Goal: Task Accomplishment & Management: Use online tool/utility

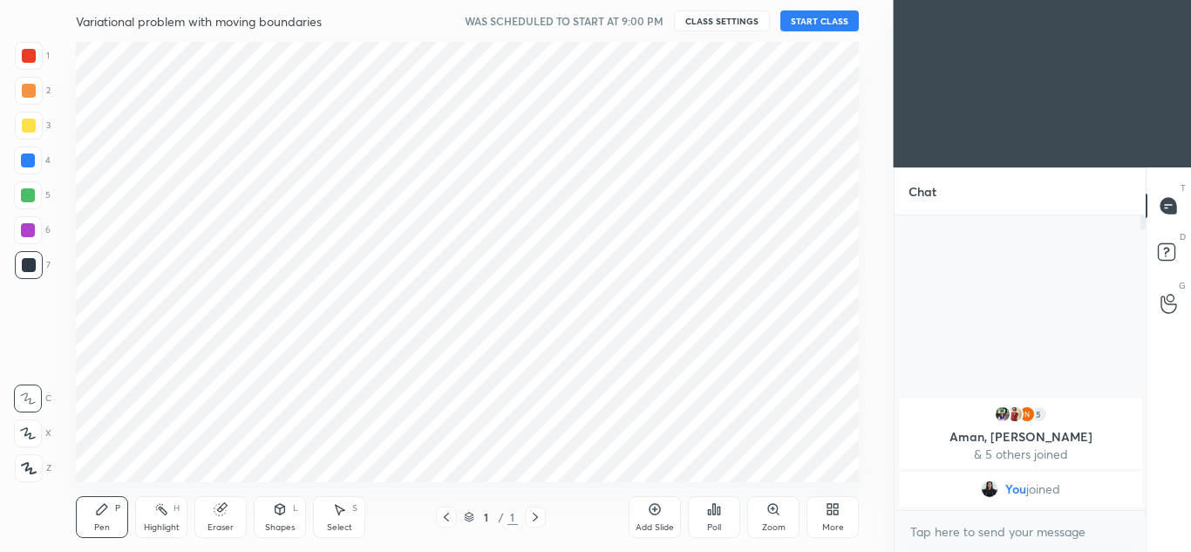
scroll to position [440, 823]
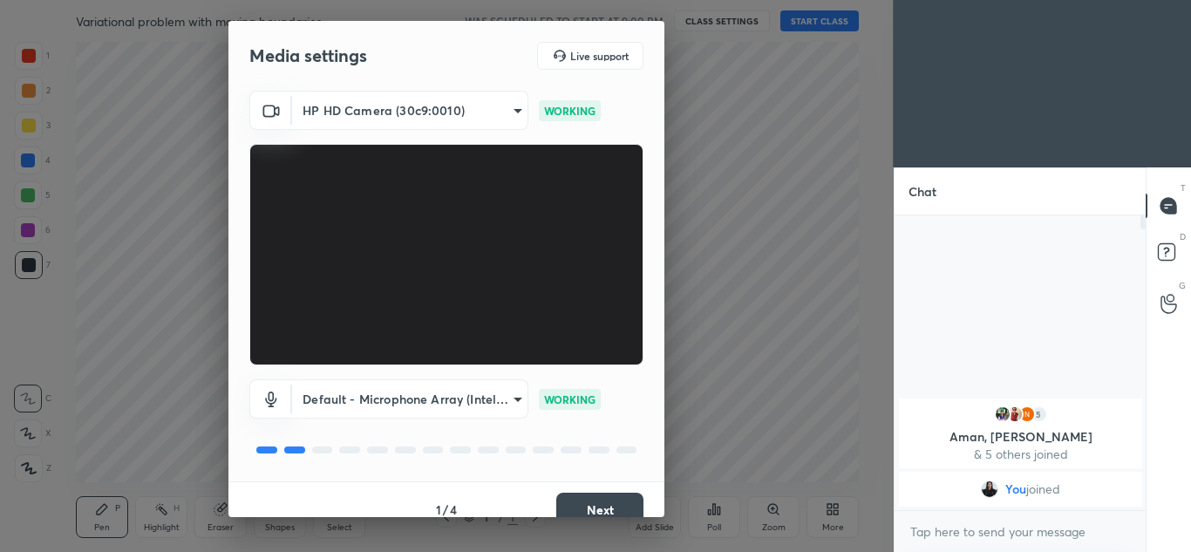
click at [614, 512] on button "Next" at bounding box center [599, 509] width 87 height 35
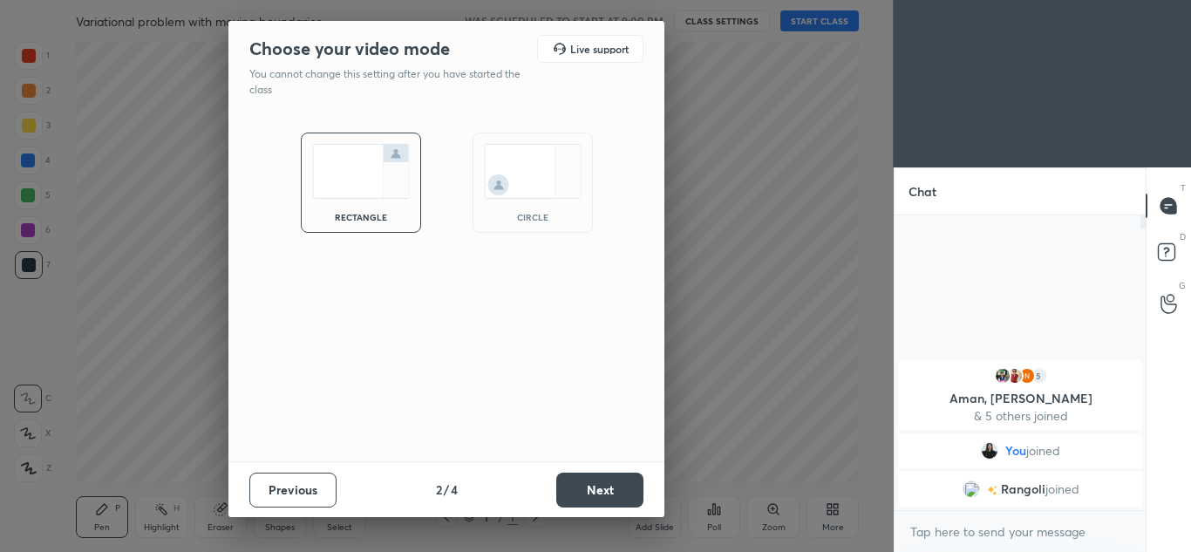
click at [549, 189] on img at bounding box center [533, 171] width 98 height 55
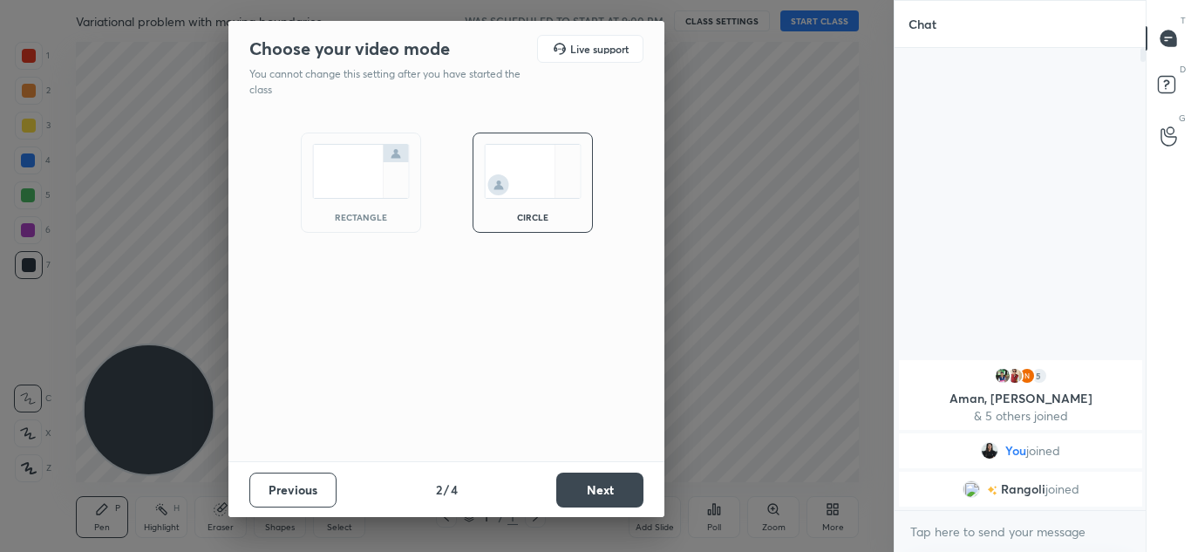
scroll to position [312, 246]
click at [602, 493] on button "Next" at bounding box center [599, 489] width 87 height 35
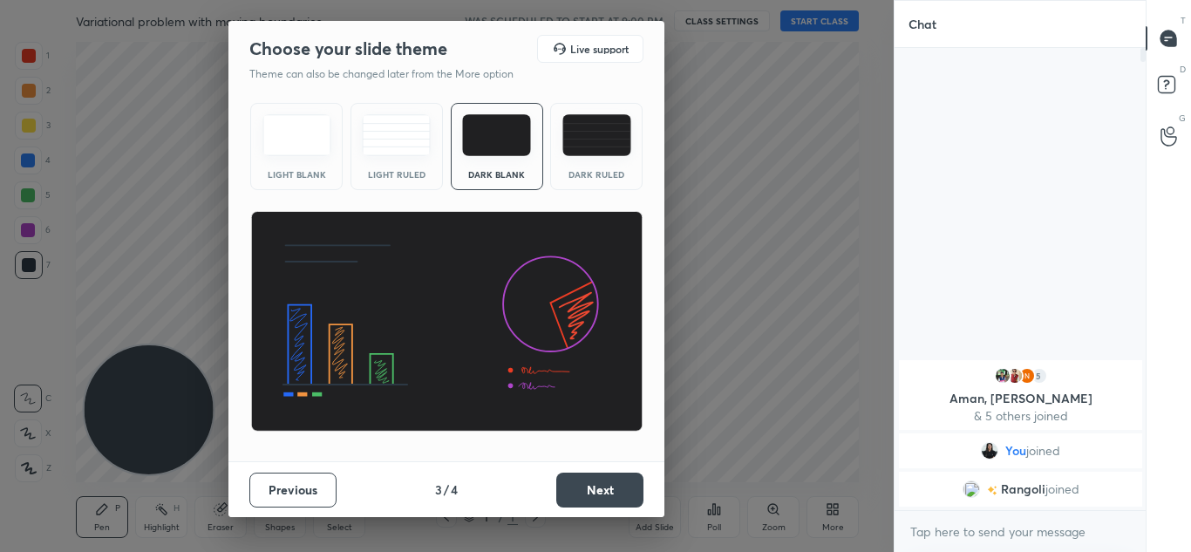
click at [599, 486] on button "Next" at bounding box center [599, 489] width 87 height 35
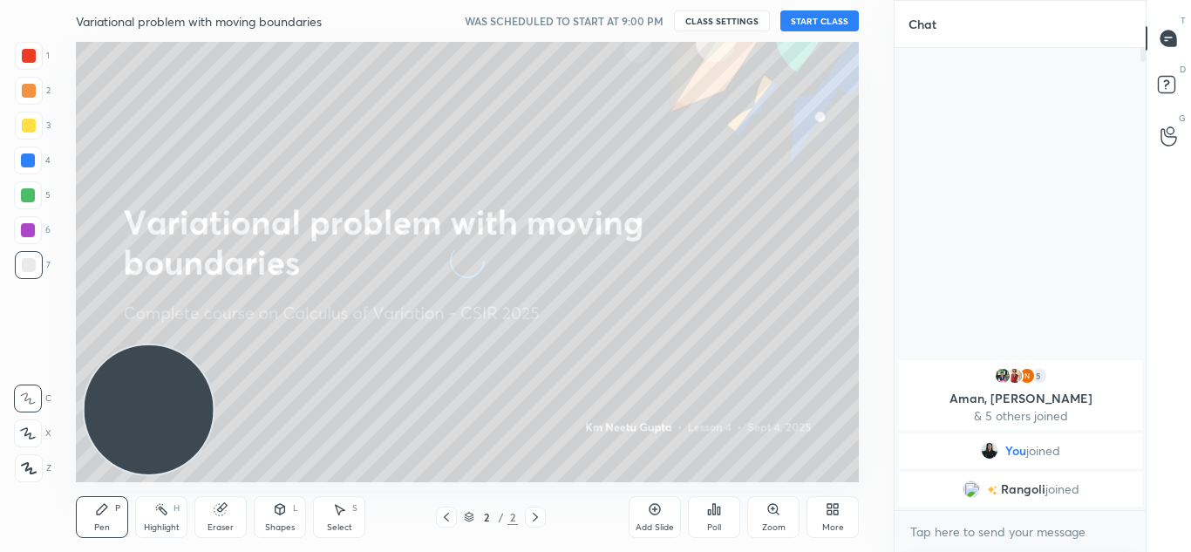
click at [812, 18] on button "START CLASS" at bounding box center [819, 20] width 78 height 21
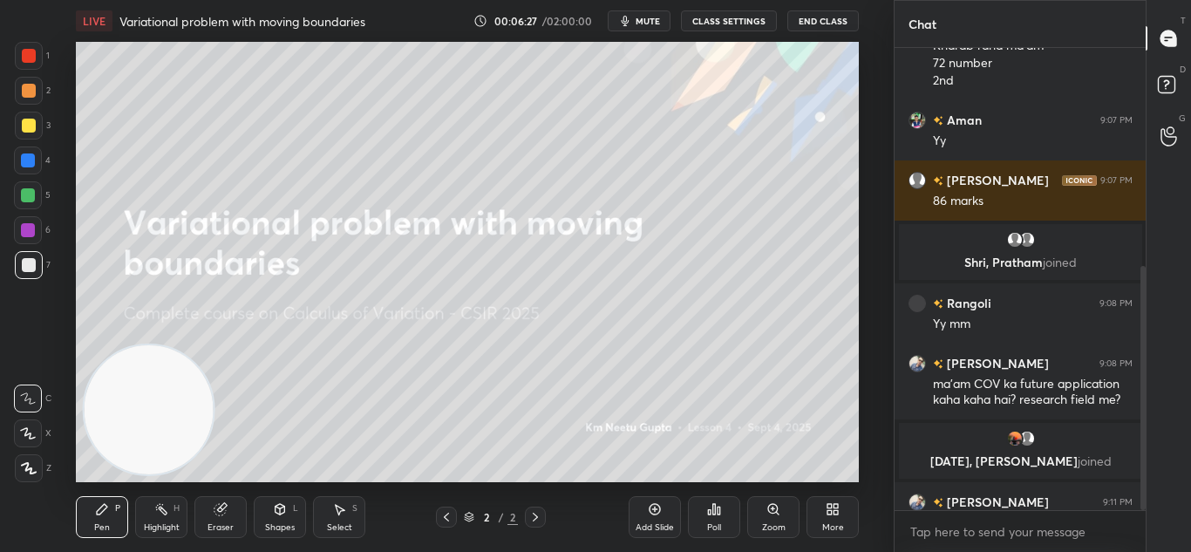
scroll to position [413, 0]
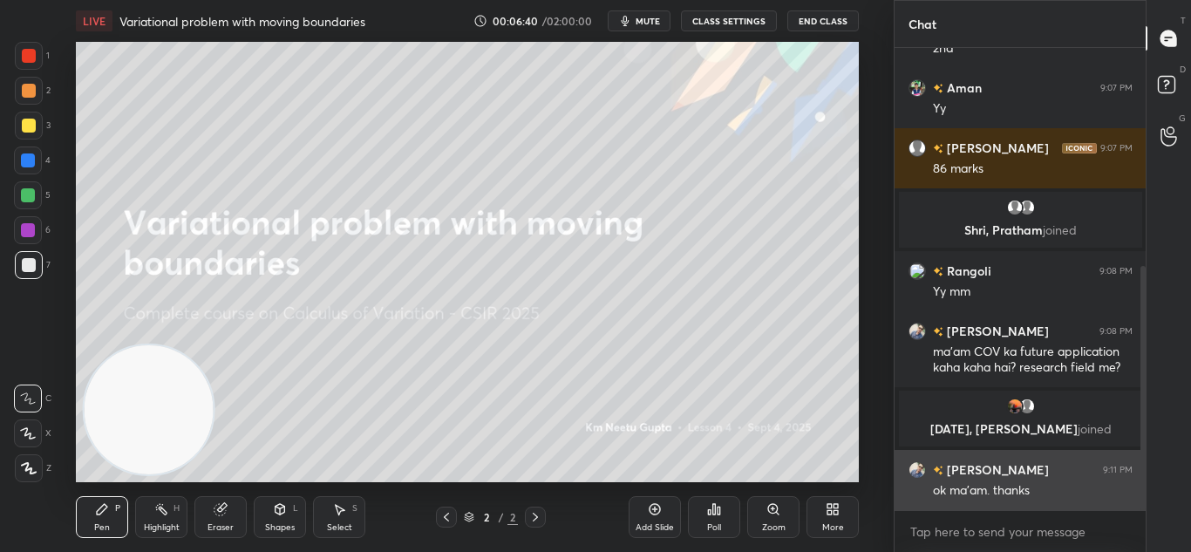
click at [910, 473] on div "[PERSON_NAME] 9:11 PM ok ma'am. thanks" at bounding box center [1020, 480] width 252 height 60
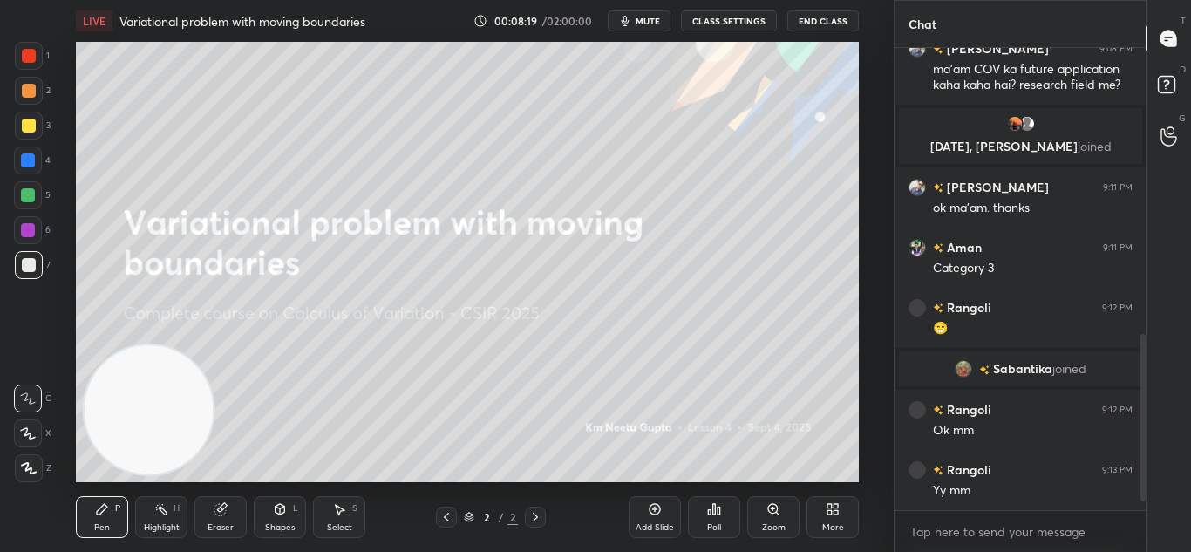
scroll to position [812, 0]
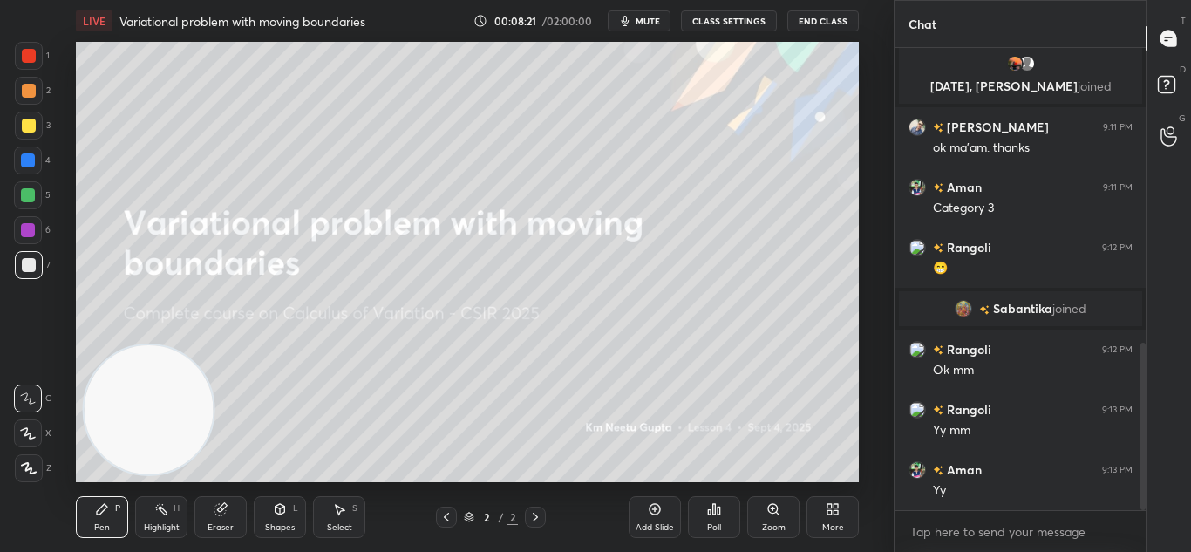
click at [656, 514] on icon at bounding box center [654, 509] width 11 height 11
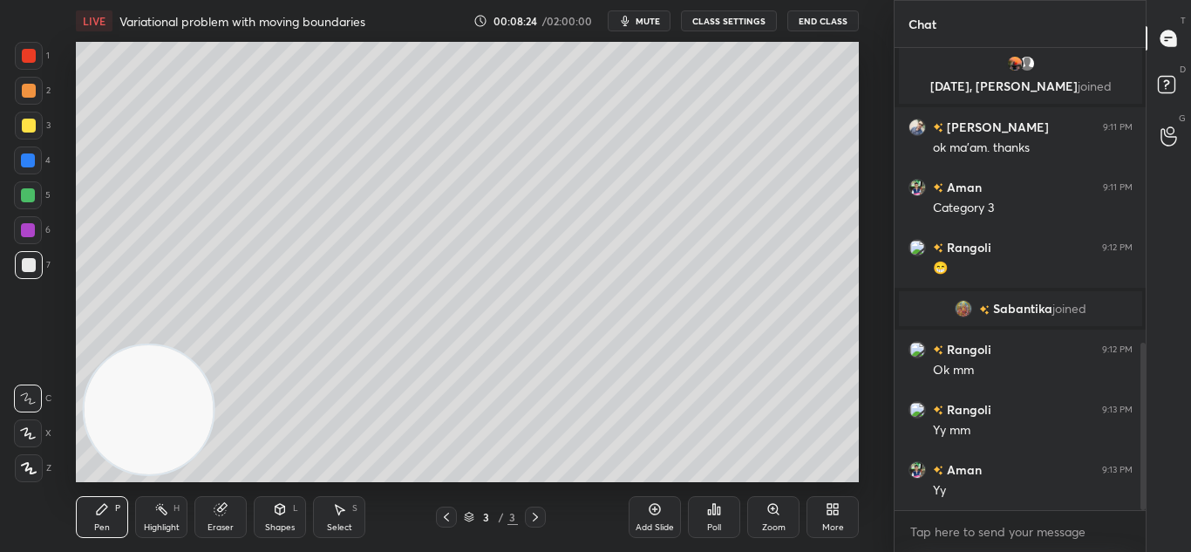
click at [24, 475] on div at bounding box center [29, 468] width 28 height 28
click at [26, 468] on icon at bounding box center [29, 468] width 14 height 10
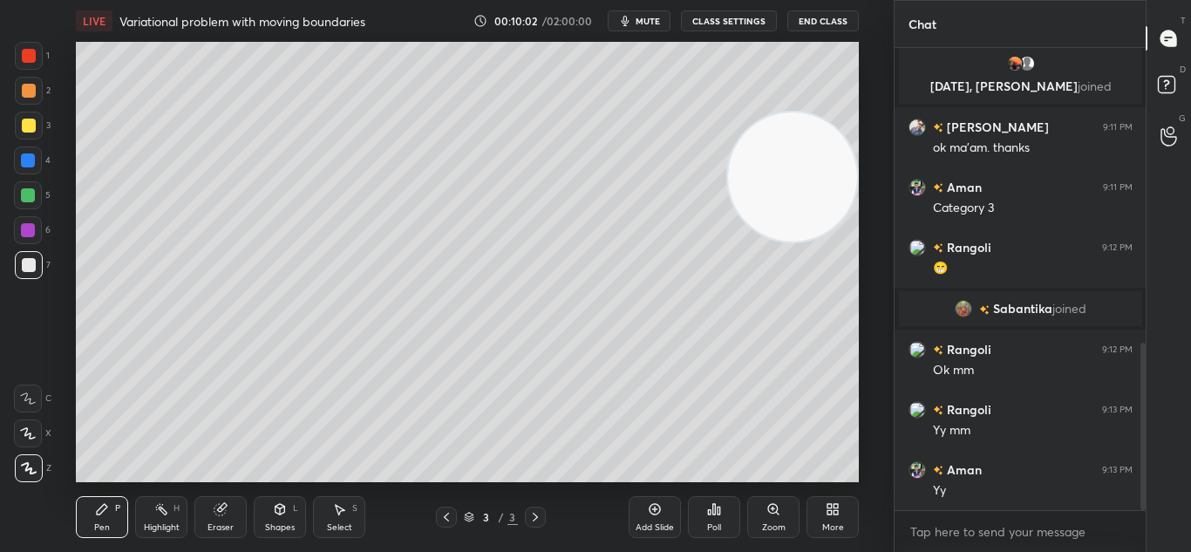
drag, startPoint x: 144, startPoint y: 412, endPoint x: 833, endPoint y: 66, distance: 771.5
click at [830, 132] on video at bounding box center [792, 176] width 129 height 128
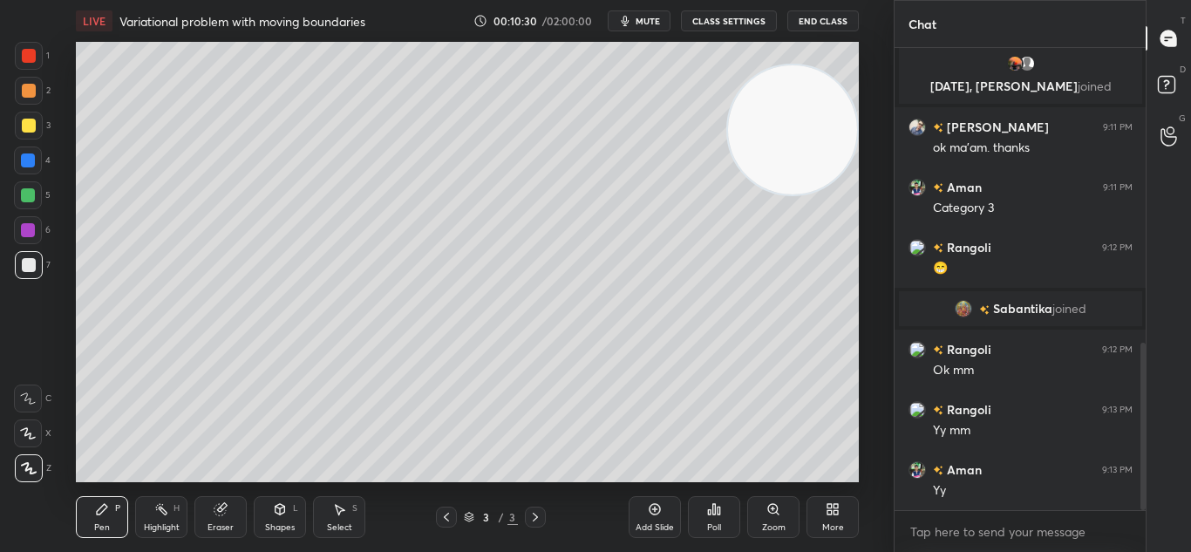
click at [653, 514] on icon at bounding box center [654, 509] width 11 height 11
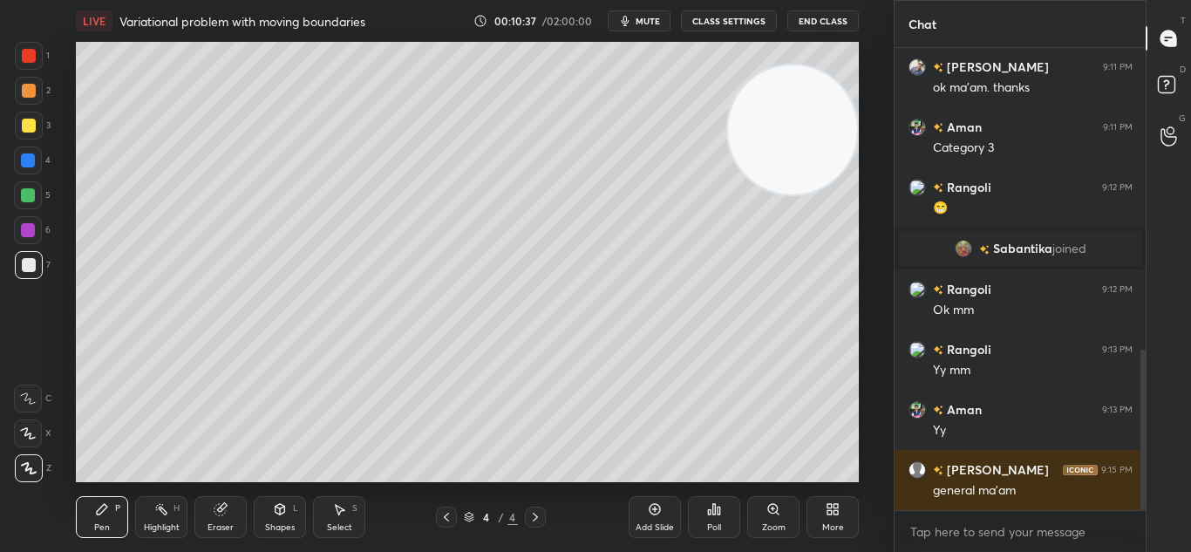
click at [453, 515] on div at bounding box center [446, 516] width 21 height 21
click at [540, 513] on icon at bounding box center [535, 517] width 14 height 14
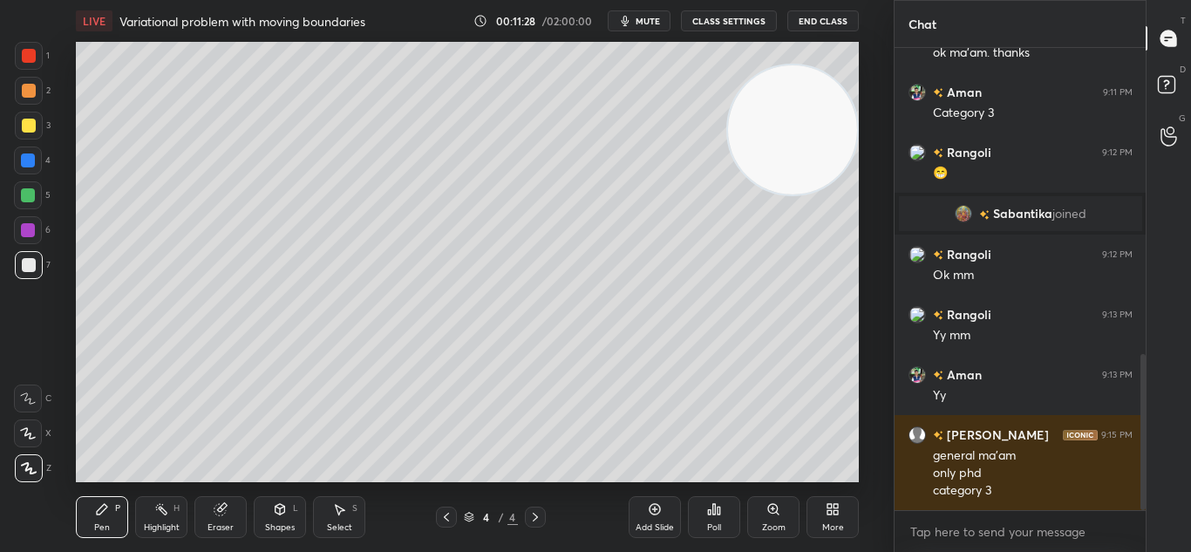
scroll to position [967, 0]
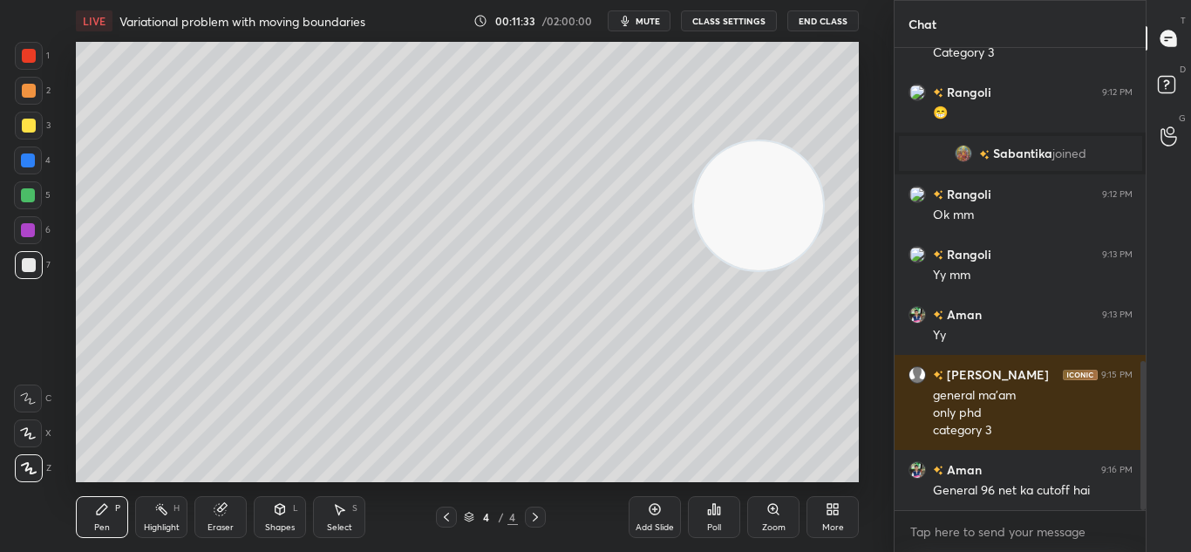
drag, startPoint x: 786, startPoint y: 167, endPoint x: 538, endPoint y: 389, distance: 332.8
click at [694, 269] on video at bounding box center [758, 205] width 129 height 128
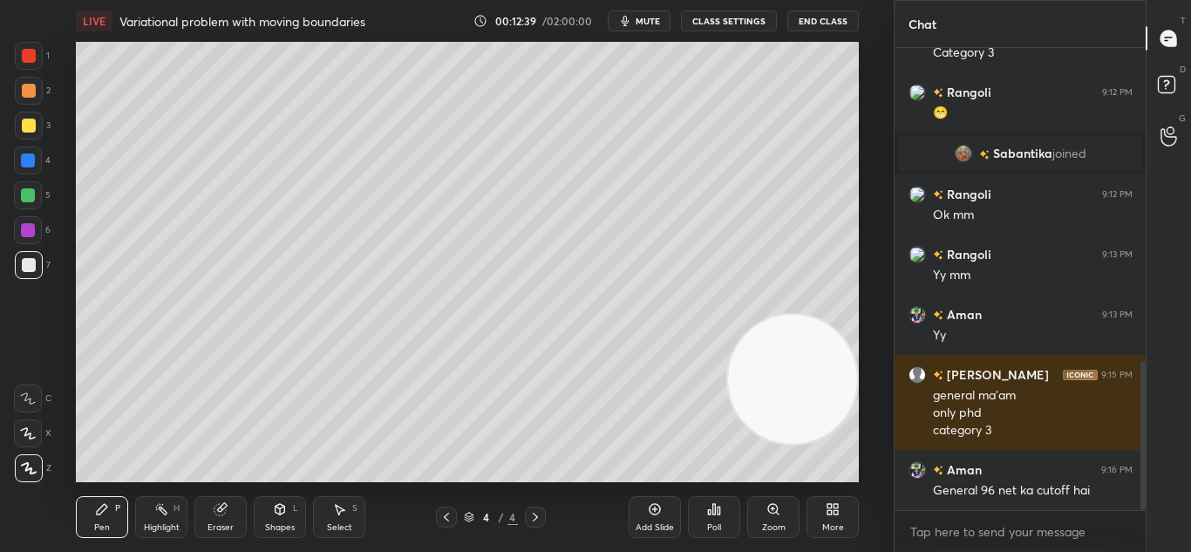
drag, startPoint x: 576, startPoint y: 395, endPoint x: 886, endPoint y: 377, distance: 310.9
click at [855, 400] on video at bounding box center [792, 379] width 129 height 129
click at [660, 508] on icon at bounding box center [654, 509] width 11 height 11
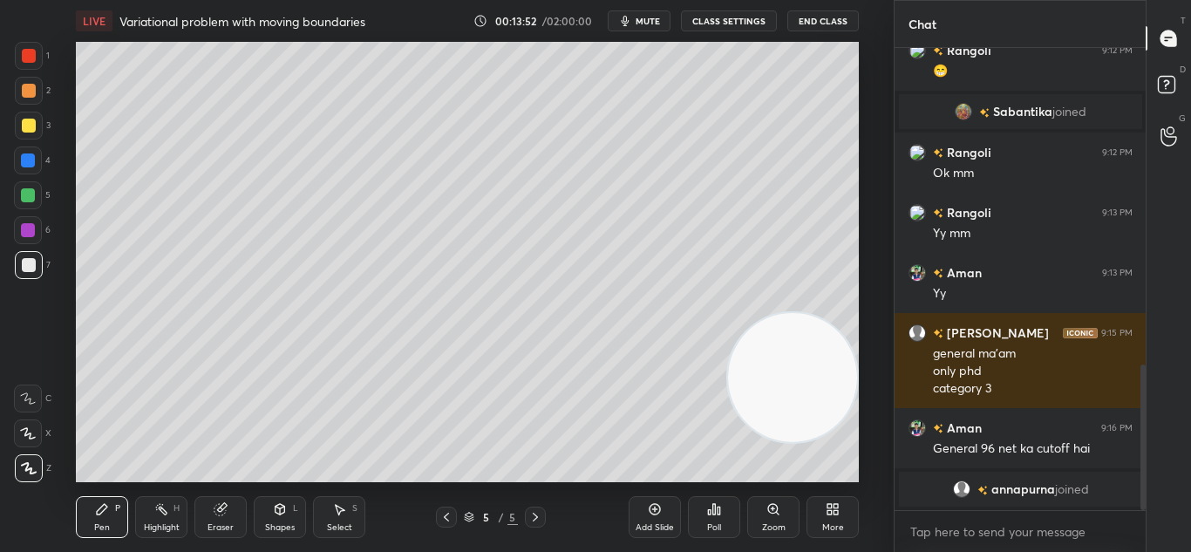
click at [445, 518] on icon at bounding box center [446, 517] width 5 height 9
click at [533, 511] on icon at bounding box center [535, 517] width 14 height 14
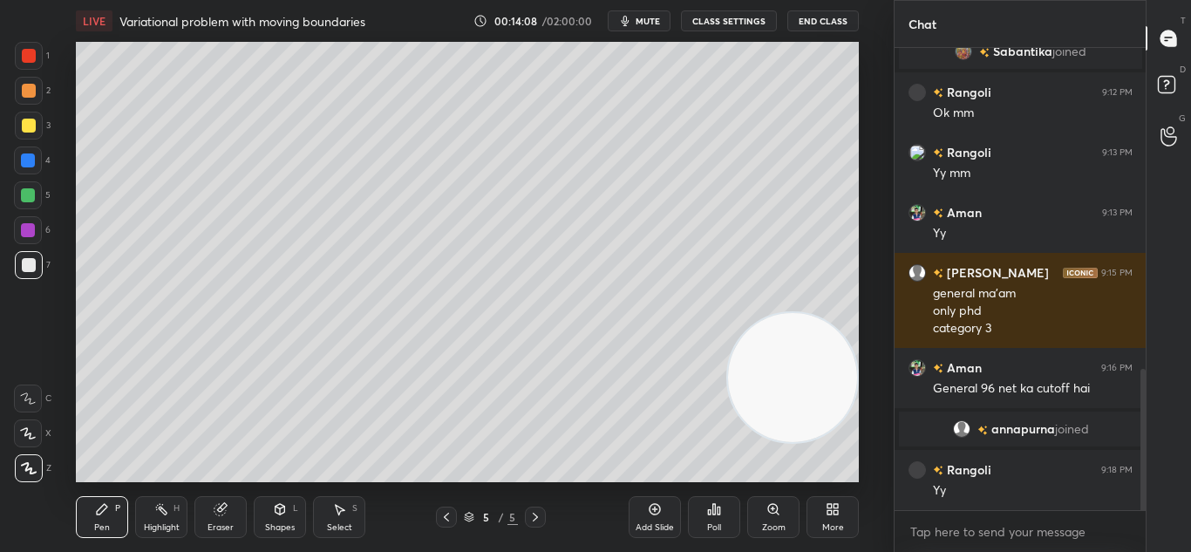
scroll to position [1106, 0]
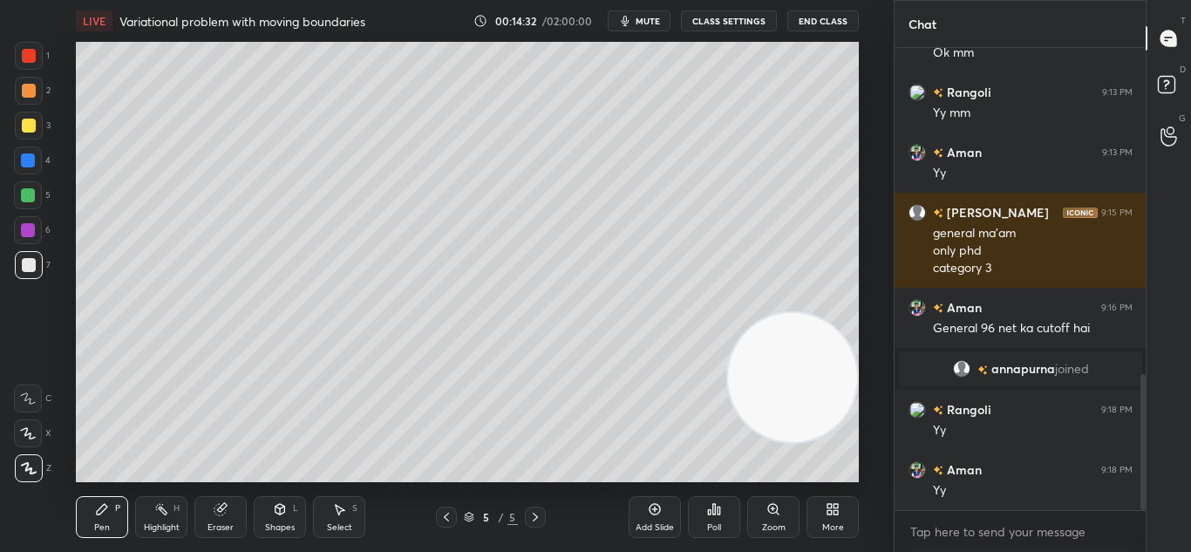
click at [655, 511] on icon at bounding box center [655, 509] width 14 height 14
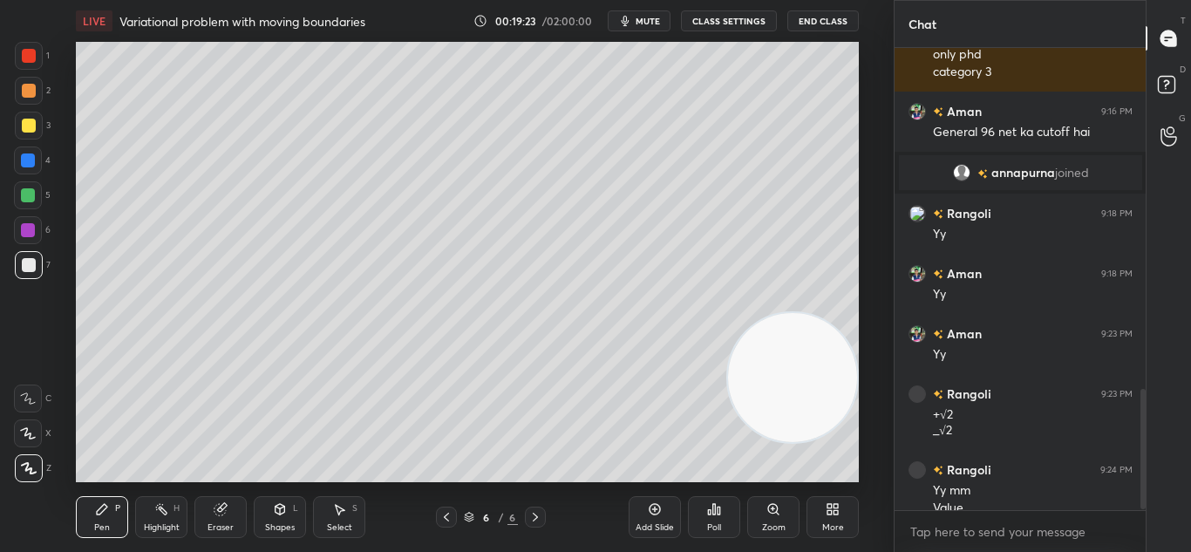
scroll to position [1320, 0]
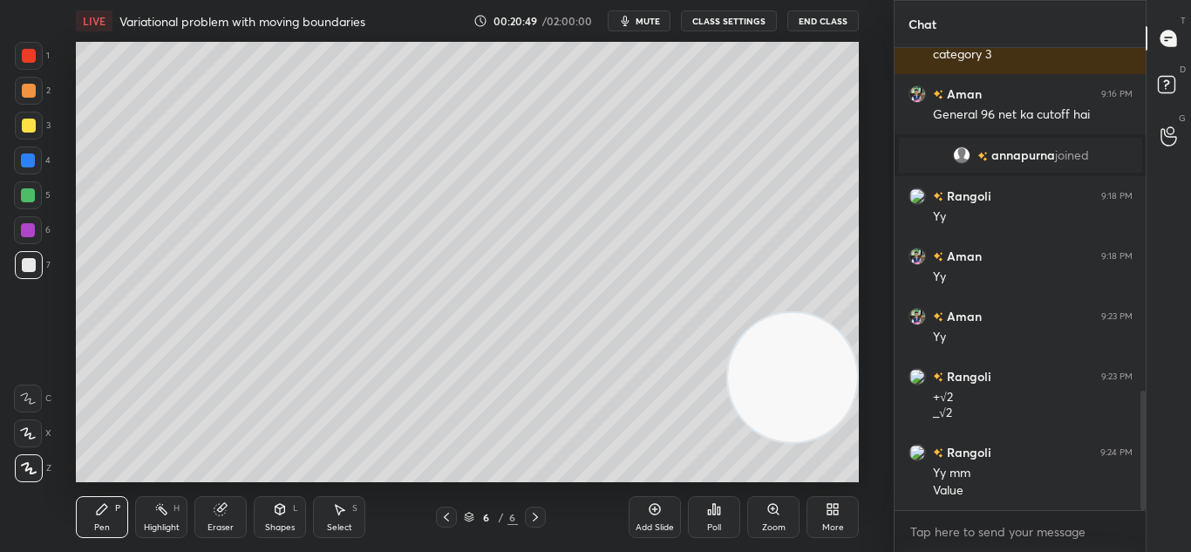
click at [161, 516] on div "Highlight H" at bounding box center [161, 517] width 52 height 42
click at [113, 519] on div "Pen P" at bounding box center [102, 517] width 52 height 42
click at [221, 514] on icon at bounding box center [219, 509] width 11 height 11
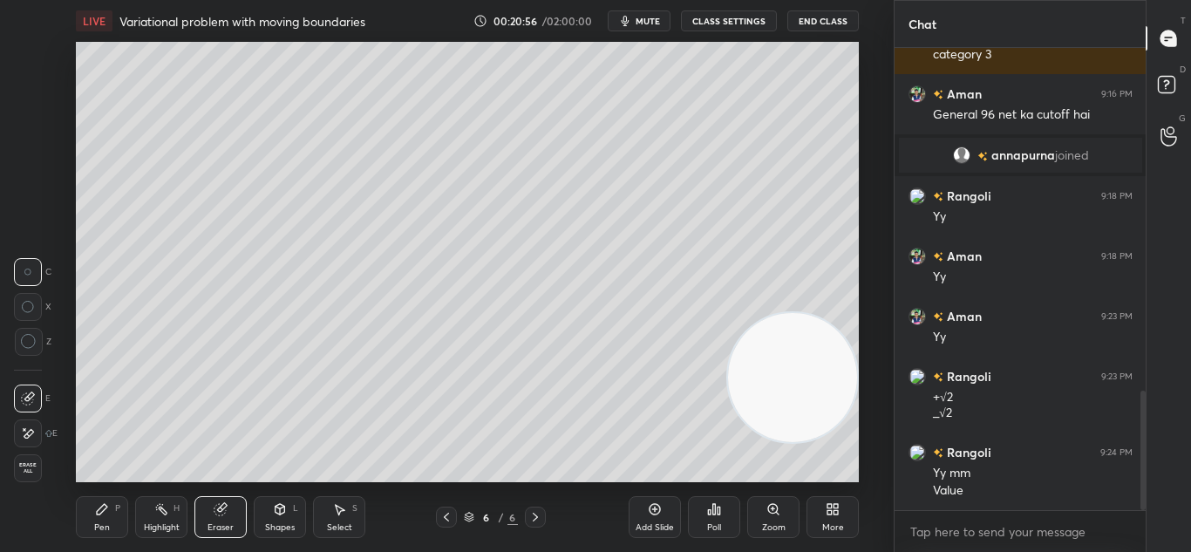
drag, startPoint x: 100, startPoint y: 526, endPoint x: 112, endPoint y: 509, distance: 20.6
click at [103, 523] on div "Pen" at bounding box center [102, 527] width 16 height 9
click at [119, 511] on div "P" at bounding box center [117, 508] width 5 height 9
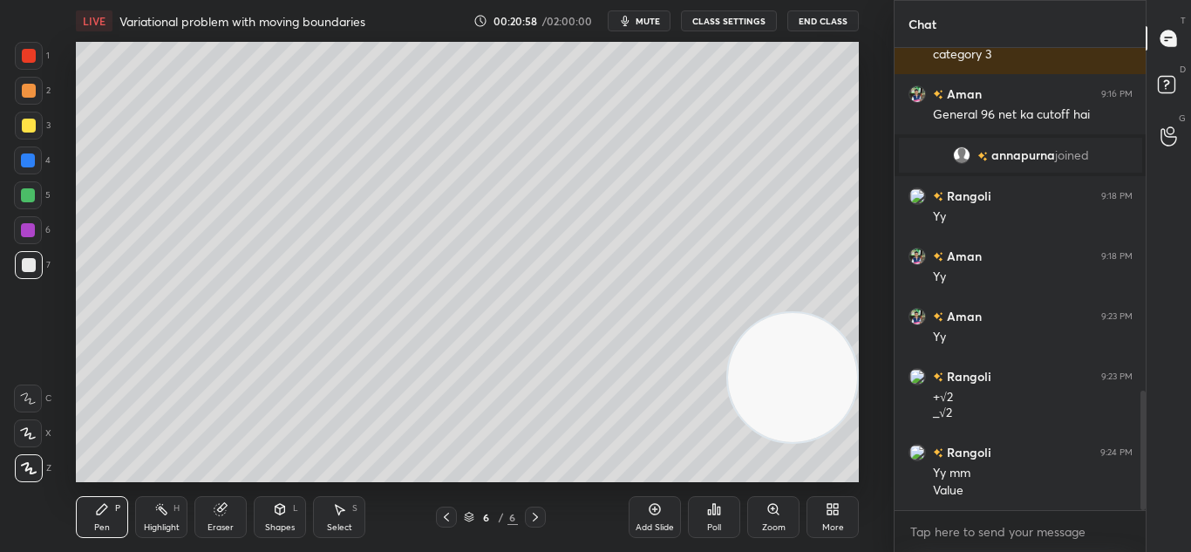
click at [208, 523] on div "Eraser" at bounding box center [220, 527] width 26 height 9
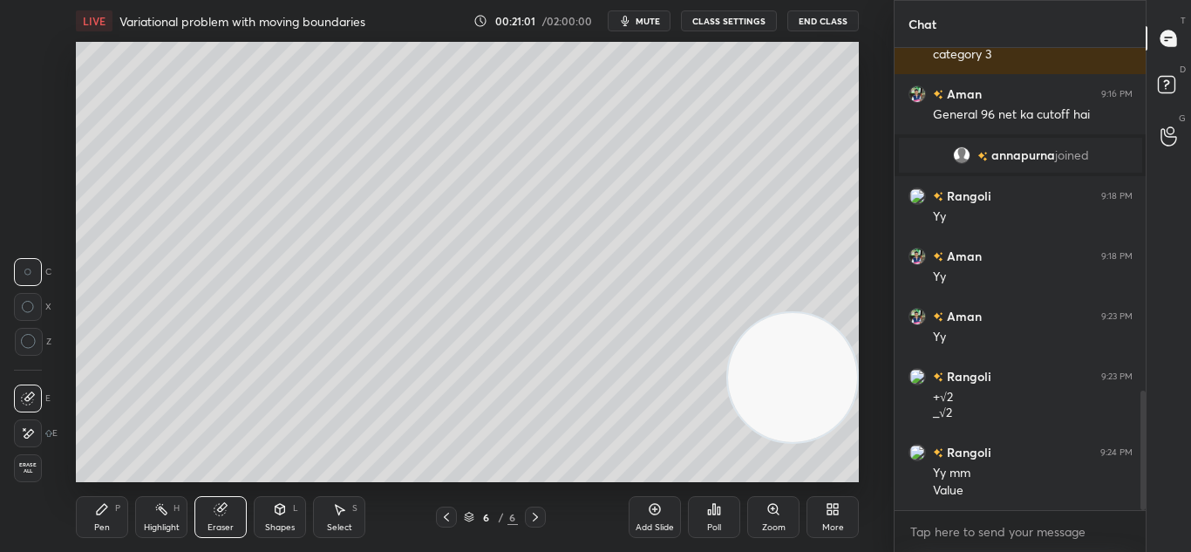
click at [105, 524] on div "Pen" at bounding box center [102, 527] width 16 height 9
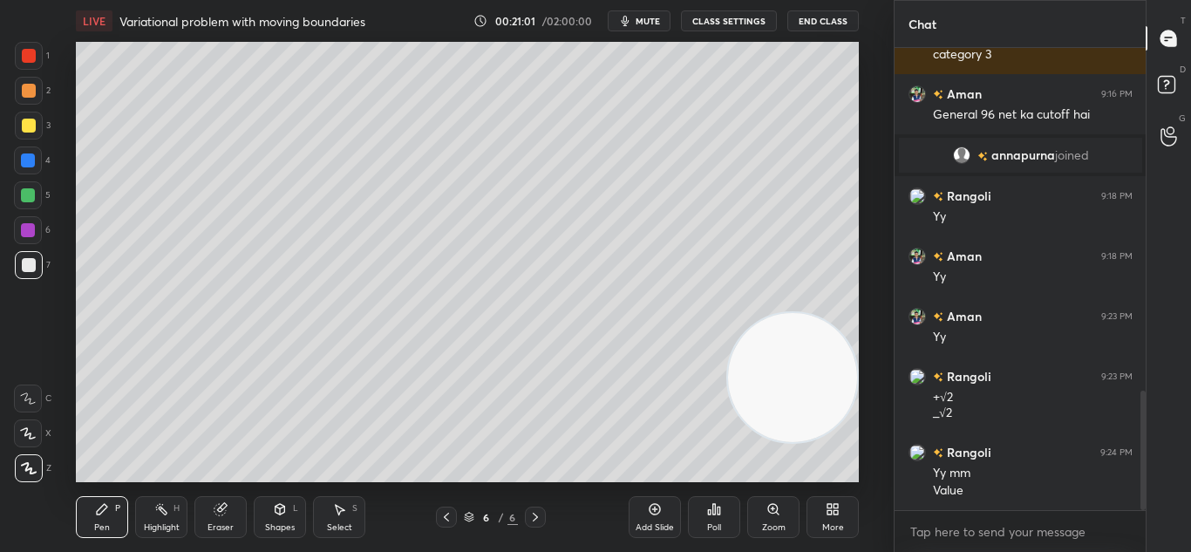
click at [111, 516] on div "Pen P" at bounding box center [102, 517] width 52 height 42
drag, startPoint x: 23, startPoint y: 93, endPoint x: 33, endPoint y: 99, distance: 12.1
click at [24, 94] on div at bounding box center [29, 91] width 14 height 14
click at [33, 99] on div at bounding box center [29, 91] width 28 height 28
click at [26, 121] on div at bounding box center [29, 126] width 14 height 14
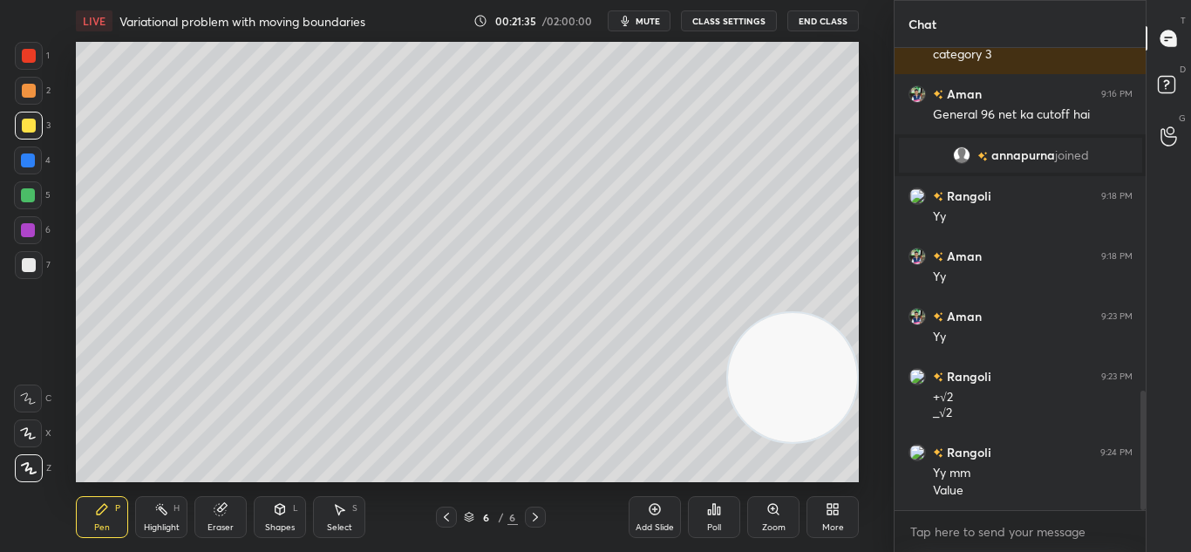
click at [219, 529] on div "Eraser" at bounding box center [220, 527] width 26 height 9
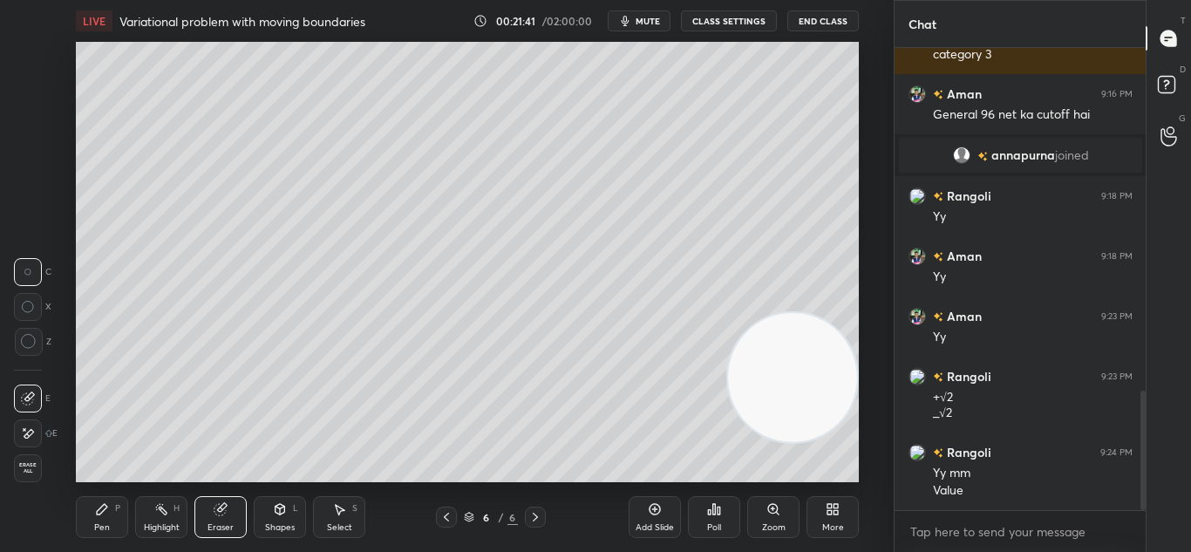
click at [121, 513] on div "Pen P" at bounding box center [102, 517] width 52 height 42
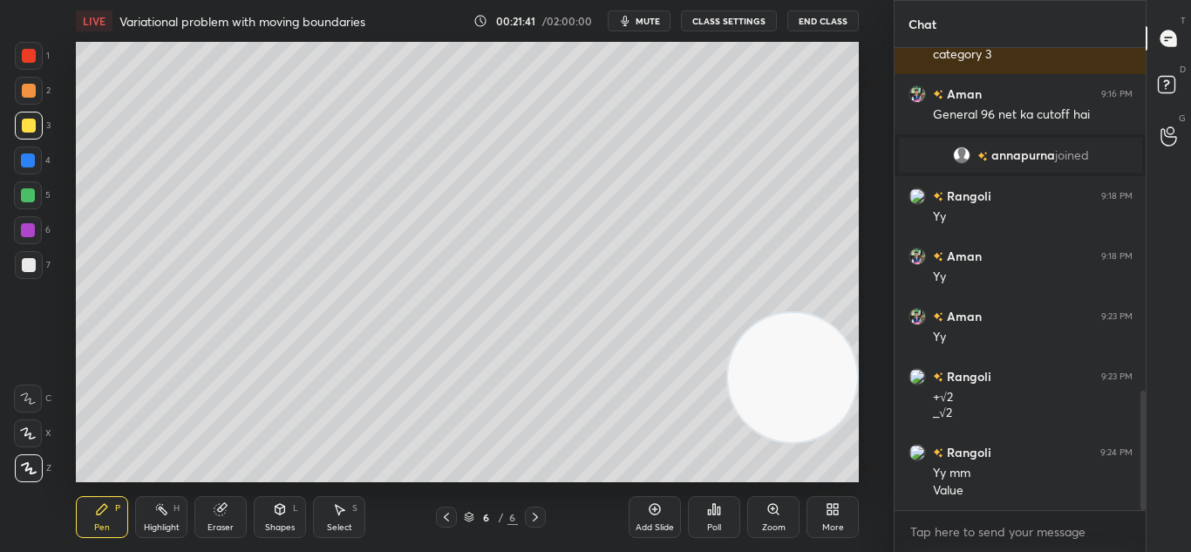
click at [122, 515] on div "Pen P" at bounding box center [102, 517] width 52 height 42
click at [655, 516] on div "Add Slide" at bounding box center [654, 517] width 52 height 42
click at [279, 518] on div "Shapes L" at bounding box center [280, 517] width 52 height 42
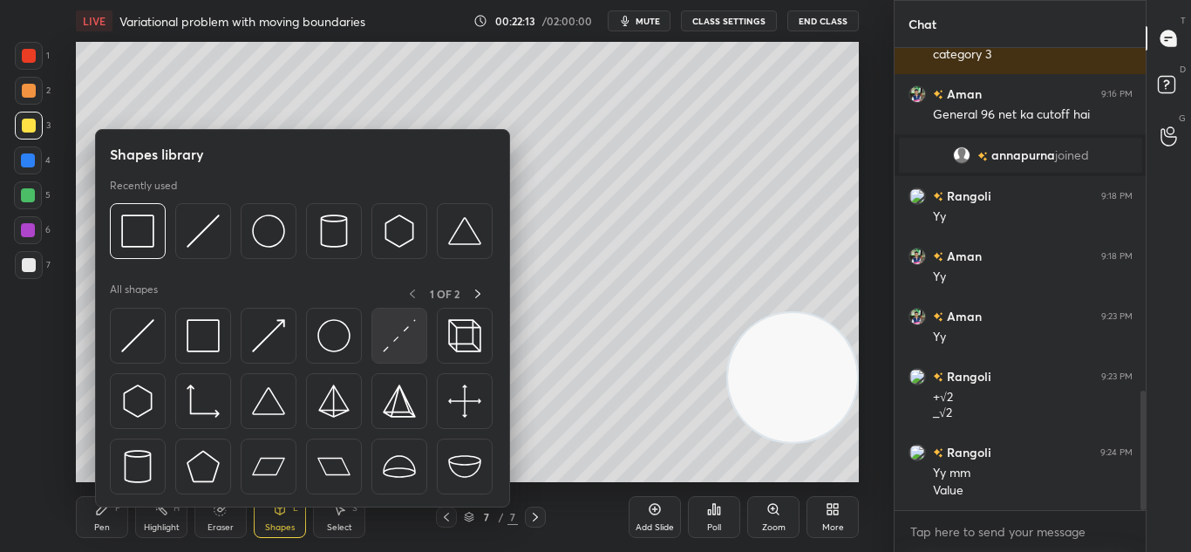
click at [403, 339] on img at bounding box center [399, 335] width 33 height 33
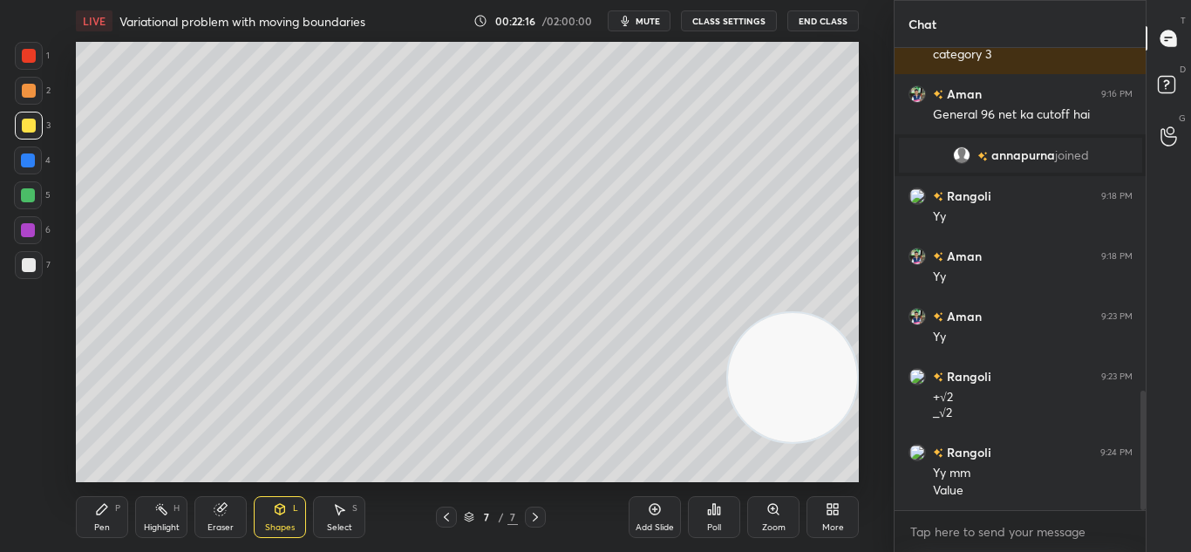
click at [114, 513] on div "Pen P" at bounding box center [102, 517] width 52 height 42
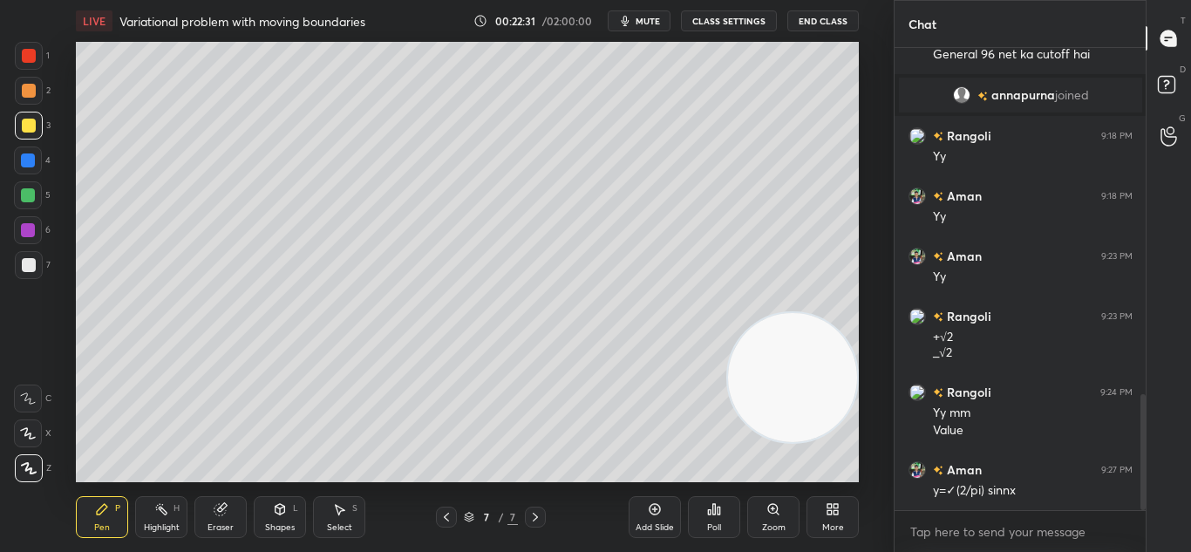
click at [443, 516] on icon at bounding box center [446, 517] width 14 height 14
click at [538, 513] on icon at bounding box center [535, 517] width 14 height 14
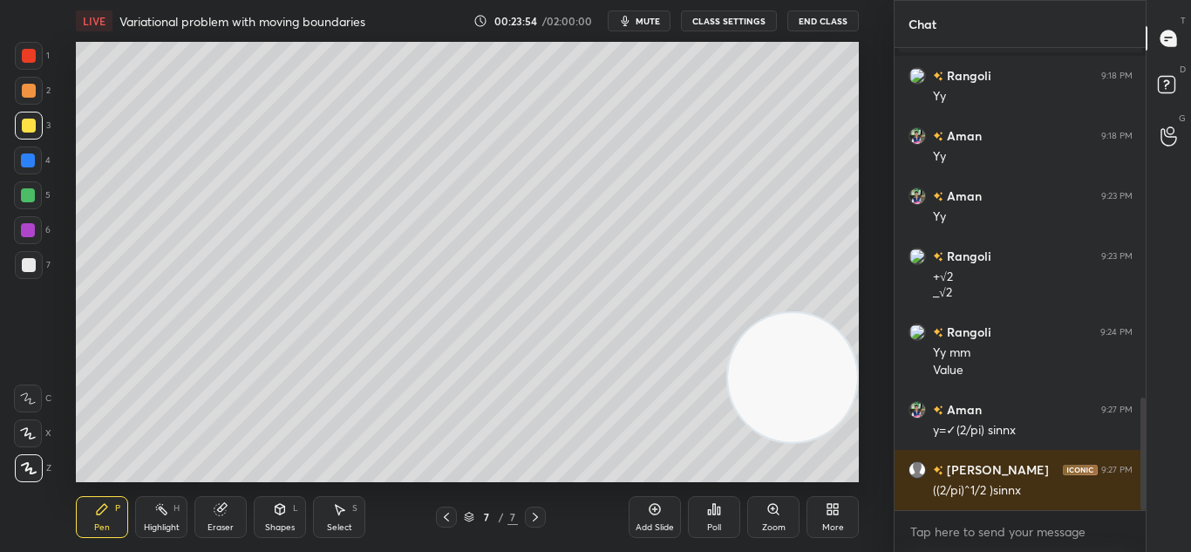
click at [207, 529] on div "Eraser" at bounding box center [220, 527] width 26 height 9
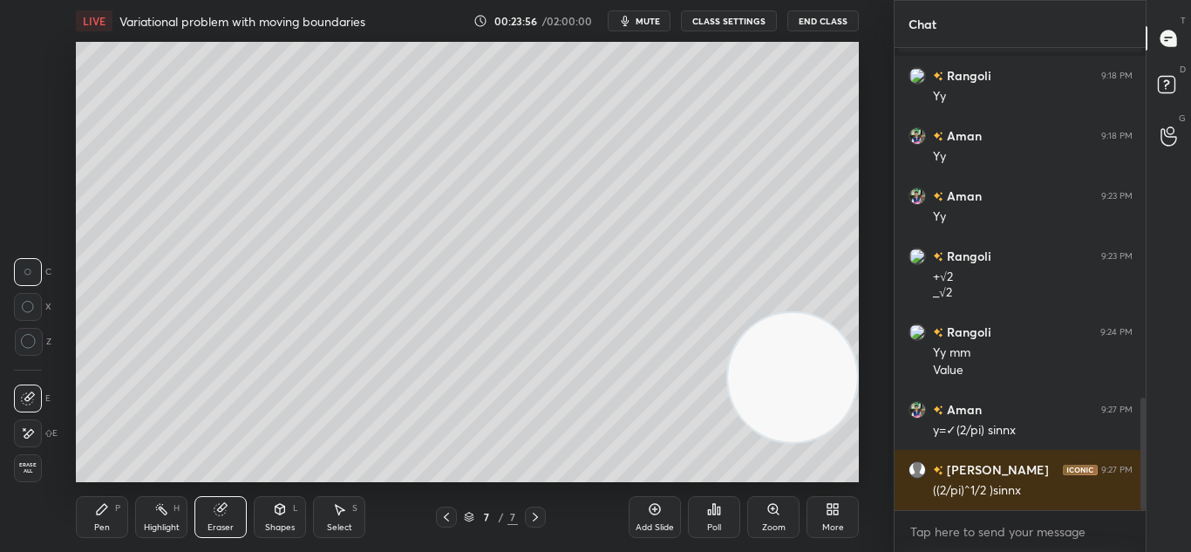
click at [96, 504] on div "Pen P" at bounding box center [102, 517] width 52 height 42
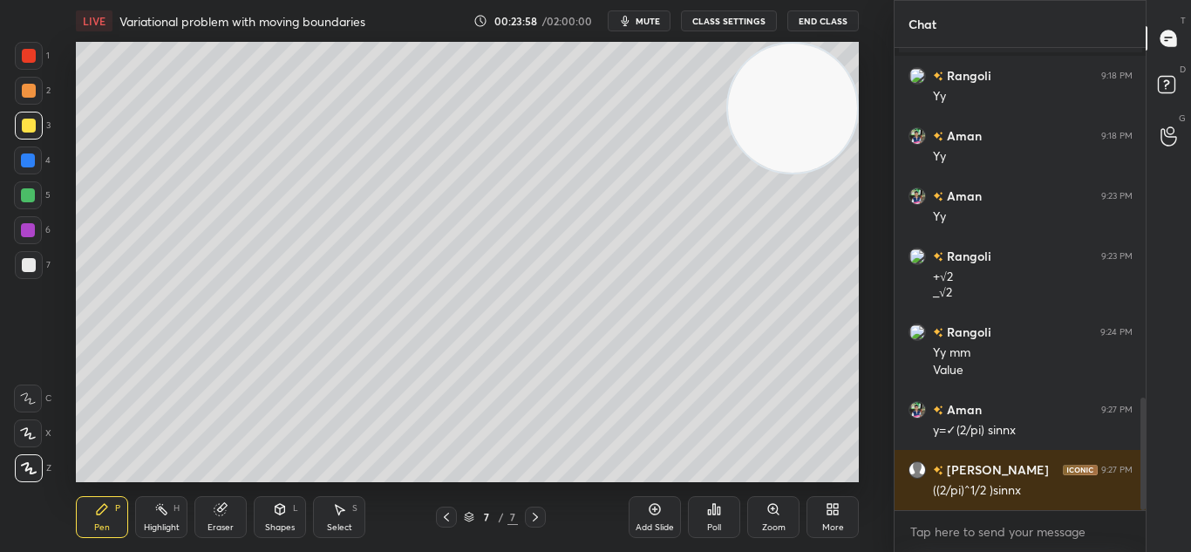
drag, startPoint x: 770, startPoint y: 360, endPoint x: 825, endPoint y: 82, distance: 283.6
click at [845, 79] on video at bounding box center [792, 108] width 129 height 129
click at [652, 519] on div "Add Slide" at bounding box center [654, 517] width 52 height 42
drag, startPoint x: 791, startPoint y: 132, endPoint x: 483, endPoint y: 527, distance: 500.6
click at [728, 173] on video at bounding box center [792, 108] width 129 height 129
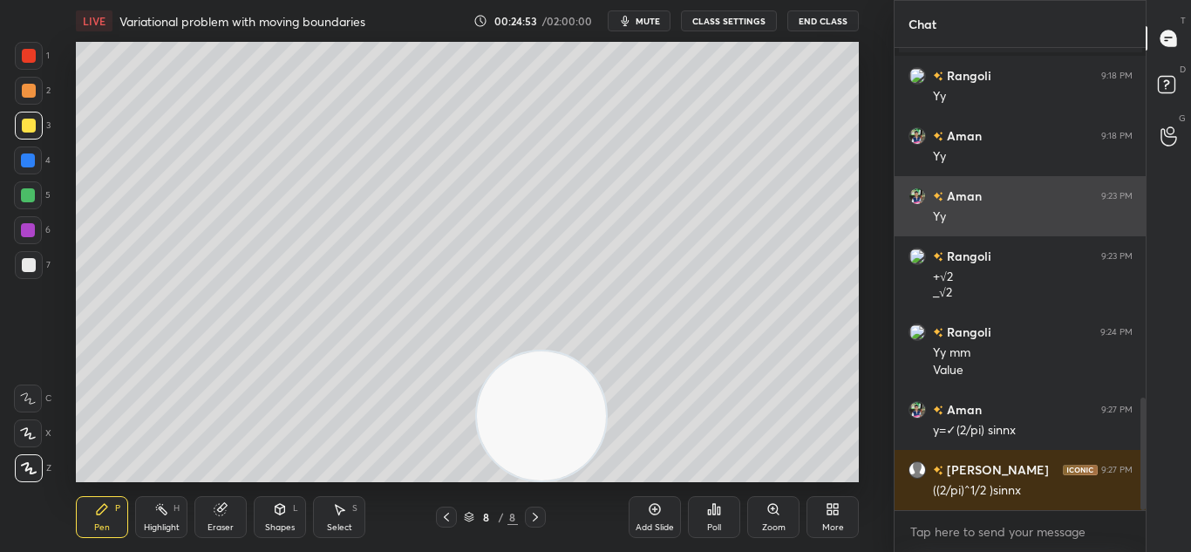
click at [889, 186] on div "1 2 3 4 5 6 7 C X Z C X Z E E Erase all H H LIVE Variational problem with movin…" at bounding box center [446, 276] width 893 height 552
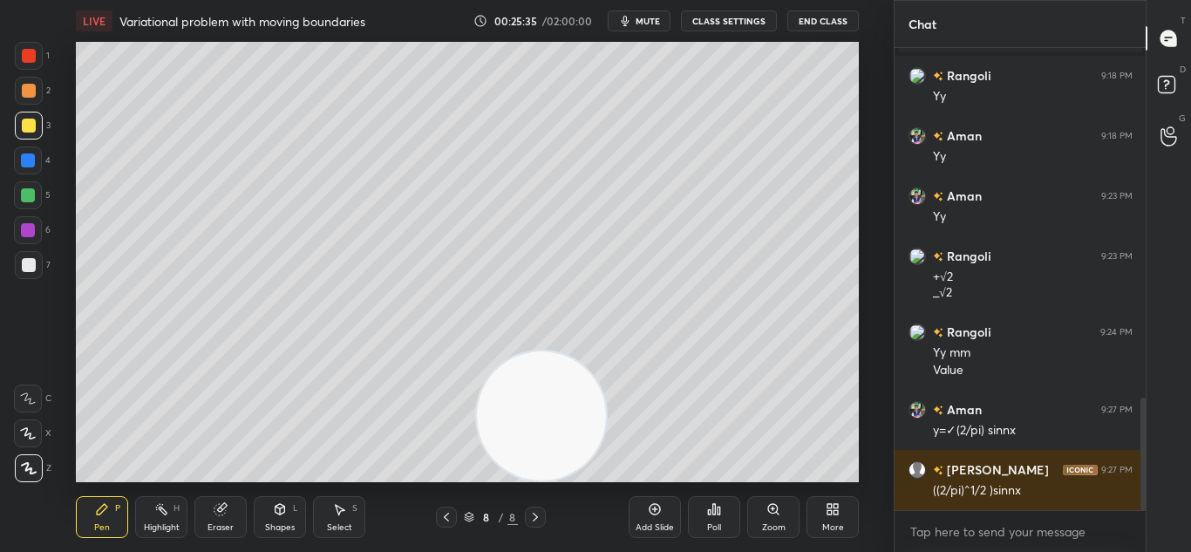
click at [652, 511] on icon at bounding box center [655, 509] width 14 height 14
click at [275, 518] on div "Shapes L" at bounding box center [280, 517] width 52 height 42
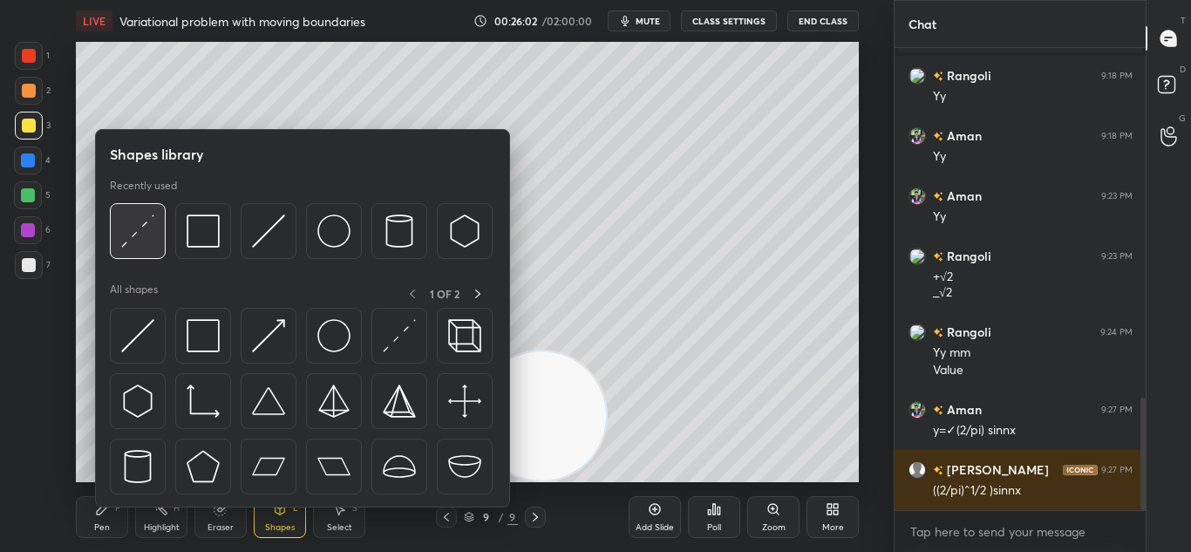
click at [146, 238] on img at bounding box center [137, 230] width 33 height 33
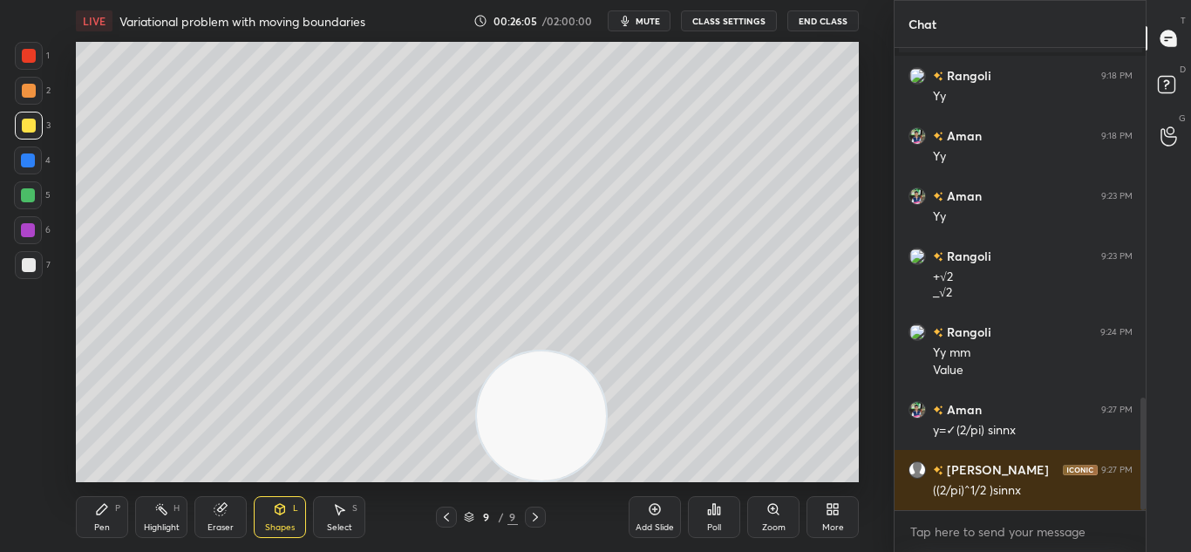
click at [100, 513] on icon at bounding box center [102, 509] width 10 height 10
click at [446, 517] on icon at bounding box center [446, 517] width 14 height 14
drag, startPoint x: 442, startPoint y: 519, endPoint x: 447, endPoint y: 510, distance: 10.2
click at [442, 518] on icon at bounding box center [446, 517] width 14 height 14
click at [450, 509] on div at bounding box center [446, 516] width 21 height 21
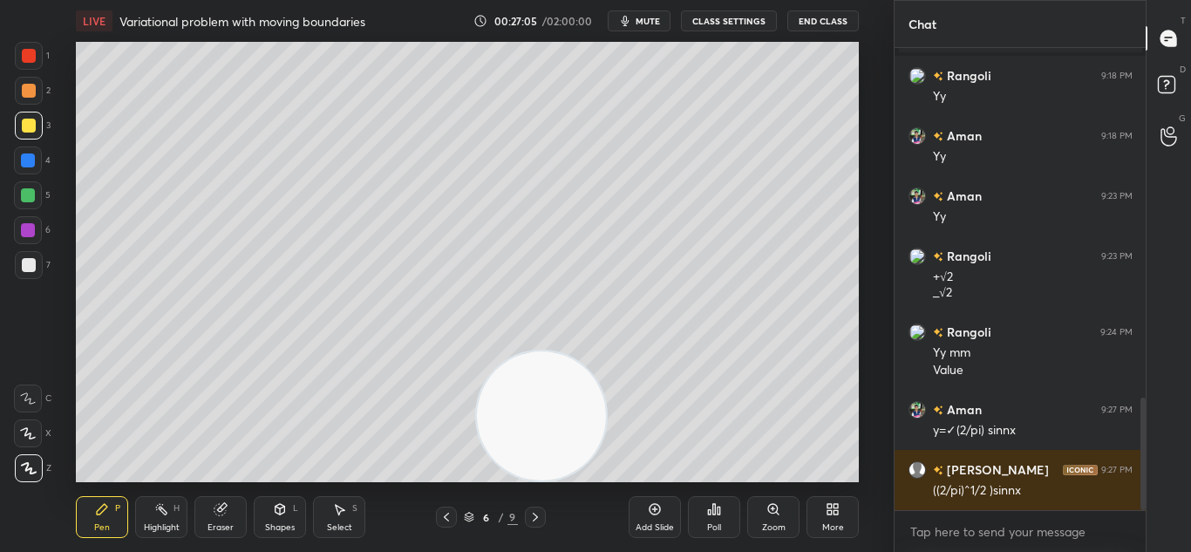
click at [535, 513] on icon at bounding box center [535, 517] width 14 height 14
click at [536, 507] on div at bounding box center [535, 516] width 21 height 21
click at [529, 516] on icon at bounding box center [535, 517] width 14 height 14
click at [33, 166] on div at bounding box center [28, 160] width 28 height 28
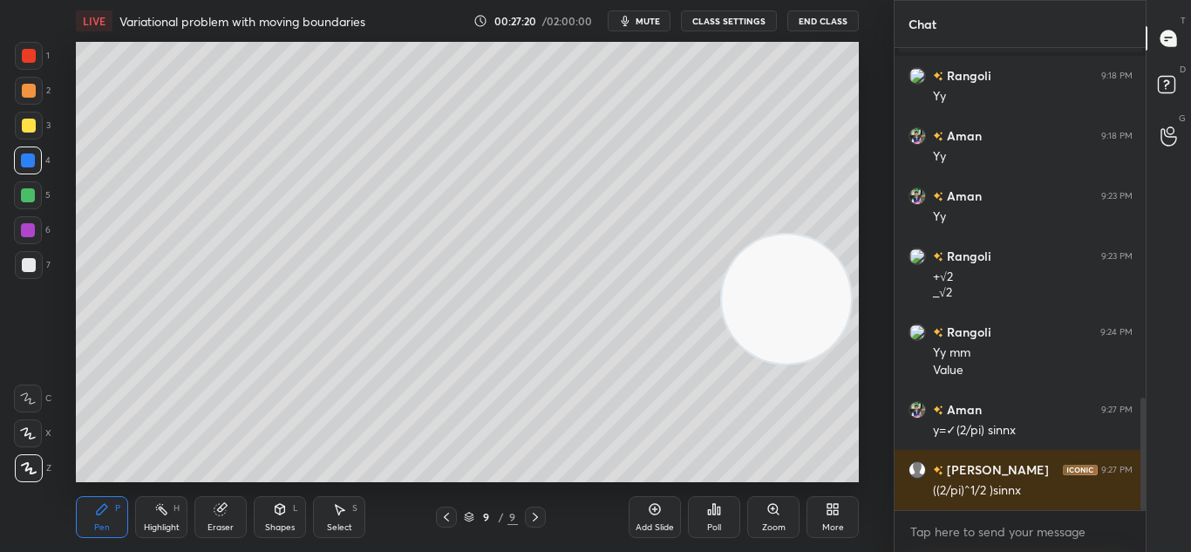
drag, startPoint x: 534, startPoint y: 418, endPoint x: 880, endPoint y: 80, distance: 483.9
click at [860, 145] on div "Setting up your live class Poll for secs No correct answer Start poll" at bounding box center [468, 262] width 824 height 440
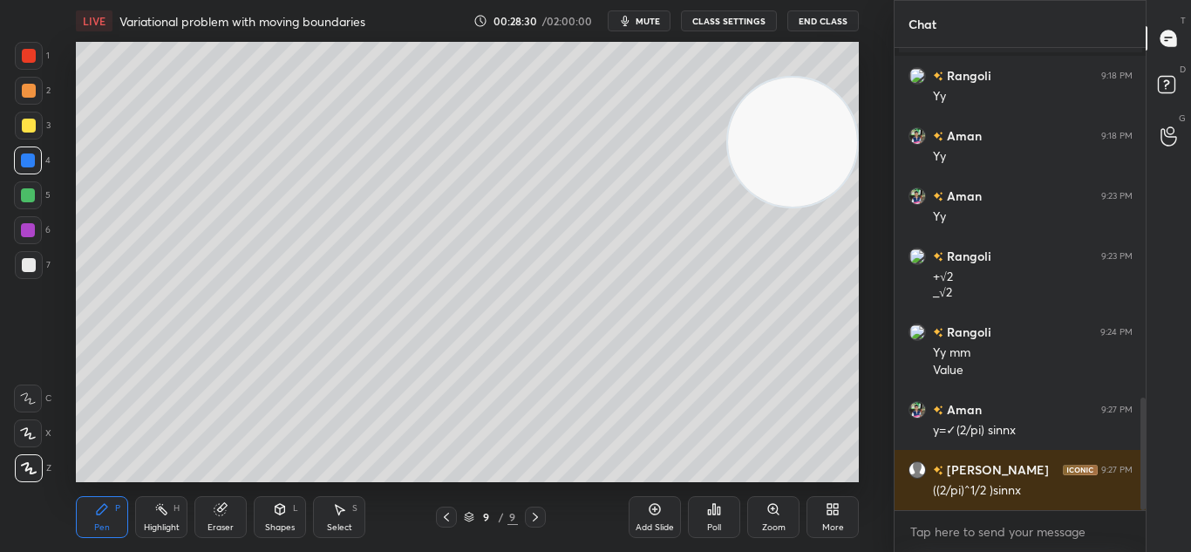
click at [223, 515] on icon at bounding box center [219, 509] width 11 height 11
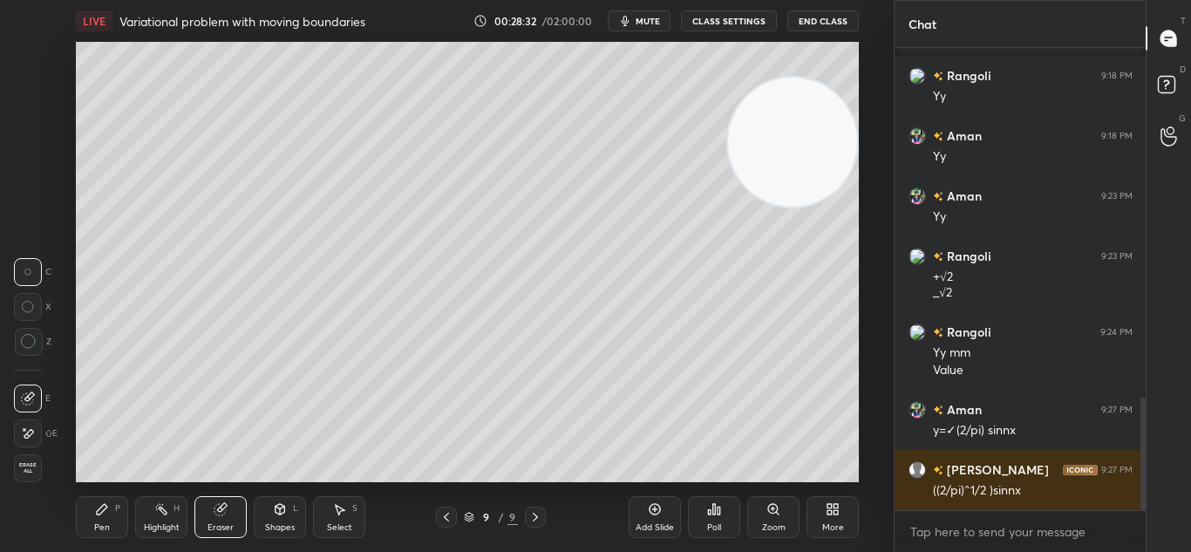
click at [105, 519] on div "Pen P" at bounding box center [102, 517] width 52 height 42
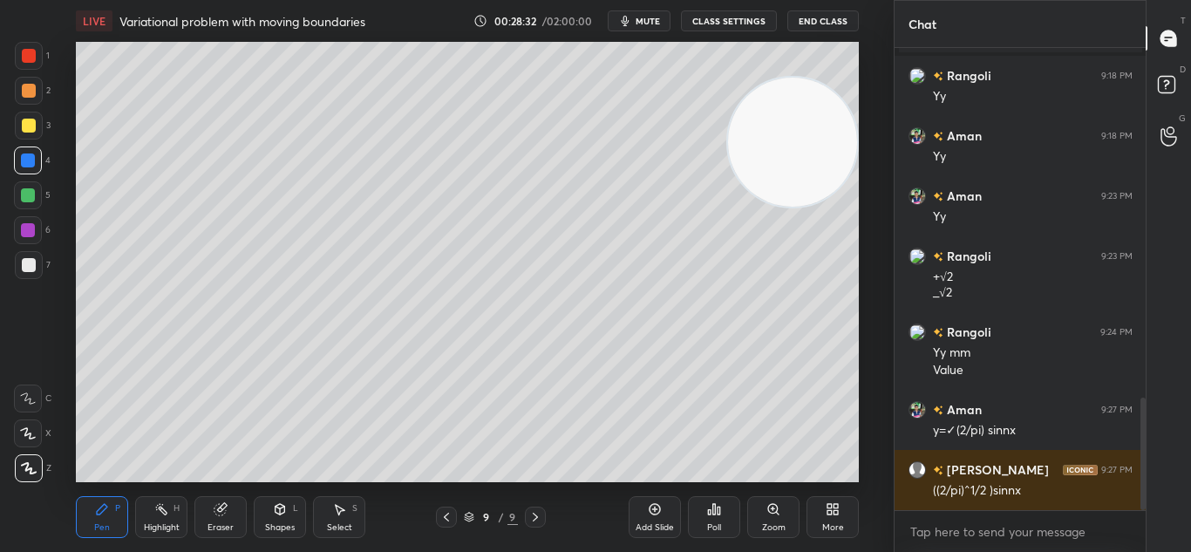
click at [112, 516] on div "Pen P" at bounding box center [102, 517] width 52 height 42
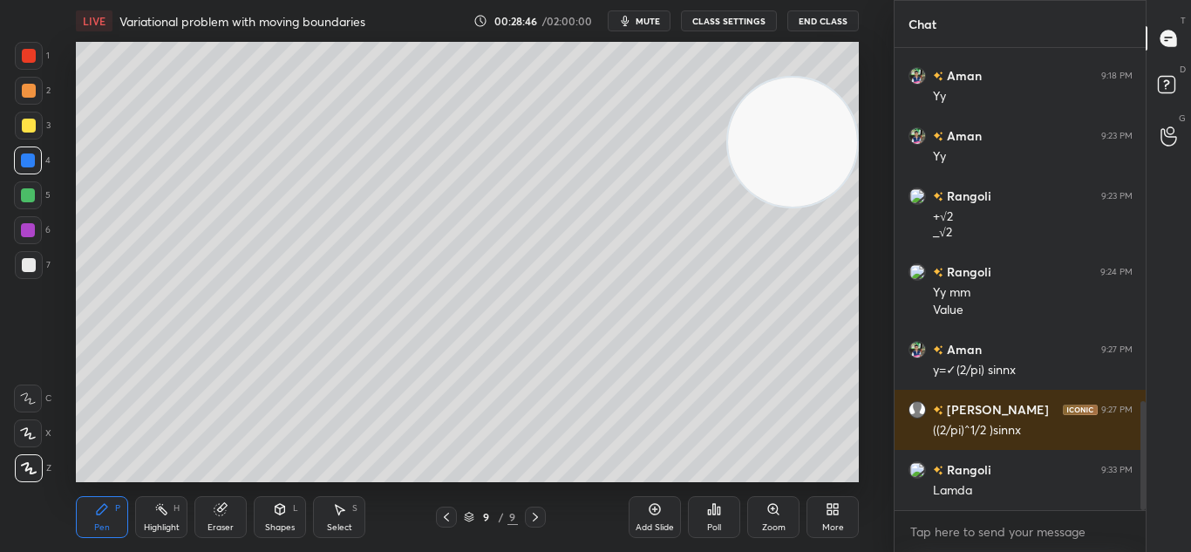
click at [451, 517] on icon at bounding box center [446, 517] width 14 height 14
click at [538, 515] on icon at bounding box center [535, 517] width 14 height 14
click at [220, 520] on div "Eraser" at bounding box center [220, 517] width 52 height 42
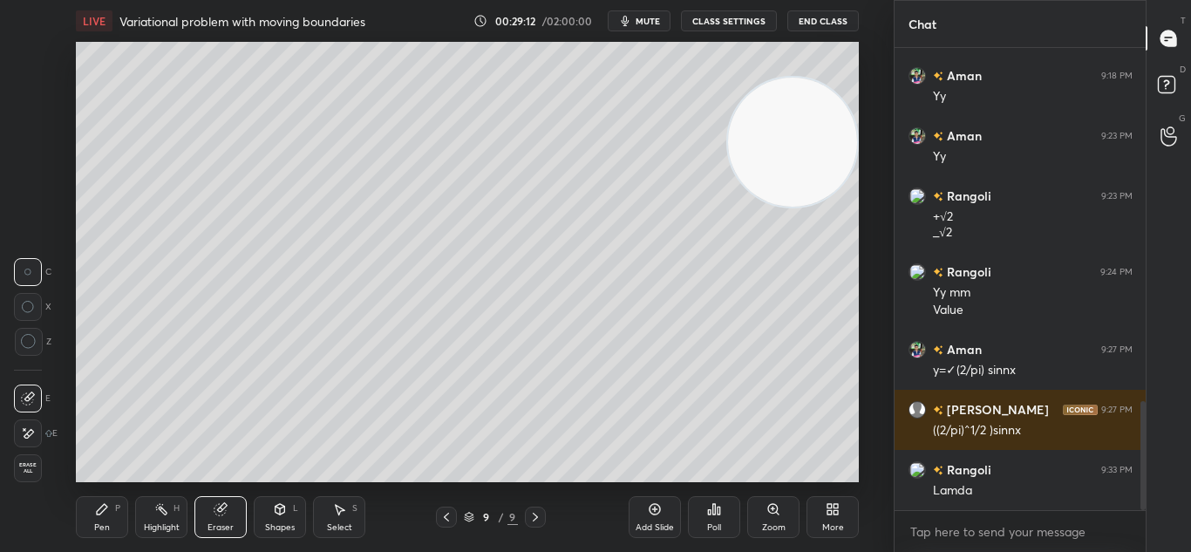
click at [105, 513] on icon at bounding box center [102, 509] width 14 height 14
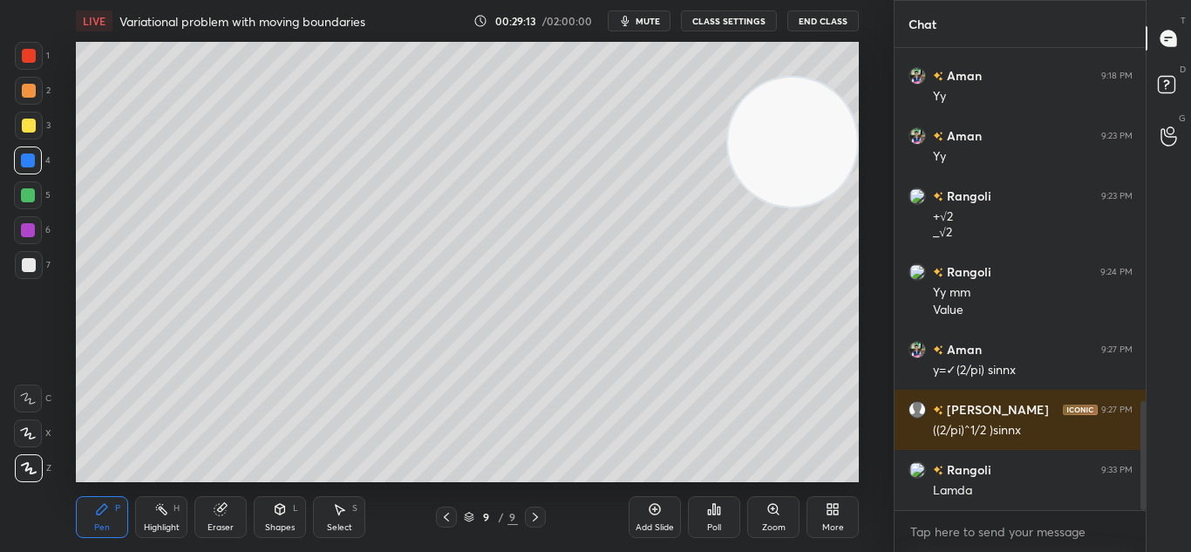
click at [112, 513] on div "Pen P" at bounding box center [102, 517] width 52 height 42
click at [111, 512] on div "Pen P" at bounding box center [102, 517] width 52 height 42
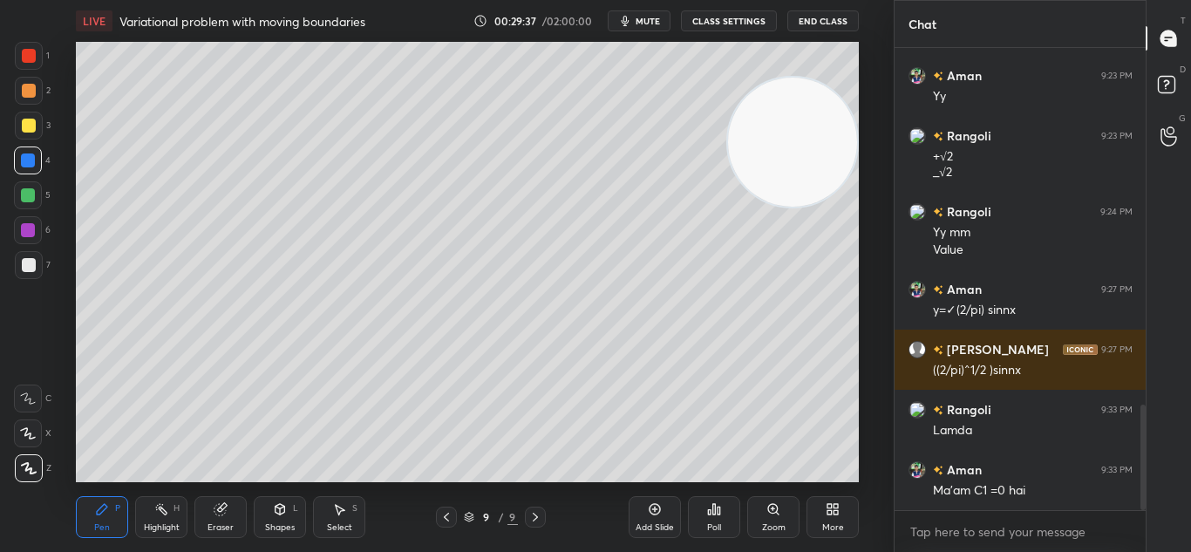
scroll to position [1620, 0]
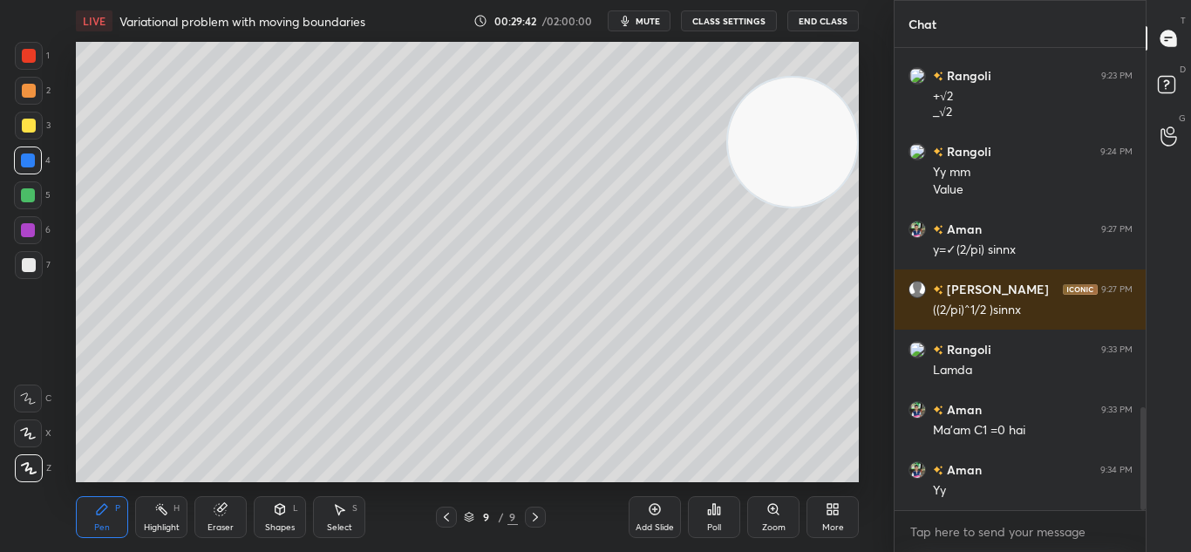
click at [292, 492] on div "LIVE Variational problem with moving boundaries 00:29:42 / 02:00:00 mute CLASS …" at bounding box center [468, 276] width 824 height 552
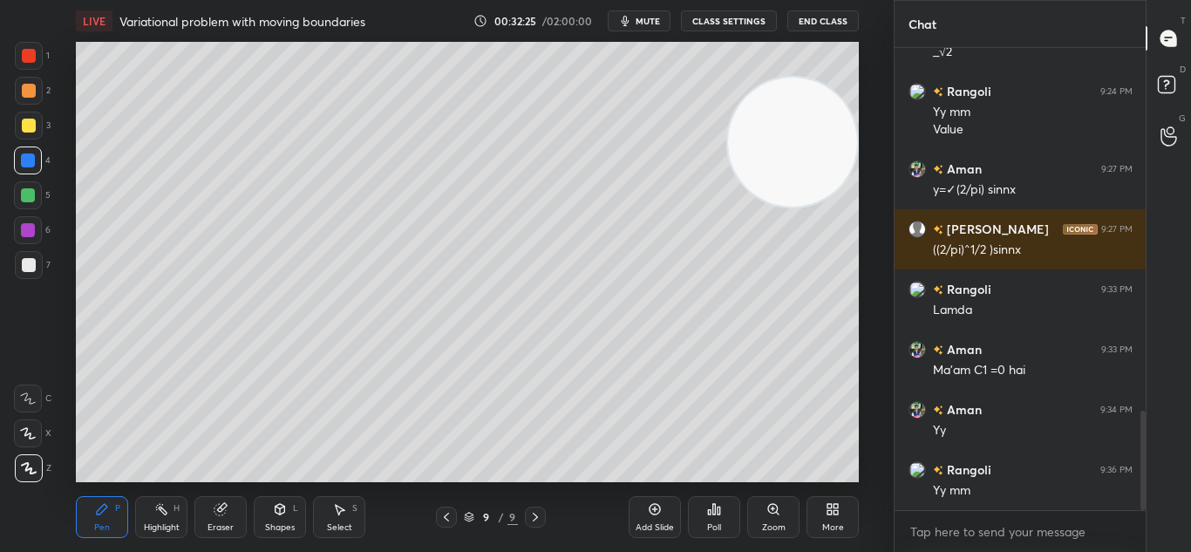
click at [649, 508] on icon at bounding box center [654, 509] width 11 height 11
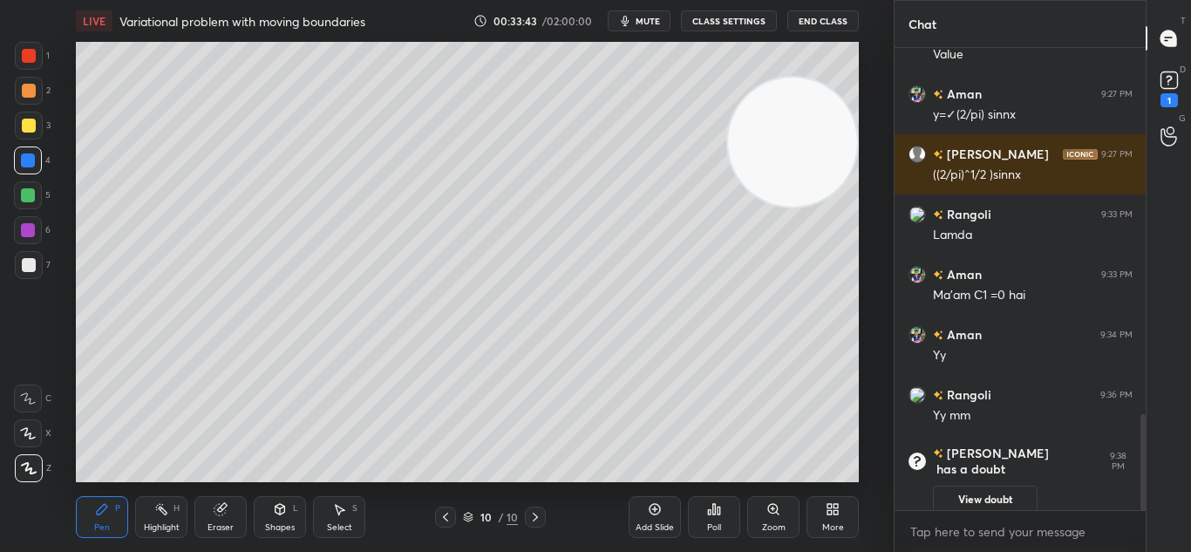
click at [976, 486] on button "View doubt" at bounding box center [985, 500] width 105 height 28
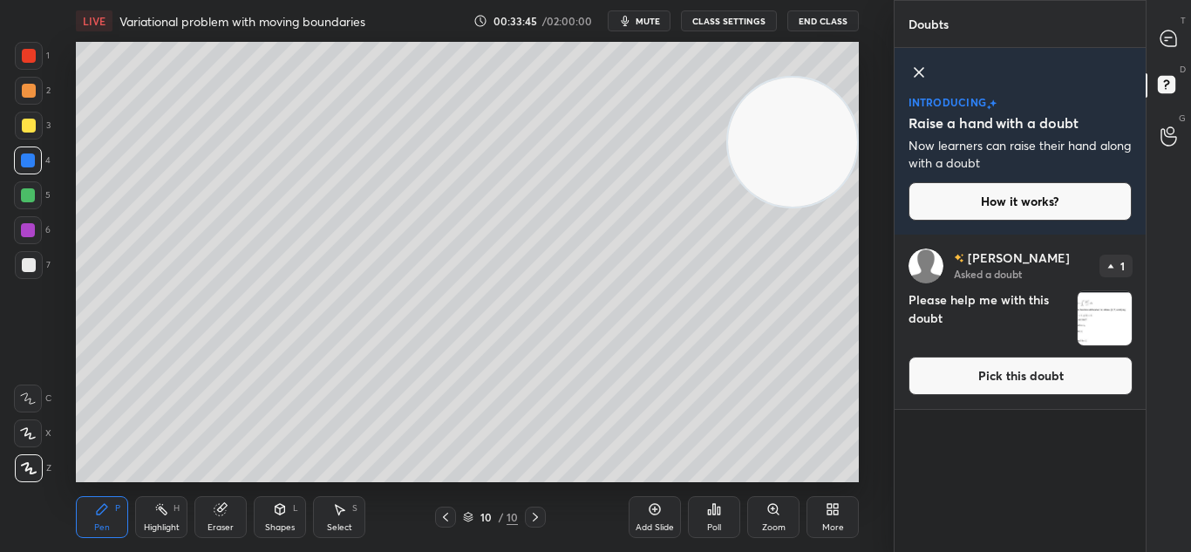
click at [1026, 383] on button "Pick this doubt" at bounding box center [1020, 376] width 224 height 38
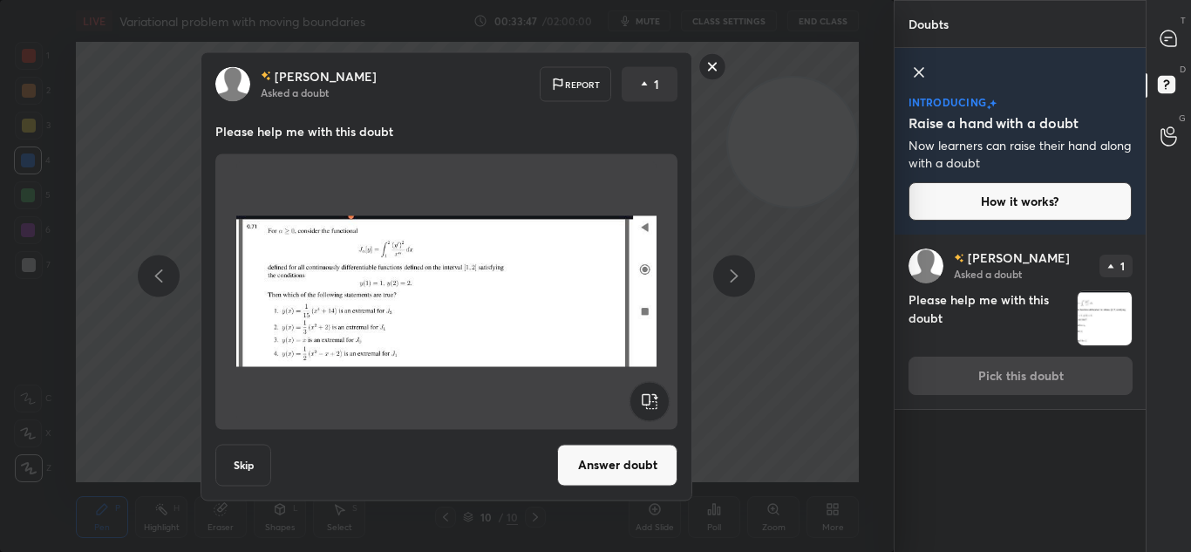
click at [629, 463] on button "Answer doubt" at bounding box center [617, 465] width 120 height 42
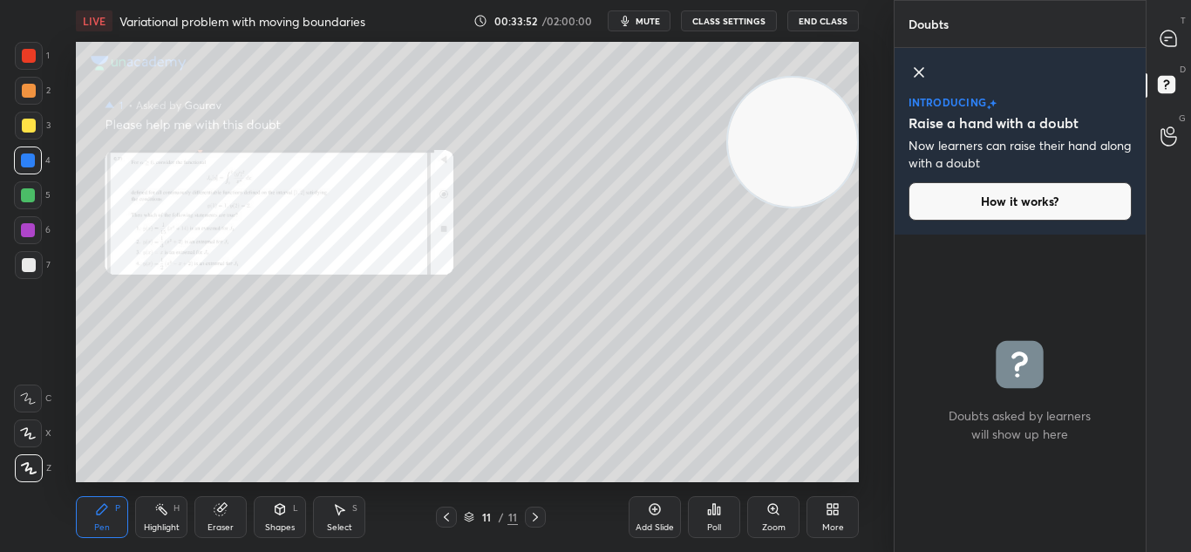
click at [779, 504] on icon at bounding box center [773, 509] width 14 height 14
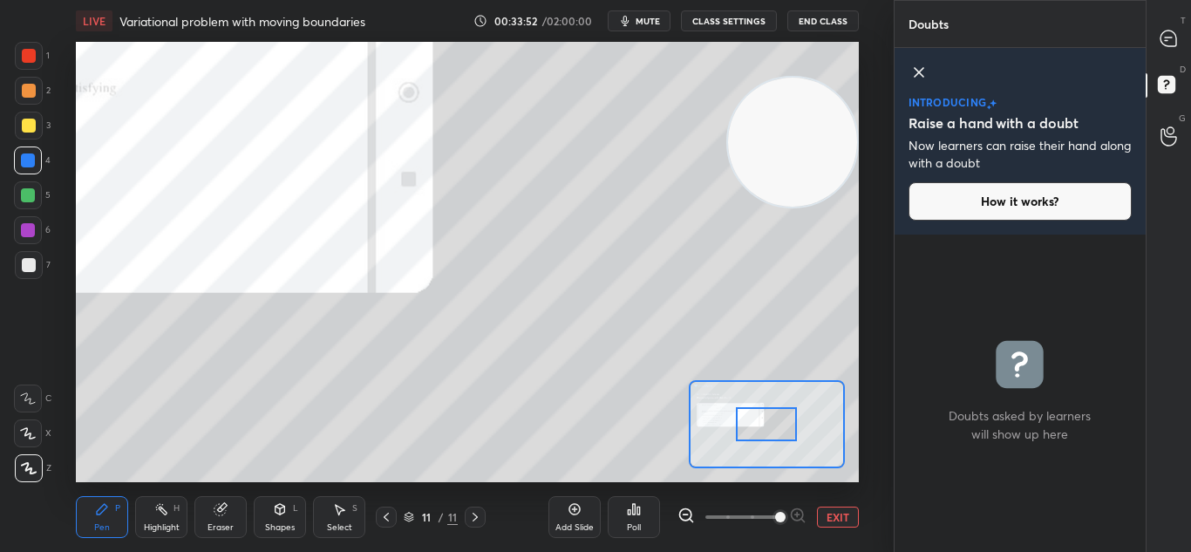
click at [776, 512] on span at bounding box center [780, 517] width 10 height 10
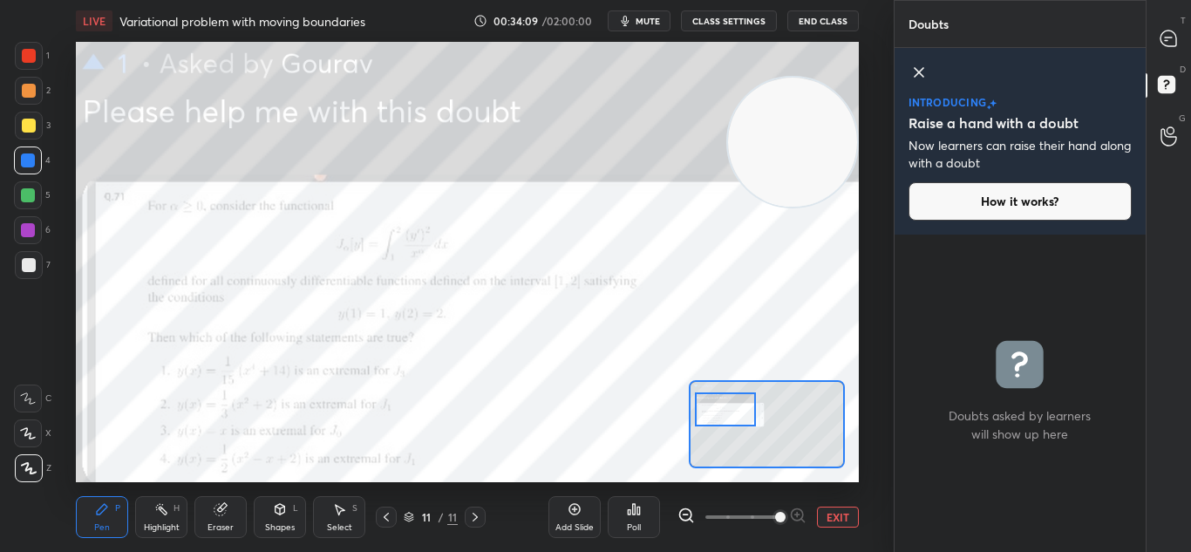
drag, startPoint x: 771, startPoint y: 425, endPoint x: 725, endPoint y: 411, distance: 48.5
click at [730, 411] on div at bounding box center [725, 409] width 61 height 34
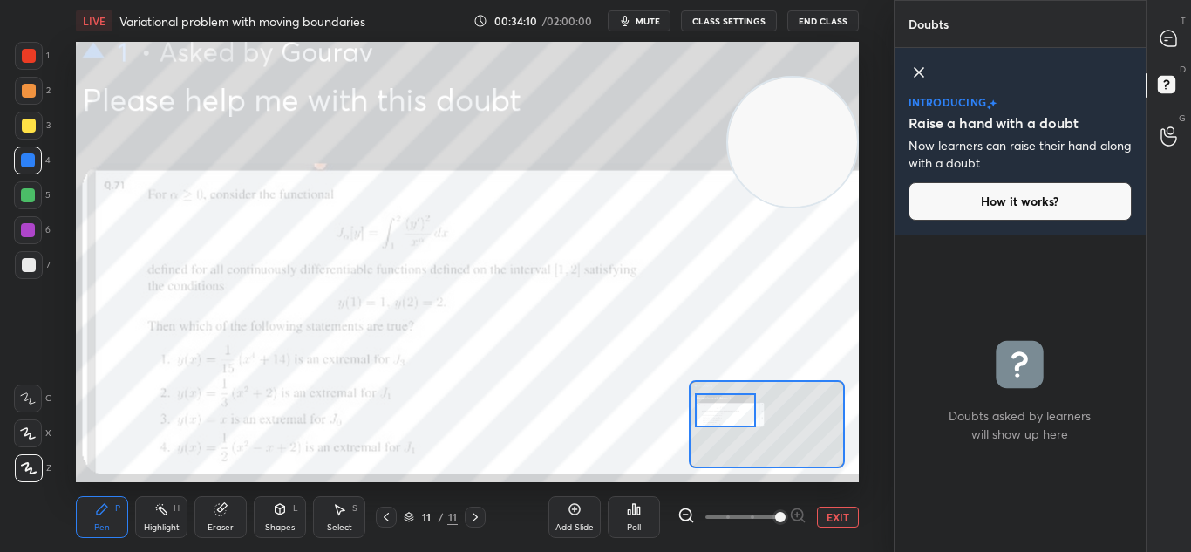
click at [842, 514] on button "EXIT" at bounding box center [838, 516] width 42 height 21
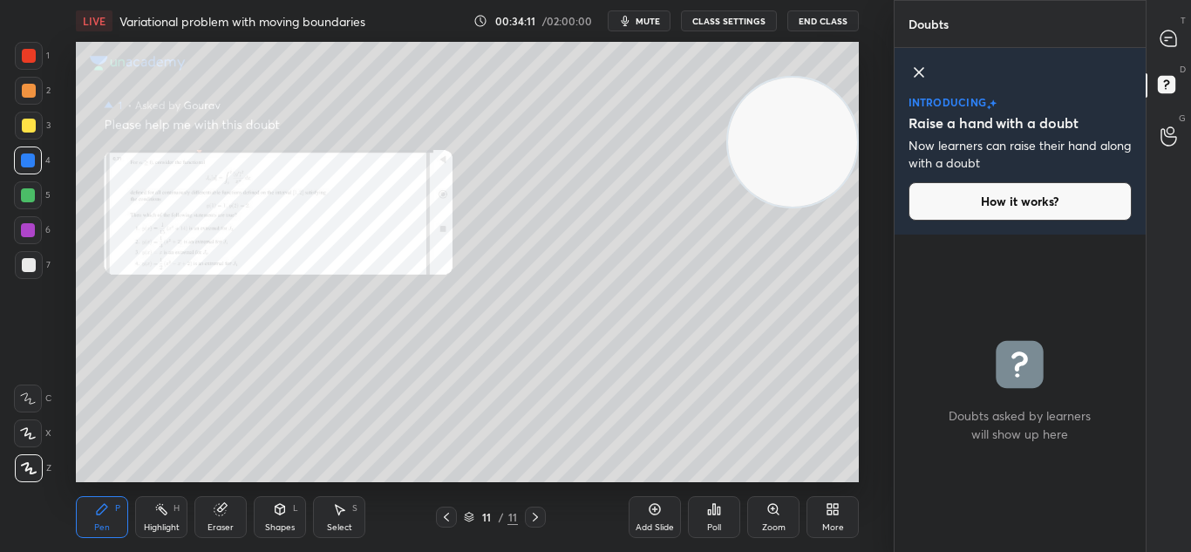
click at [438, 514] on div at bounding box center [446, 516] width 21 height 21
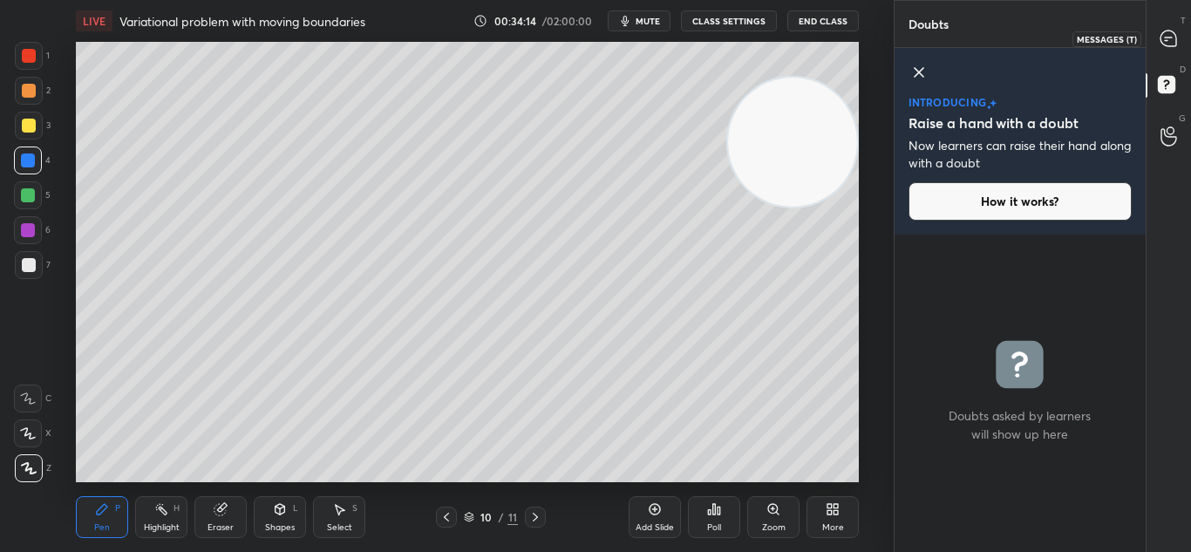
click at [1165, 51] on div at bounding box center [1168, 38] width 35 height 31
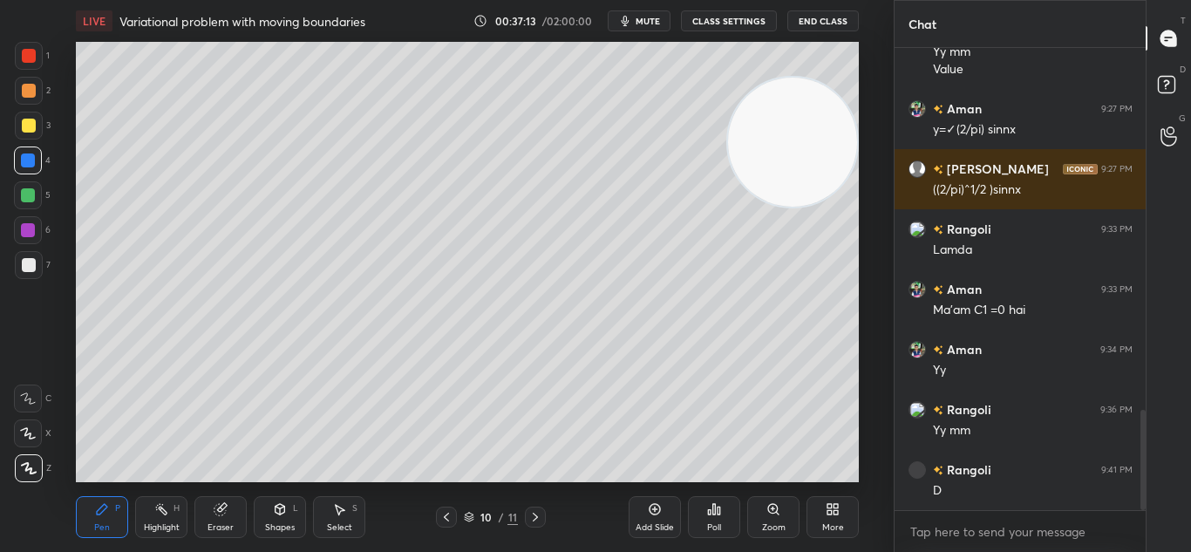
scroll to position [1724, 0]
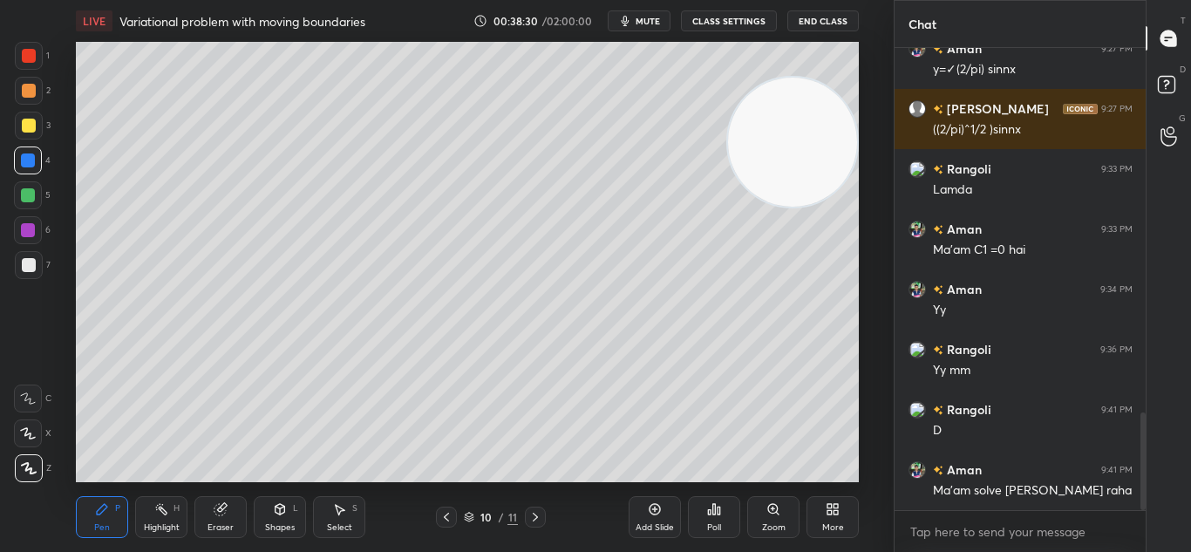
click at [531, 510] on icon at bounding box center [535, 517] width 14 height 14
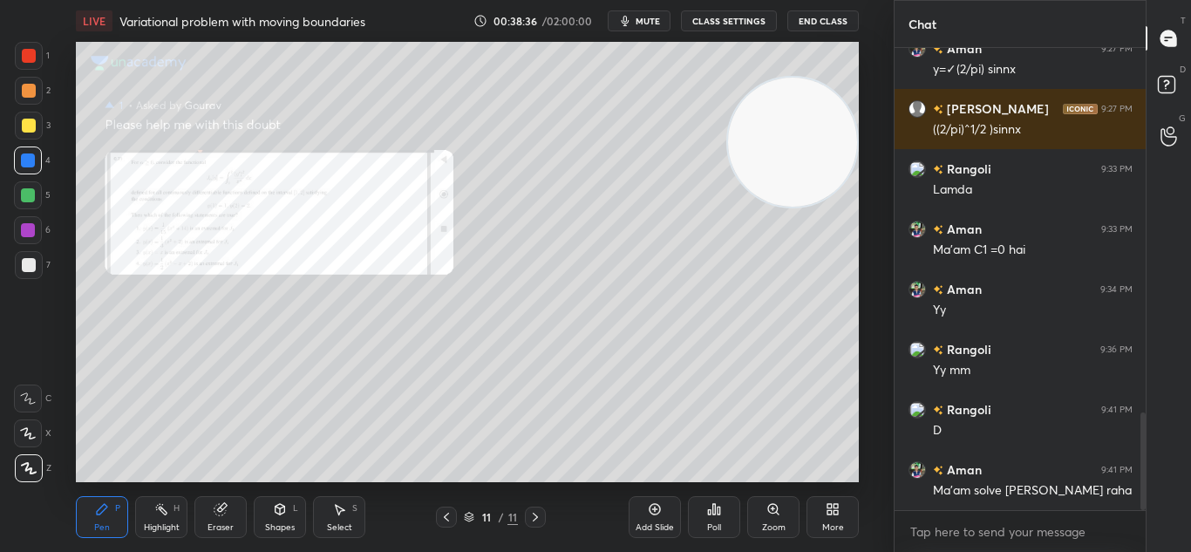
click at [653, 507] on icon at bounding box center [655, 509] width 14 height 14
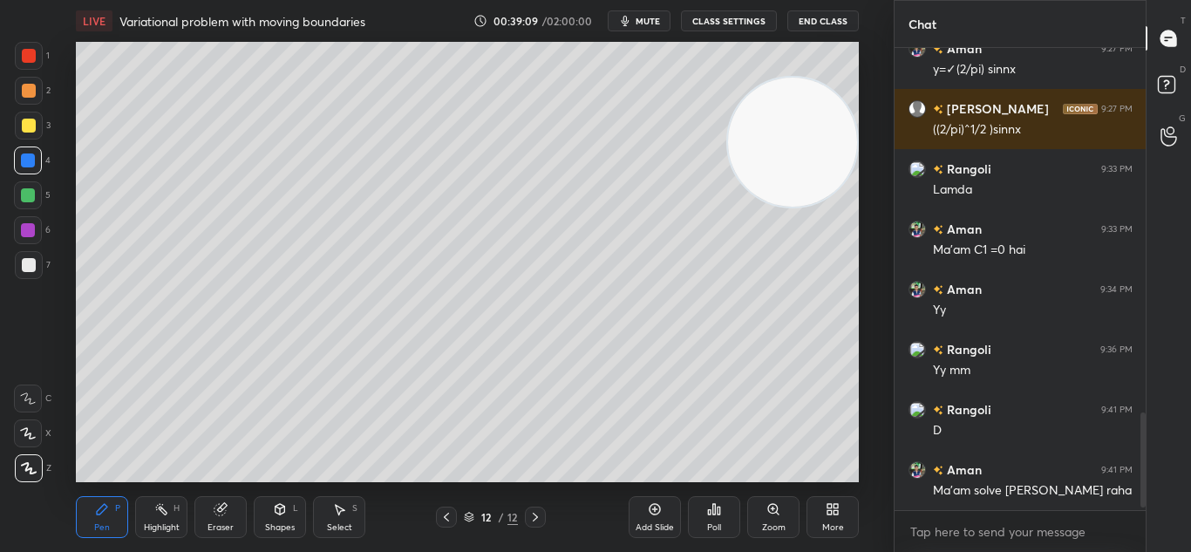
scroll to position [1784, 0]
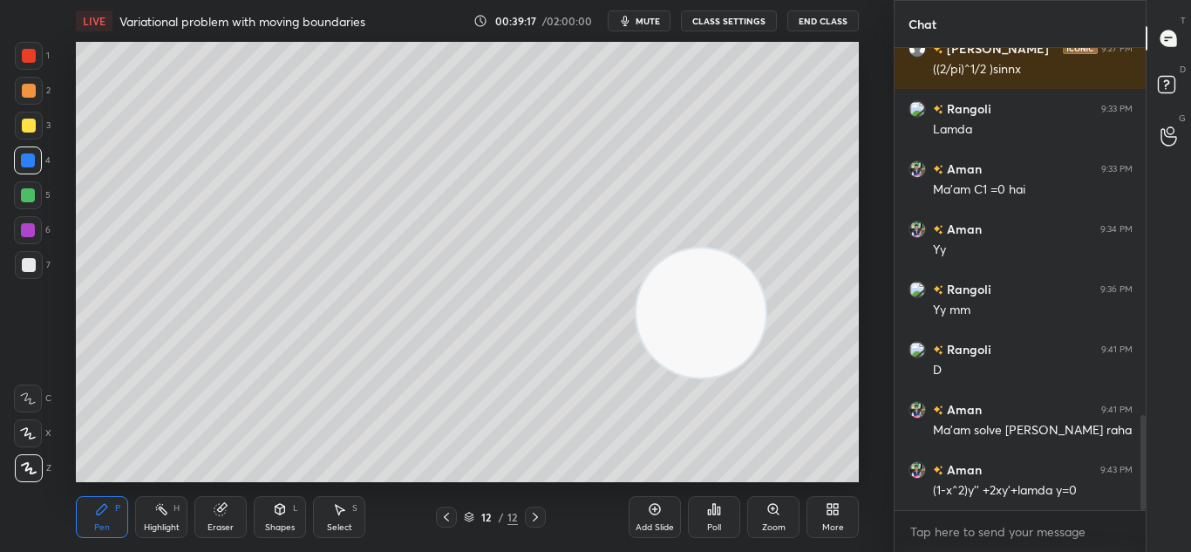
drag, startPoint x: 792, startPoint y: 202, endPoint x: 616, endPoint y: 425, distance: 284.2
click at [642, 377] on video at bounding box center [700, 312] width 129 height 129
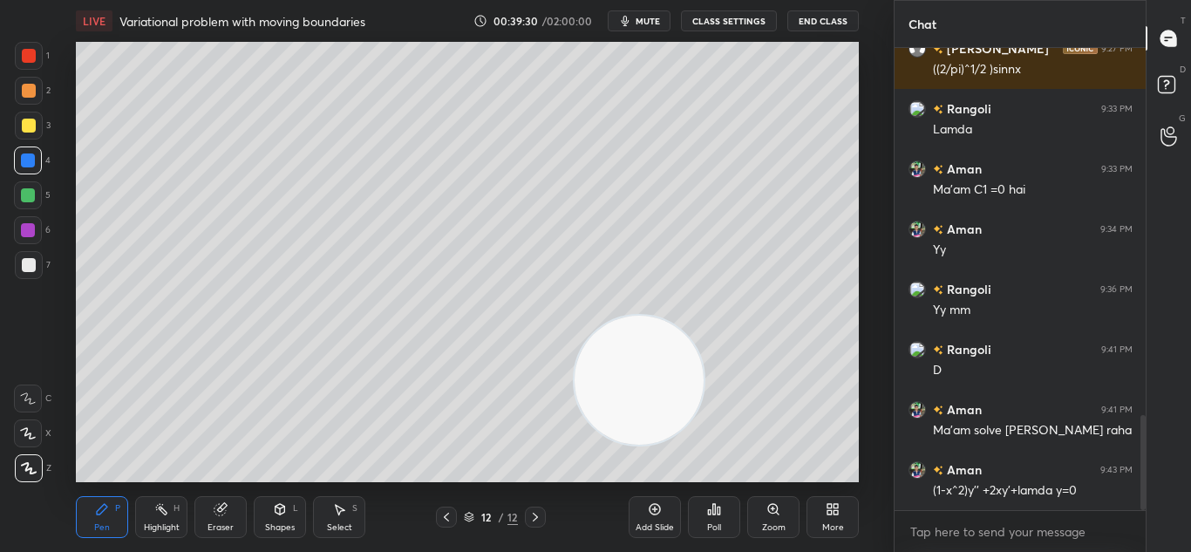
click at [223, 508] on icon at bounding box center [219, 509] width 11 height 11
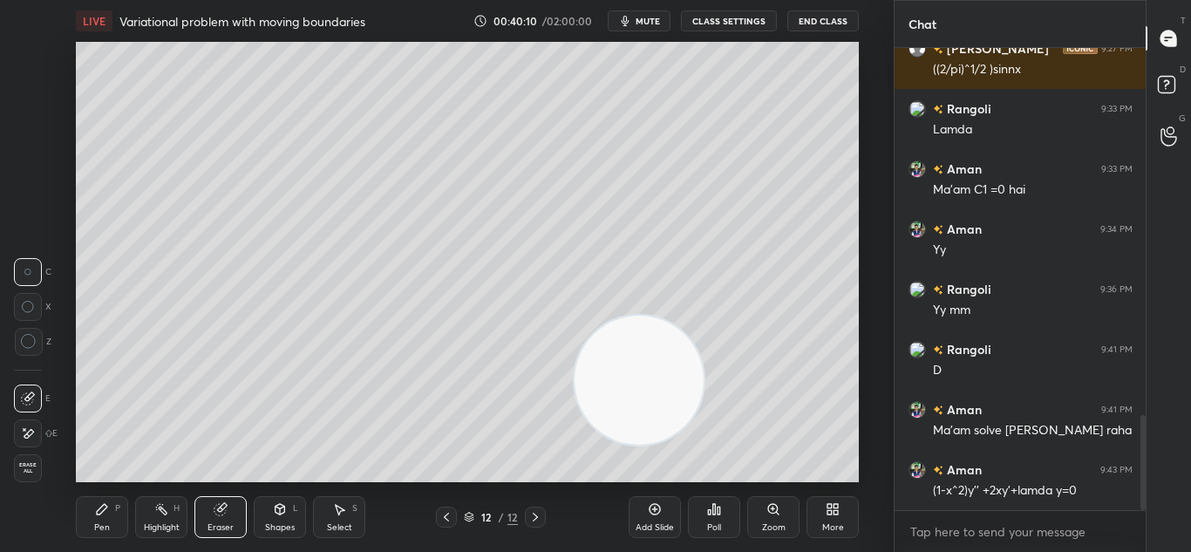
click at [96, 526] on div "Pen" at bounding box center [102, 527] width 16 height 9
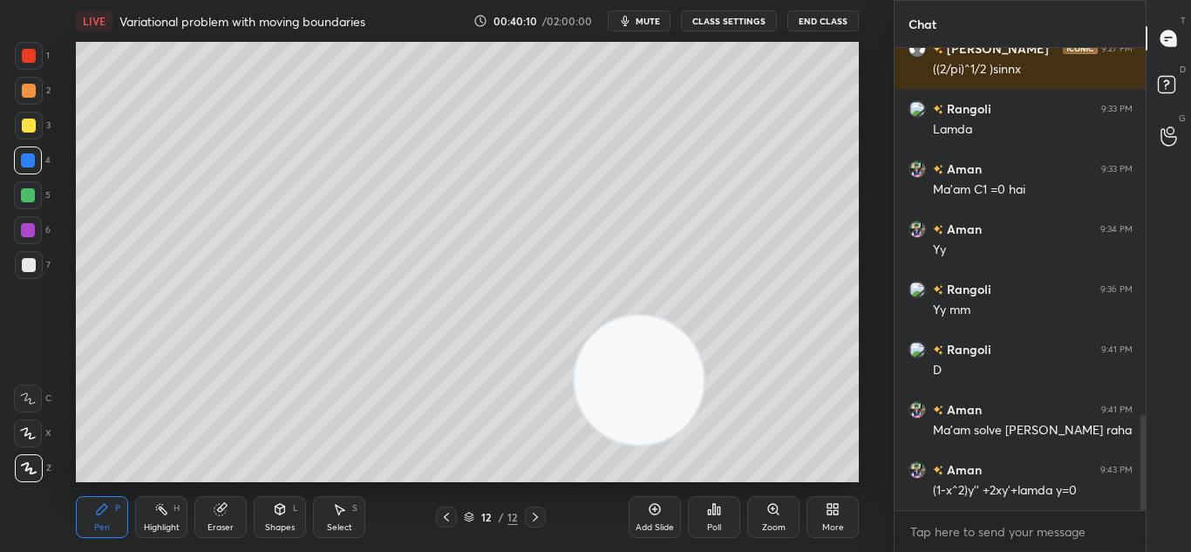
click at [106, 520] on div "Pen P" at bounding box center [102, 517] width 52 height 42
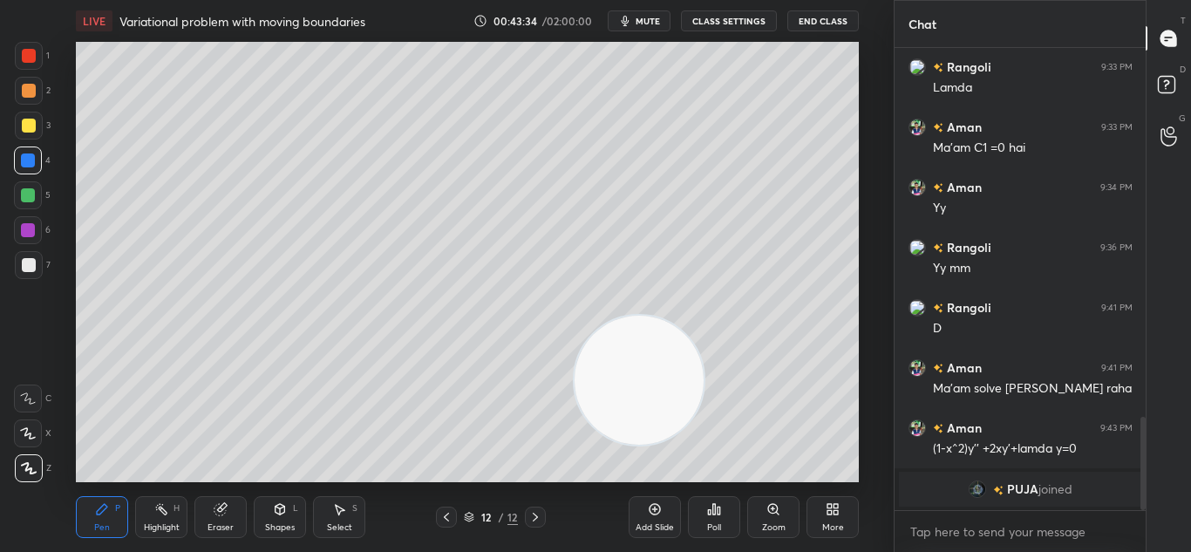
click at [446, 518] on icon at bounding box center [446, 517] width 14 height 14
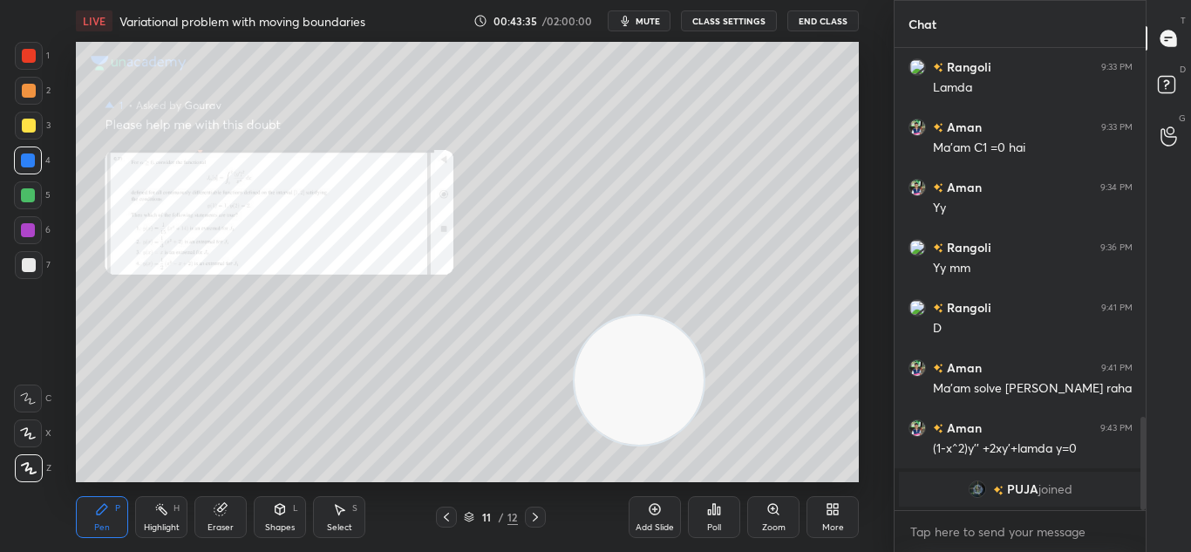
click at [772, 513] on icon at bounding box center [773, 509] width 10 height 10
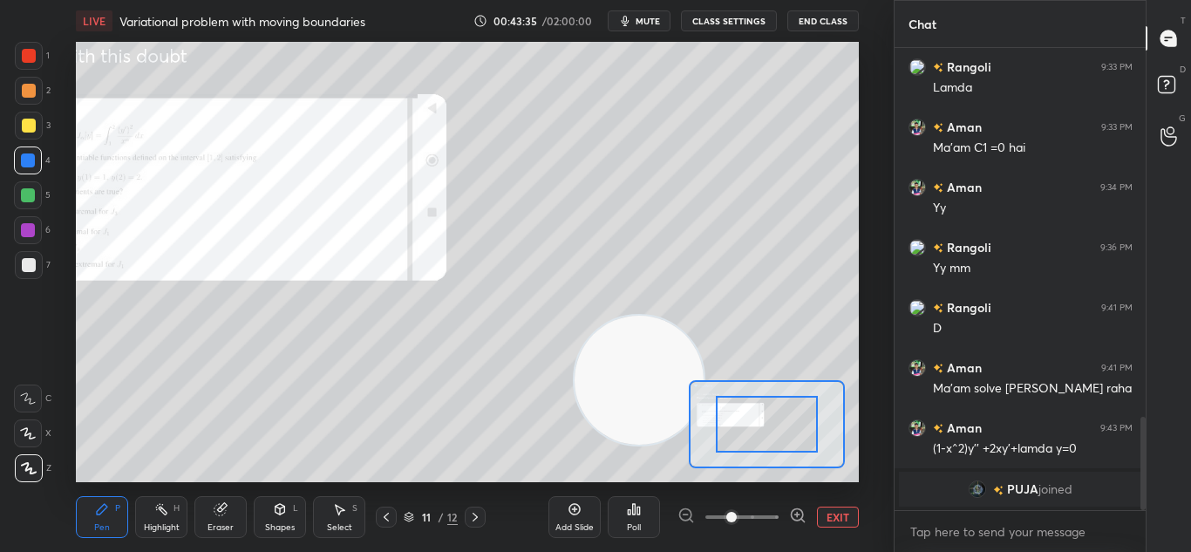
click at [771, 516] on span at bounding box center [741, 517] width 73 height 26
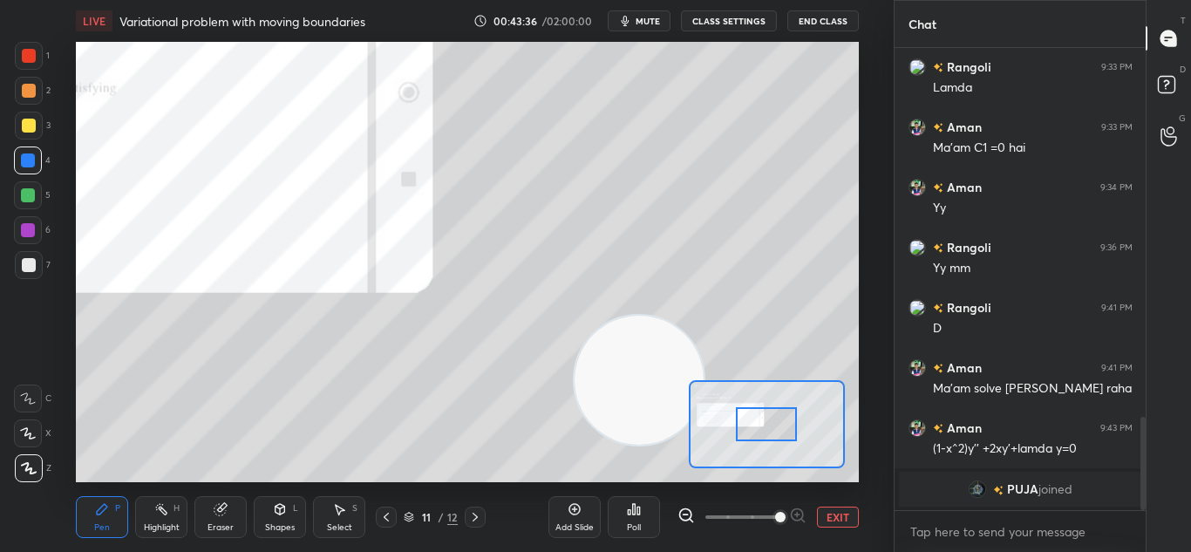
drag, startPoint x: 776, startPoint y: 515, endPoint x: 782, endPoint y: 486, distance: 30.3
click at [776, 515] on span at bounding box center [780, 517] width 10 height 10
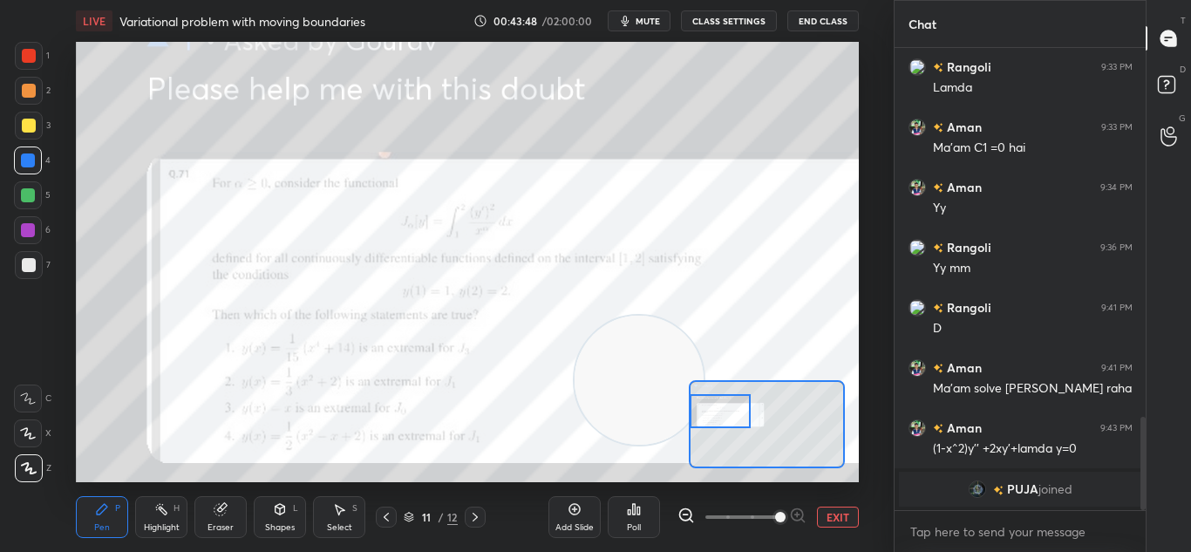
drag, startPoint x: 762, startPoint y: 430, endPoint x: 697, endPoint y: 417, distance: 65.8
click at [697, 417] on div at bounding box center [719, 411] width 61 height 34
click at [217, 507] on icon at bounding box center [219, 509] width 11 height 11
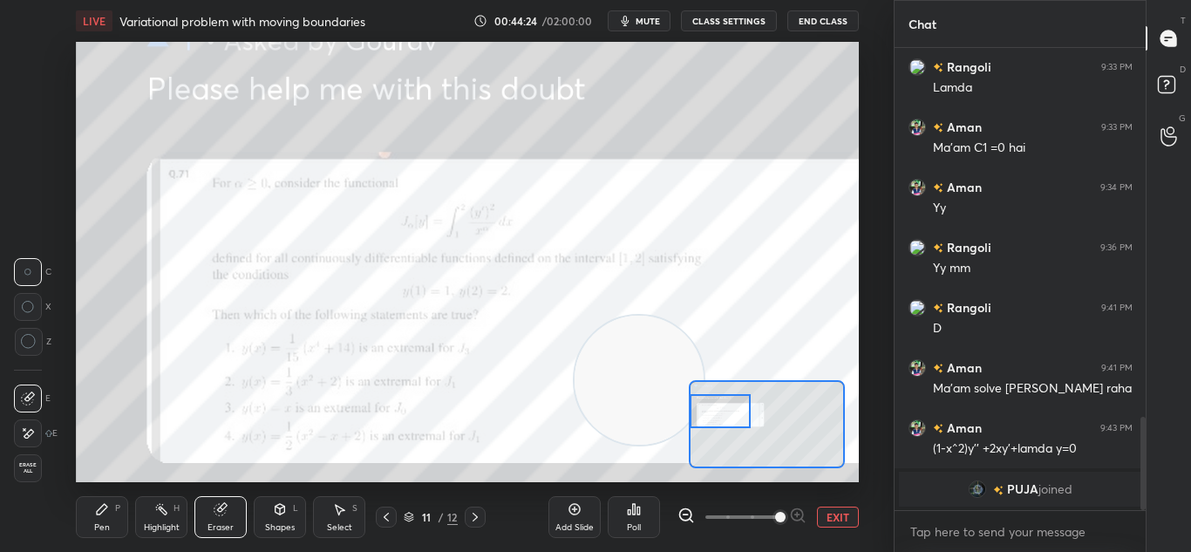
click at [102, 512] on icon at bounding box center [102, 509] width 10 height 10
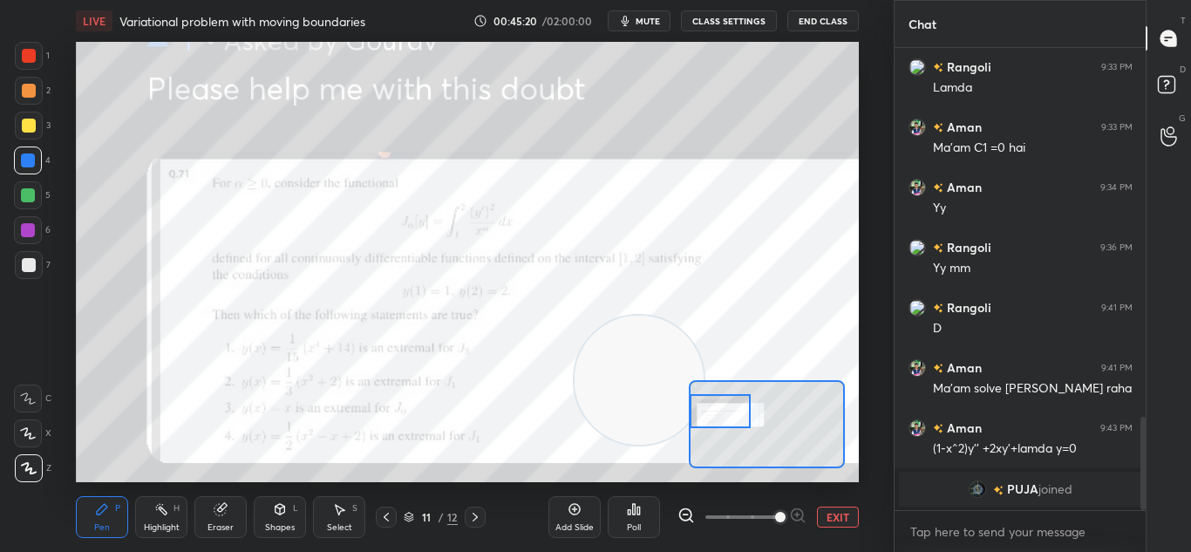
click at [834, 518] on button "EXIT" at bounding box center [838, 516] width 42 height 21
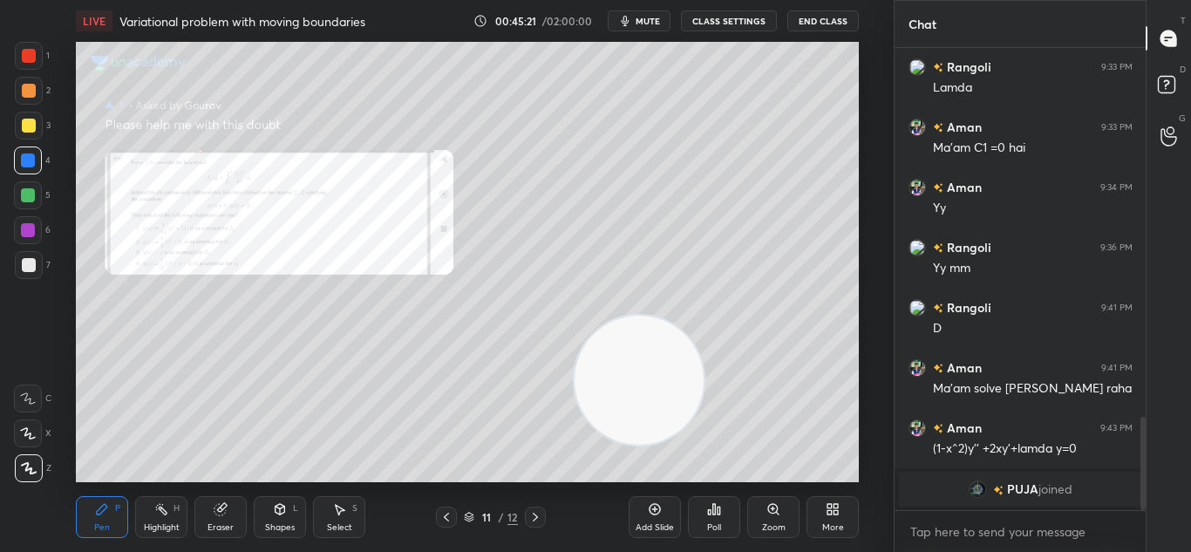
click at [538, 514] on icon at bounding box center [535, 517] width 14 height 14
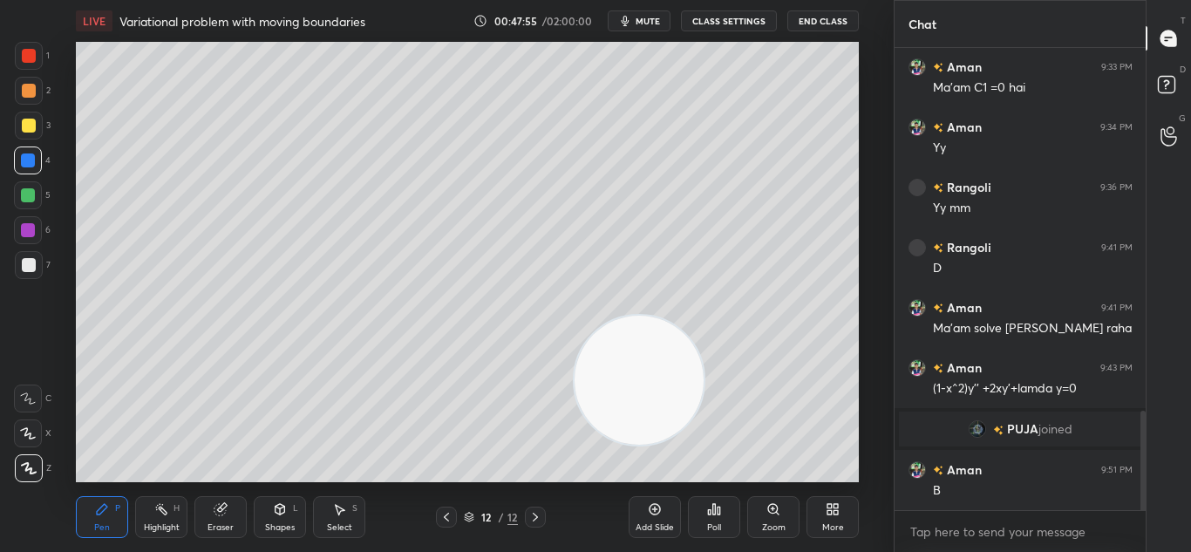
scroll to position [1752, 0]
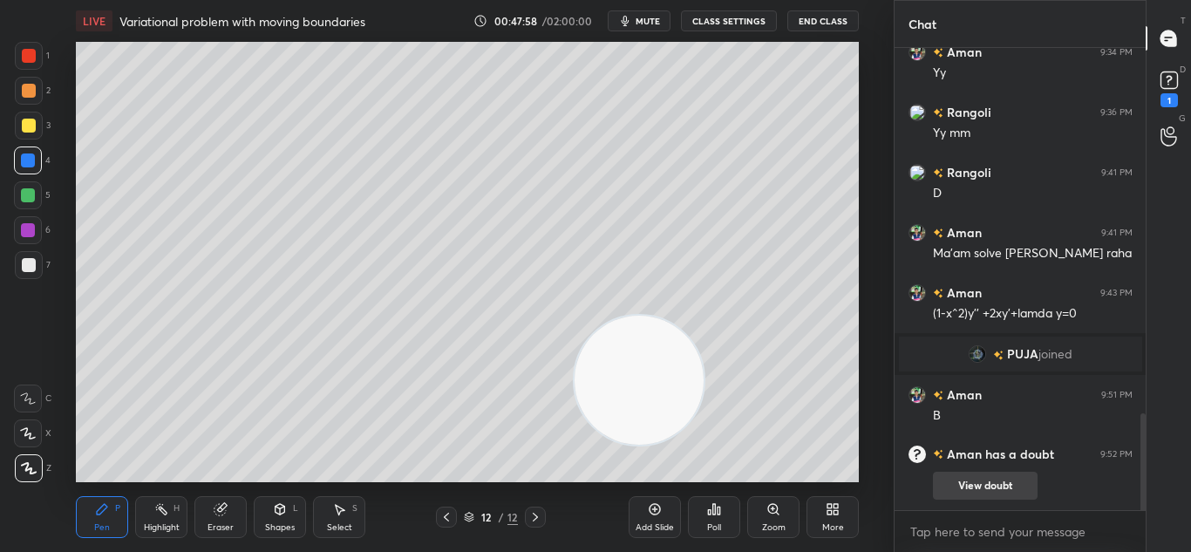
click at [992, 475] on button "View doubt" at bounding box center [985, 486] width 105 height 28
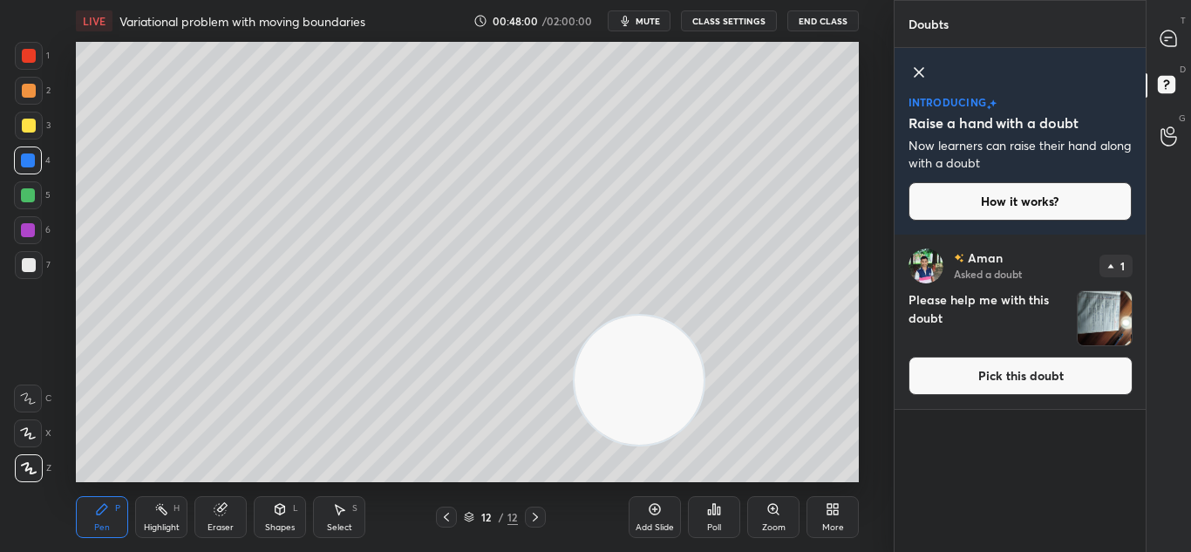
click at [1031, 381] on button "Pick this doubt" at bounding box center [1020, 376] width 224 height 38
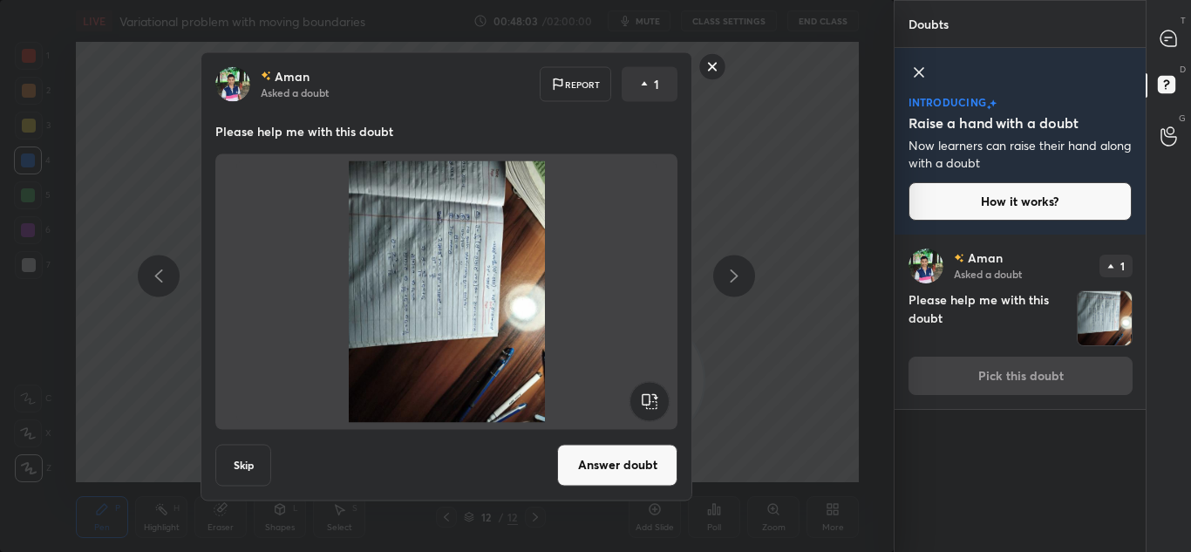
click at [607, 458] on button "Answer doubt" at bounding box center [617, 465] width 120 height 42
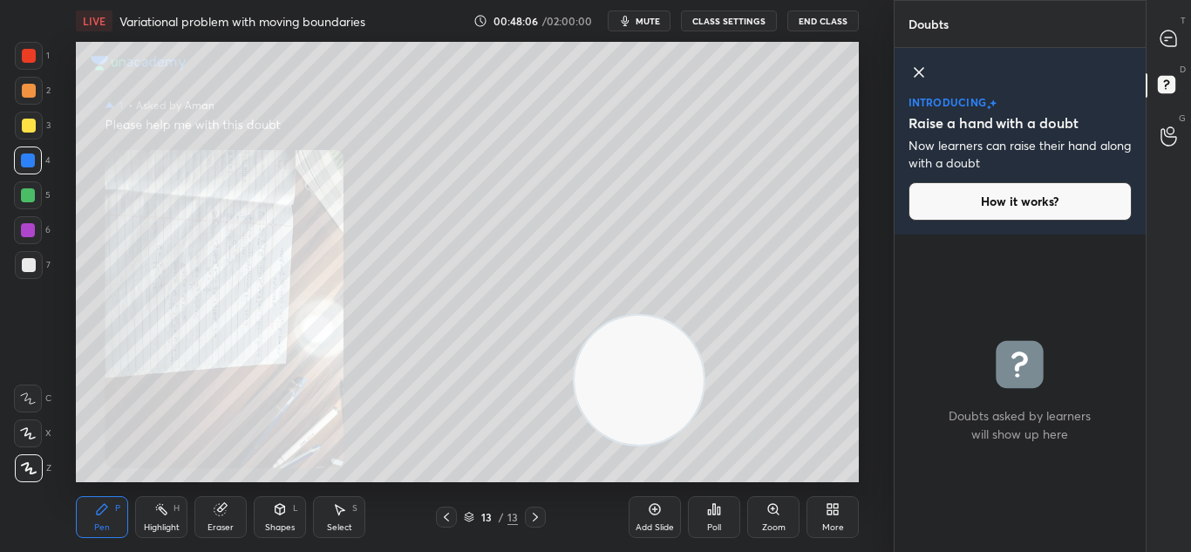
click at [1169, 50] on div at bounding box center [1168, 38] width 35 height 31
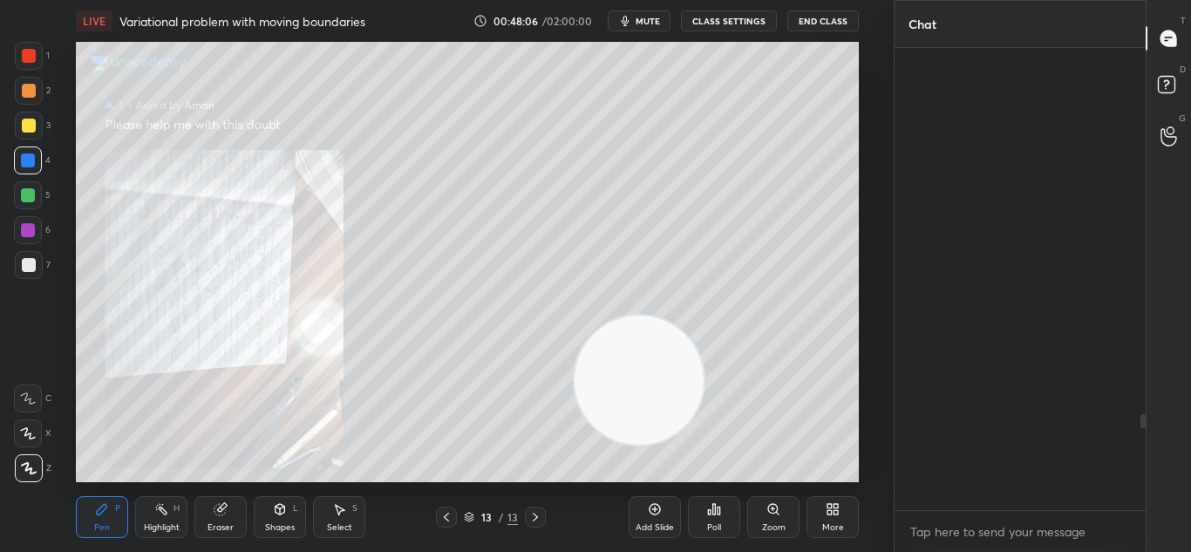
scroll to position [457, 246]
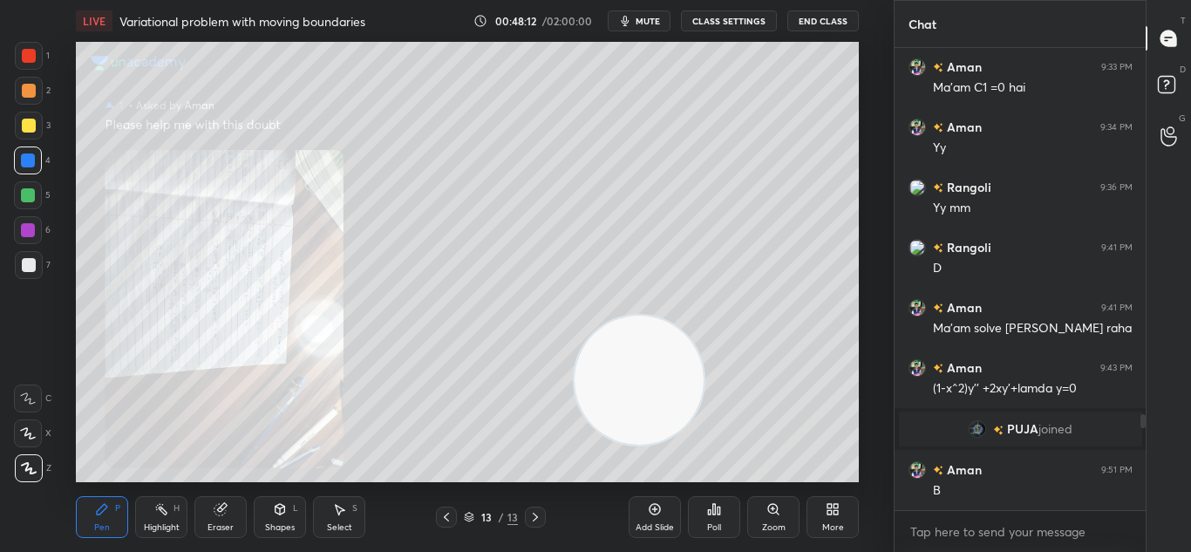
click at [778, 506] on icon at bounding box center [773, 509] width 14 height 14
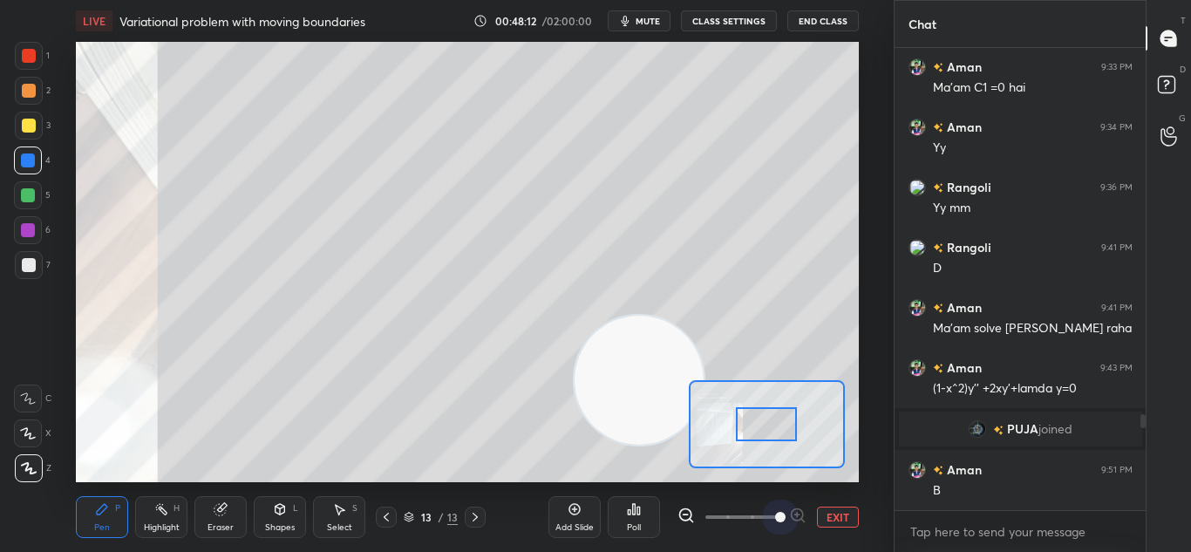
click at [772, 512] on span at bounding box center [741, 517] width 73 height 26
click at [776, 512] on span at bounding box center [780, 517] width 10 height 10
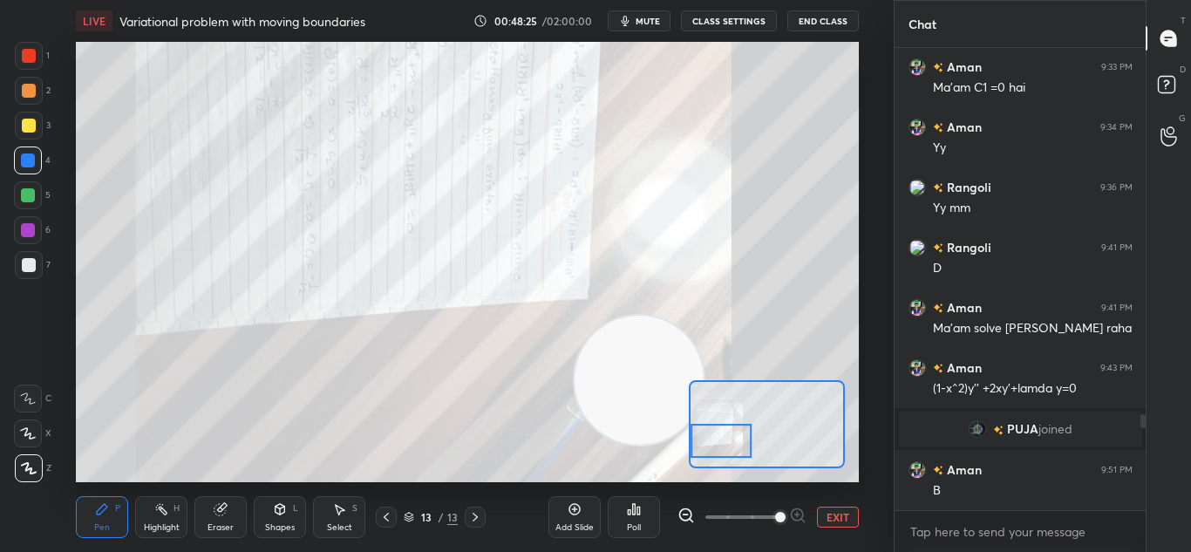
click at [729, 431] on div at bounding box center [720, 441] width 61 height 34
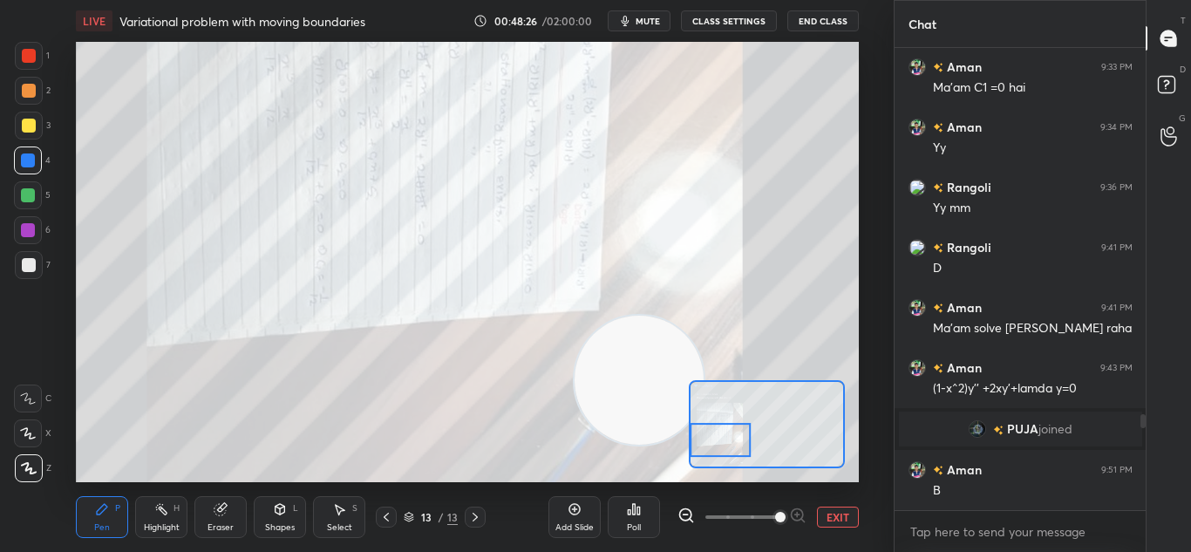
click at [837, 520] on button "EXIT" at bounding box center [838, 516] width 42 height 21
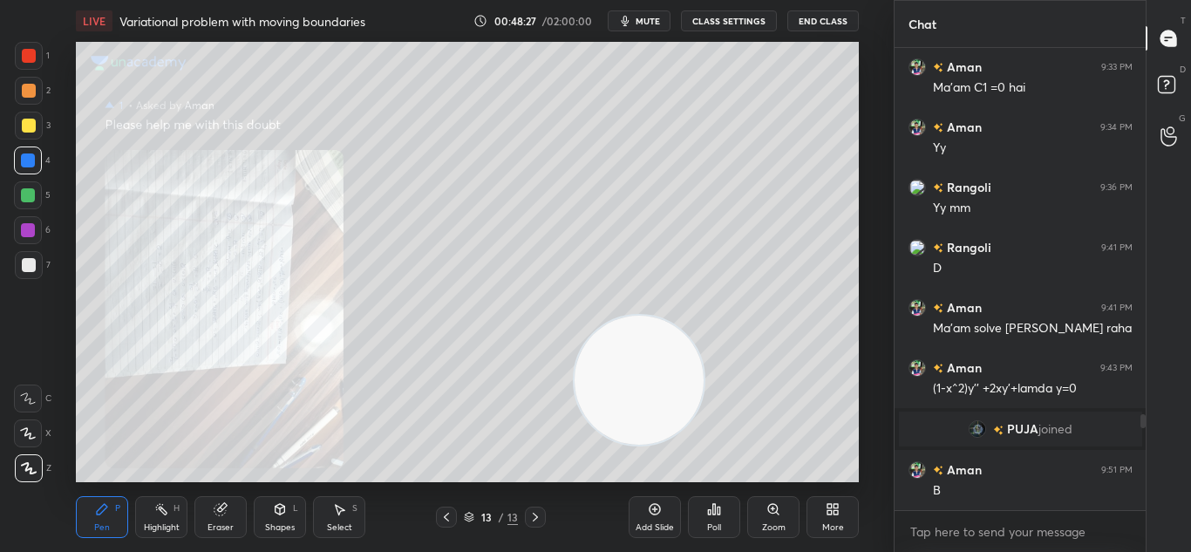
click at [450, 514] on icon at bounding box center [446, 517] width 14 height 14
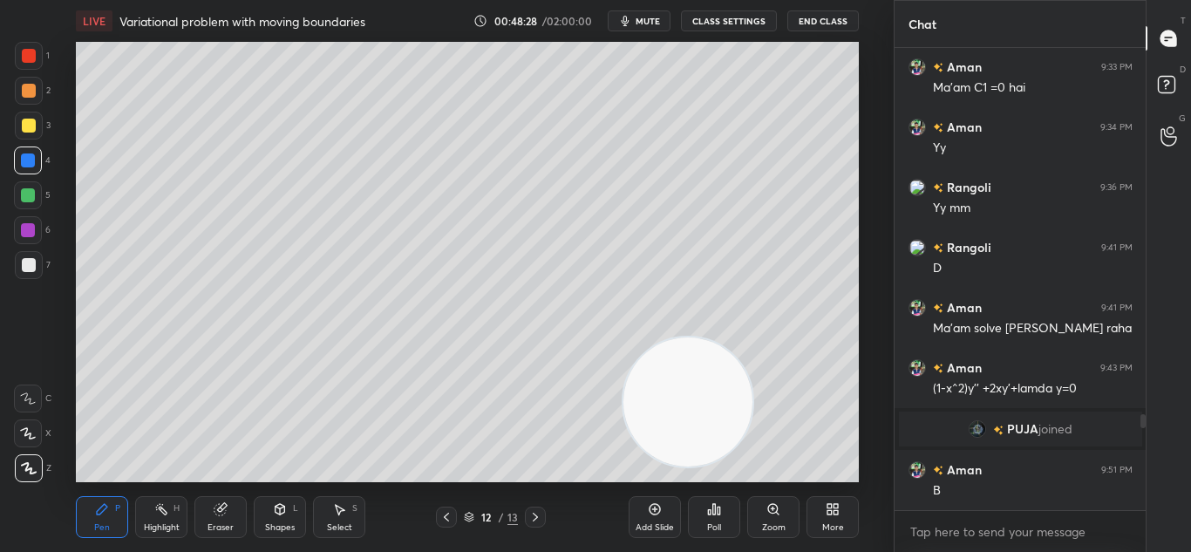
drag, startPoint x: 649, startPoint y: 403, endPoint x: 898, endPoint y: 434, distance: 250.4
click at [864, 447] on div "Setting up your live class Poll for secs No correct answer Start poll" at bounding box center [468, 262] width 824 height 440
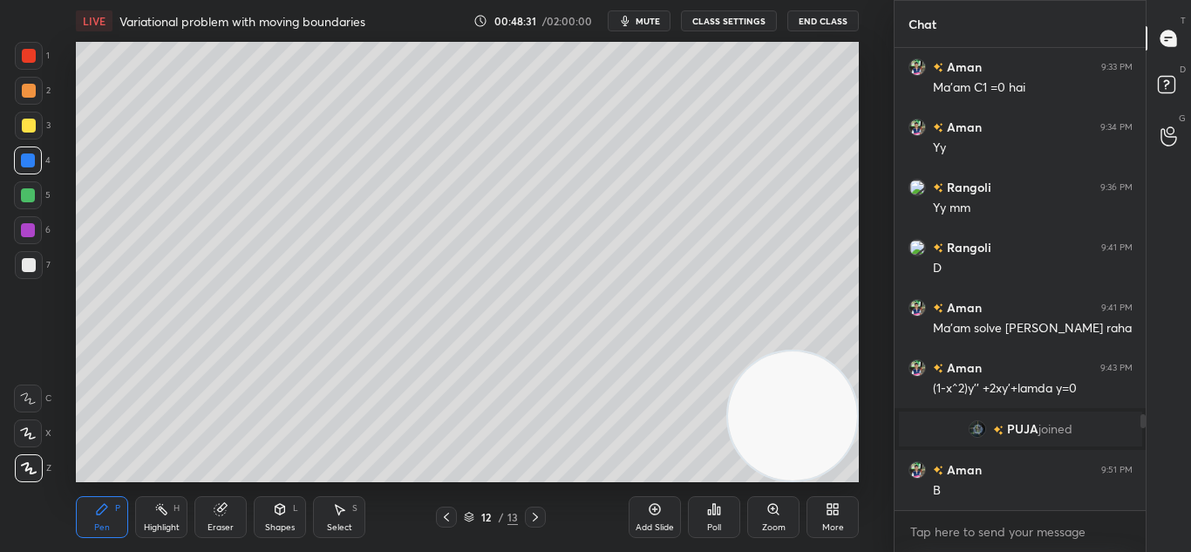
click at [652, 513] on icon at bounding box center [654, 509] width 11 height 11
click at [453, 514] on div at bounding box center [446, 516] width 21 height 21
click at [658, 505] on icon at bounding box center [654, 509] width 11 height 11
click at [443, 511] on icon at bounding box center [446, 517] width 14 height 14
click at [533, 510] on icon at bounding box center [535, 517] width 14 height 14
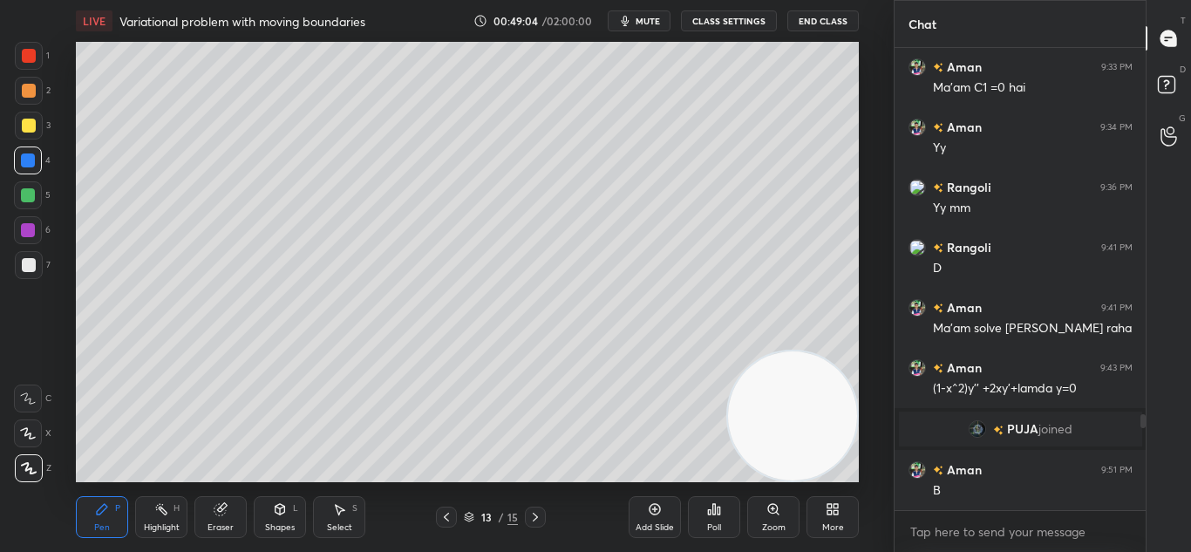
click at [536, 506] on div at bounding box center [535, 516] width 21 height 21
click at [447, 517] on icon at bounding box center [446, 517] width 14 height 14
click at [226, 513] on icon at bounding box center [221, 509] width 14 height 14
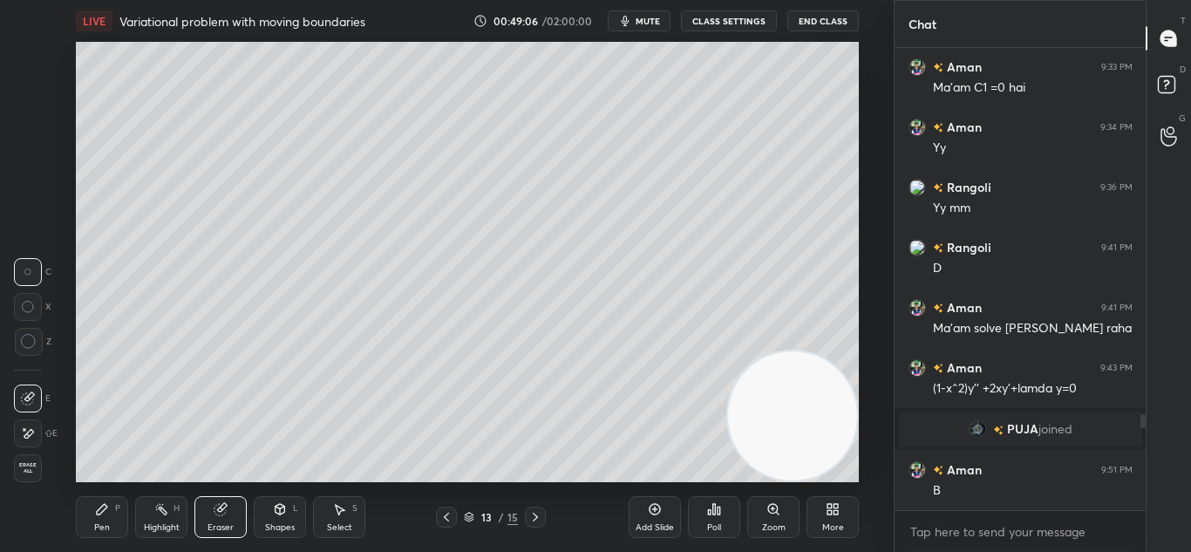
click at [285, 514] on icon at bounding box center [280, 509] width 14 height 14
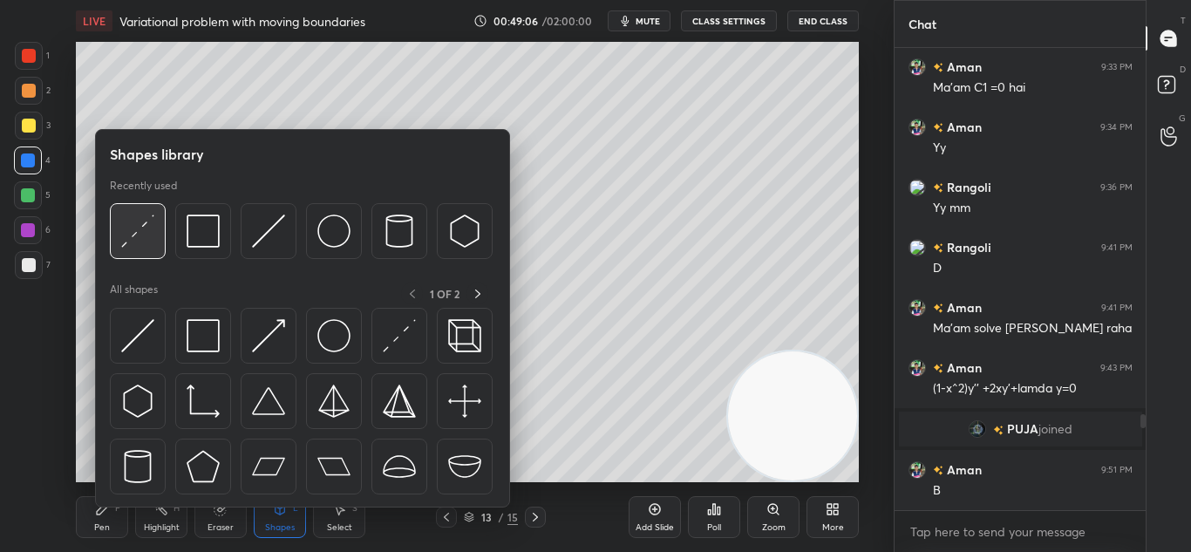
click at [153, 233] on img at bounding box center [137, 230] width 33 height 33
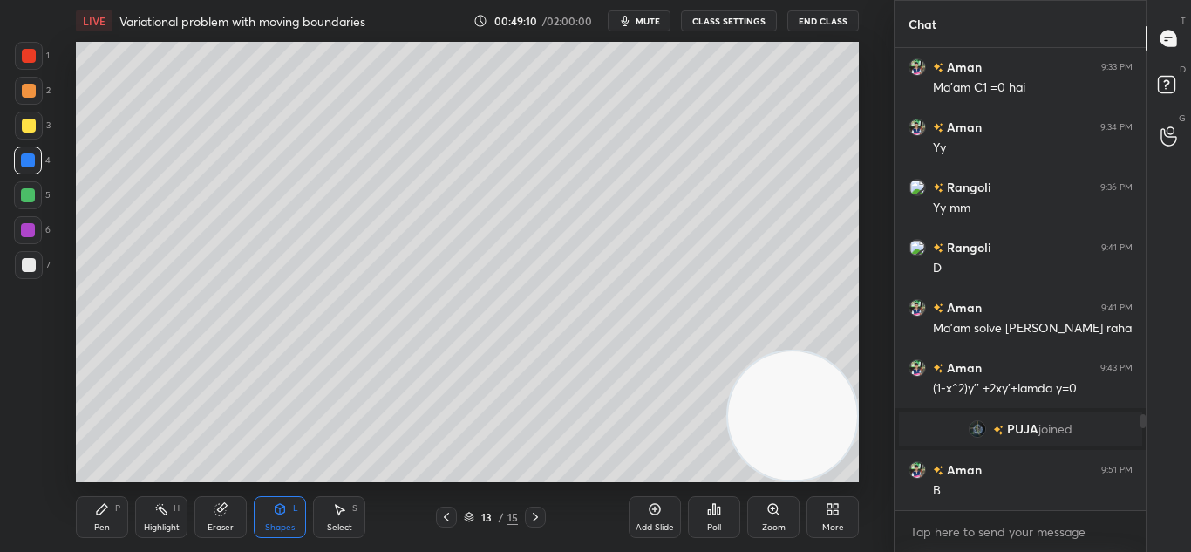
click at [119, 510] on div "P" at bounding box center [117, 508] width 5 height 9
click at [447, 512] on icon at bounding box center [446, 517] width 14 height 14
click at [535, 520] on icon at bounding box center [535, 517] width 14 height 14
click at [449, 509] on div at bounding box center [446, 516] width 21 height 21
click at [538, 517] on icon at bounding box center [535, 517] width 14 height 14
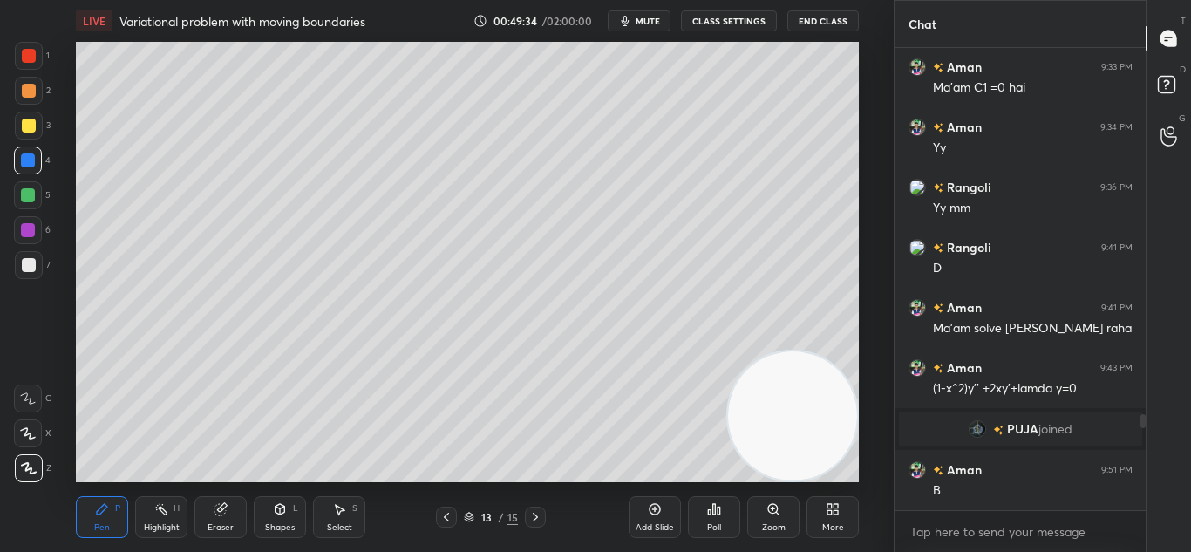
click at [458, 510] on div "13 / 15" at bounding box center [491, 516] width 110 height 21
drag, startPoint x: 449, startPoint y: 516, endPoint x: 457, endPoint y: 510, distance: 9.9
click at [450, 515] on icon at bounding box center [446, 517] width 14 height 14
click at [533, 513] on icon at bounding box center [535, 517] width 14 height 14
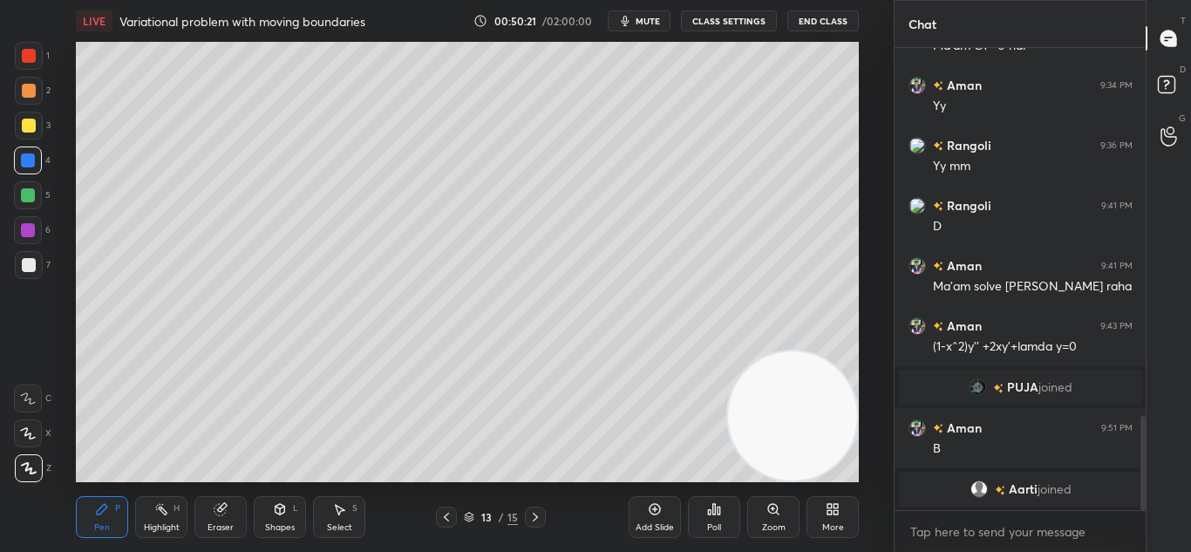
scroll to position [1763, 0]
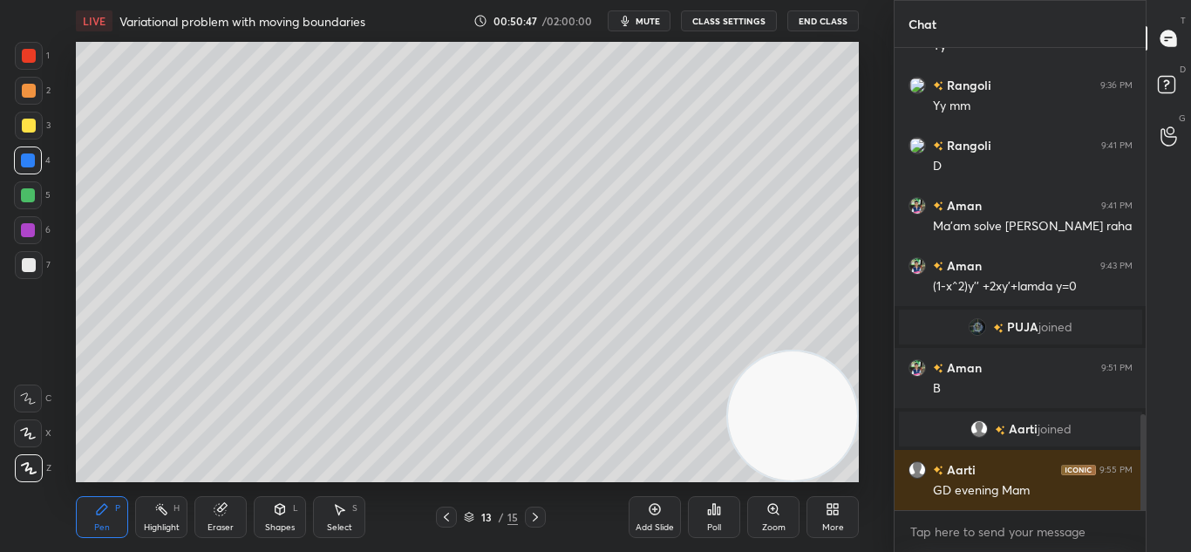
click at [447, 519] on icon at bounding box center [446, 517] width 14 height 14
drag, startPoint x: 541, startPoint y: 515, endPoint x: 545, endPoint y: 500, distance: 15.2
click at [542, 515] on div at bounding box center [535, 516] width 21 height 21
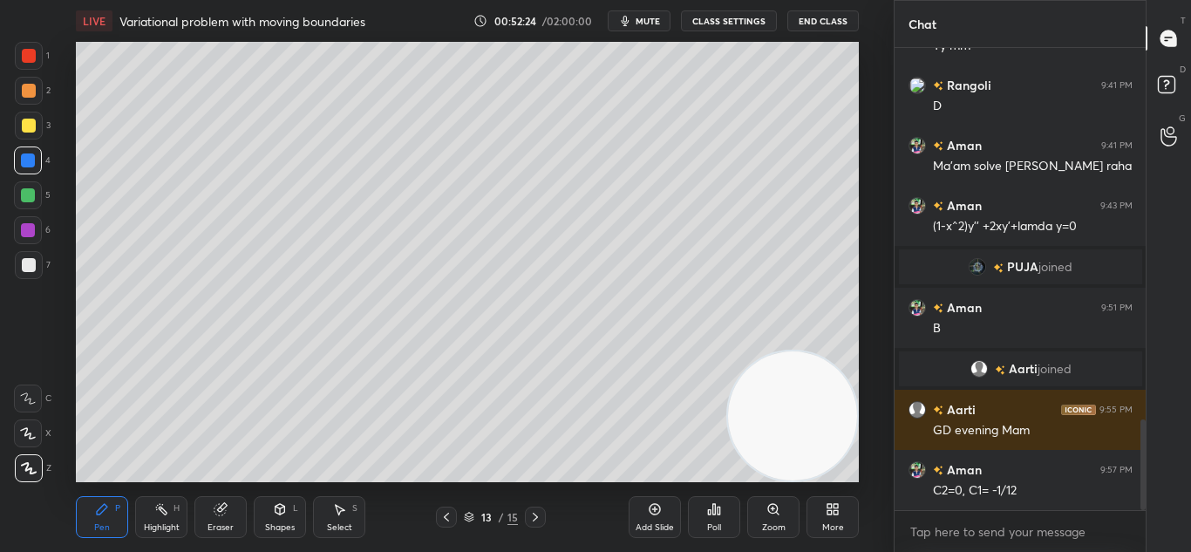
scroll to position [1883, 0]
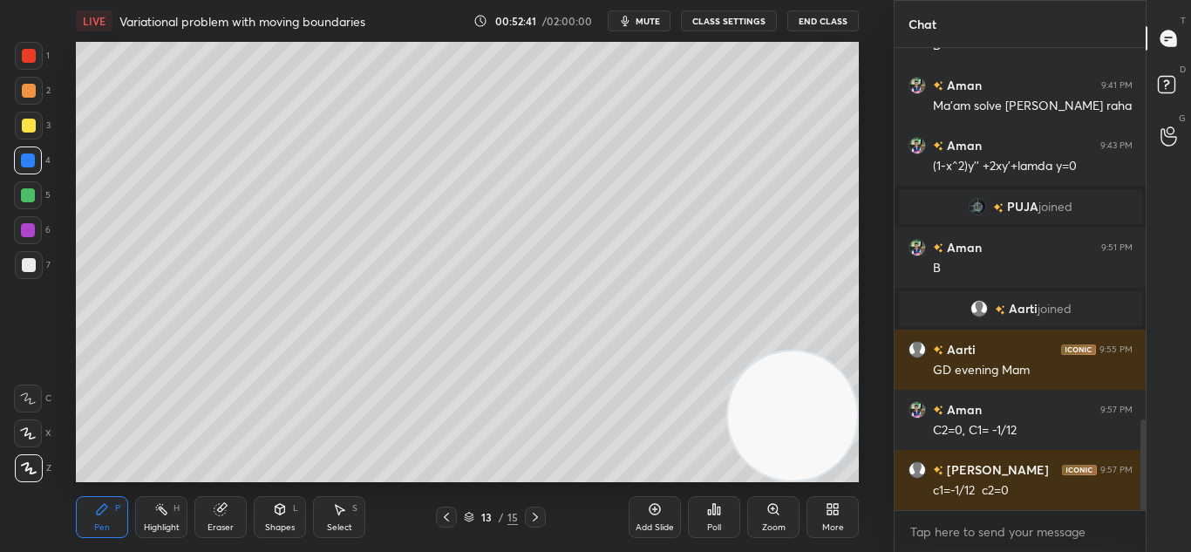
click at [447, 511] on icon at bounding box center [446, 517] width 14 height 14
click at [447, 513] on icon at bounding box center [446, 517] width 14 height 14
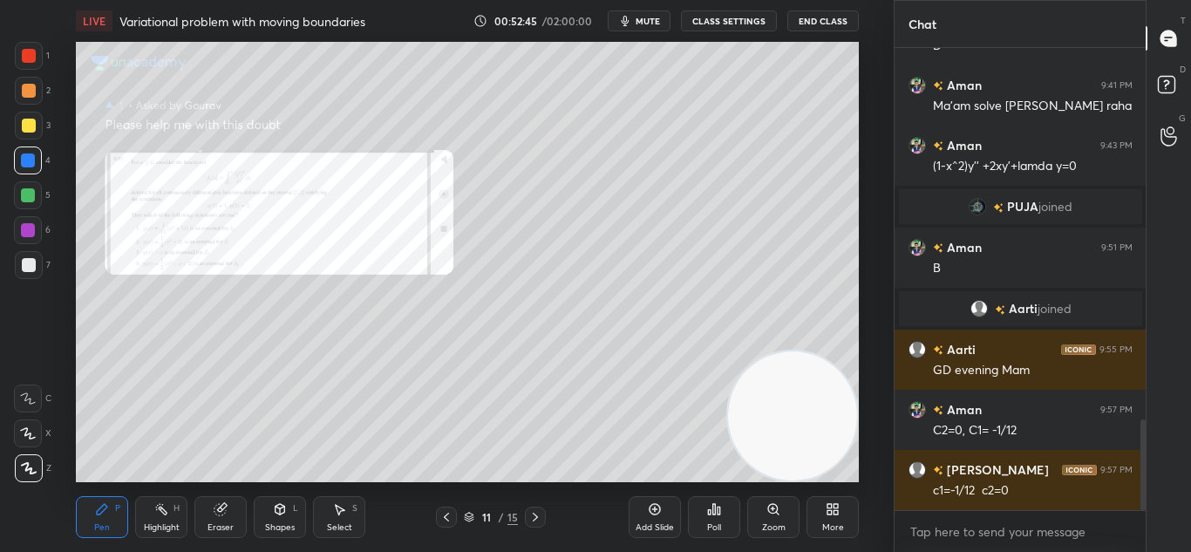
click at [762, 513] on div "Zoom" at bounding box center [773, 517] width 52 height 42
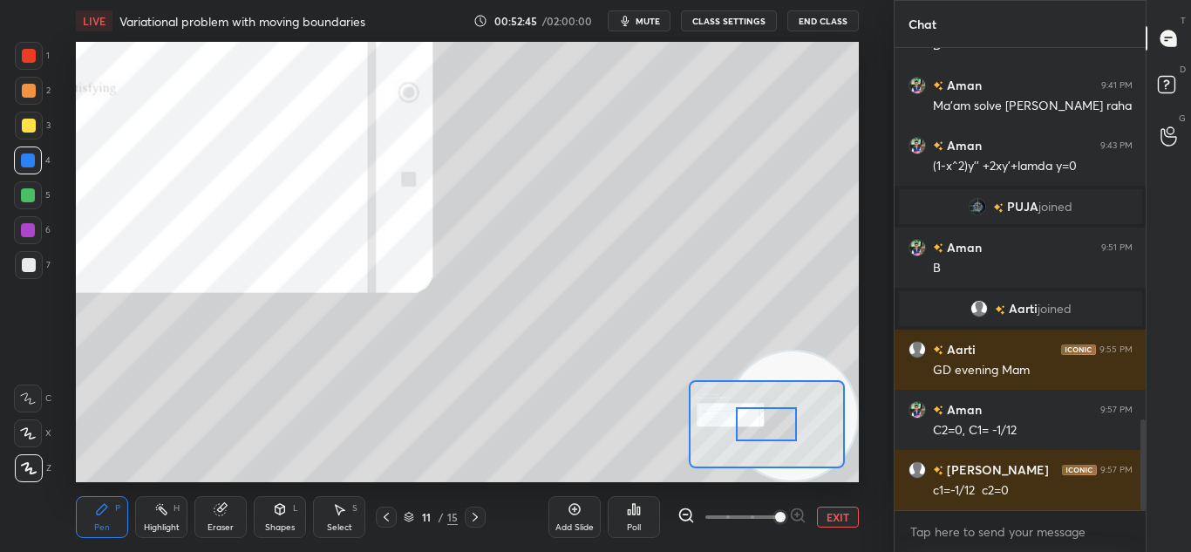
click at [771, 507] on span at bounding box center [741, 517] width 73 height 26
click at [775, 512] on span at bounding box center [780, 517] width 10 height 10
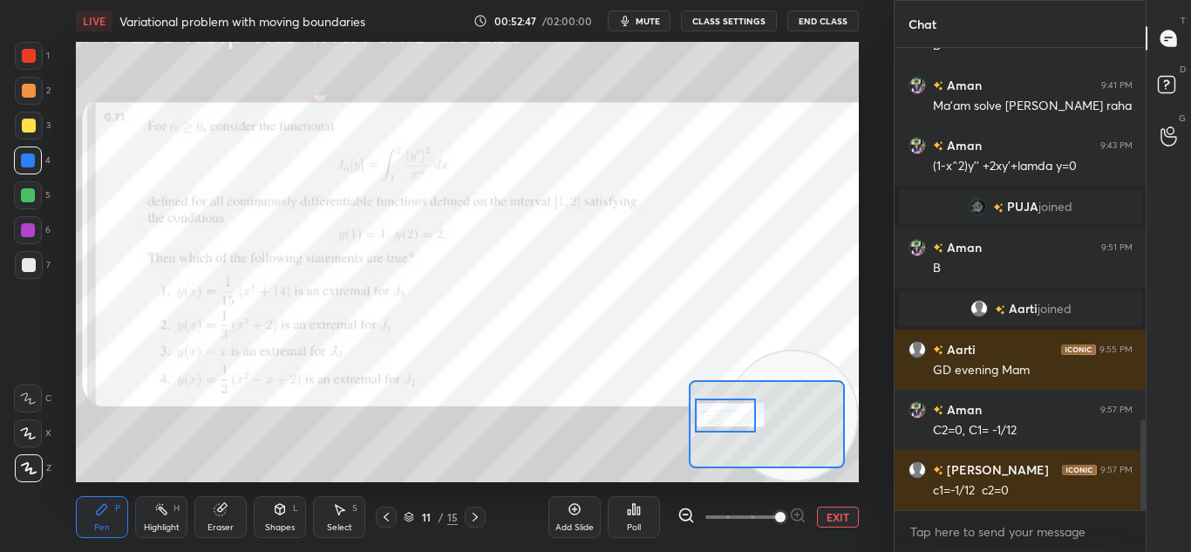
drag, startPoint x: 759, startPoint y: 431, endPoint x: 717, endPoint y: 421, distance: 43.1
click at [718, 422] on div at bounding box center [725, 415] width 61 height 34
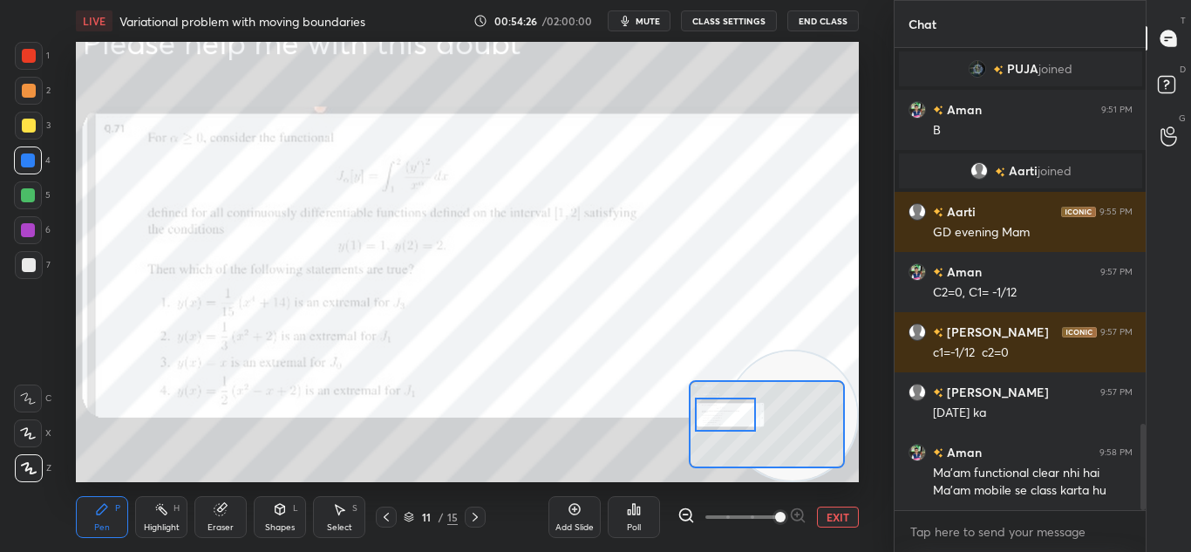
scroll to position [2095, 0]
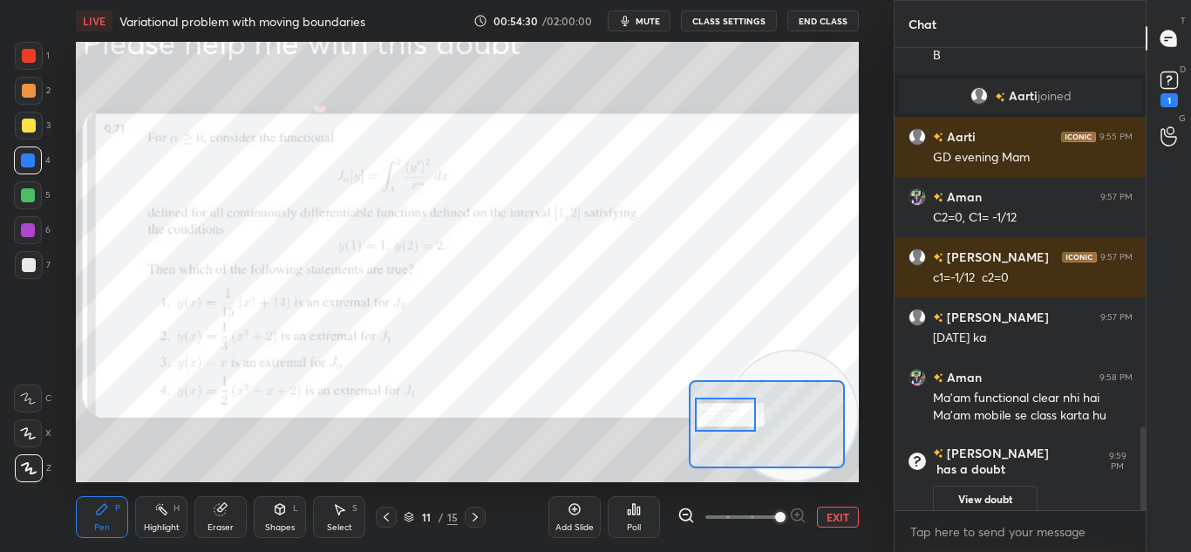
click at [979, 489] on button "View doubt" at bounding box center [985, 500] width 105 height 28
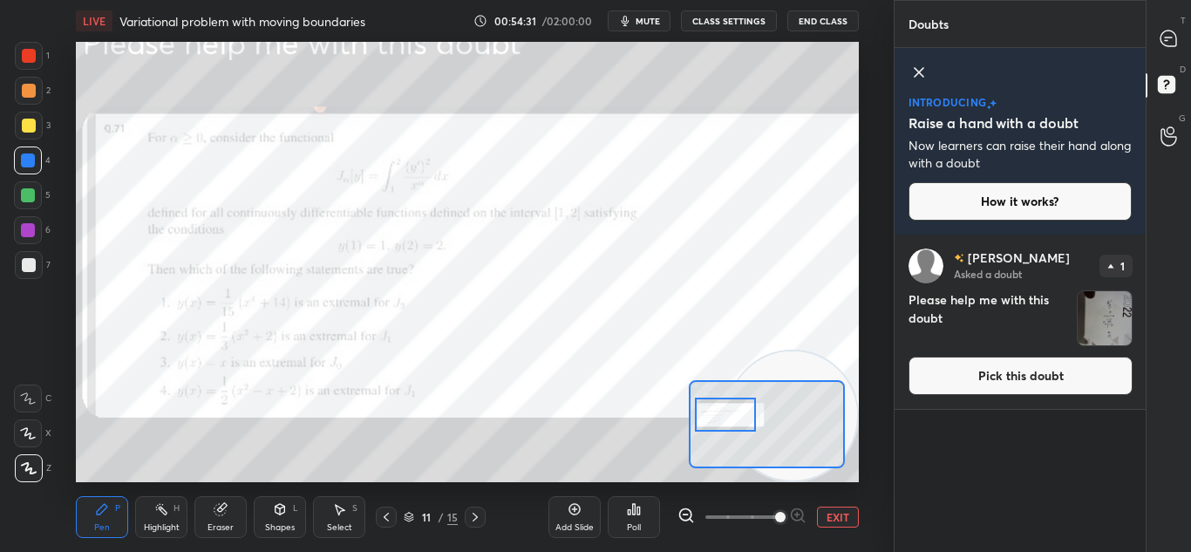
click at [1000, 377] on button "Pick this doubt" at bounding box center [1020, 376] width 224 height 38
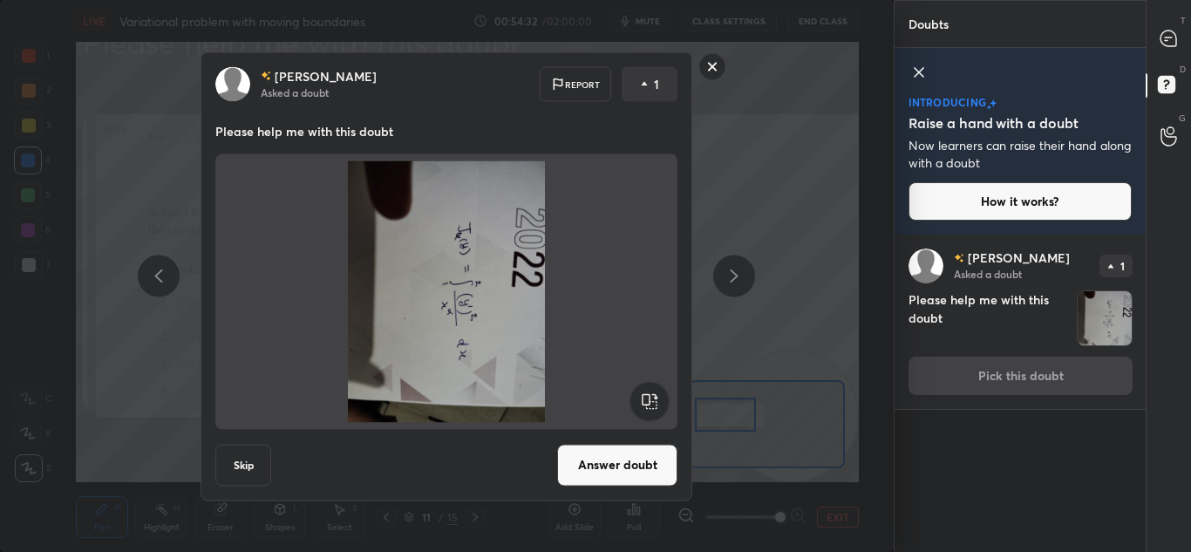
click at [605, 465] on button "Answer doubt" at bounding box center [617, 465] width 120 height 42
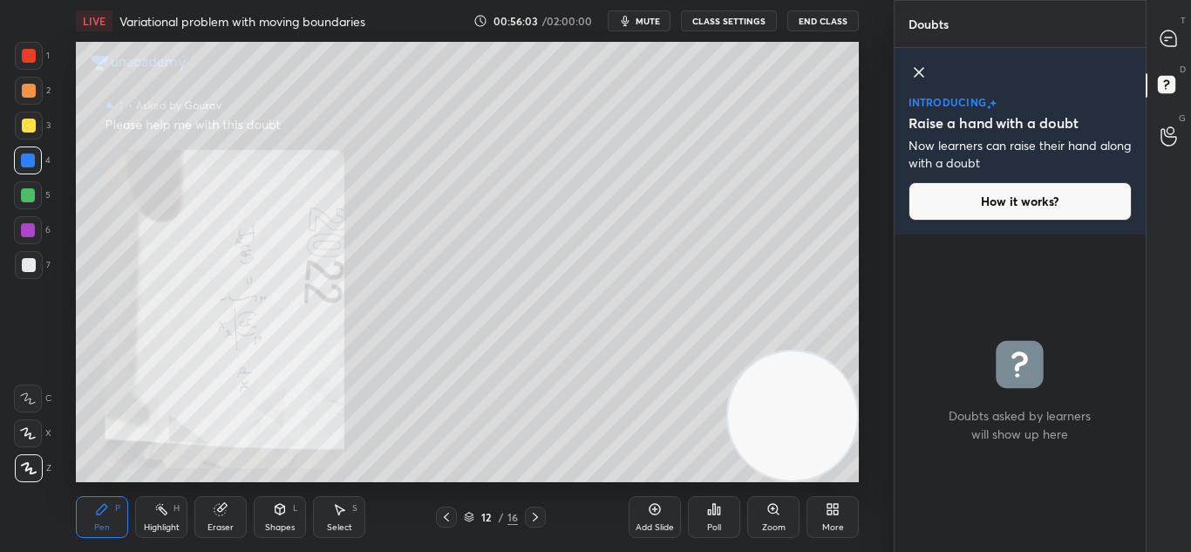
click at [1160, 59] on div "T Messages (T)" at bounding box center [1168, 38] width 44 height 49
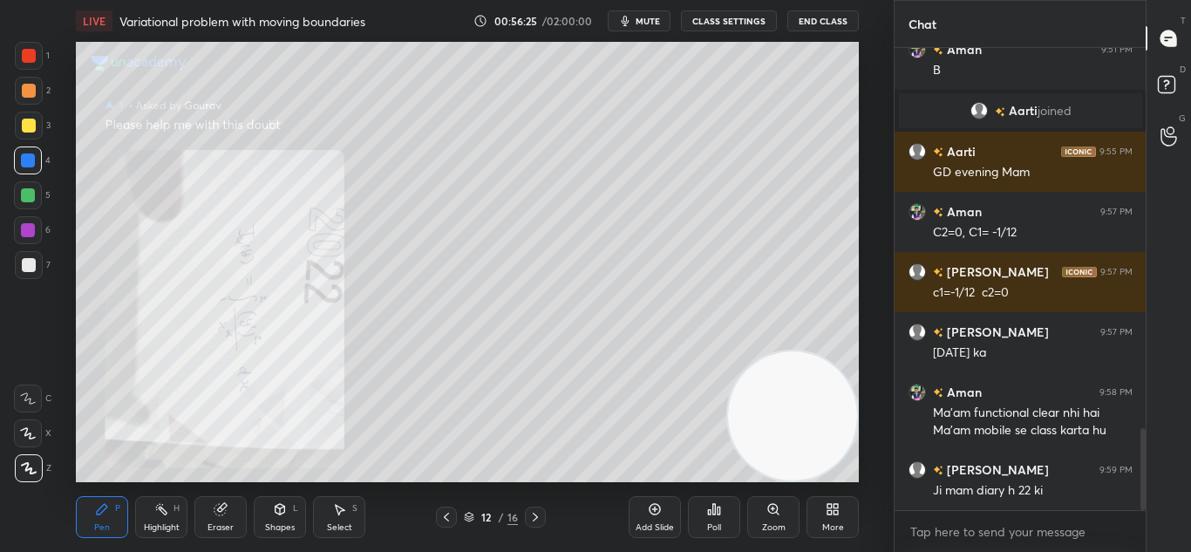
scroll to position [2151, 0]
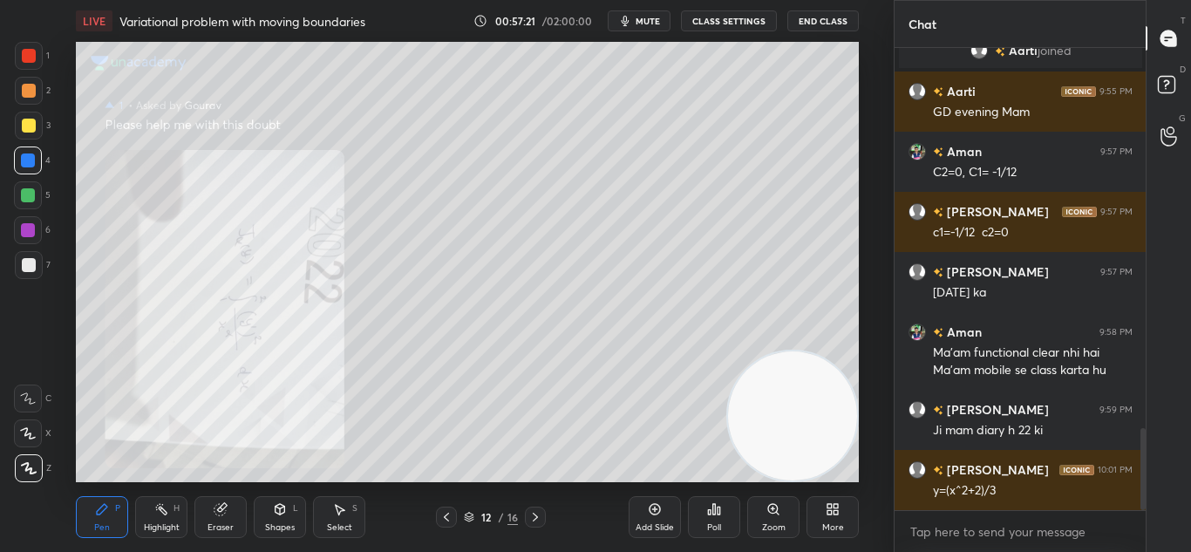
click at [216, 516] on div "Eraser" at bounding box center [220, 517] width 52 height 42
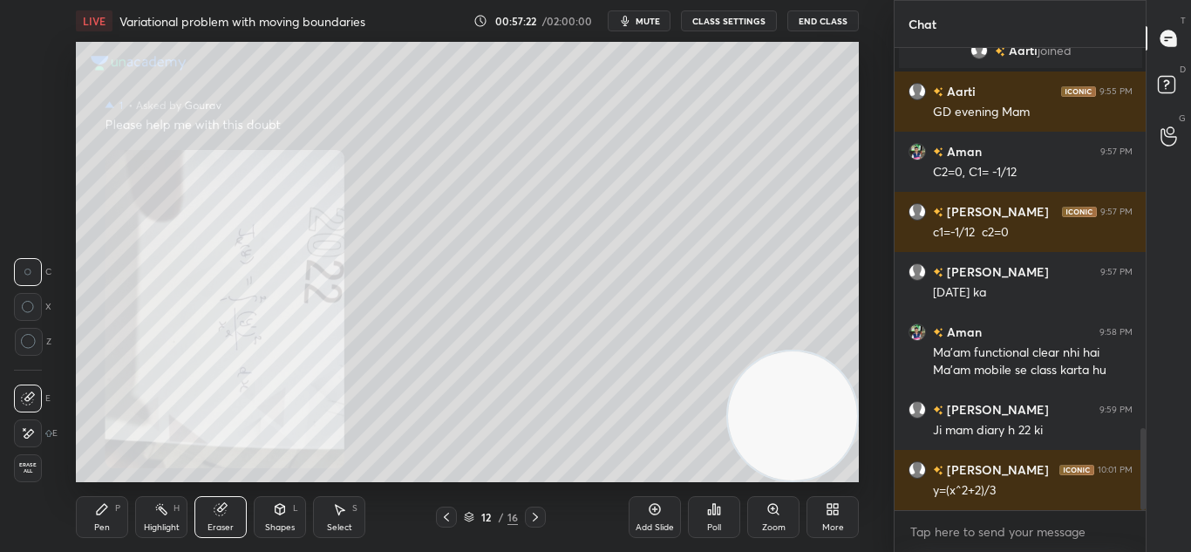
click at [104, 505] on icon at bounding box center [102, 509] width 10 height 10
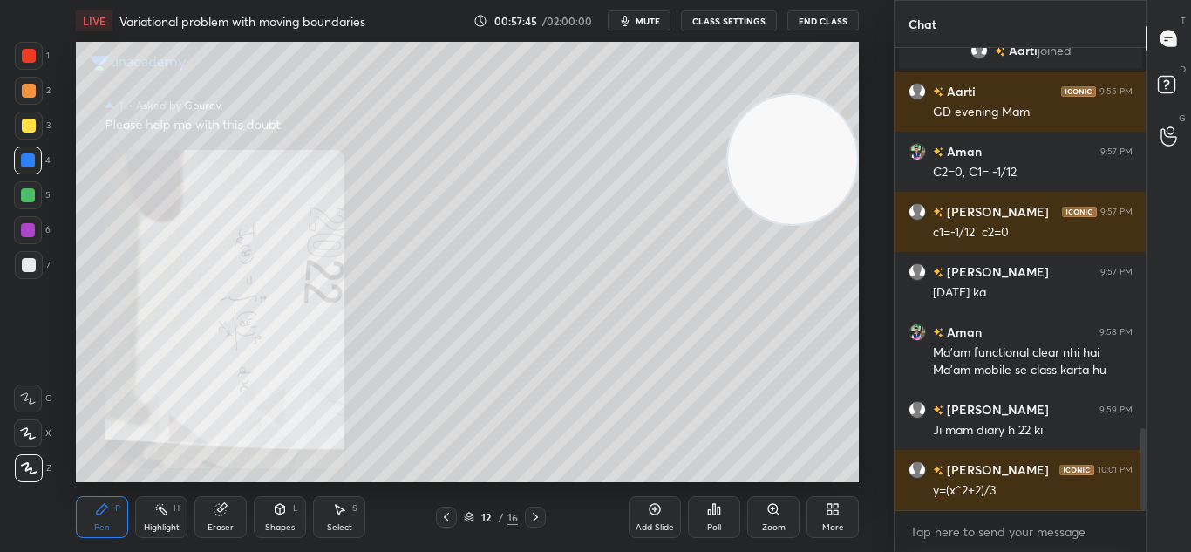
drag, startPoint x: 799, startPoint y: 402, endPoint x: 830, endPoint y: 161, distance: 242.5
click at [827, 166] on video at bounding box center [792, 159] width 129 height 129
click at [656, 513] on icon at bounding box center [655, 509] width 14 height 14
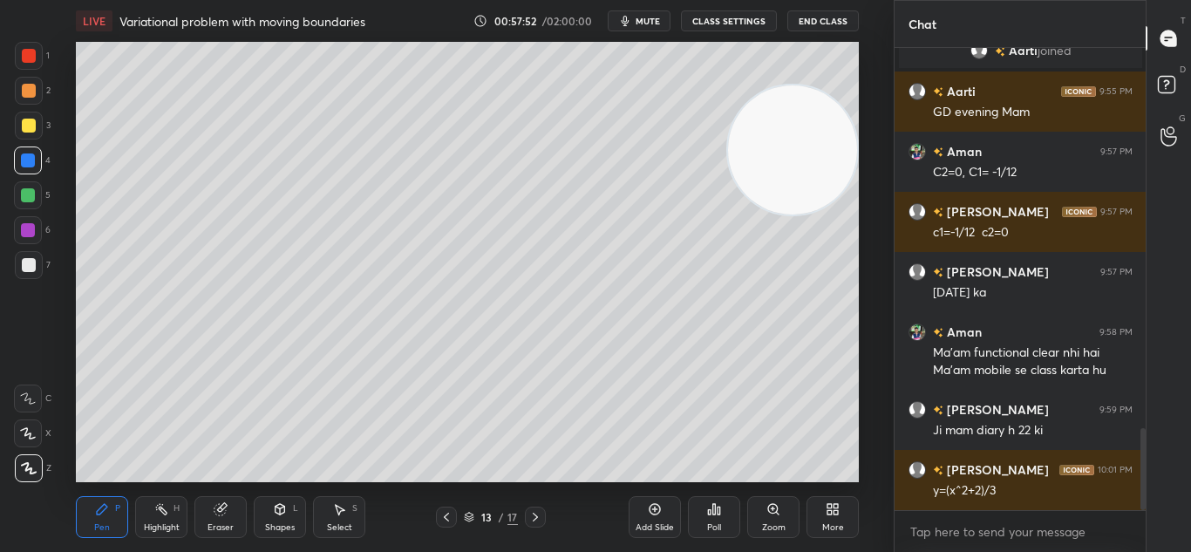
click at [455, 513] on div at bounding box center [446, 516] width 21 height 21
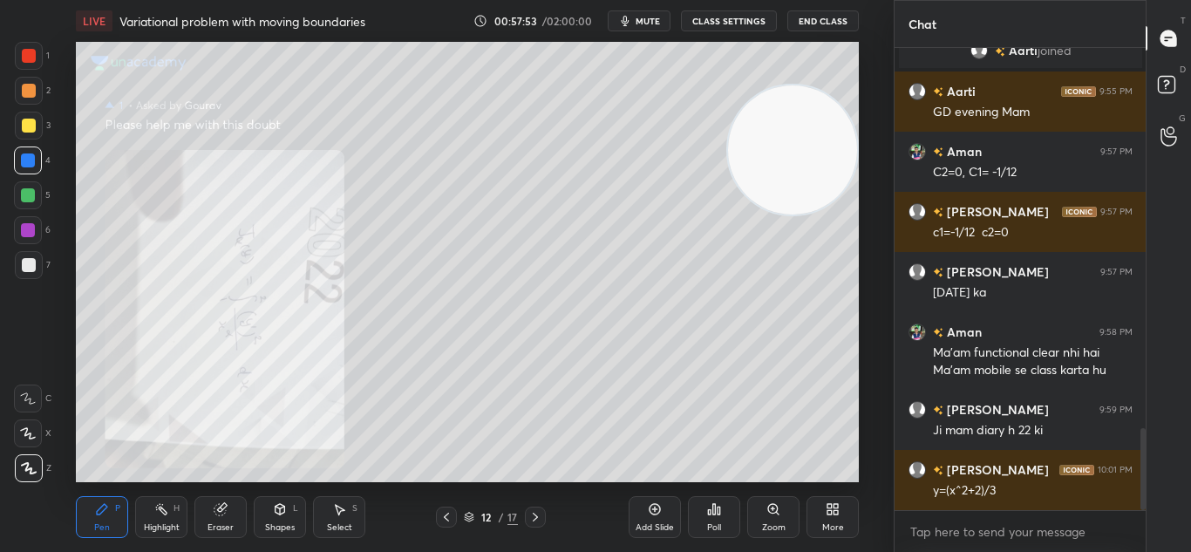
click at [535, 519] on icon at bounding box center [535, 517] width 5 height 9
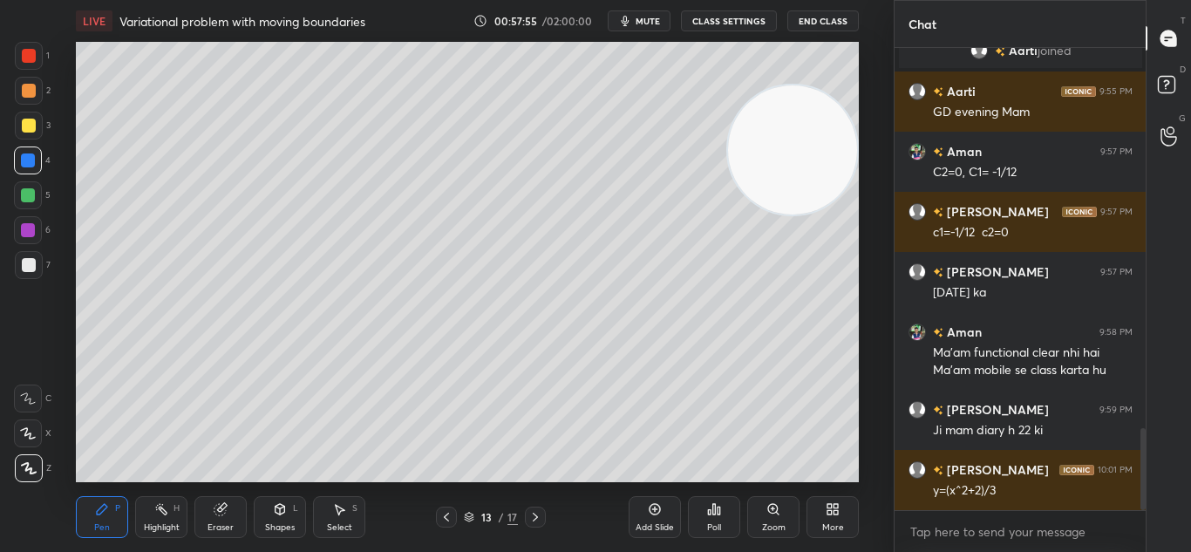
drag, startPoint x: 453, startPoint y: 516, endPoint x: 458, endPoint y: 508, distance: 9.0
click at [452, 515] on div at bounding box center [446, 516] width 21 height 21
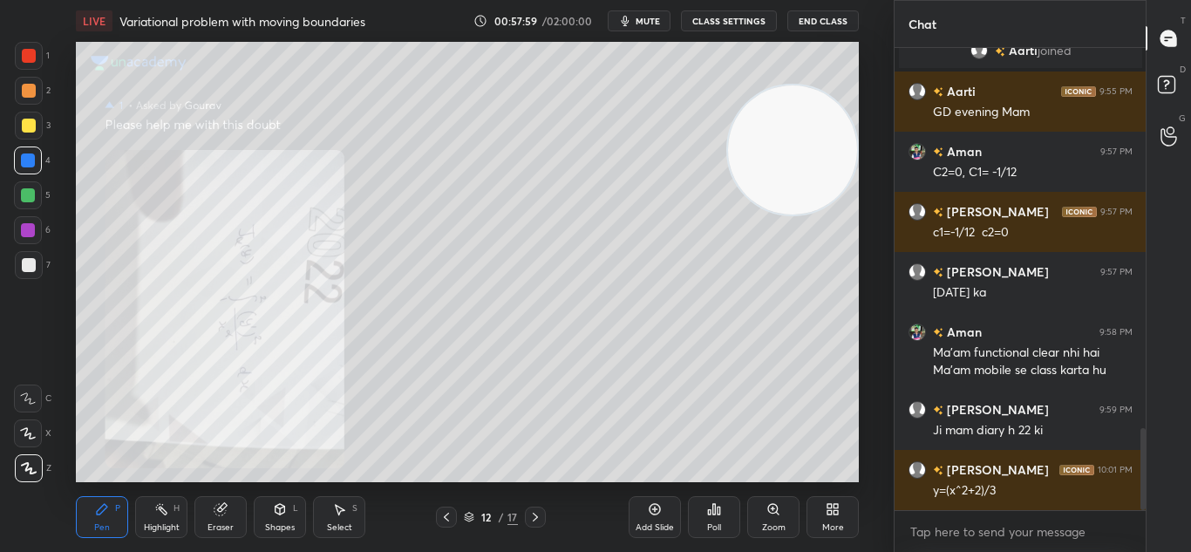
click at [536, 514] on icon at bounding box center [535, 517] width 14 height 14
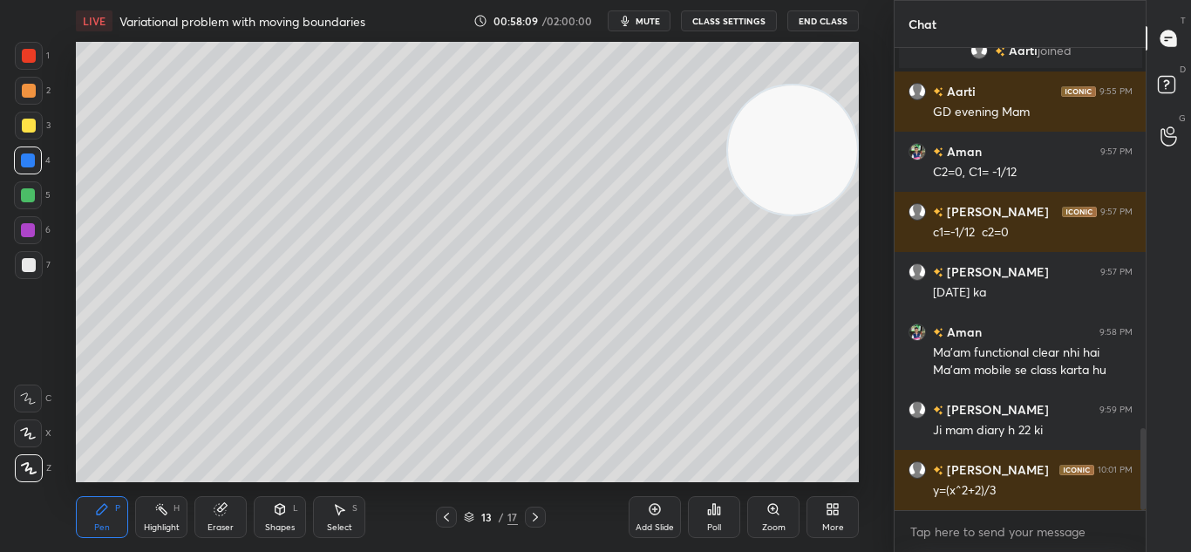
click at [445, 514] on icon at bounding box center [446, 517] width 14 height 14
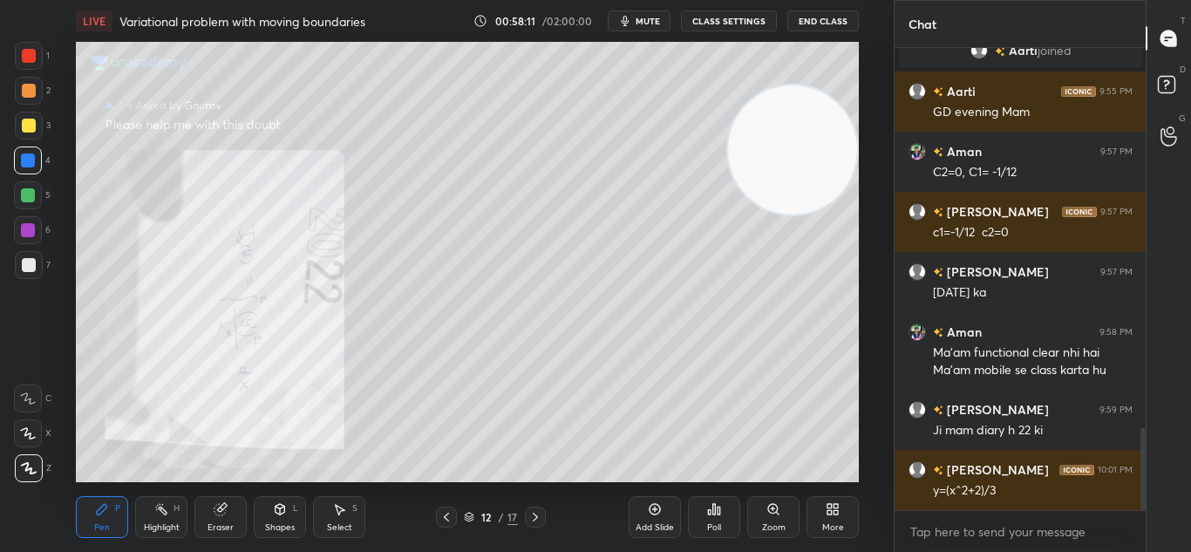
click at [535, 516] on icon at bounding box center [535, 517] width 14 height 14
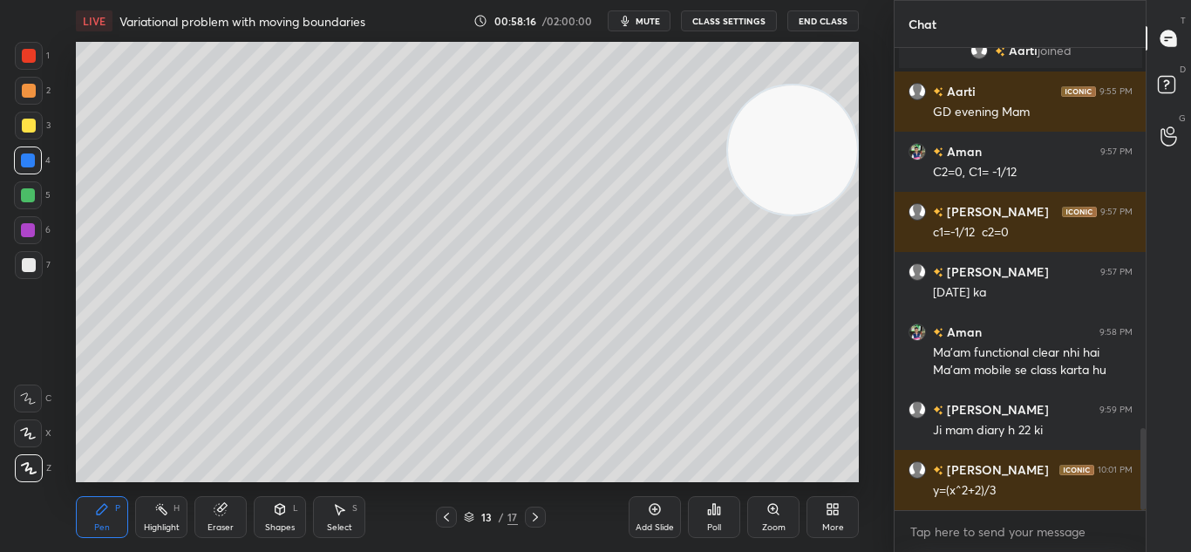
click at [448, 514] on icon at bounding box center [446, 517] width 14 height 14
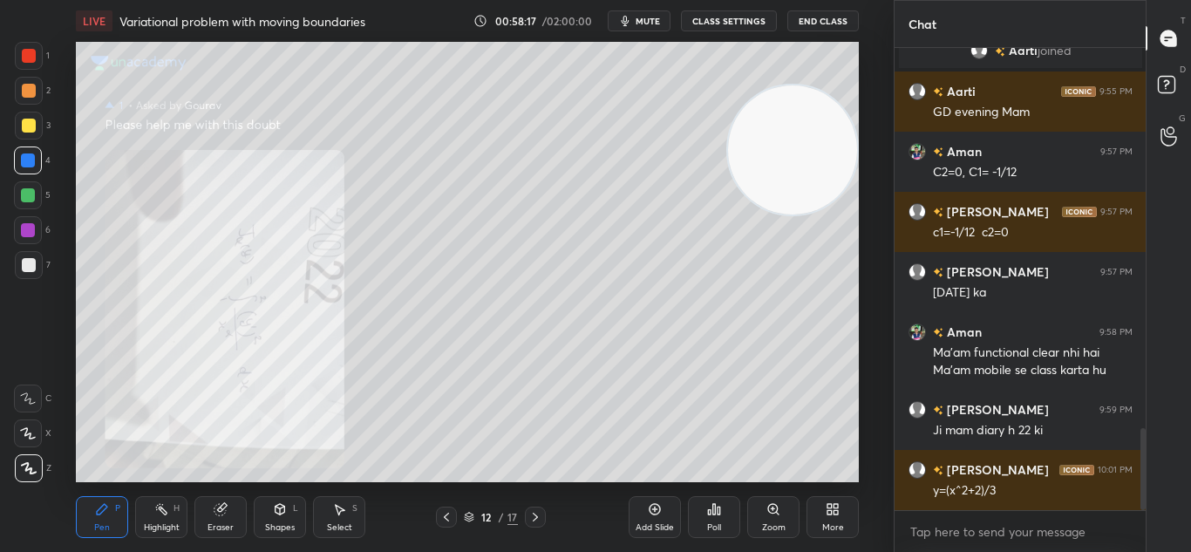
click at [533, 512] on icon at bounding box center [535, 517] width 14 height 14
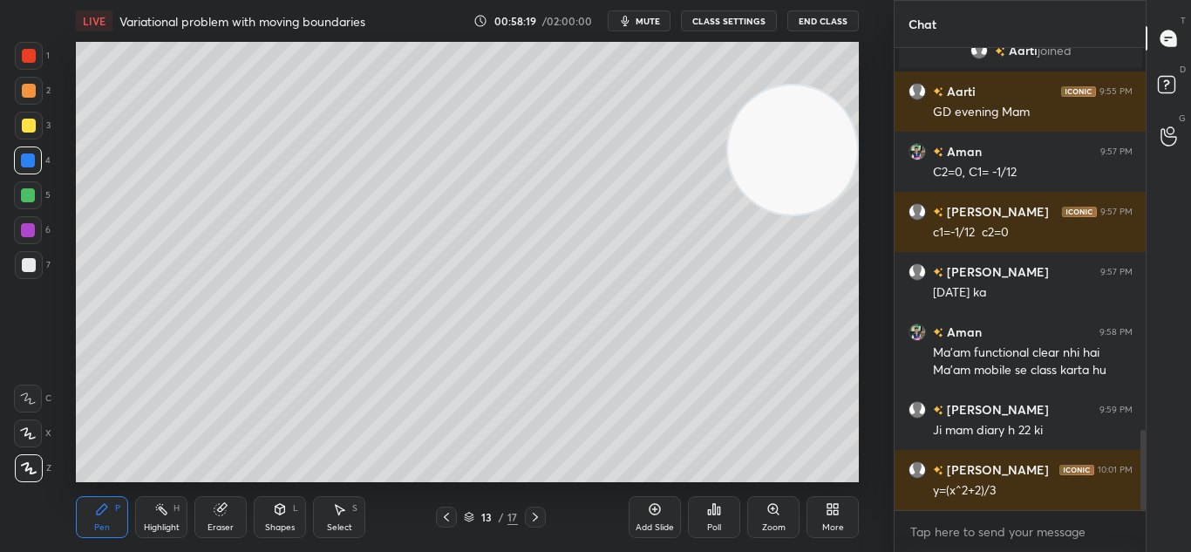
scroll to position [2211, 0]
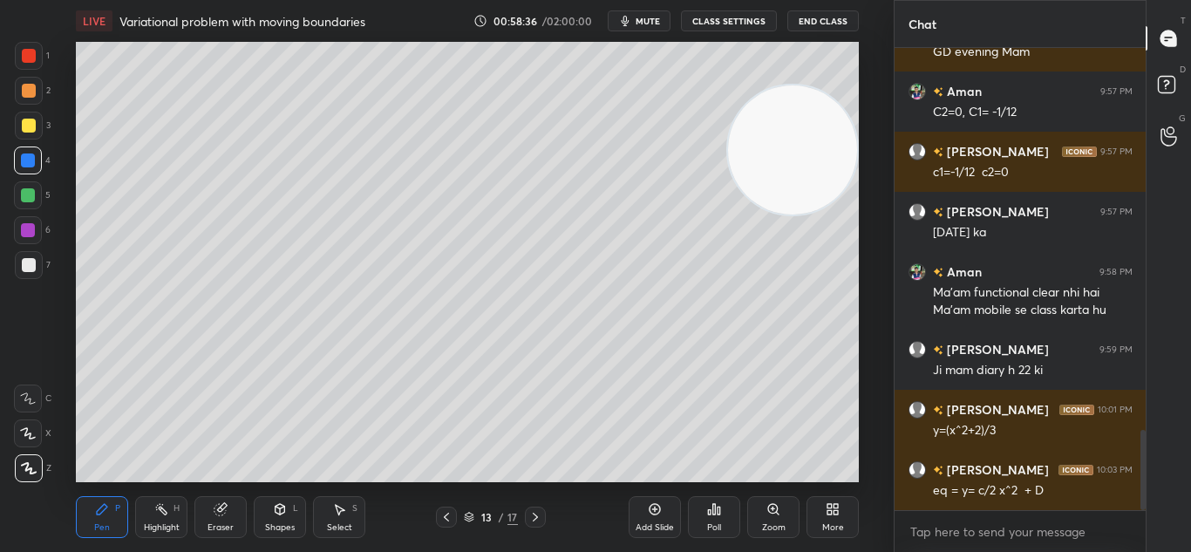
click at [457, 514] on div "13 / 17" at bounding box center [491, 516] width 110 height 21
click at [454, 520] on div at bounding box center [446, 516] width 21 height 21
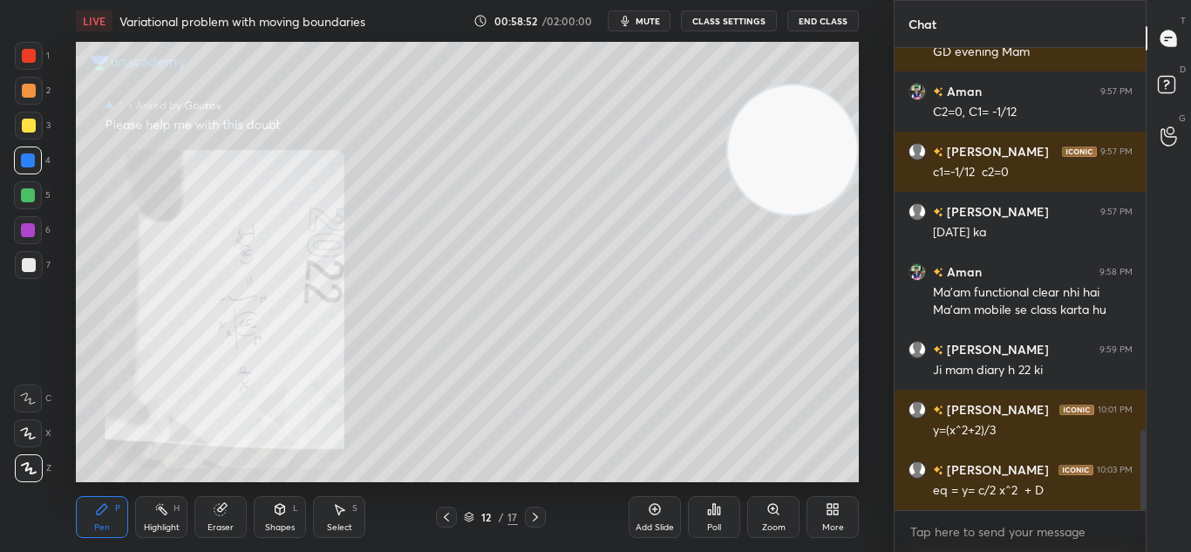
click at [446, 513] on icon at bounding box center [446, 517] width 14 height 14
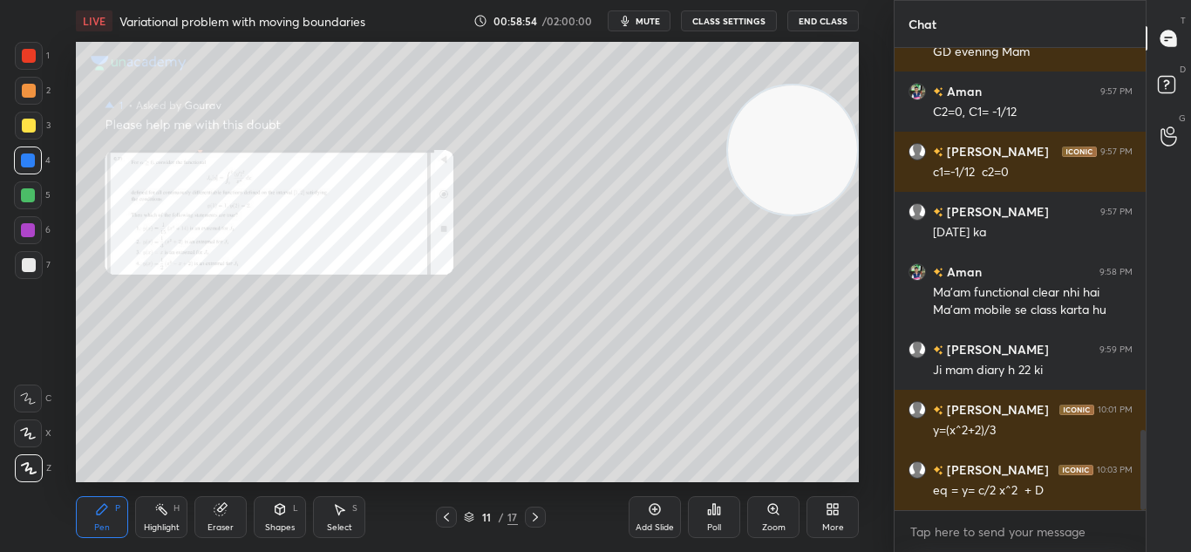
click at [773, 511] on icon at bounding box center [773, 509] width 10 height 10
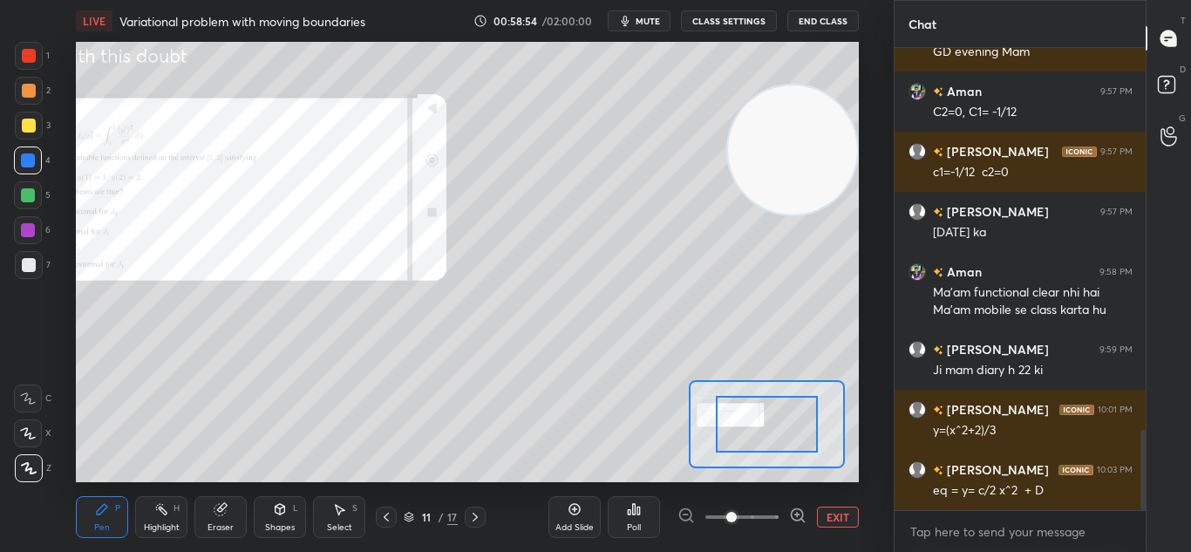
click at [777, 510] on span at bounding box center [741, 517] width 73 height 26
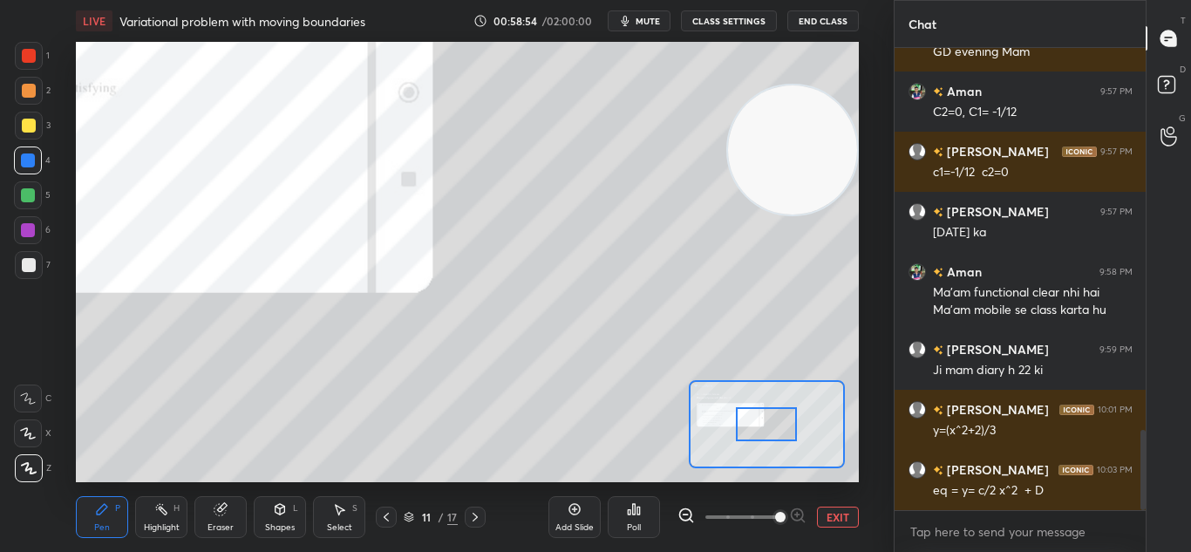
click at [778, 512] on span at bounding box center [780, 517] width 10 height 10
drag, startPoint x: 783, startPoint y: 513, endPoint x: 784, endPoint y: 489, distance: 23.6
click at [781, 512] on span at bounding box center [780, 517] width 10 height 10
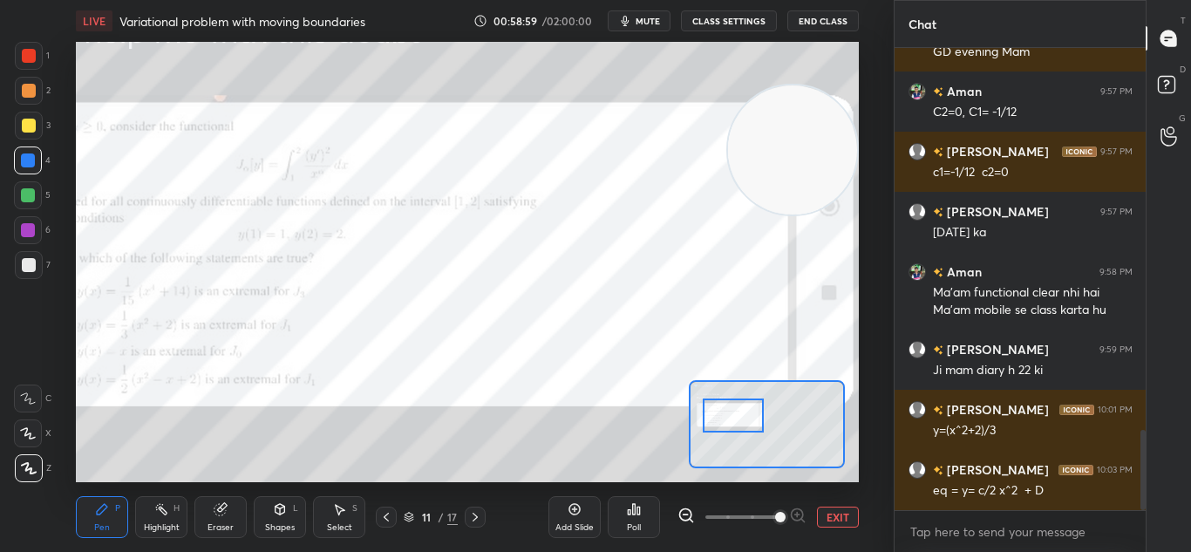
drag, startPoint x: 767, startPoint y: 440, endPoint x: 734, endPoint y: 431, distance: 34.3
click at [734, 431] on div at bounding box center [733, 415] width 61 height 34
click at [834, 513] on button "EXIT" at bounding box center [838, 516] width 42 height 21
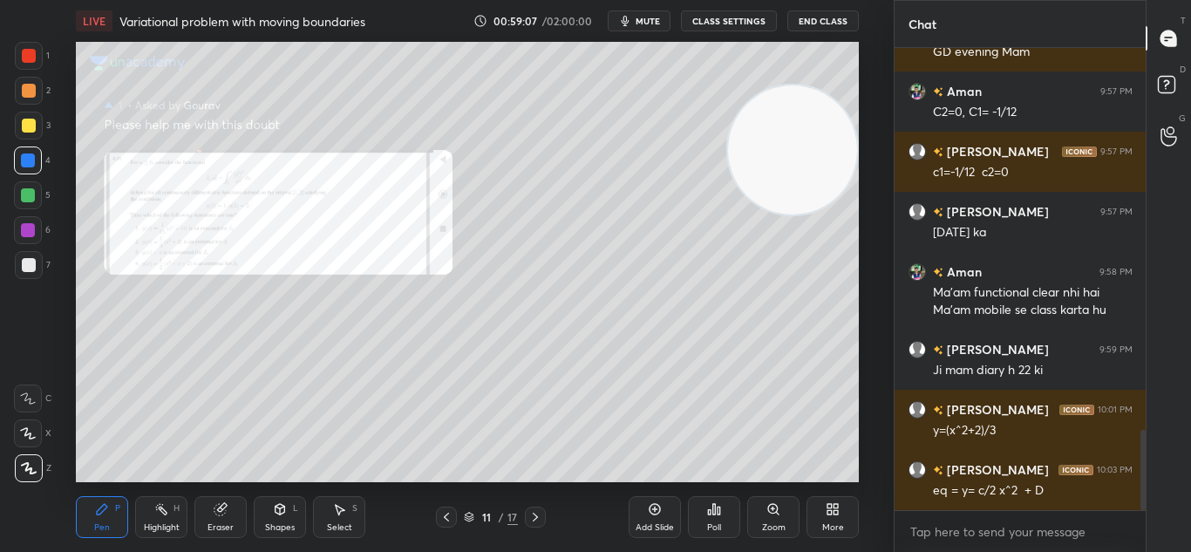
click at [532, 516] on icon at bounding box center [535, 517] width 14 height 14
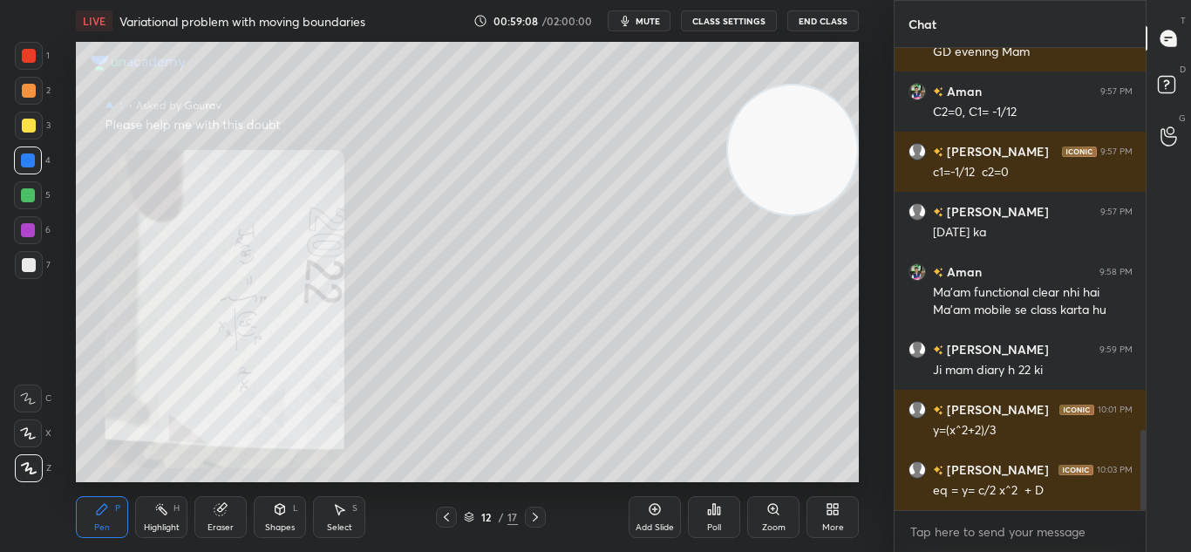
click at [540, 508] on div at bounding box center [535, 516] width 21 height 21
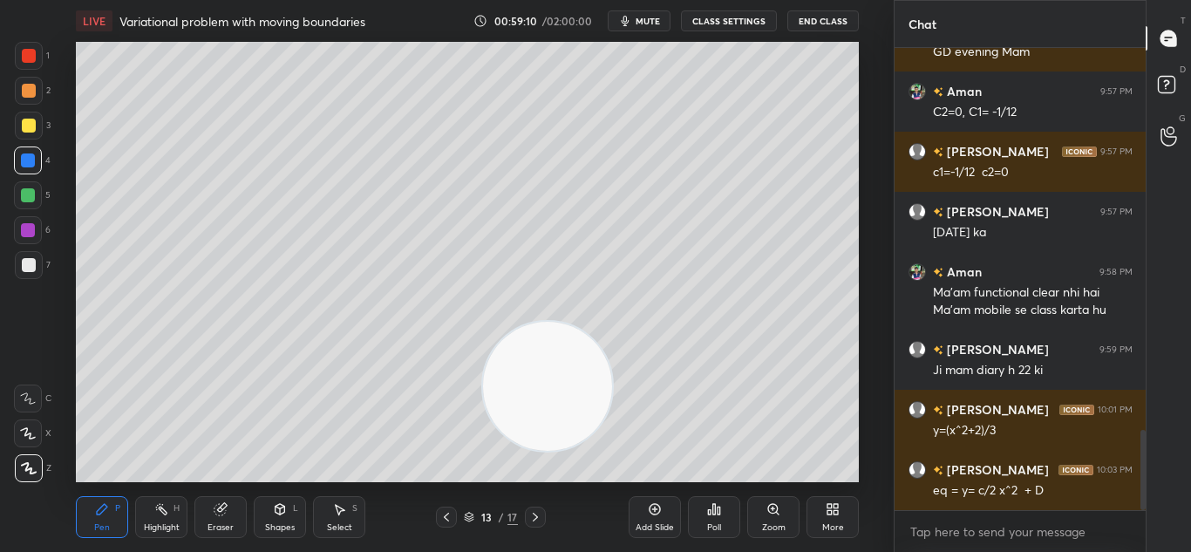
drag, startPoint x: 794, startPoint y: 160, endPoint x: 243, endPoint y: 566, distance: 684.5
click at [243, 0] on html "1 2 3 4 5 6 7 C X Z C X Z E E Erase all H H LIVE Variational problem with movin…" at bounding box center [595, 0] width 1191 height 0
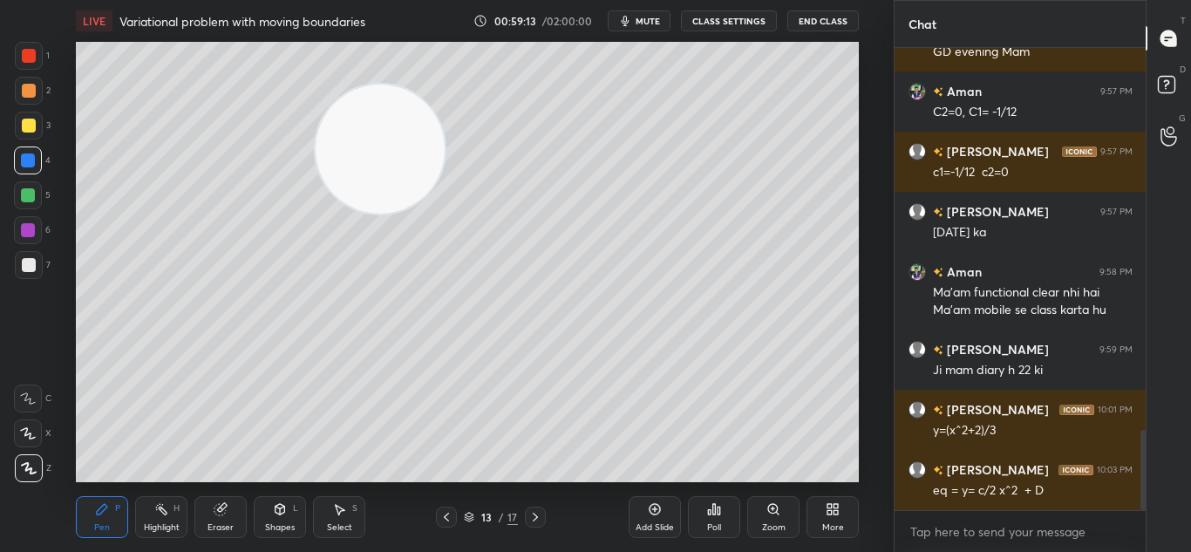
drag, startPoint x: 268, startPoint y: 427, endPoint x: 361, endPoint y: 27, distance: 410.8
click at [370, 85] on video at bounding box center [380, 149] width 129 height 129
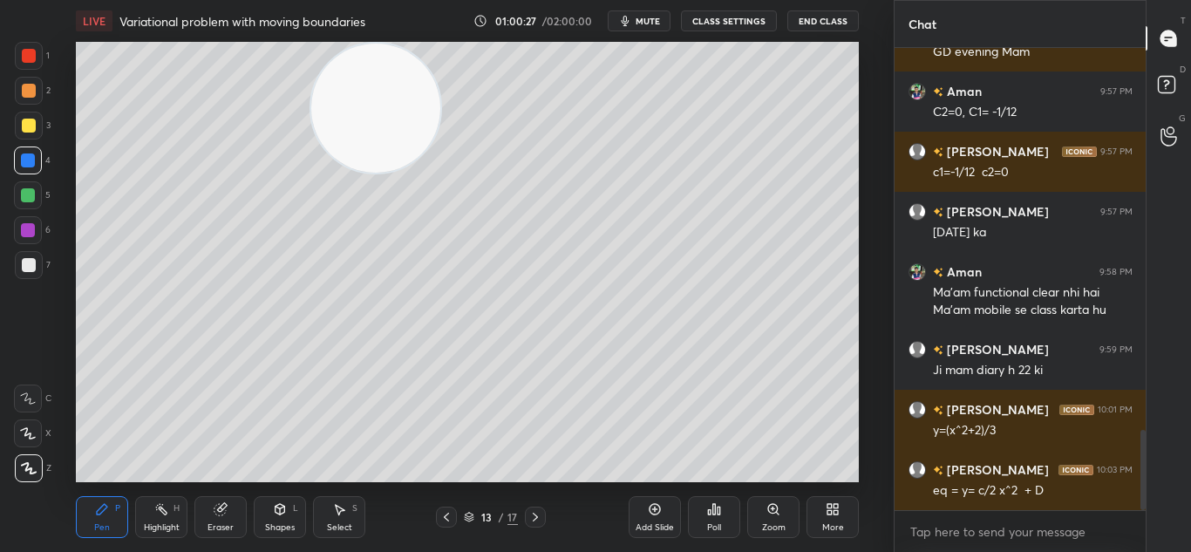
click at [447, 518] on icon at bounding box center [446, 517] width 14 height 14
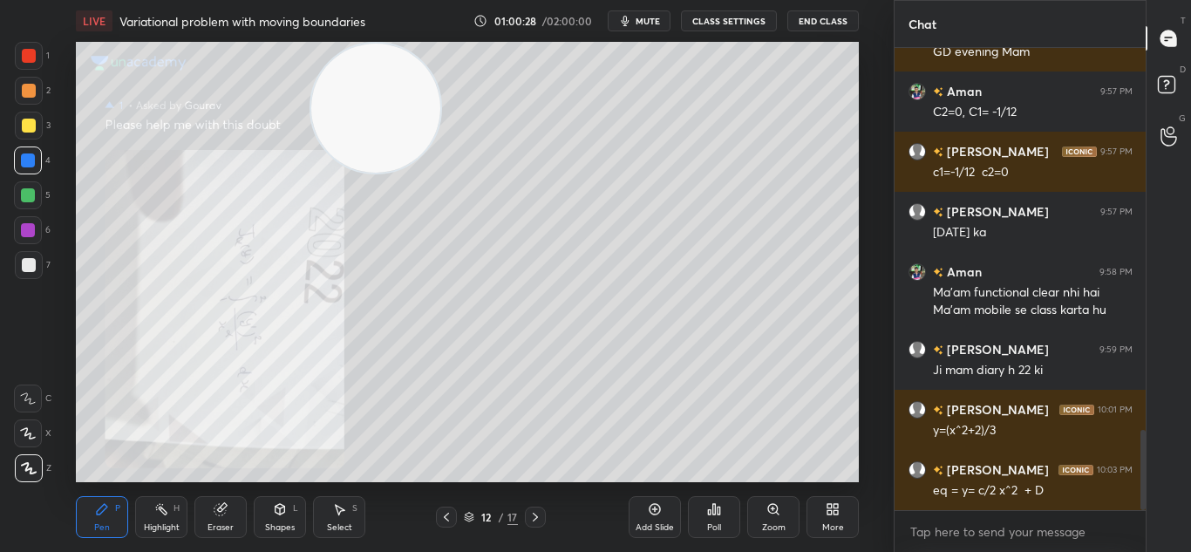
click at [661, 511] on icon at bounding box center [655, 509] width 14 height 14
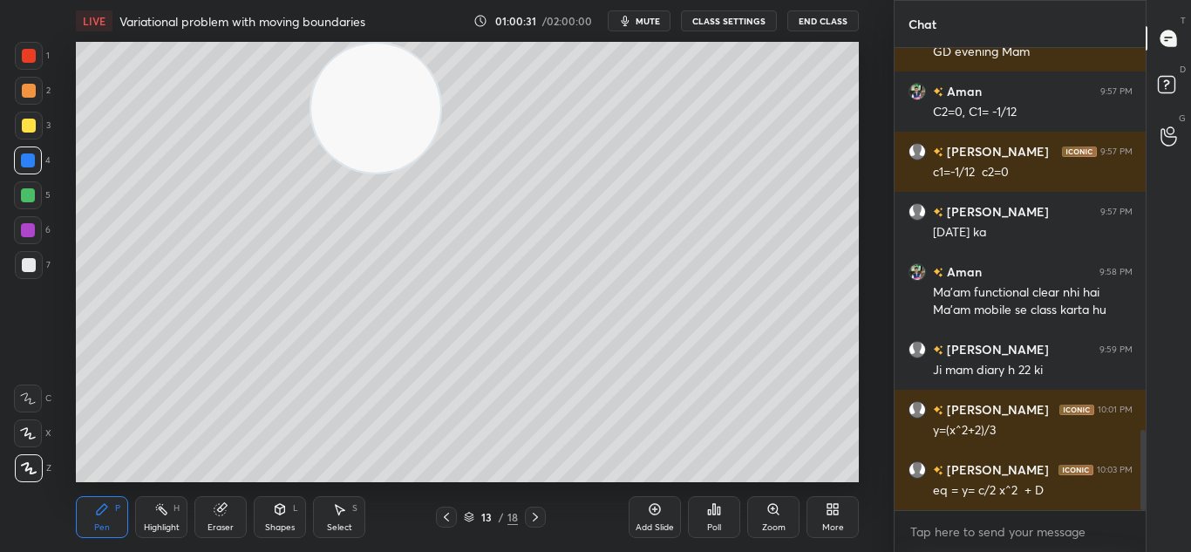
click at [443, 514] on icon at bounding box center [446, 517] width 14 height 14
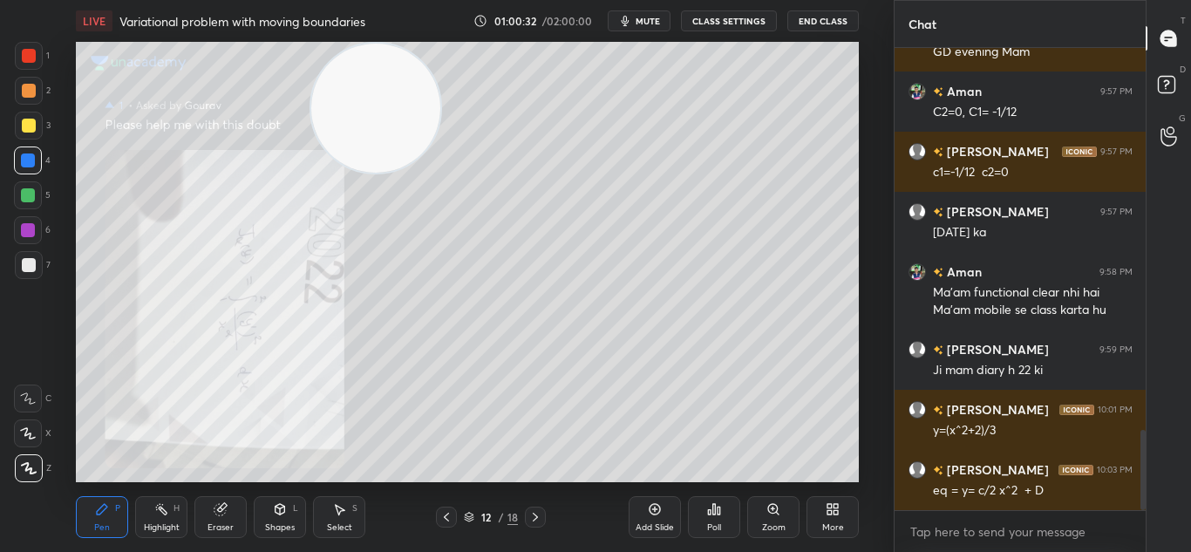
click at [538, 516] on icon at bounding box center [535, 517] width 14 height 14
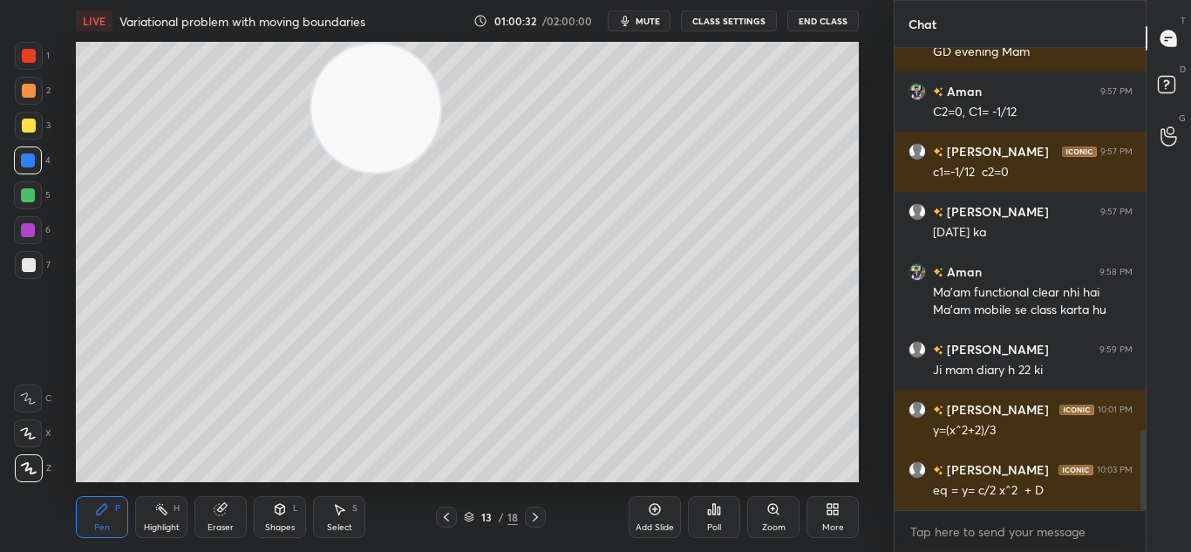
click at [536, 513] on icon at bounding box center [535, 517] width 14 height 14
click at [448, 517] on icon at bounding box center [446, 517] width 14 height 14
click at [537, 513] on icon at bounding box center [535, 517] width 14 height 14
click at [445, 515] on icon at bounding box center [446, 517] width 14 height 14
click at [448, 513] on icon at bounding box center [446, 517] width 14 height 14
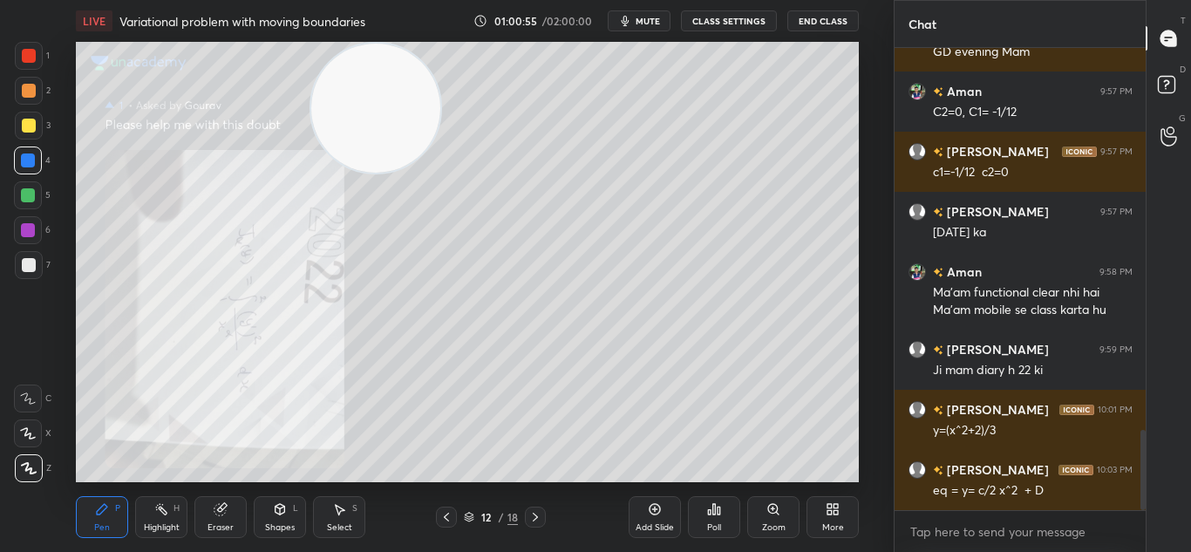
click at [535, 516] on icon at bounding box center [535, 517] width 14 height 14
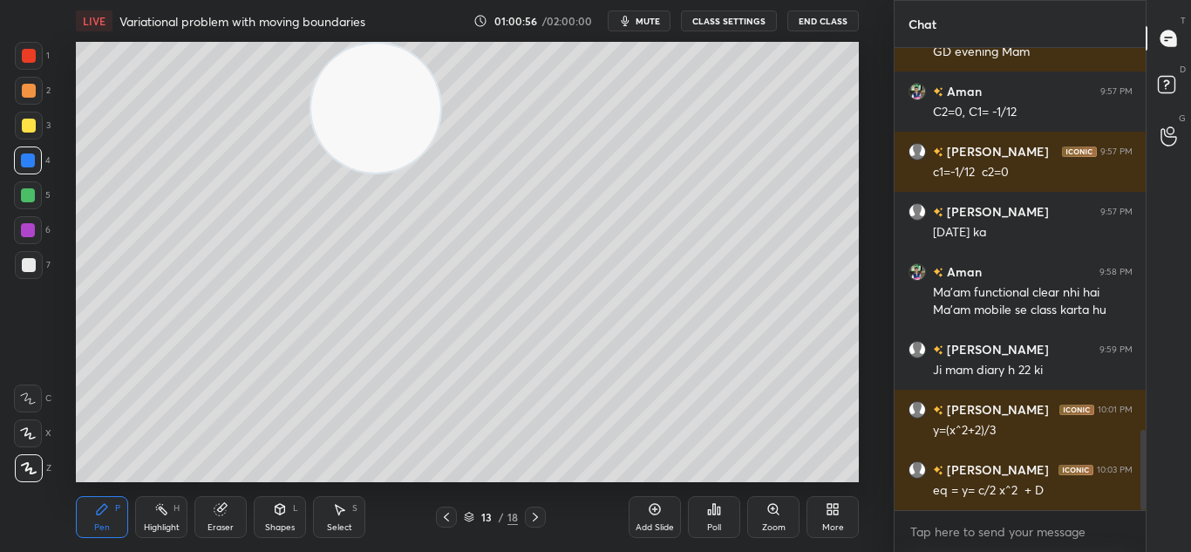
click at [536, 515] on icon at bounding box center [535, 517] width 14 height 14
click at [444, 514] on icon at bounding box center [446, 517] width 14 height 14
click at [450, 513] on icon at bounding box center [446, 517] width 14 height 14
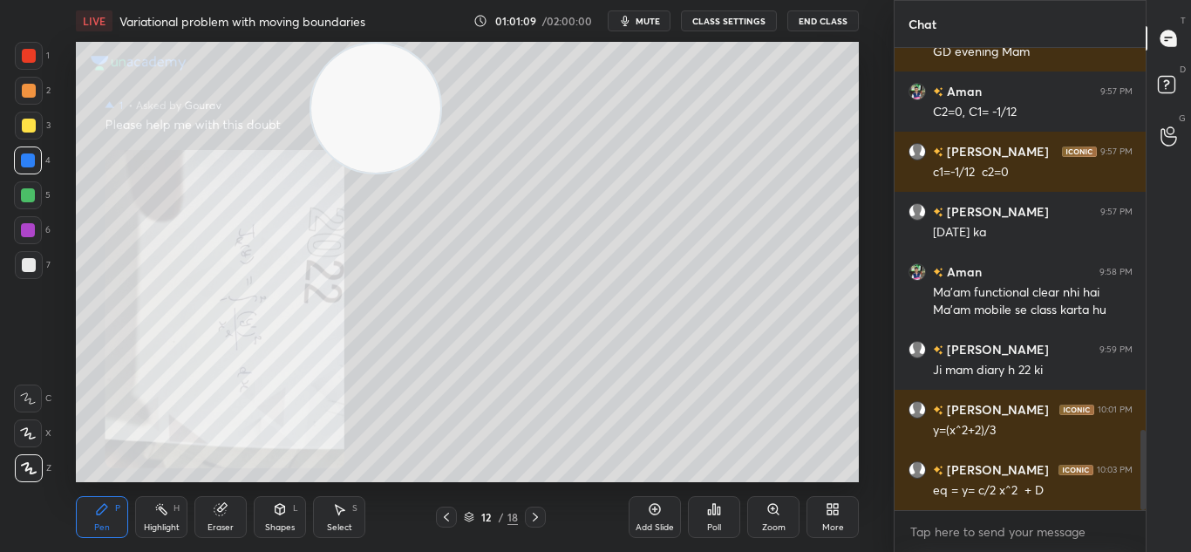
click at [535, 517] on icon at bounding box center [535, 517] width 14 height 14
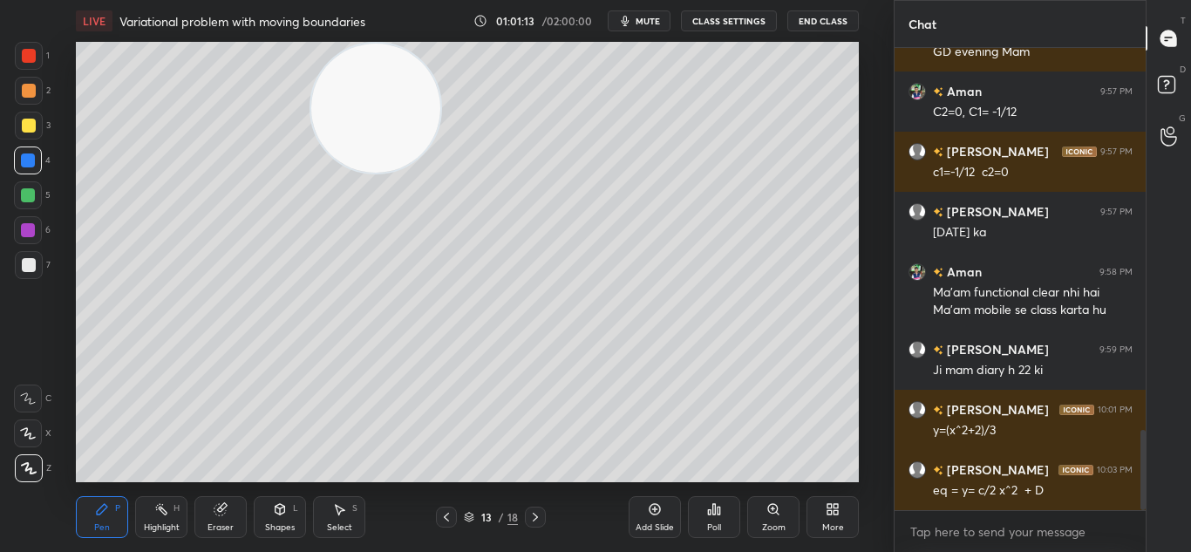
drag, startPoint x: 448, startPoint y: 516, endPoint x: 455, endPoint y: 510, distance: 9.3
click at [449, 516] on icon at bounding box center [446, 517] width 14 height 14
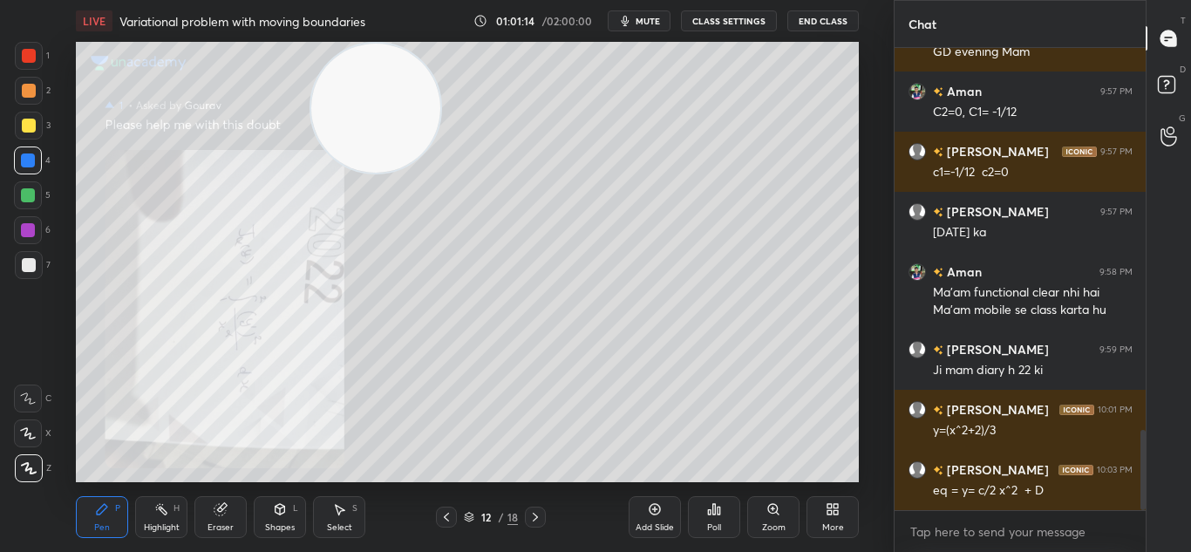
drag, startPoint x: 537, startPoint y: 514, endPoint x: 545, endPoint y: 506, distance: 11.1
click at [537, 513] on icon at bounding box center [535, 517] width 14 height 14
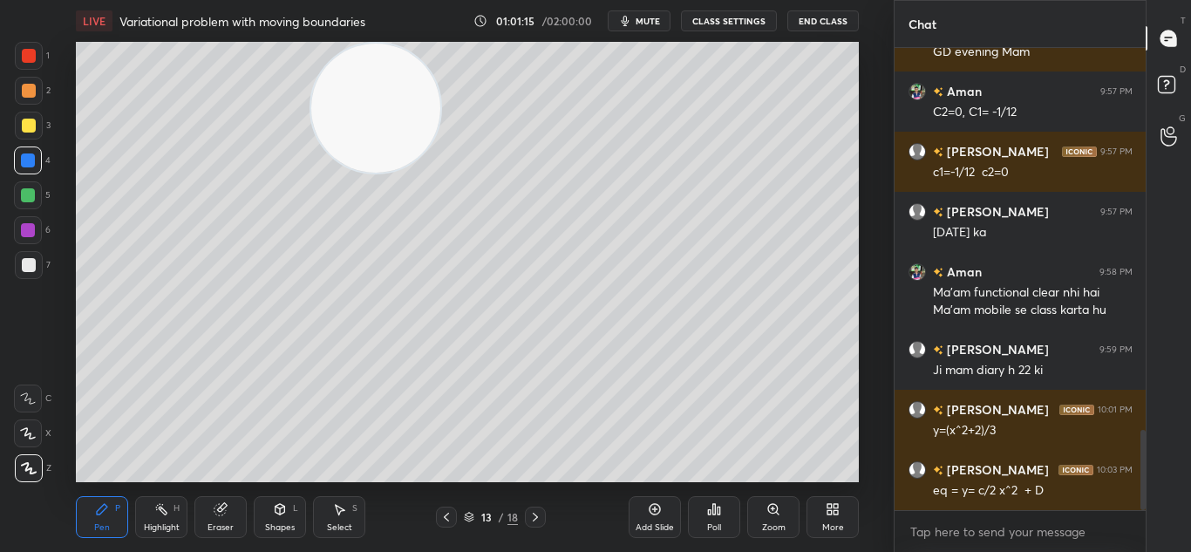
click at [546, 511] on div "13 / 18" at bounding box center [490, 516] width 276 height 21
click at [542, 508] on div at bounding box center [535, 516] width 21 height 21
click at [449, 515] on icon at bounding box center [446, 517] width 14 height 14
click at [442, 512] on icon at bounding box center [446, 517] width 14 height 14
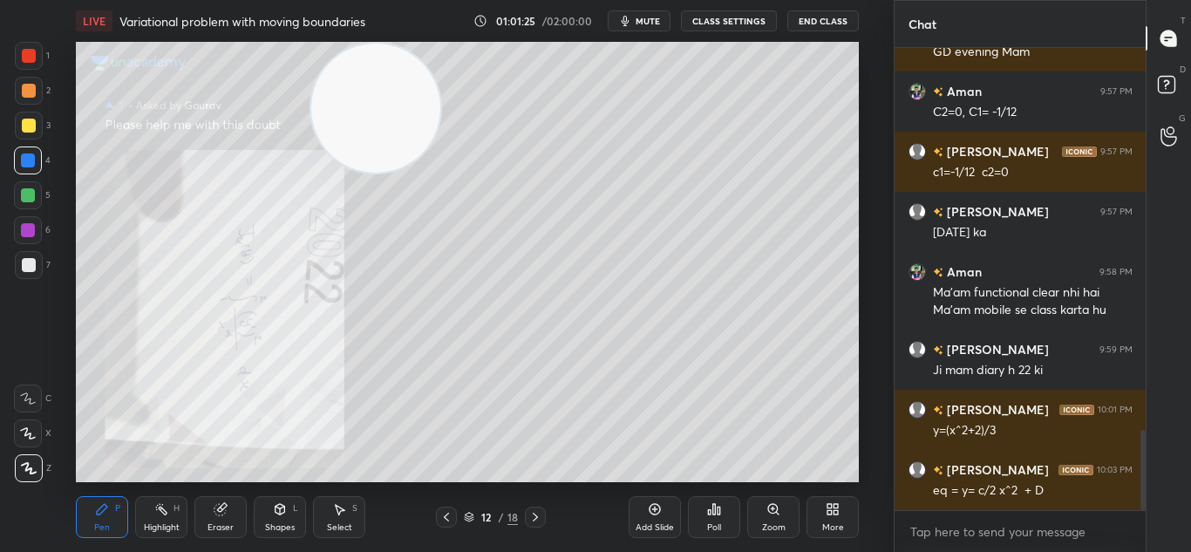
click at [451, 512] on icon at bounding box center [446, 517] width 14 height 14
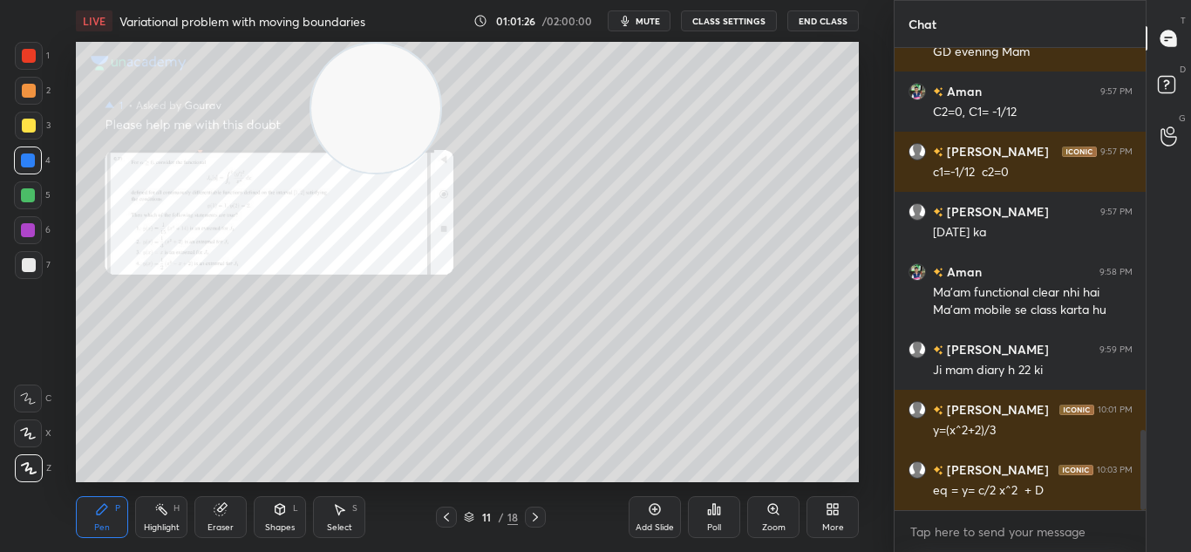
scroll to position [2272, 0]
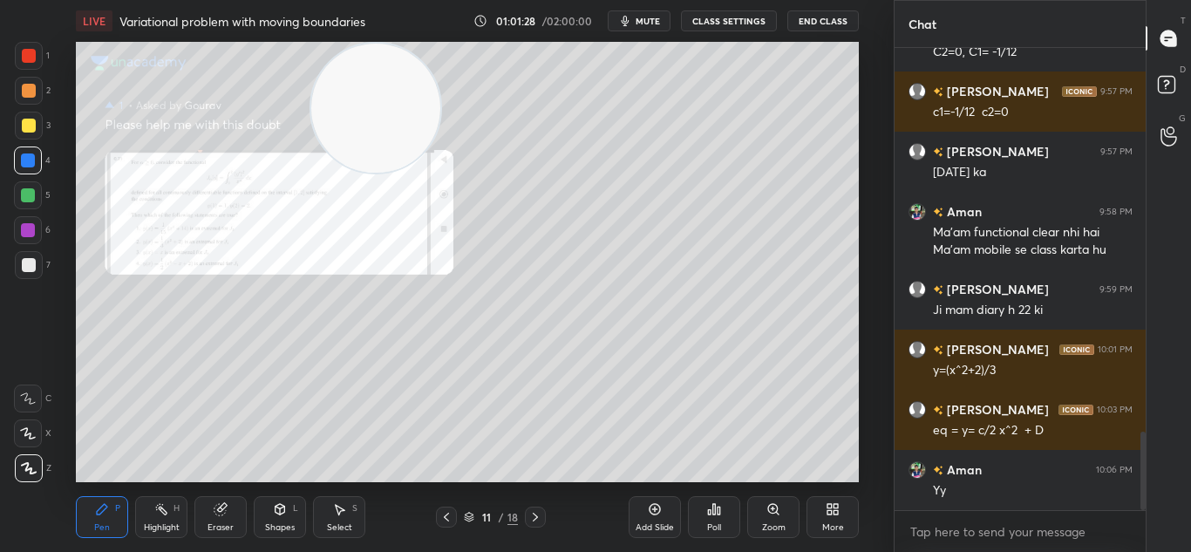
click at [775, 508] on icon at bounding box center [773, 509] width 14 height 14
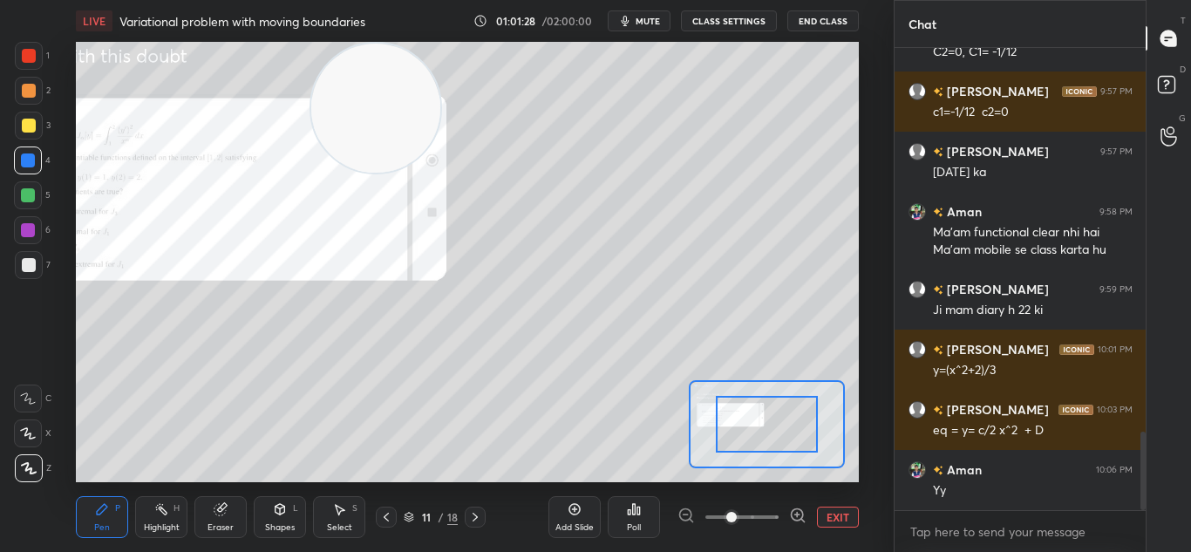
click at [771, 511] on span at bounding box center [741, 517] width 73 height 26
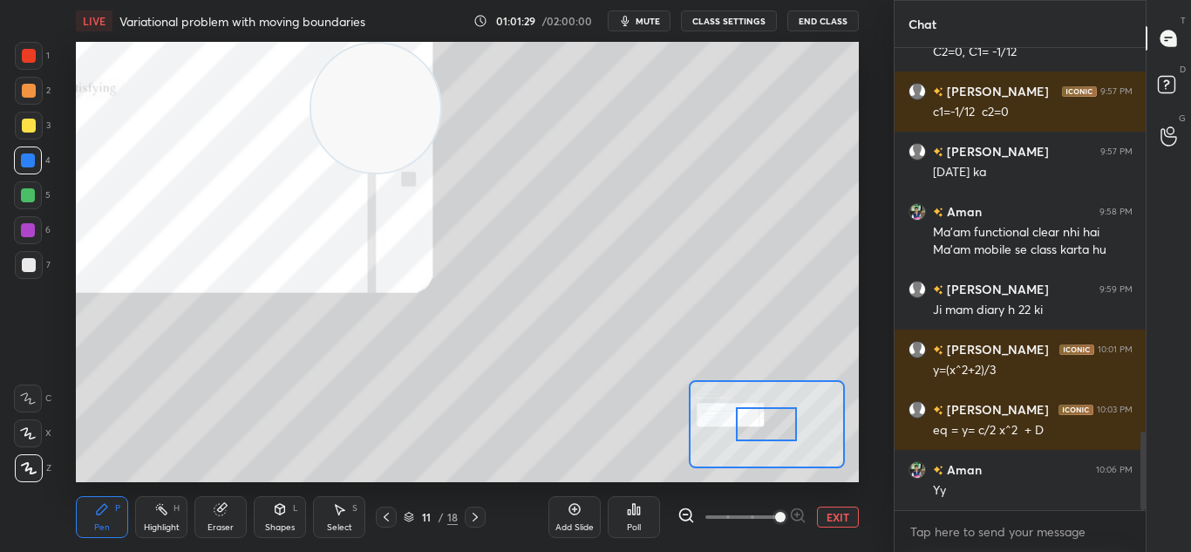
drag, startPoint x: 772, startPoint y: 513, endPoint x: 776, endPoint y: 496, distance: 16.9
click at [775, 512] on span at bounding box center [780, 517] width 10 height 10
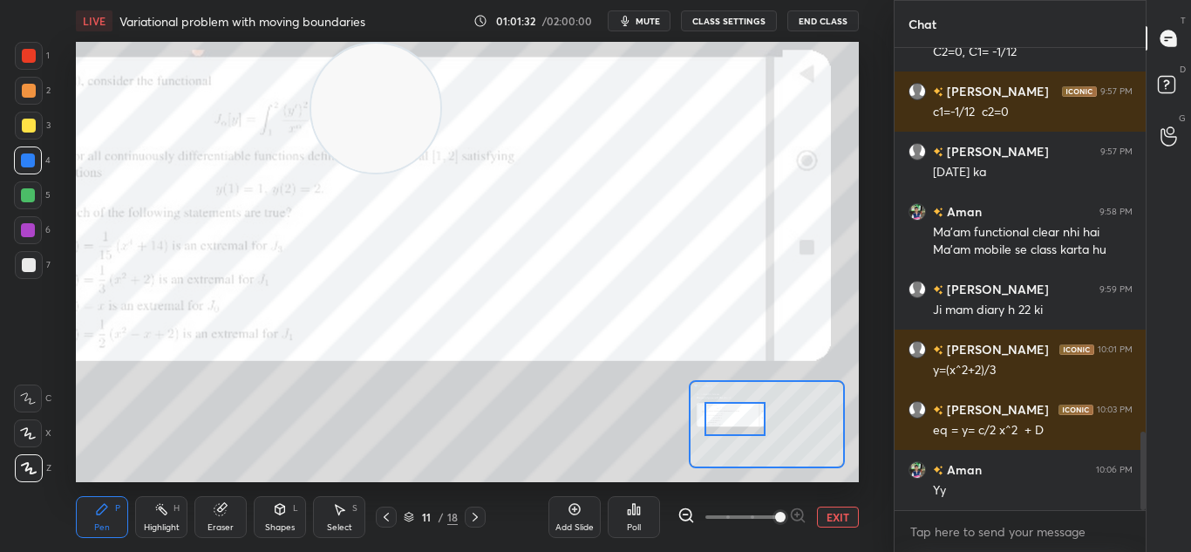
drag, startPoint x: 762, startPoint y: 436, endPoint x: 730, endPoint y: 431, distance: 31.8
click at [730, 431] on div at bounding box center [734, 419] width 61 height 34
click at [840, 520] on button "EXIT" at bounding box center [838, 516] width 42 height 21
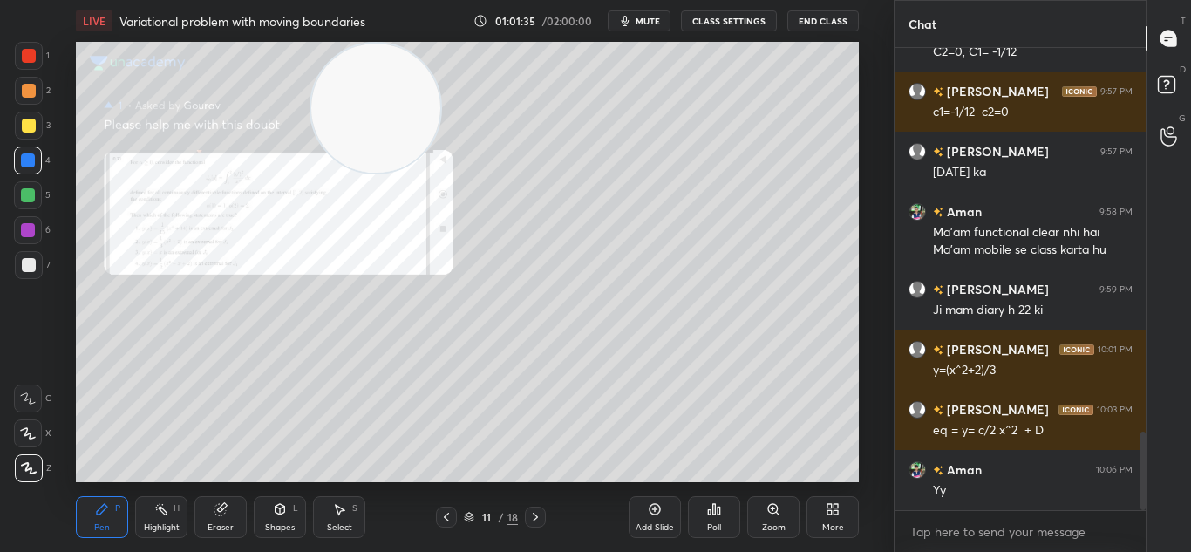
click at [535, 517] on icon at bounding box center [535, 517] width 14 height 14
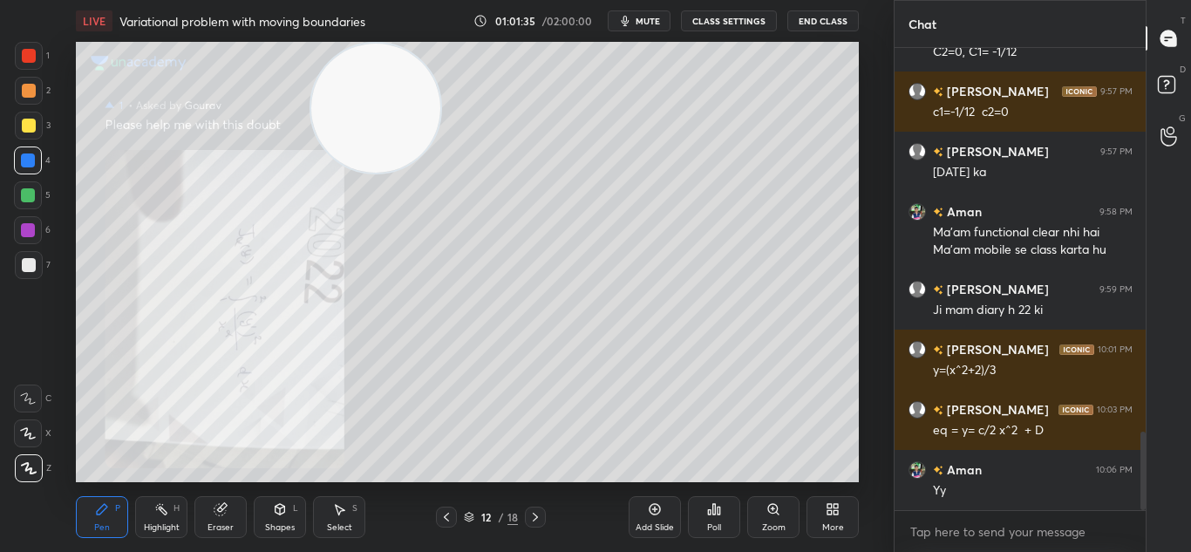
click at [540, 512] on icon at bounding box center [535, 517] width 14 height 14
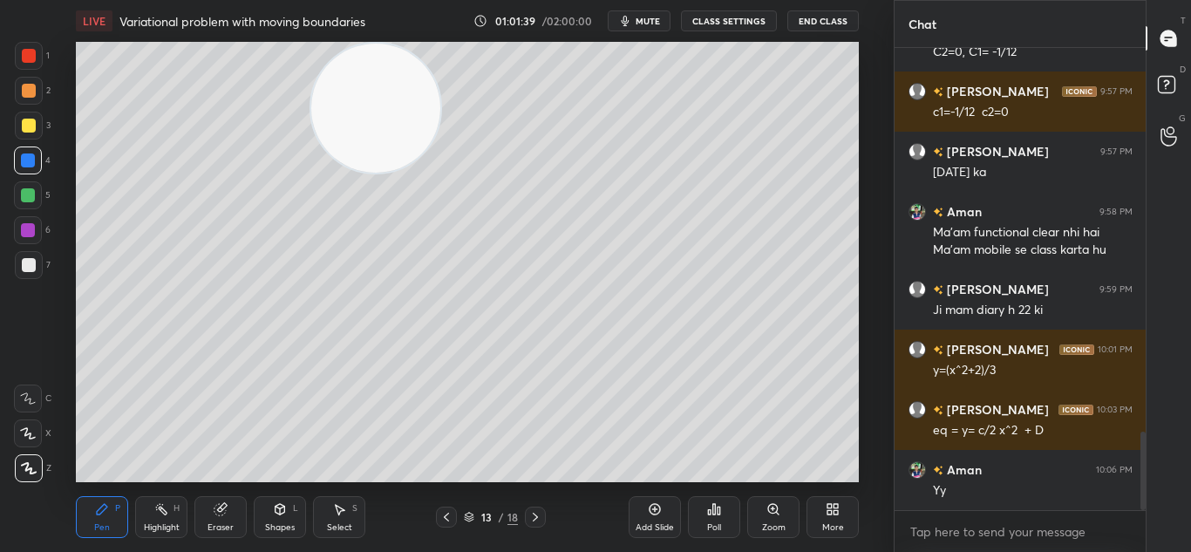
click at [447, 514] on icon at bounding box center [446, 517] width 14 height 14
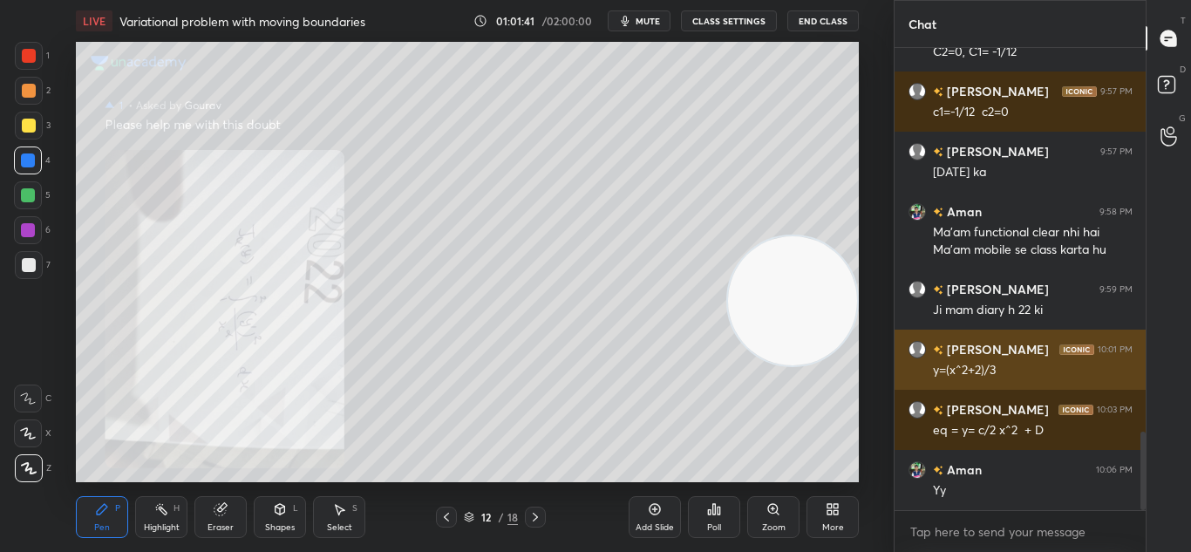
drag, startPoint x: 384, startPoint y: 126, endPoint x: 918, endPoint y: 336, distance: 573.3
click at [895, 330] on div "1 2 3 4 5 6 7 C X Z C X Z E E Erase all H H LIVE Variational problem with movin…" at bounding box center [595, 276] width 1191 height 552
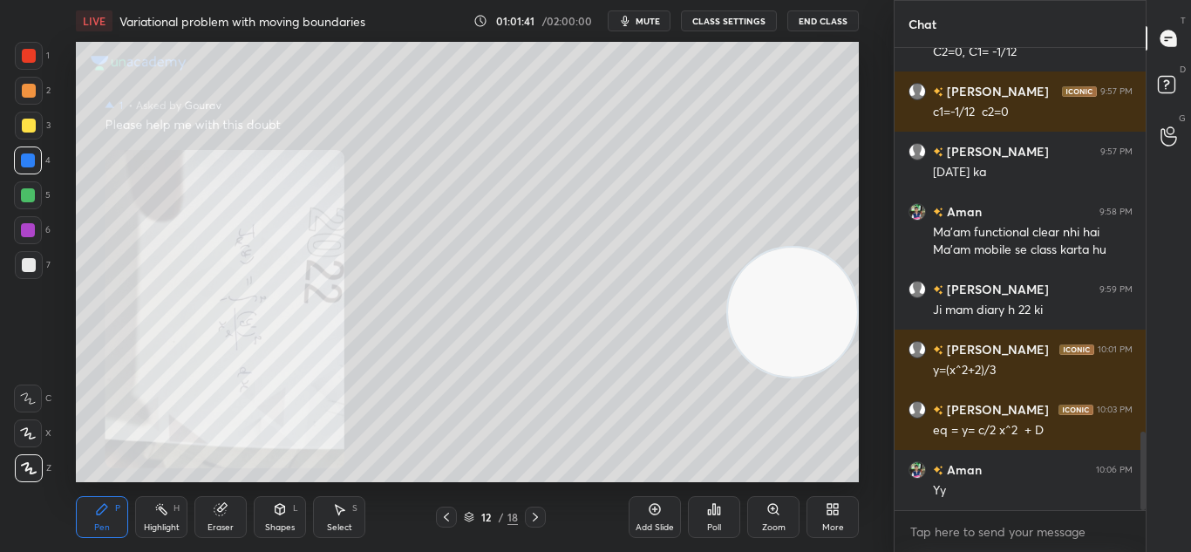
click at [538, 510] on icon at bounding box center [535, 517] width 14 height 14
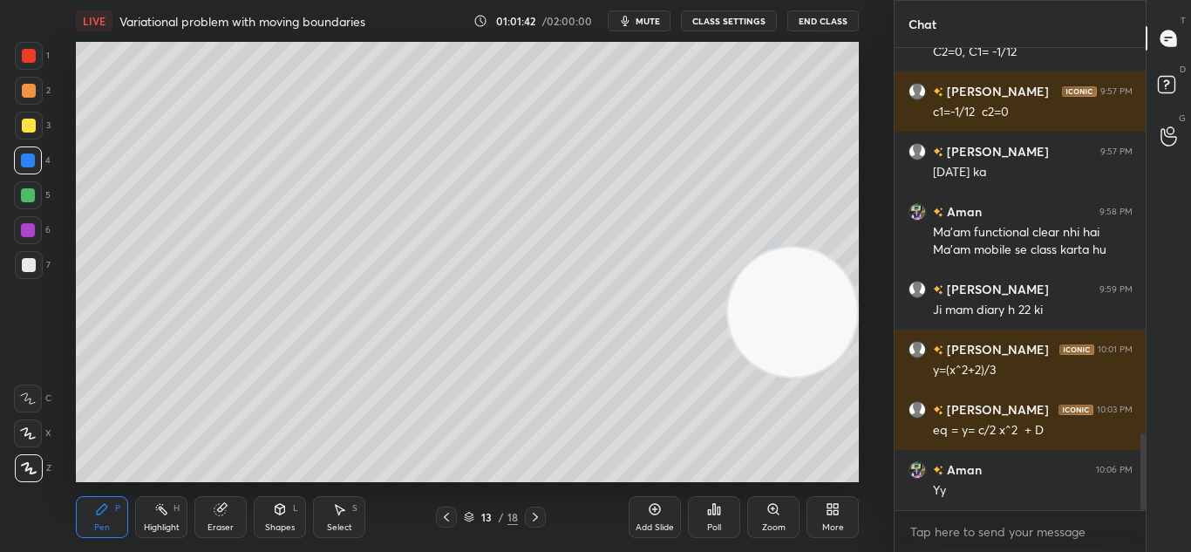
scroll to position [2332, 0]
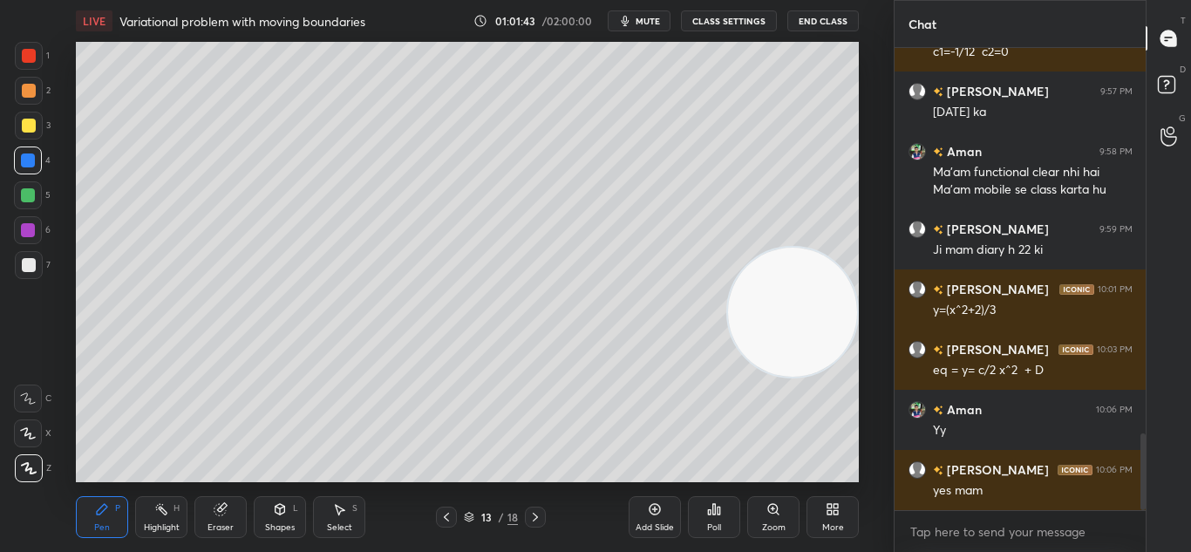
click at [539, 510] on icon at bounding box center [535, 517] width 14 height 14
click at [447, 516] on icon at bounding box center [446, 517] width 14 height 14
click at [532, 517] on icon at bounding box center [535, 517] width 14 height 14
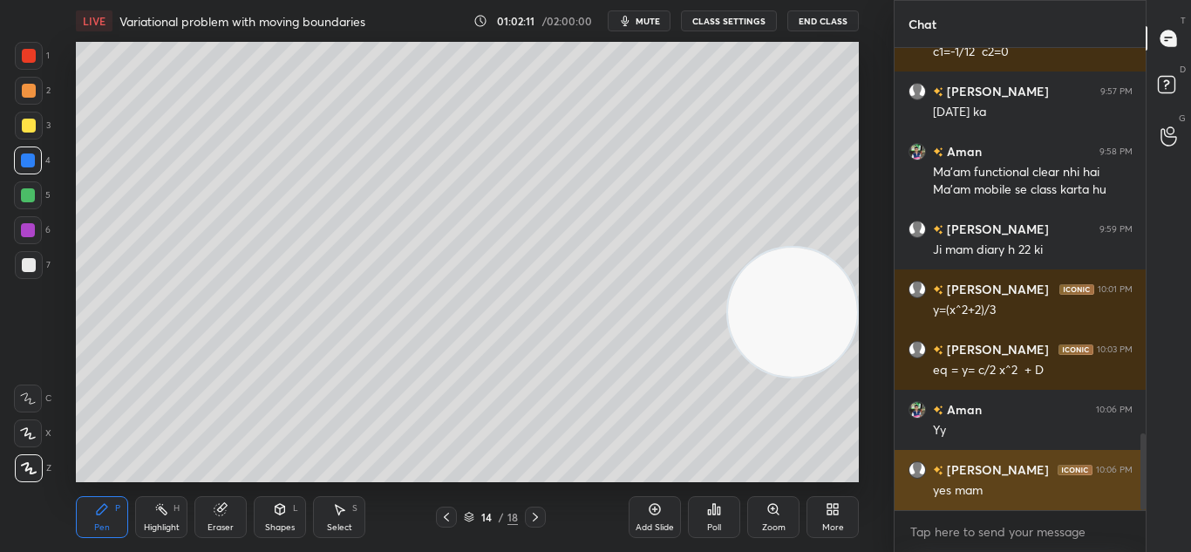
drag, startPoint x: 788, startPoint y: 317, endPoint x: 894, endPoint y: 471, distance: 186.7
click at [889, 462] on div "1 2 3 4 5 6 7 C X Z C X Z E E Erase all H H LIVE Variational problem with movin…" at bounding box center [446, 276] width 893 height 552
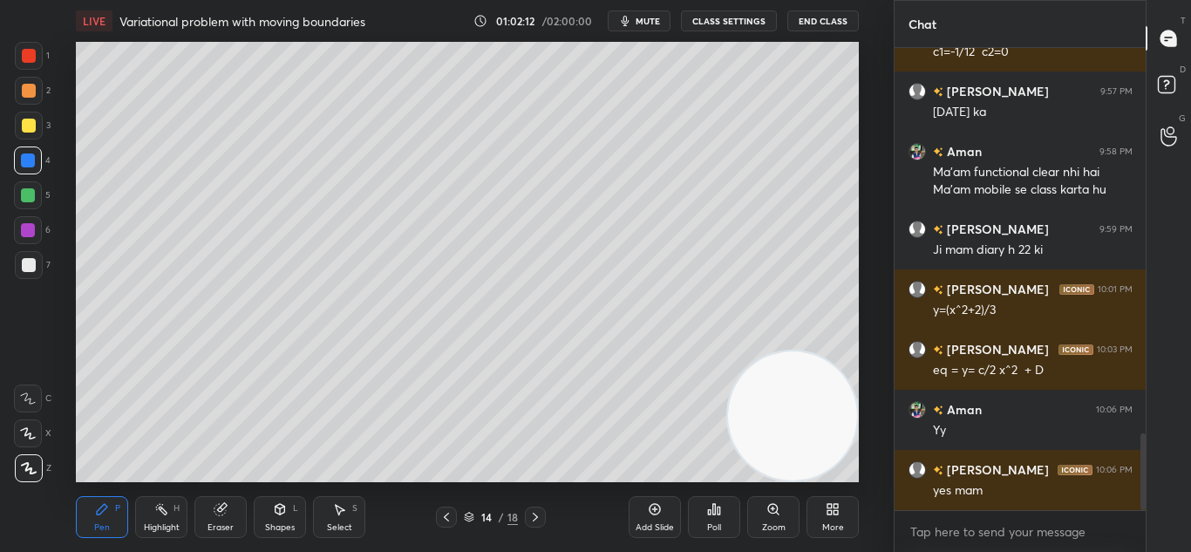
click at [448, 519] on icon at bounding box center [446, 517] width 14 height 14
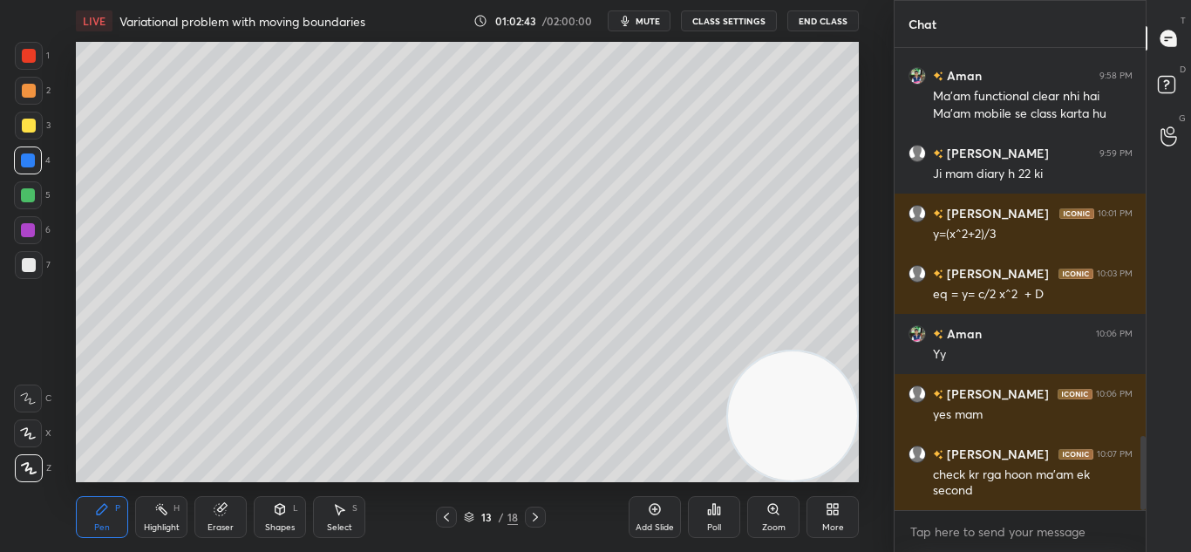
click at [214, 517] on div "Eraser" at bounding box center [220, 517] width 52 height 42
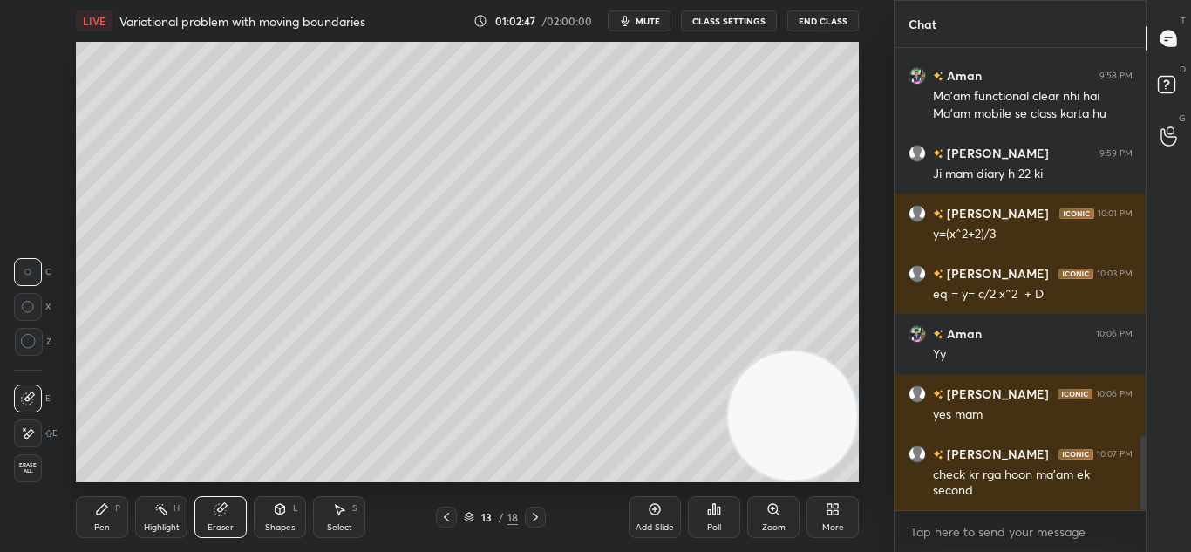
click at [106, 513] on icon at bounding box center [102, 509] width 14 height 14
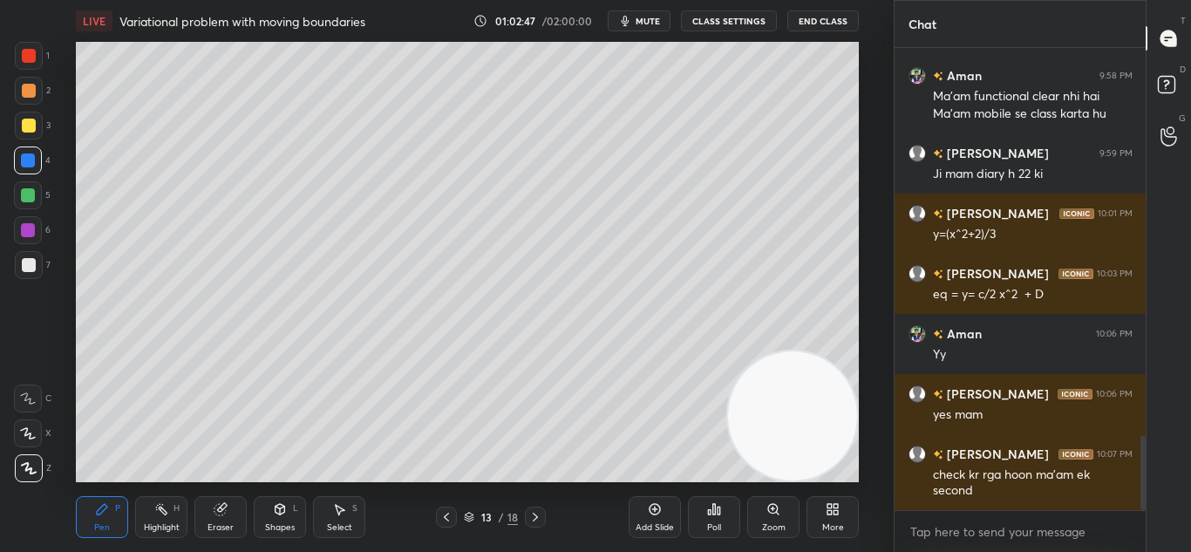
click at [109, 512] on icon at bounding box center [102, 509] width 14 height 14
click at [232, 512] on div "Eraser" at bounding box center [220, 517] width 52 height 42
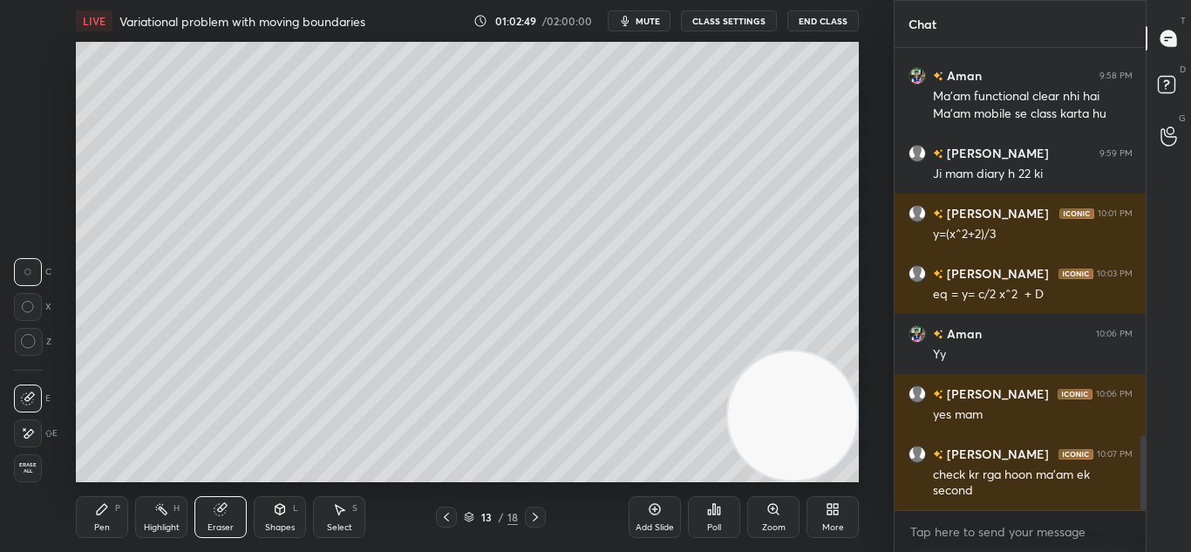
click at [108, 509] on icon at bounding box center [102, 509] width 14 height 14
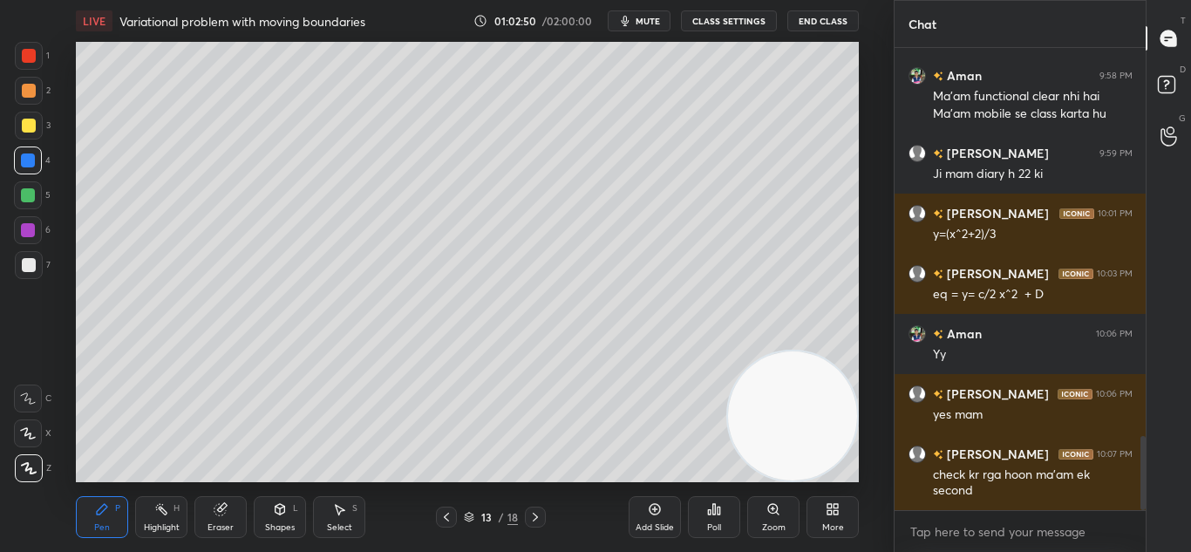
click at [107, 513] on icon at bounding box center [102, 509] width 14 height 14
click at [446, 515] on icon at bounding box center [446, 517] width 14 height 14
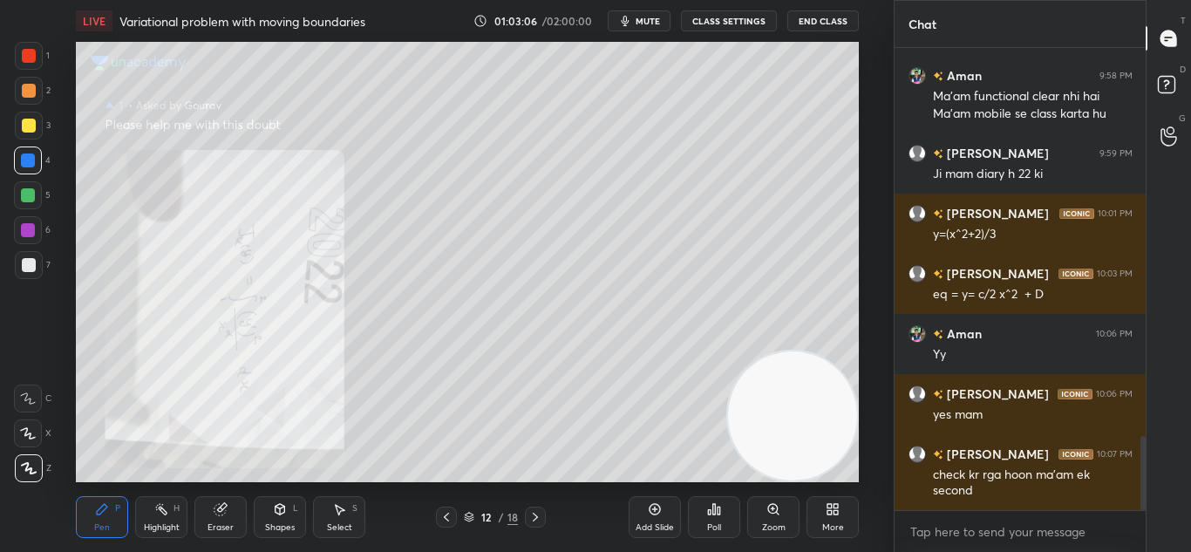
click at [445, 512] on icon at bounding box center [446, 517] width 14 height 14
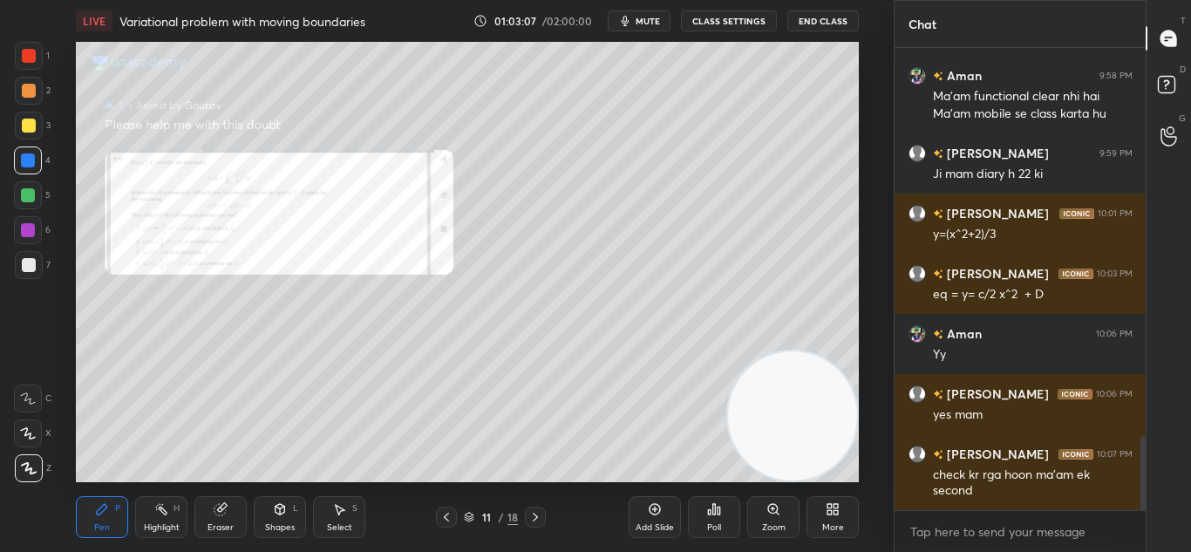
click at [772, 515] on icon at bounding box center [773, 509] width 14 height 14
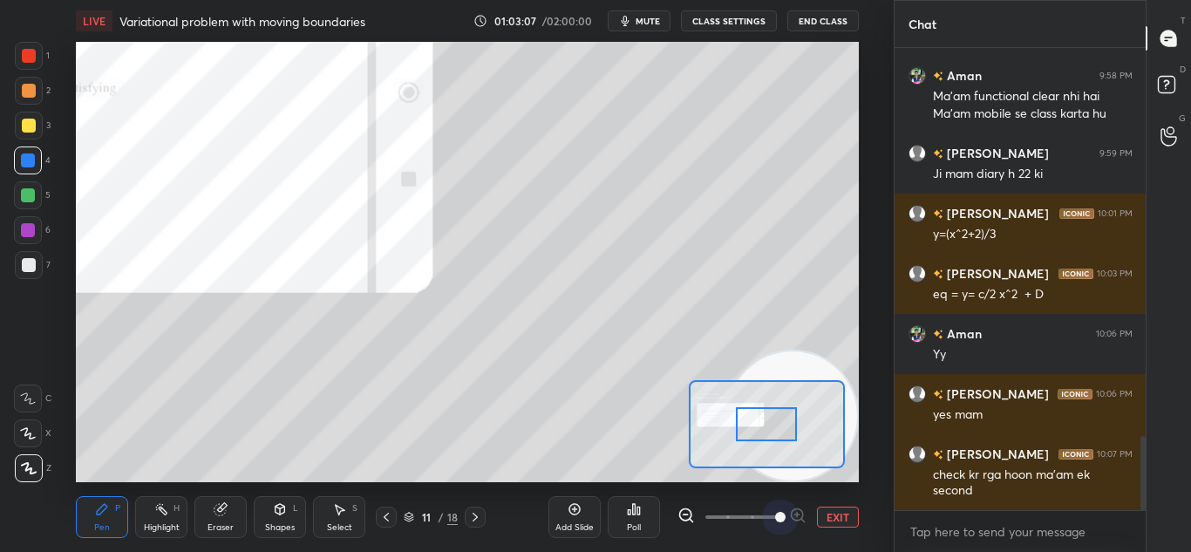
click at [776, 513] on span at bounding box center [741, 517] width 73 height 26
click at [775, 513] on span at bounding box center [780, 517] width 10 height 10
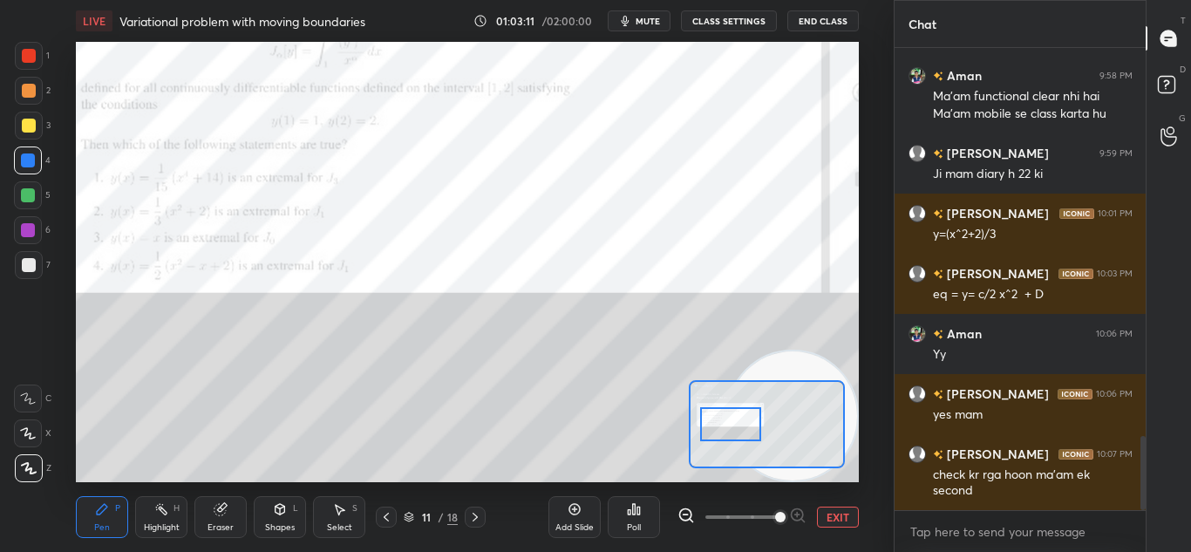
drag, startPoint x: 766, startPoint y: 431, endPoint x: 730, endPoint y: 431, distance: 35.7
click at [730, 431] on div at bounding box center [730, 424] width 61 height 34
click at [830, 512] on button "EXIT" at bounding box center [838, 516] width 42 height 21
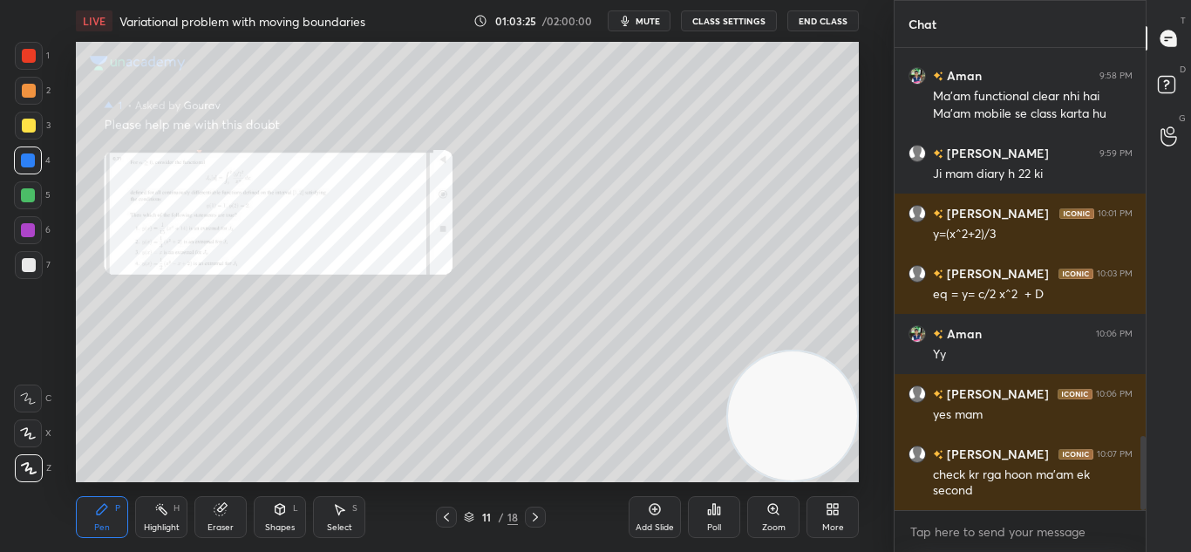
click at [537, 513] on icon at bounding box center [535, 517] width 14 height 14
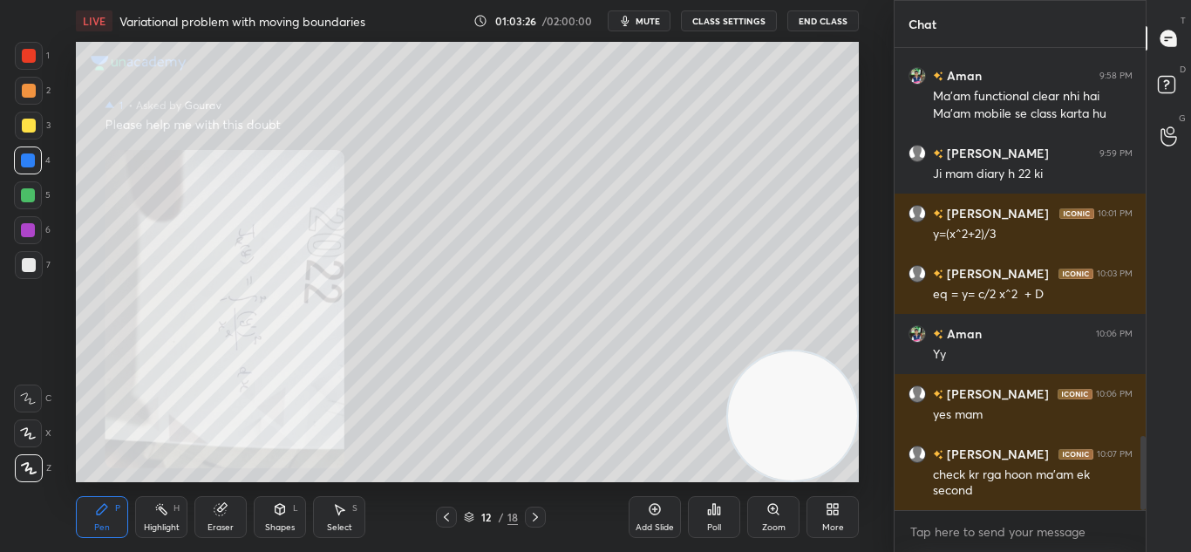
click at [538, 513] on icon at bounding box center [535, 517] width 14 height 14
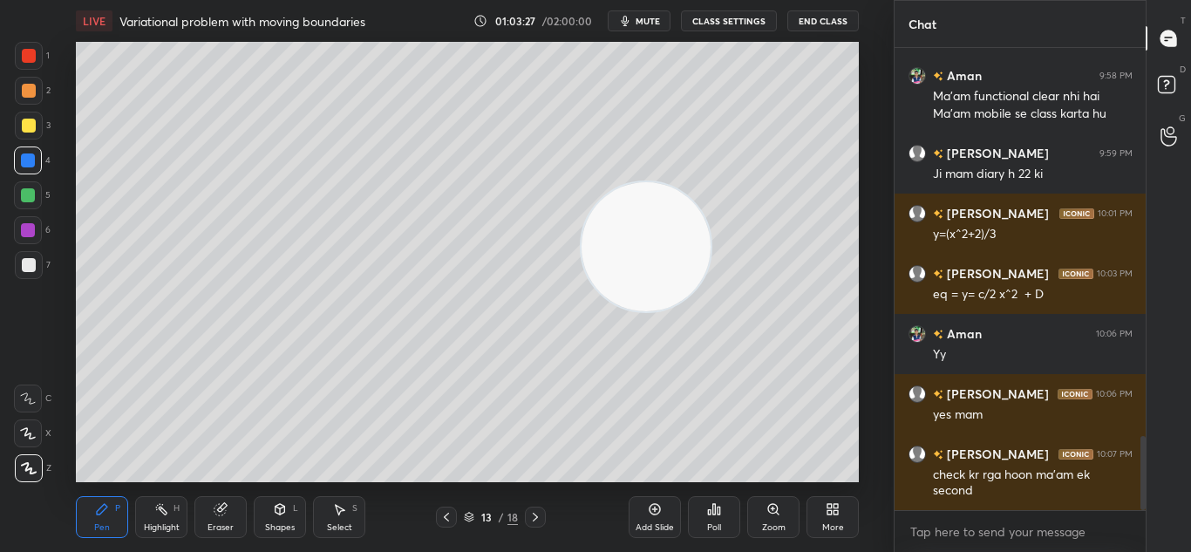
drag, startPoint x: 787, startPoint y: 423, endPoint x: 285, endPoint y: 55, distance: 622.4
click at [581, 182] on video at bounding box center [645, 246] width 129 height 129
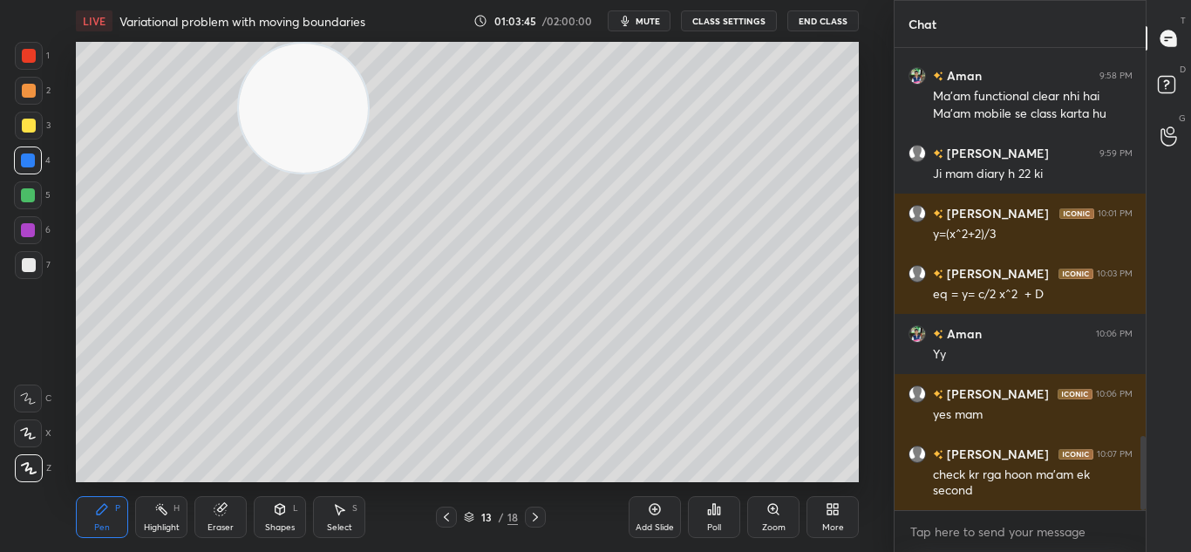
click at [446, 512] on icon at bounding box center [446, 517] width 14 height 14
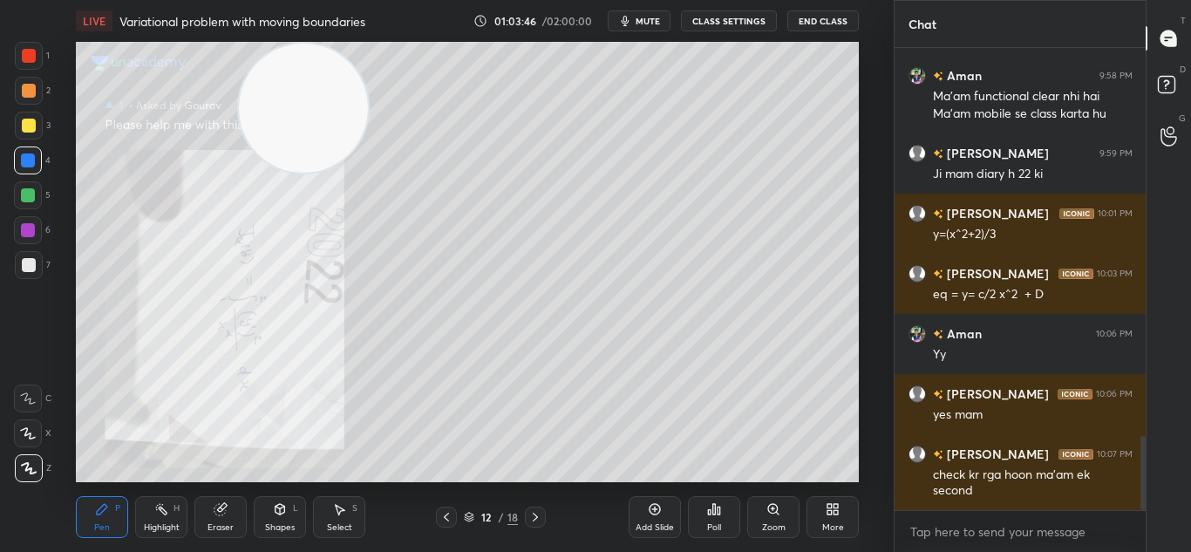
click at [449, 508] on div at bounding box center [446, 516] width 21 height 21
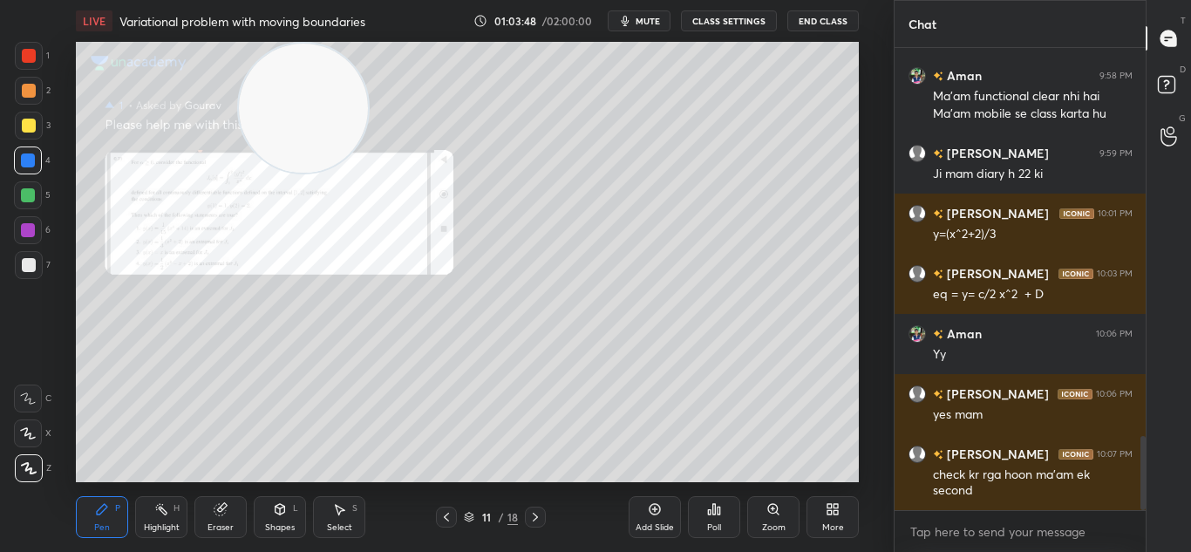
click at [533, 514] on icon at bounding box center [535, 517] width 14 height 14
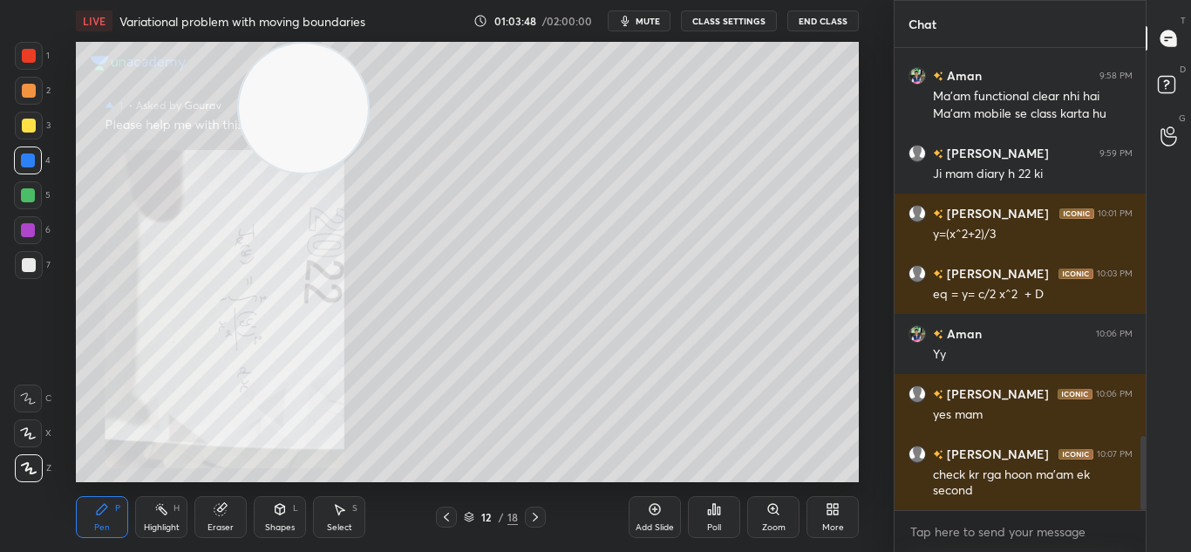
click at [539, 513] on icon at bounding box center [535, 517] width 14 height 14
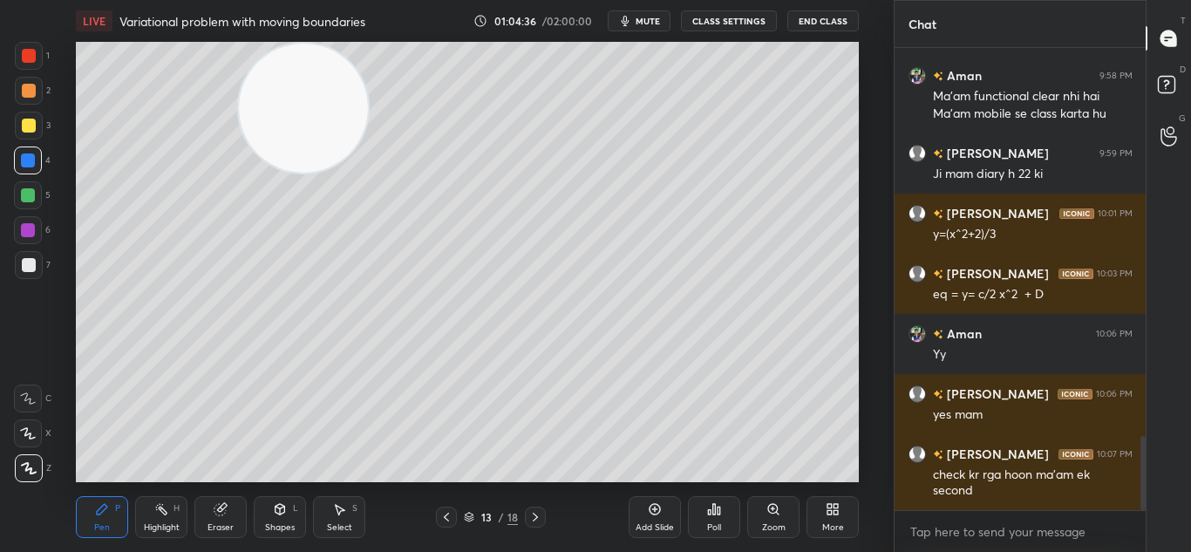
click at [534, 515] on icon at bounding box center [535, 517] width 14 height 14
click at [451, 520] on icon at bounding box center [446, 517] width 14 height 14
click at [445, 514] on icon at bounding box center [446, 517] width 14 height 14
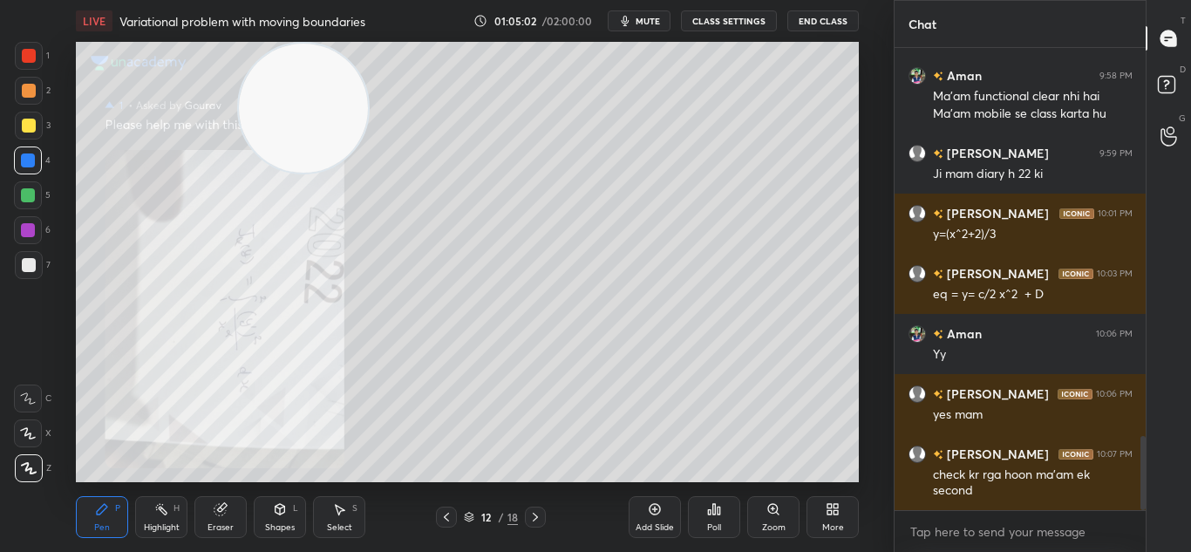
click at [447, 513] on icon at bounding box center [446, 517] width 14 height 14
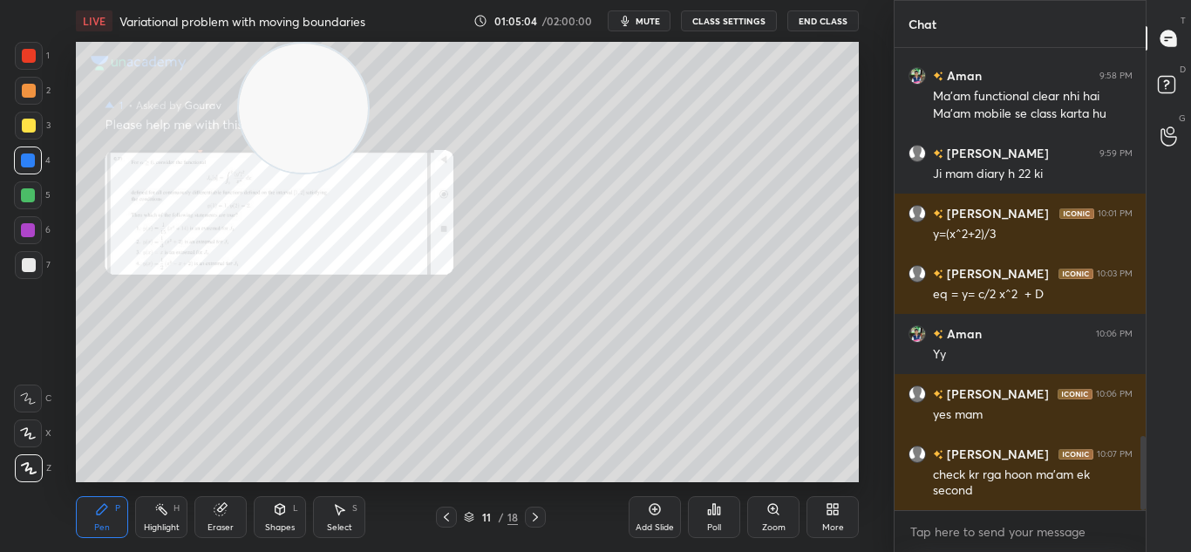
click at [771, 513] on icon at bounding box center [773, 509] width 10 height 10
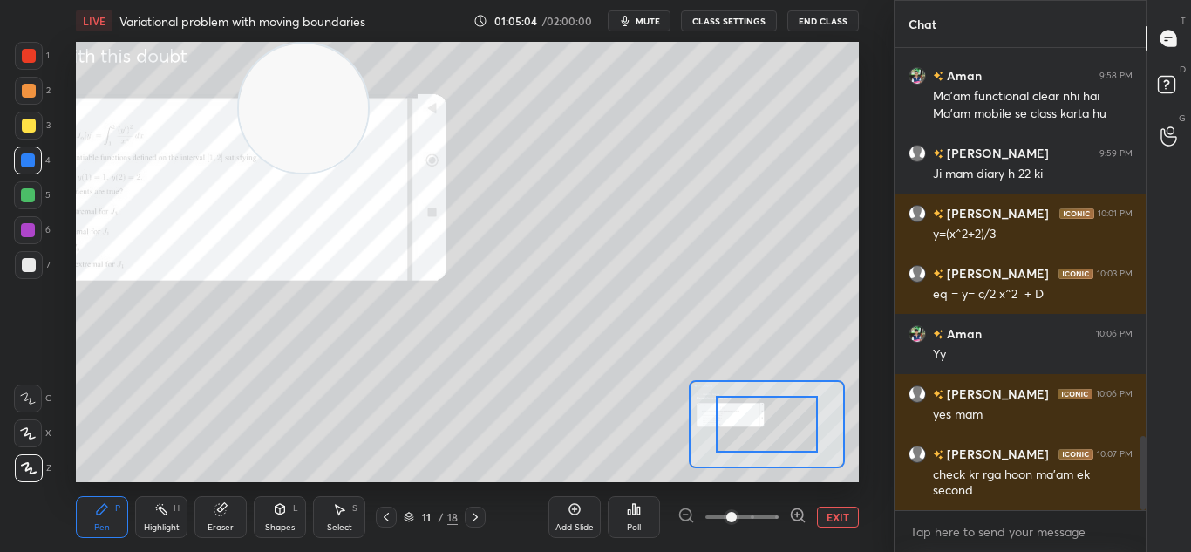
click at [777, 513] on span at bounding box center [741, 517] width 73 height 26
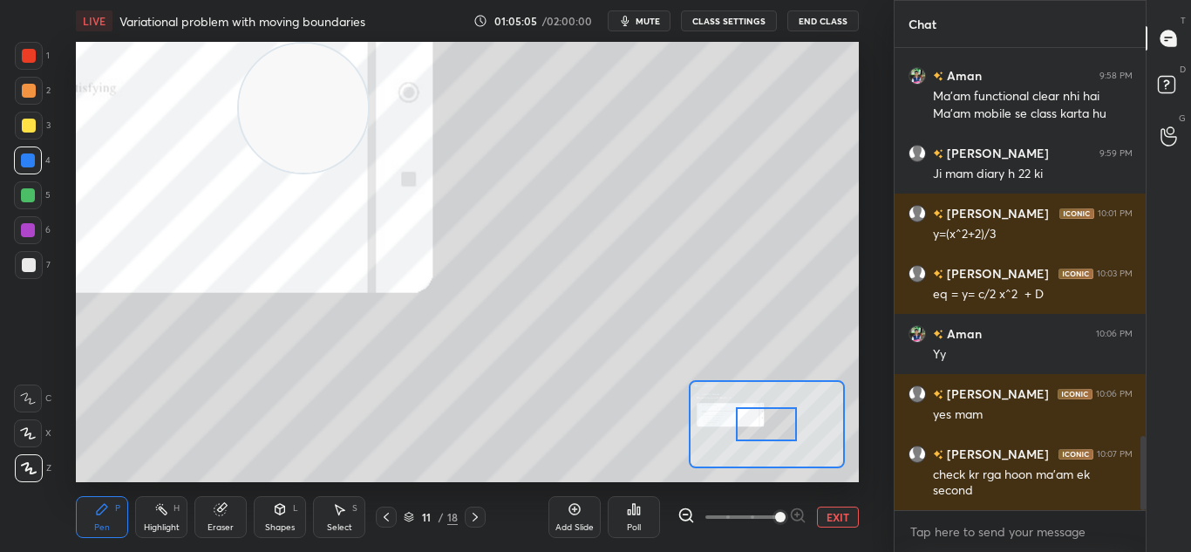
click at [775, 513] on span at bounding box center [780, 517] width 10 height 10
click at [776, 513] on span at bounding box center [780, 517] width 10 height 10
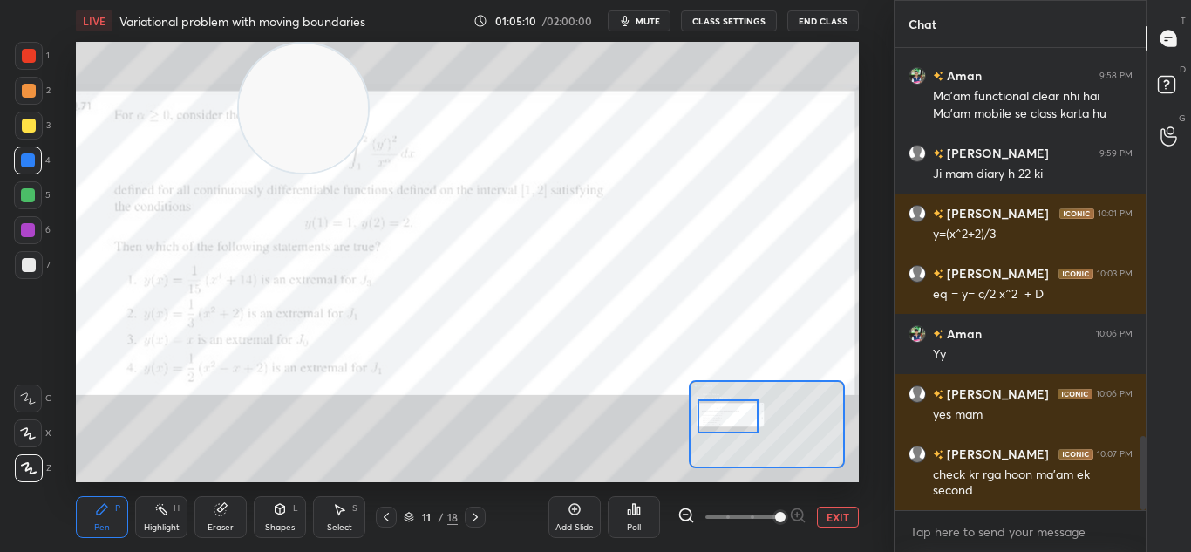
drag, startPoint x: 764, startPoint y: 432, endPoint x: 723, endPoint y: 427, distance: 41.3
click at [723, 425] on div at bounding box center [727, 416] width 61 height 34
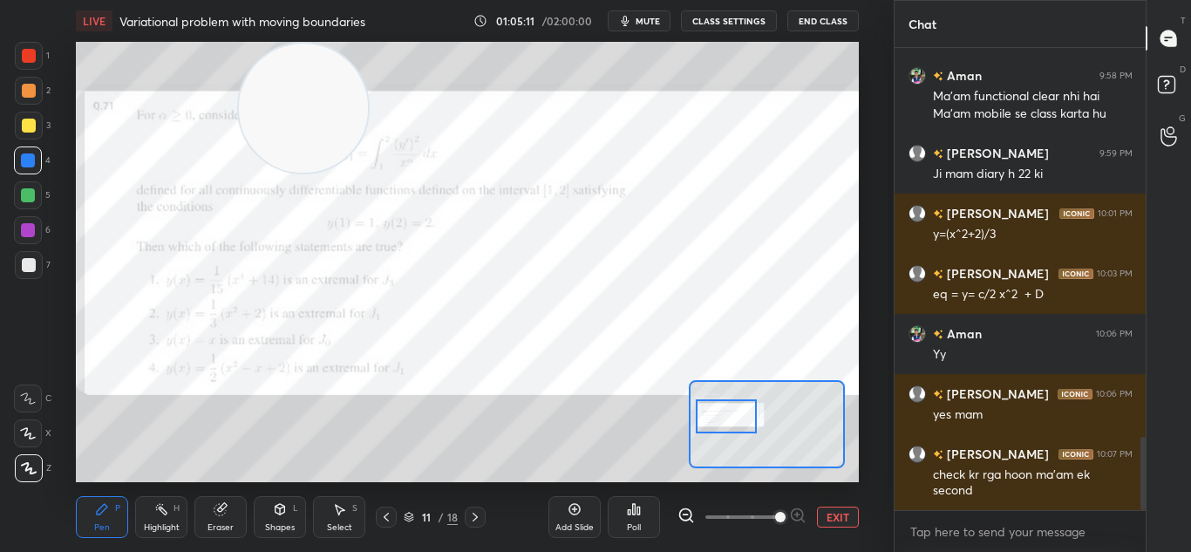
scroll to position [2468, 0]
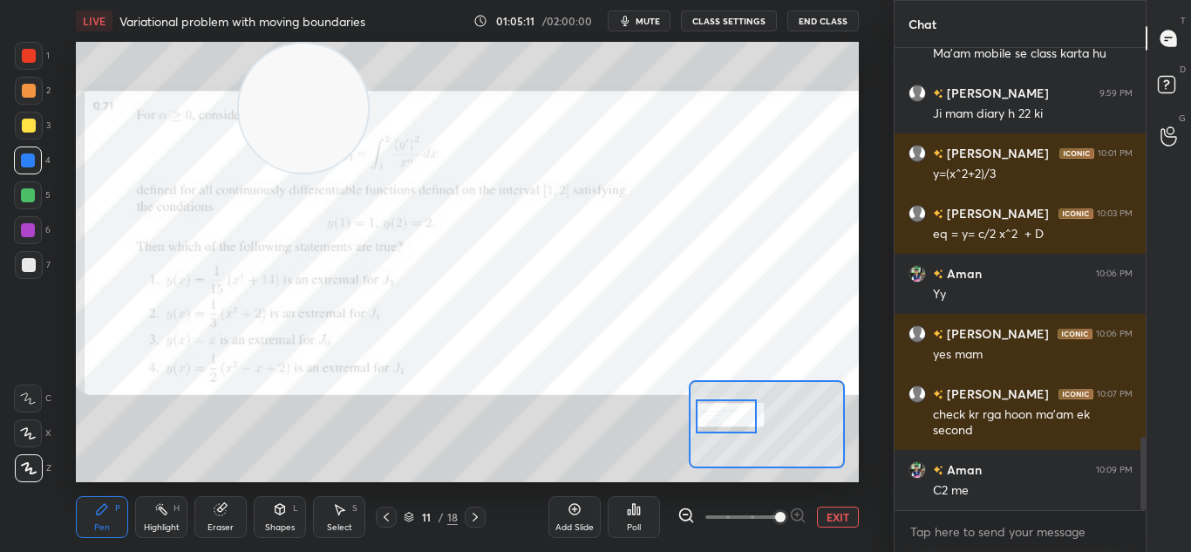
click at [832, 520] on button "EXIT" at bounding box center [838, 516] width 42 height 21
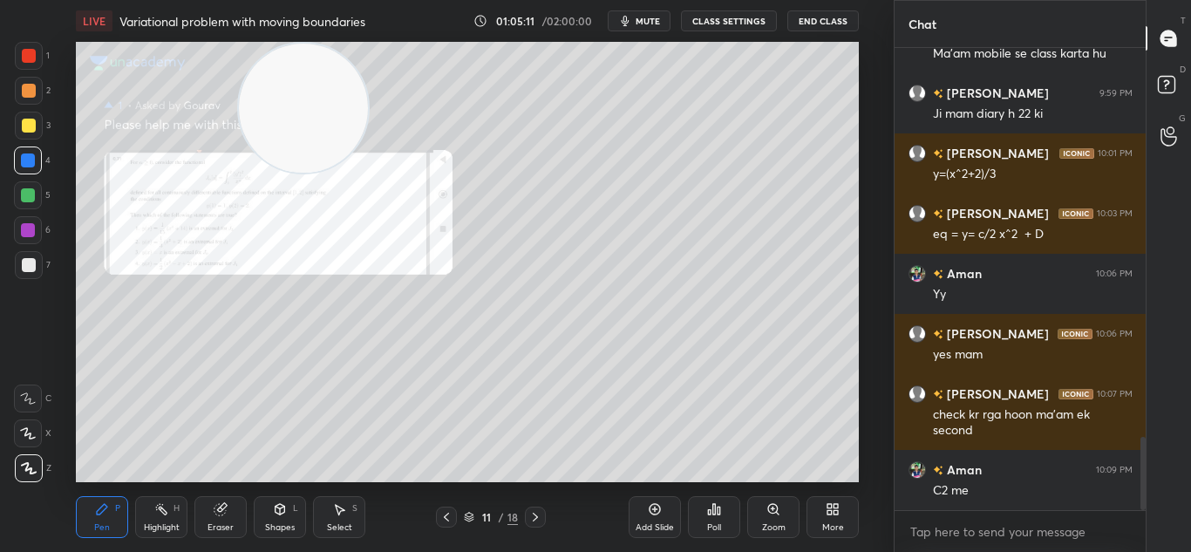
click at [535, 513] on icon at bounding box center [535, 517] width 14 height 14
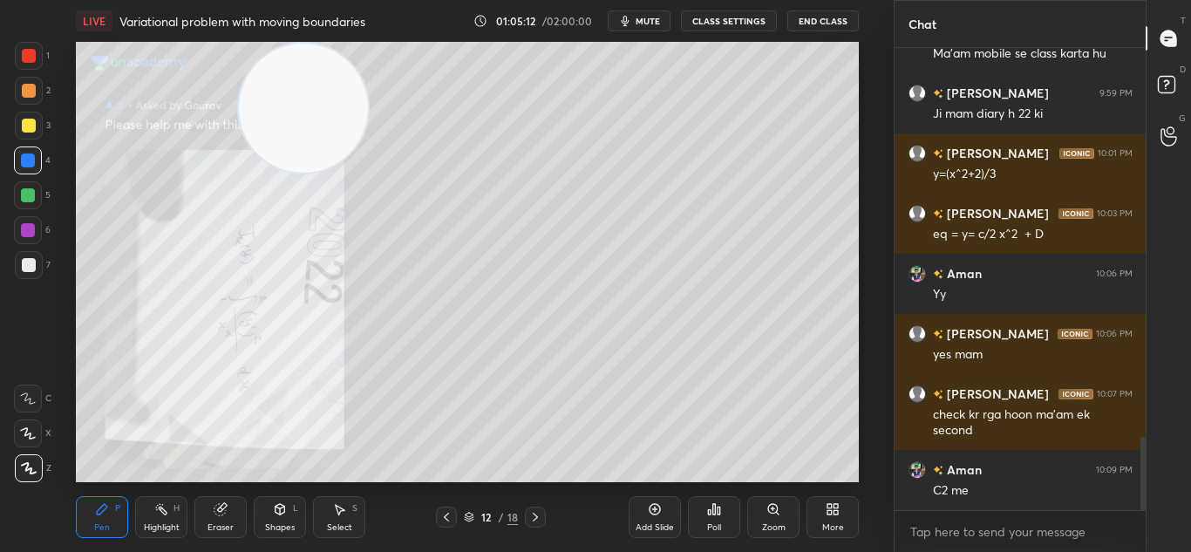
click at [543, 509] on div at bounding box center [535, 516] width 21 height 21
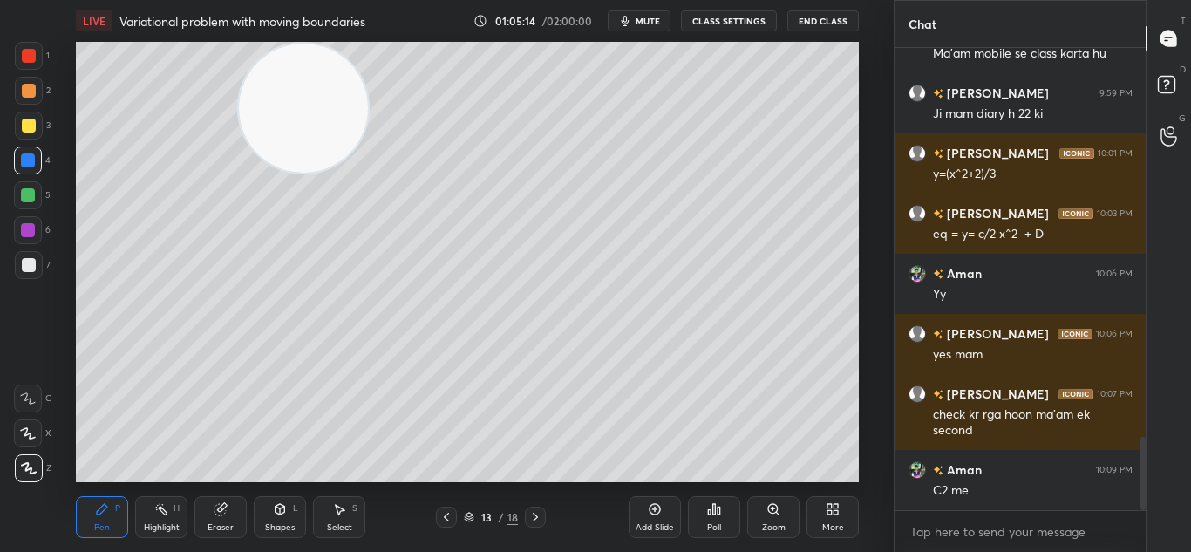
click at [222, 516] on div "Eraser" at bounding box center [220, 517] width 52 height 42
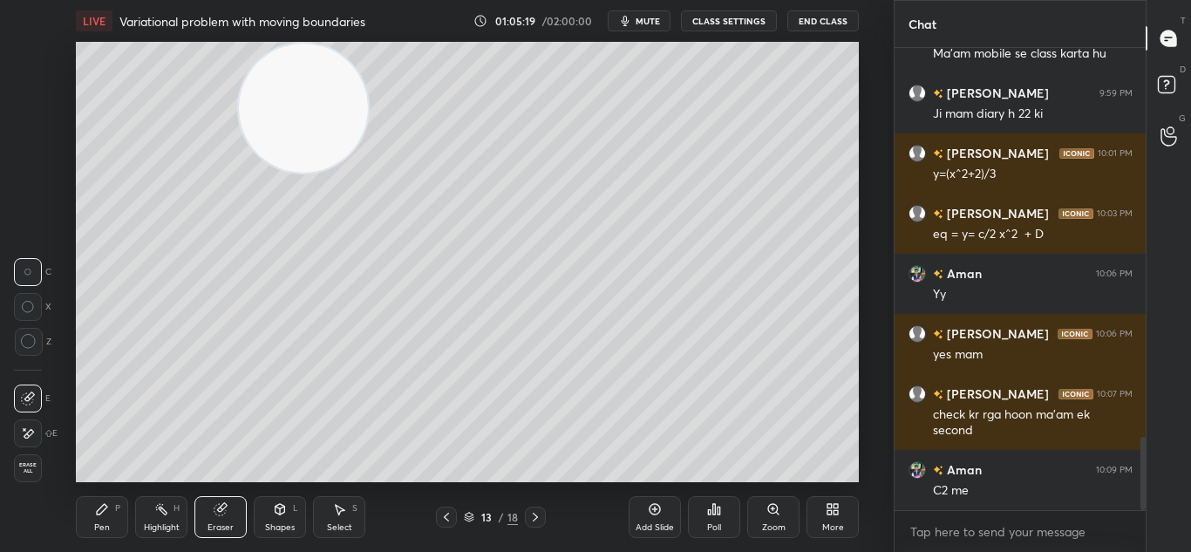
click at [99, 508] on icon at bounding box center [102, 509] width 14 height 14
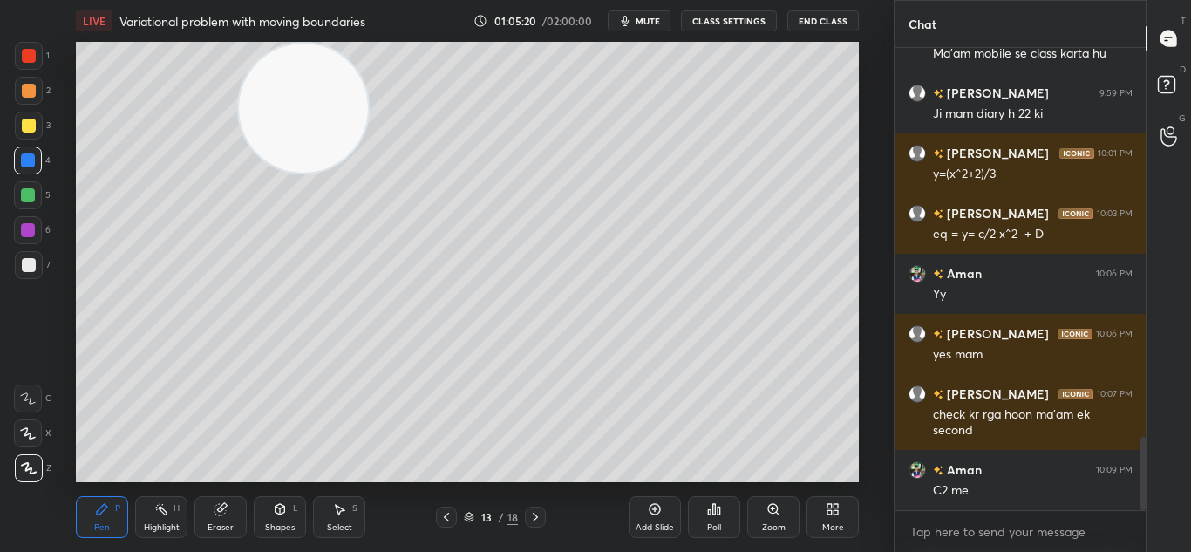
click at [102, 511] on icon at bounding box center [102, 509] width 10 height 10
click at [442, 517] on icon at bounding box center [446, 517] width 14 height 14
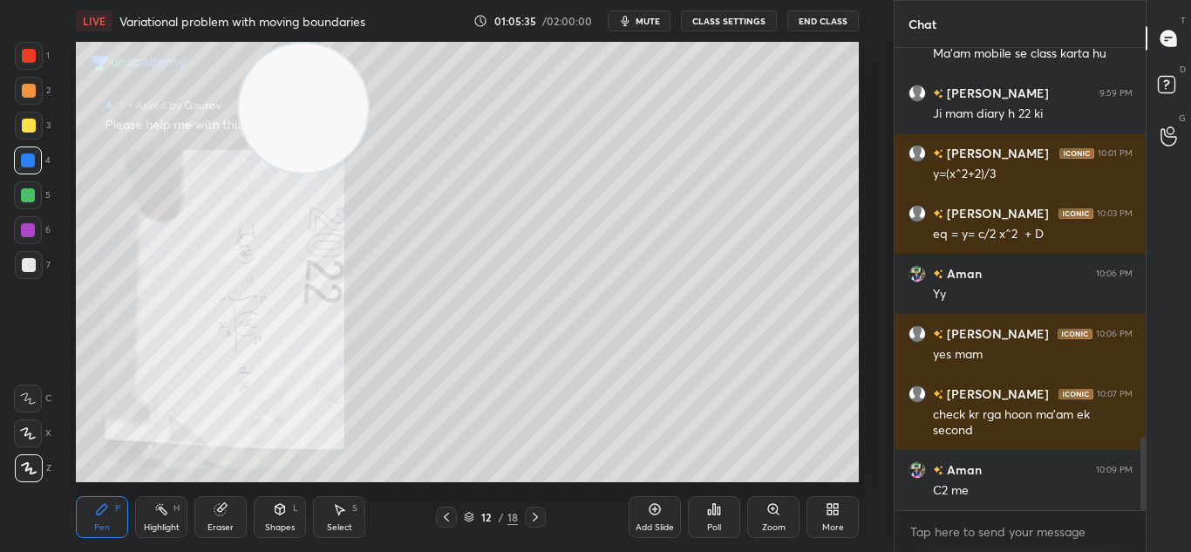
click at [441, 520] on icon at bounding box center [446, 517] width 14 height 14
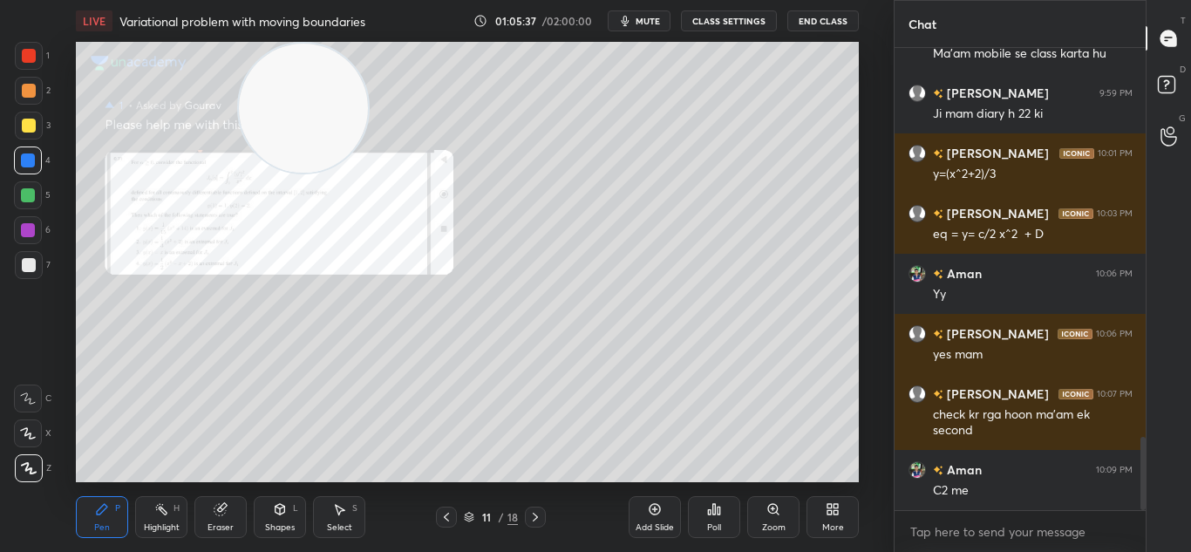
click at [533, 514] on icon at bounding box center [535, 517] width 14 height 14
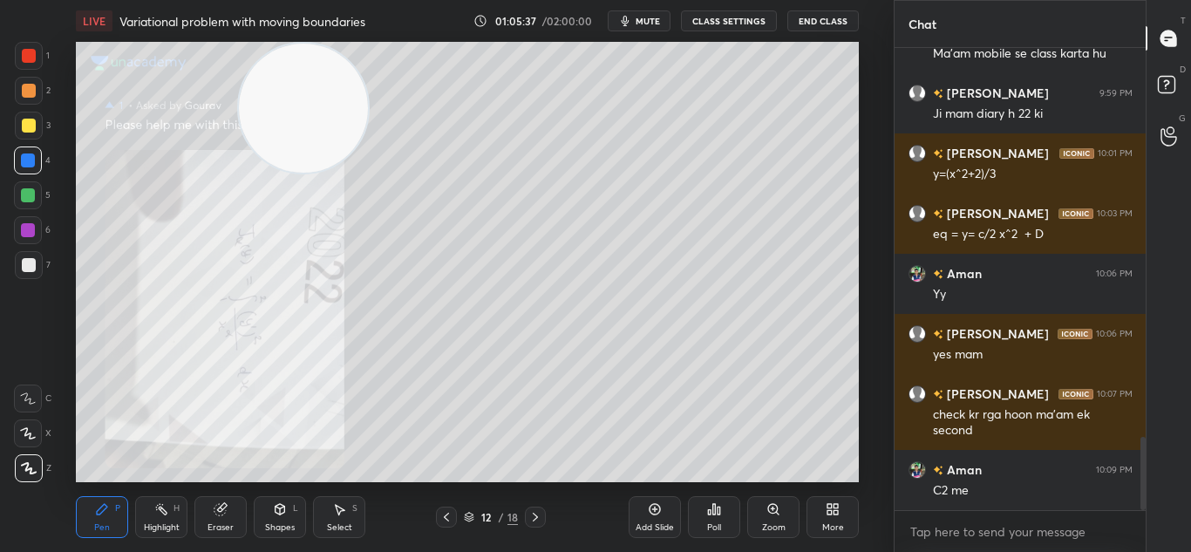
click at [537, 518] on icon at bounding box center [535, 517] width 14 height 14
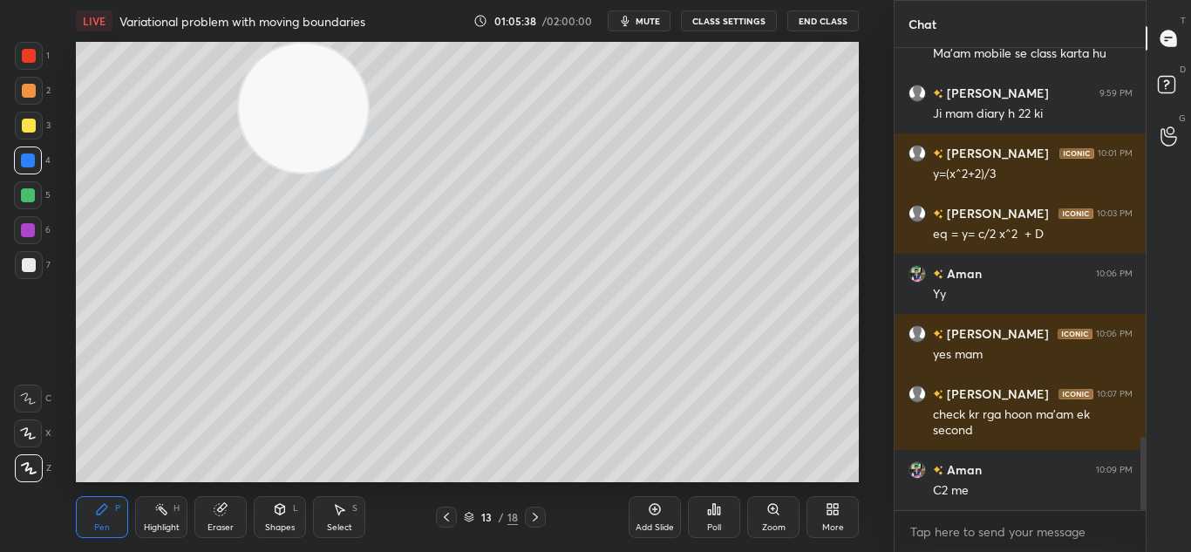
click at [873, 204] on div "Setting up your live class Poll for secs No correct answer Start poll" at bounding box center [468, 262] width 824 height 440
click at [888, 187] on div "1 2 3 4 5 6 7 C X Z C X Z E E Erase all H H LIVE Variational problem with movin…" at bounding box center [446, 276] width 893 height 552
click at [534, 519] on icon at bounding box center [535, 517] width 14 height 14
click at [445, 515] on icon at bounding box center [446, 517] width 5 height 9
click at [533, 517] on icon at bounding box center [535, 517] width 14 height 14
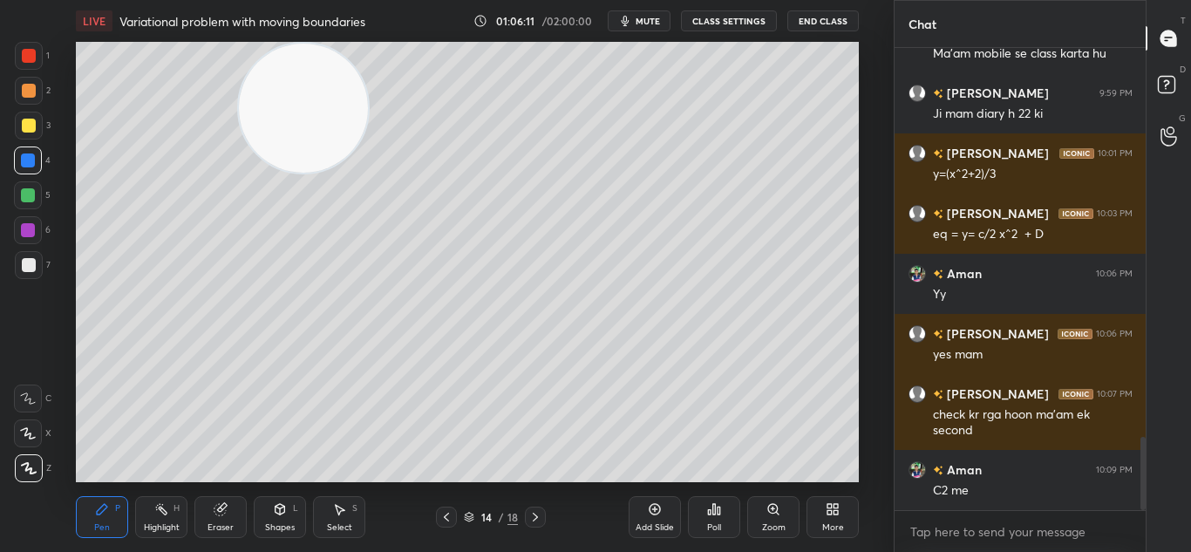
click at [445, 515] on icon at bounding box center [446, 517] width 14 height 14
click at [536, 516] on icon at bounding box center [535, 517] width 14 height 14
click at [445, 518] on icon at bounding box center [446, 517] width 14 height 14
click at [227, 515] on icon at bounding box center [221, 509] width 14 height 14
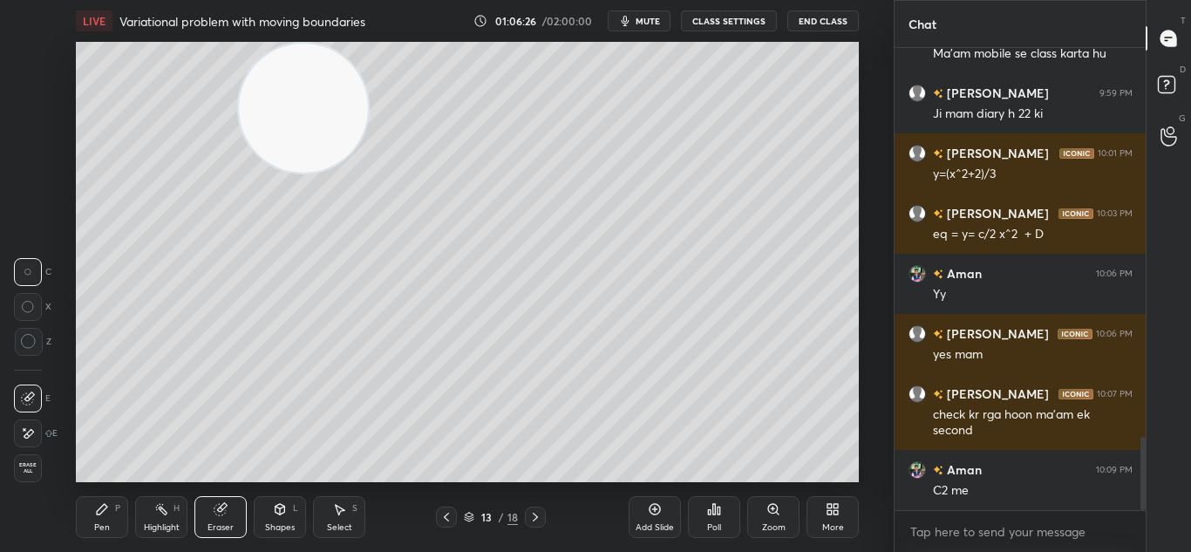
click at [109, 508] on icon at bounding box center [102, 509] width 14 height 14
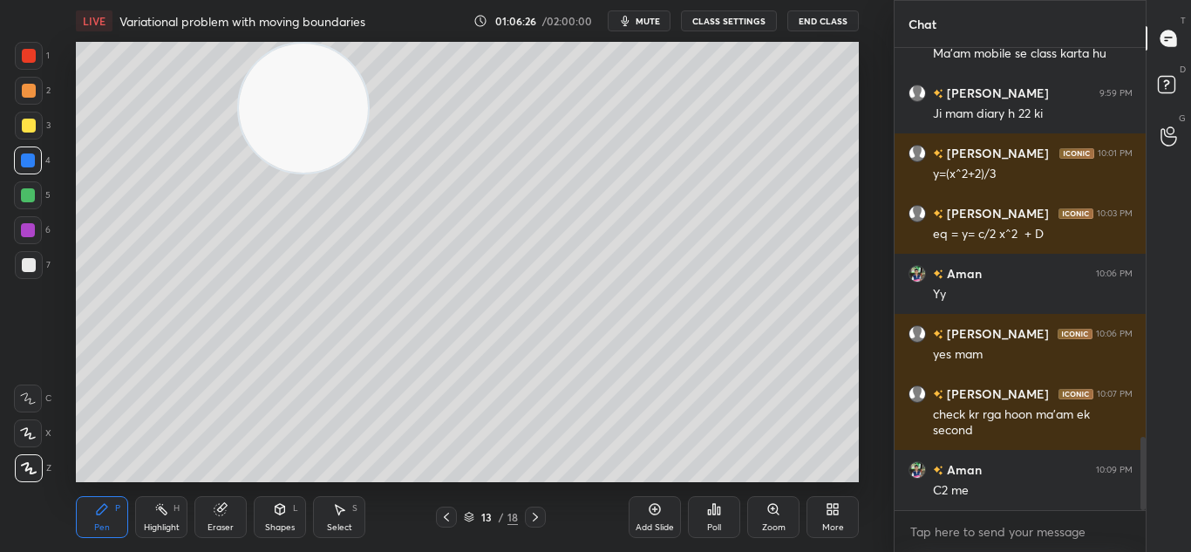
click at [113, 514] on div "Pen P" at bounding box center [102, 517] width 52 height 42
click at [225, 520] on div "Eraser" at bounding box center [220, 517] width 52 height 42
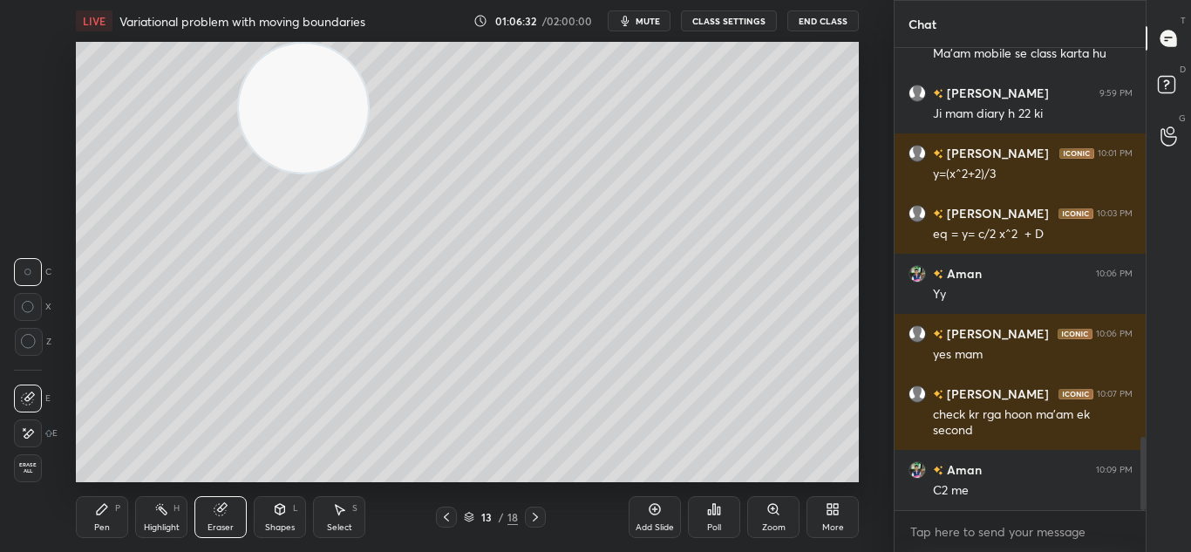
click at [103, 514] on icon at bounding box center [102, 509] width 14 height 14
click at [107, 520] on div "Pen P" at bounding box center [102, 517] width 52 height 42
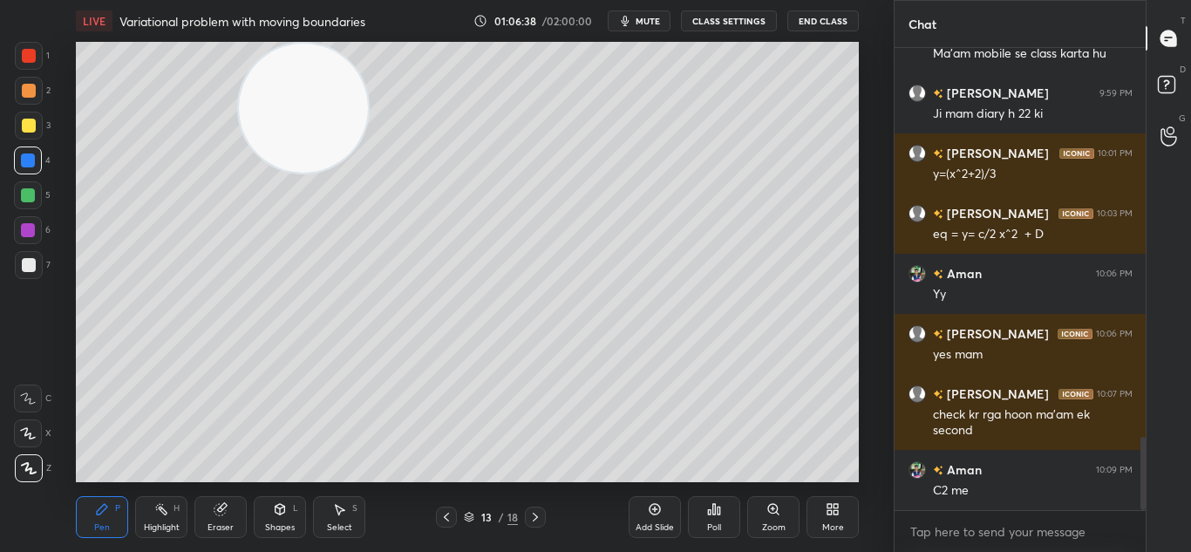
click at [448, 511] on div at bounding box center [446, 516] width 21 height 21
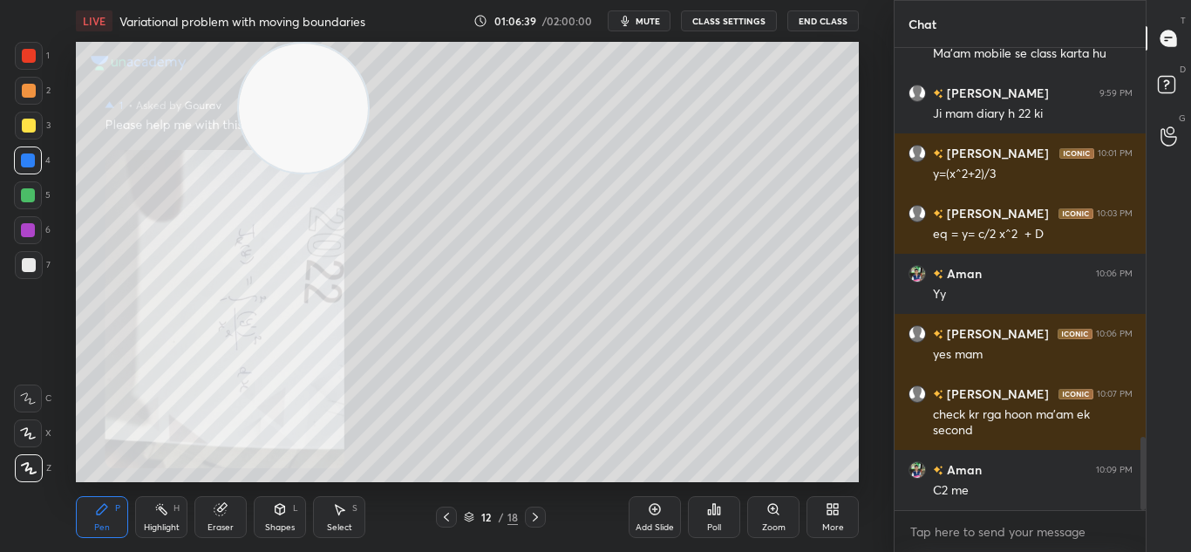
click at [444, 514] on icon at bounding box center [446, 517] width 14 height 14
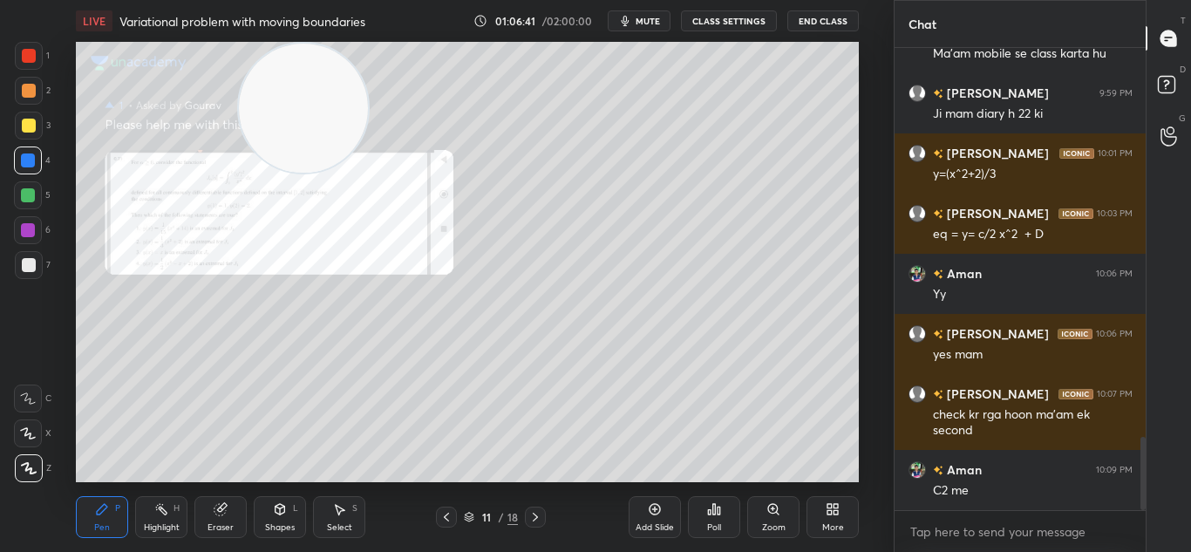
click at [769, 508] on icon at bounding box center [773, 509] width 10 height 10
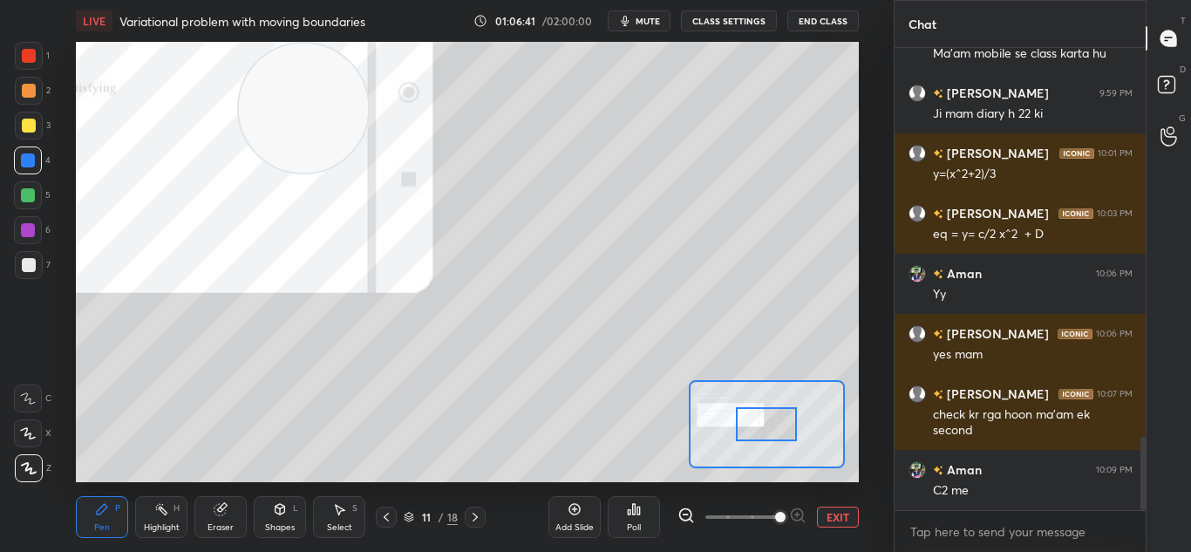
click at [768, 510] on span at bounding box center [741, 517] width 73 height 26
click at [775, 512] on span at bounding box center [780, 517] width 10 height 10
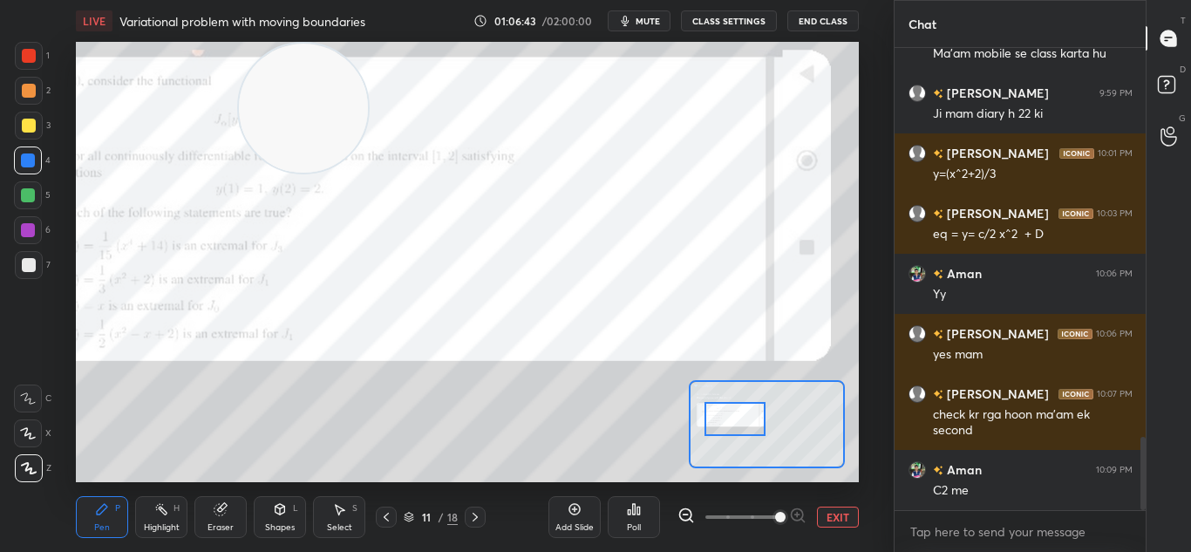
drag, startPoint x: 771, startPoint y: 431, endPoint x: 739, endPoint y: 425, distance: 31.8
click at [739, 425] on div at bounding box center [734, 419] width 61 height 34
click at [832, 515] on button "EXIT" at bounding box center [838, 516] width 42 height 21
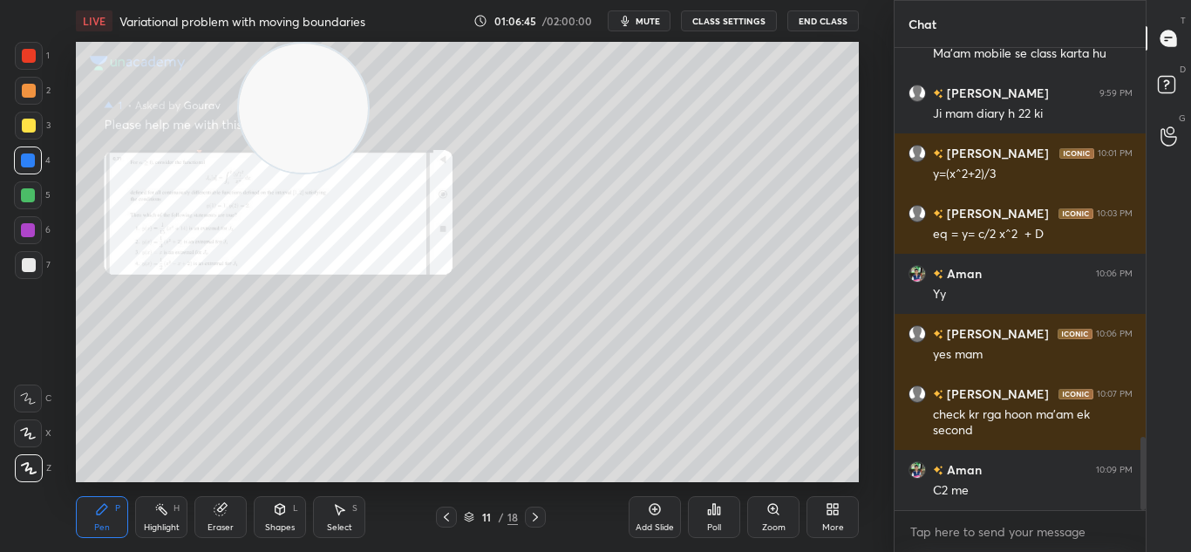
click at [537, 513] on icon at bounding box center [535, 517] width 14 height 14
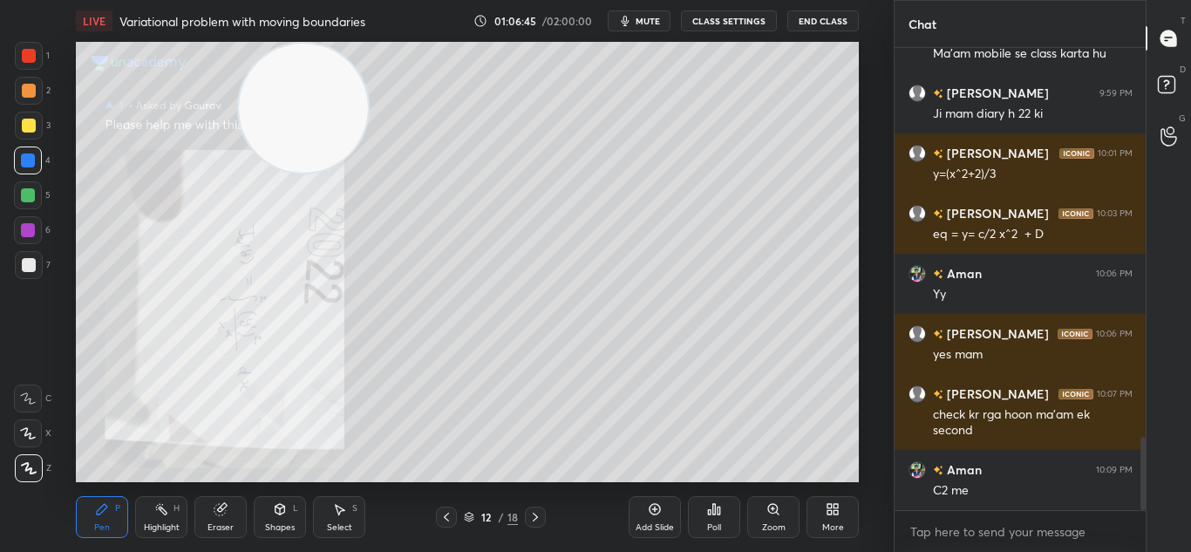
click at [534, 513] on icon at bounding box center [535, 517] width 14 height 14
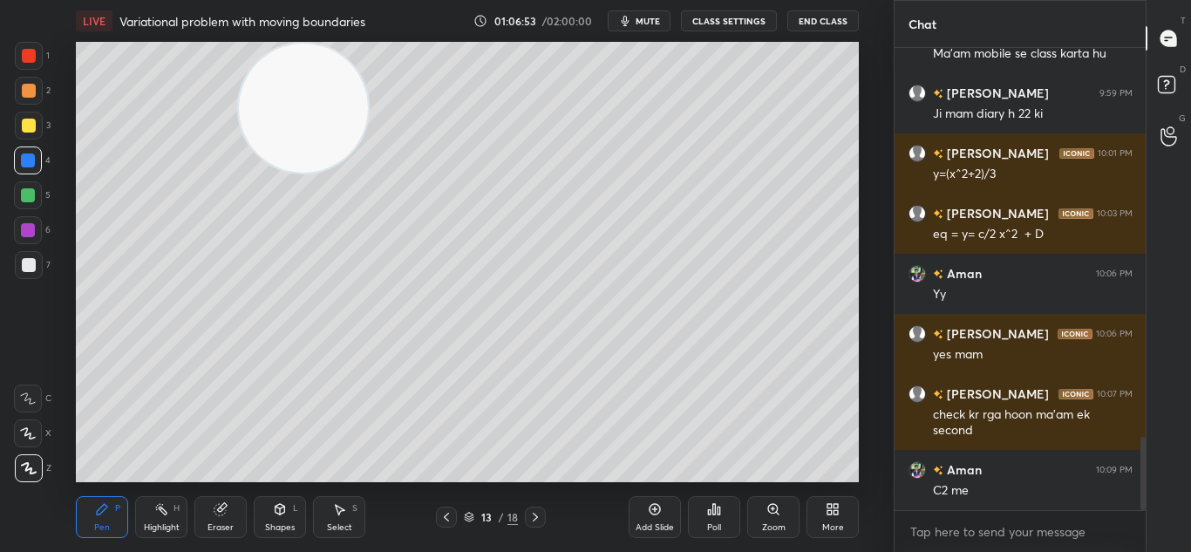
click at [227, 526] on div "Eraser" at bounding box center [220, 527] width 26 height 9
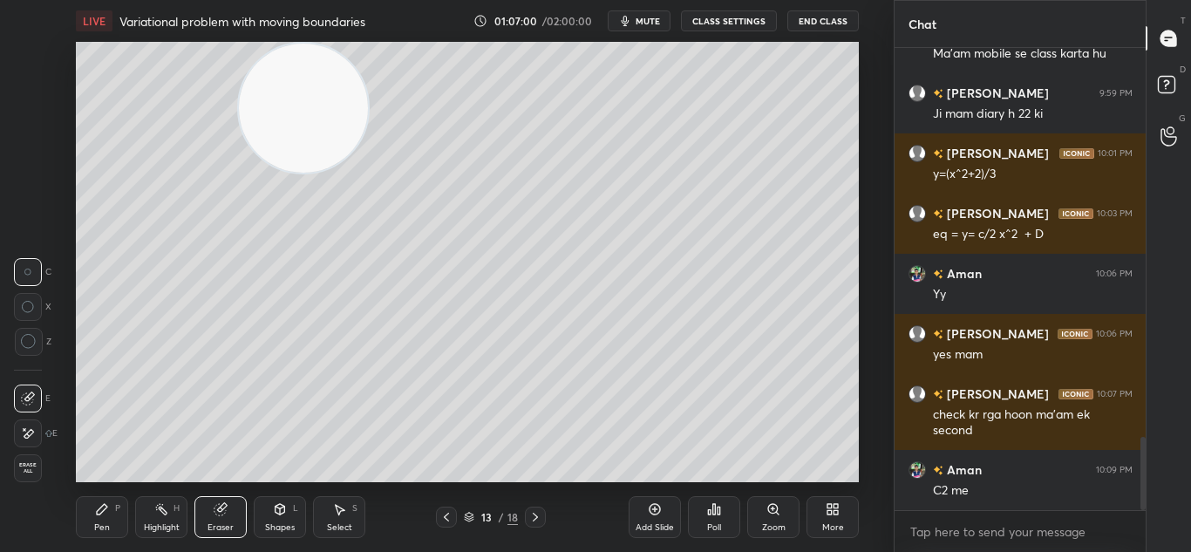
click at [117, 516] on div "Pen P" at bounding box center [102, 517] width 52 height 42
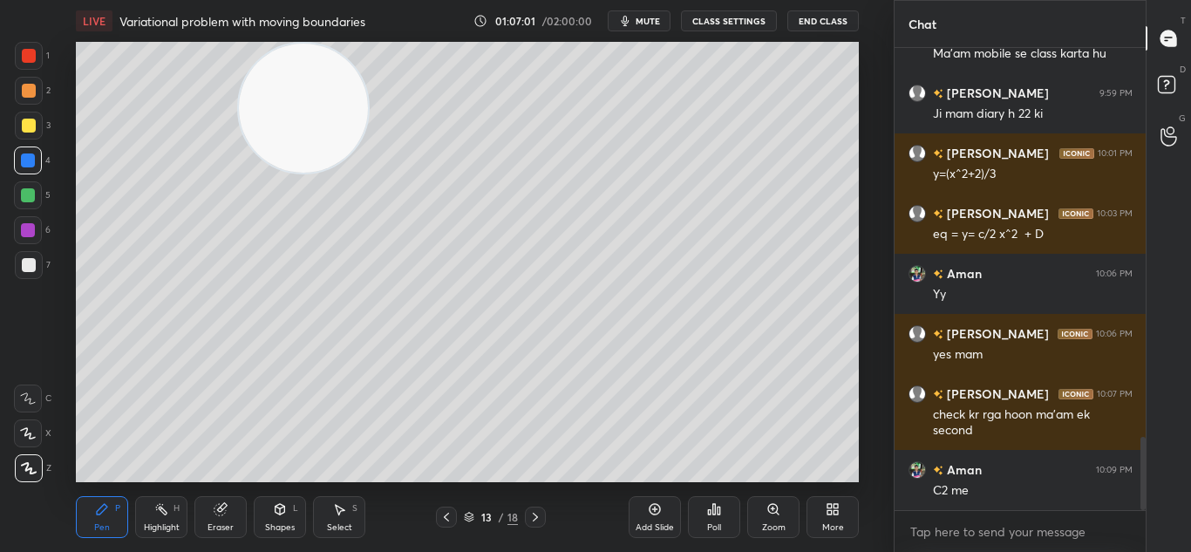
click at [118, 512] on div "P" at bounding box center [117, 508] width 5 height 9
click at [444, 516] on icon at bounding box center [446, 517] width 14 height 14
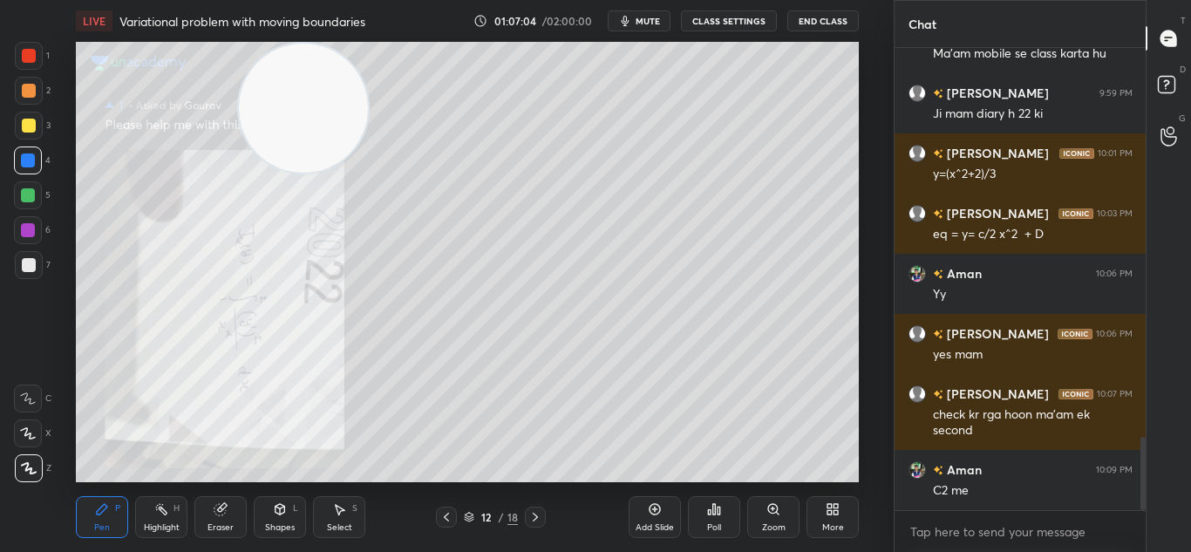
click at [448, 509] on div at bounding box center [446, 516] width 21 height 21
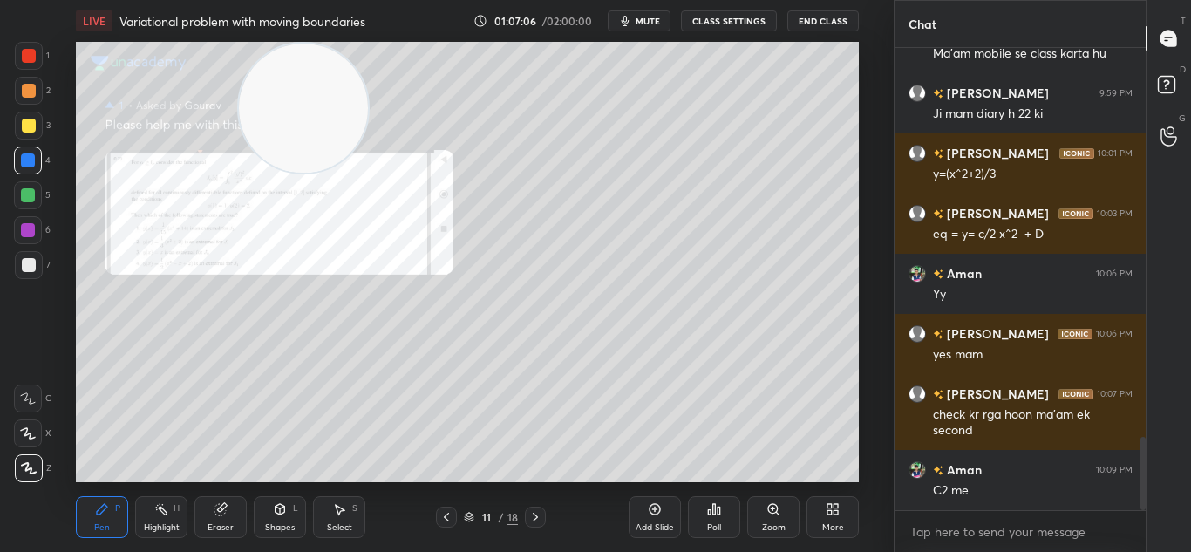
click at [540, 516] on icon at bounding box center [535, 517] width 14 height 14
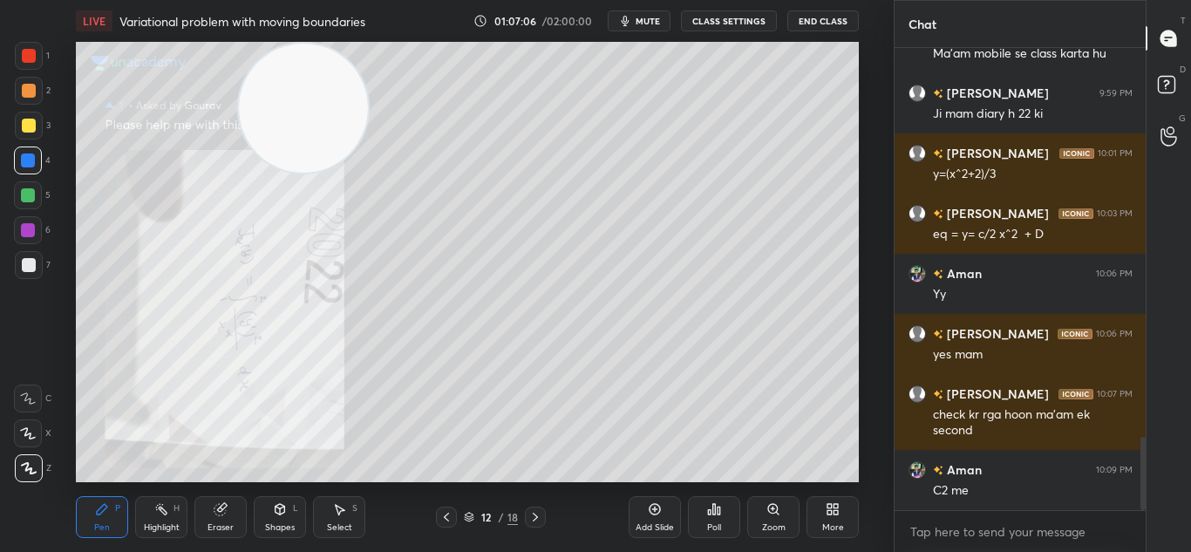
click at [540, 515] on icon at bounding box center [535, 517] width 14 height 14
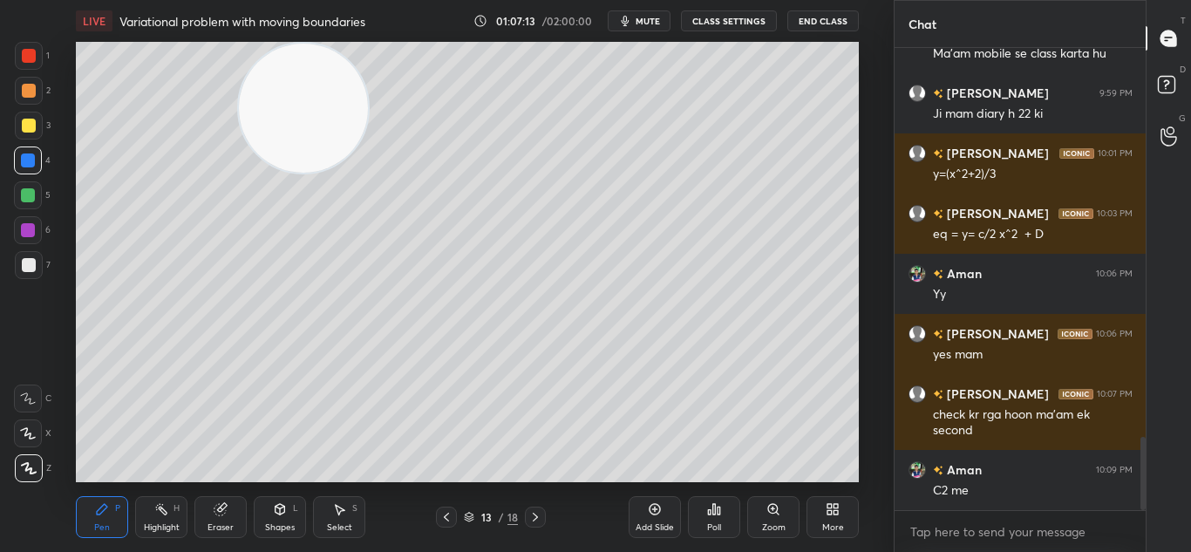
click at [535, 515] on icon at bounding box center [535, 517] width 14 height 14
click at [530, 517] on icon at bounding box center [535, 517] width 14 height 14
click at [533, 513] on icon at bounding box center [535, 517] width 14 height 14
drag, startPoint x: 534, startPoint y: 512, endPoint x: 536, endPoint y: 502, distance: 9.7
click at [535, 512] on icon at bounding box center [535, 517] width 14 height 14
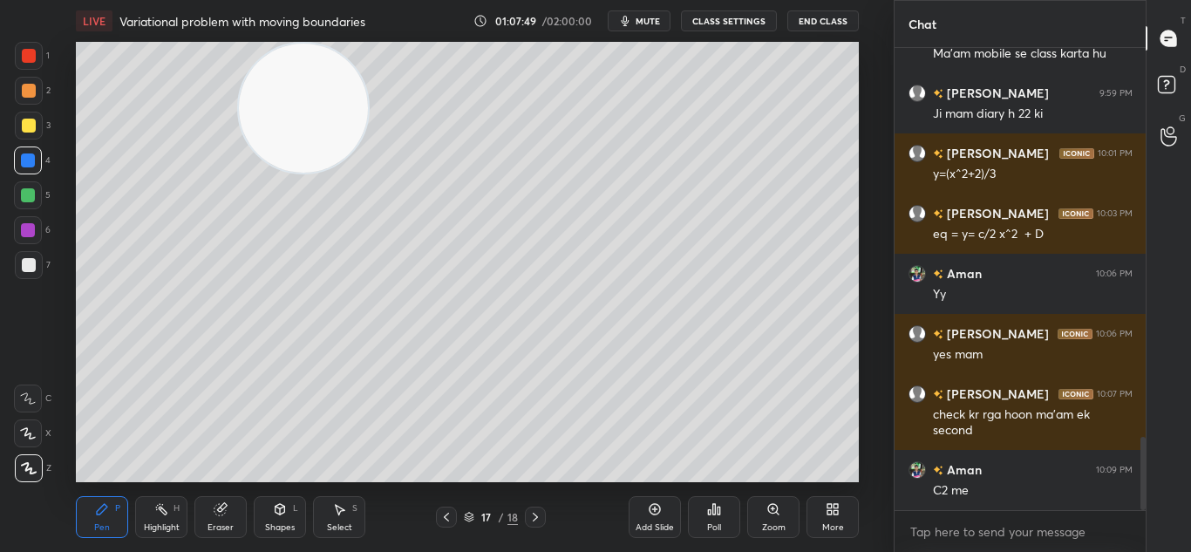
click at [538, 513] on icon at bounding box center [535, 517] width 14 height 14
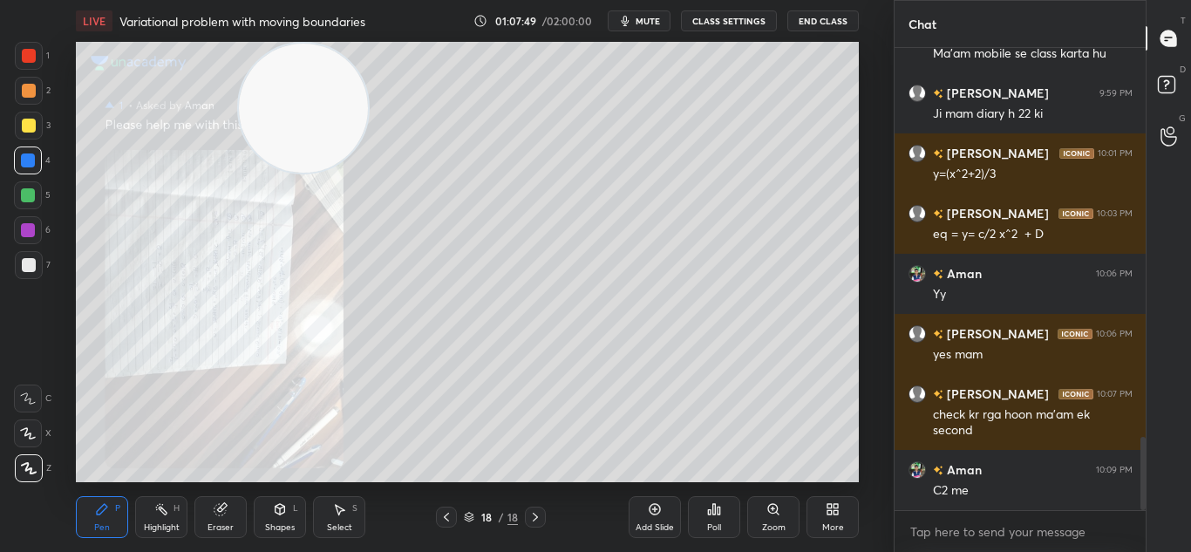
click at [534, 516] on icon at bounding box center [535, 517] width 14 height 14
click at [540, 516] on icon at bounding box center [535, 517] width 14 height 14
click at [540, 517] on icon at bounding box center [535, 517] width 14 height 14
click at [659, 504] on icon at bounding box center [655, 509] width 14 height 14
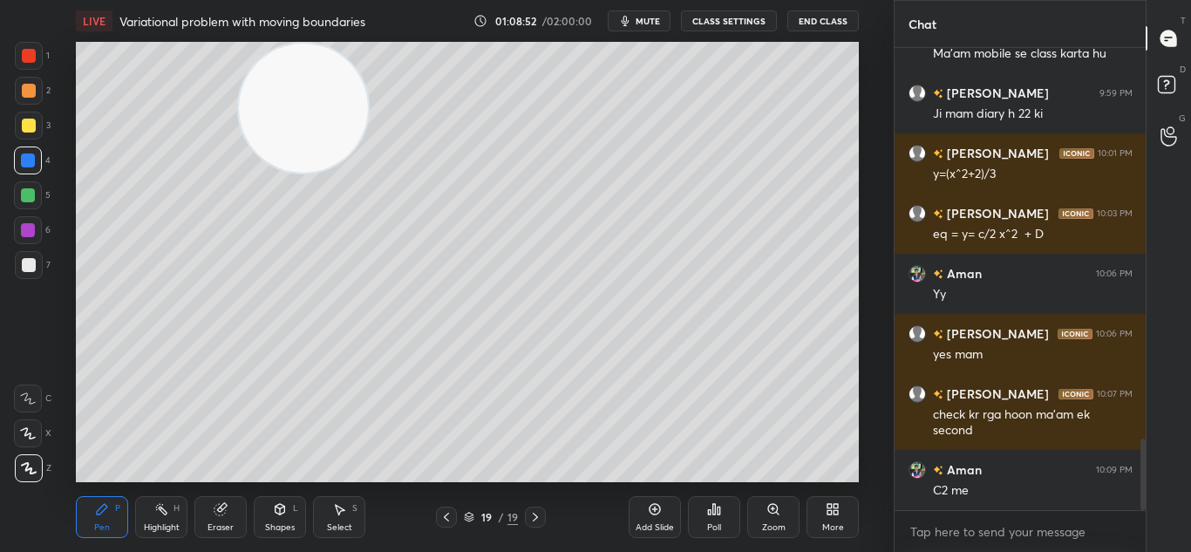
scroll to position [2528, 0]
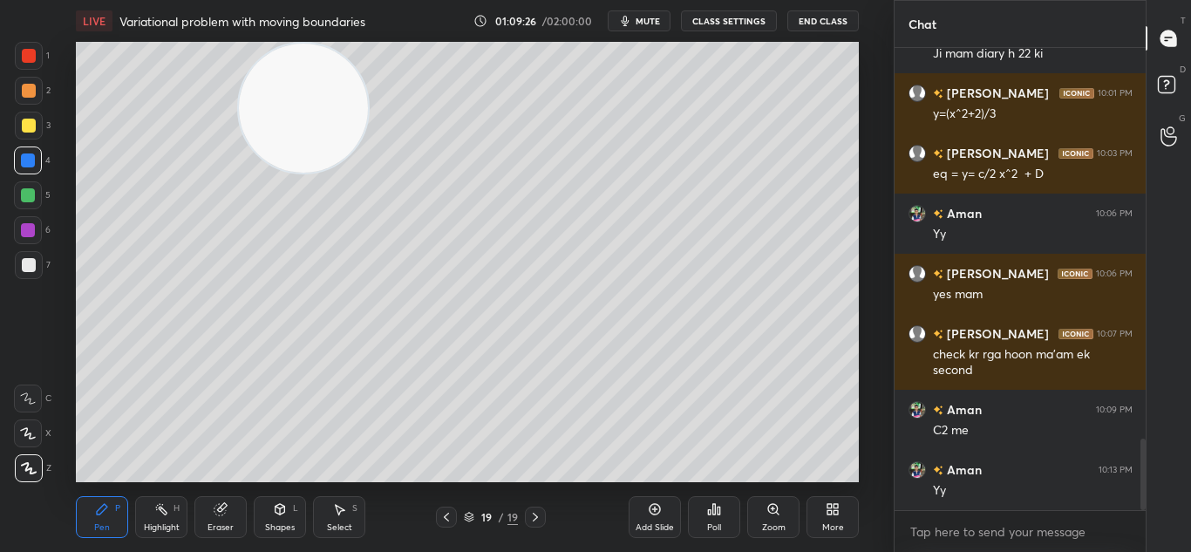
click at [647, 21] on span "mute" at bounding box center [647, 21] width 24 height 12
click at [659, 27] on button "unmute" at bounding box center [639, 20] width 63 height 21
click at [645, 21] on span "mute" at bounding box center [647, 21] width 24 height 12
click at [817, 16] on button "End Class" at bounding box center [822, 20] width 71 height 21
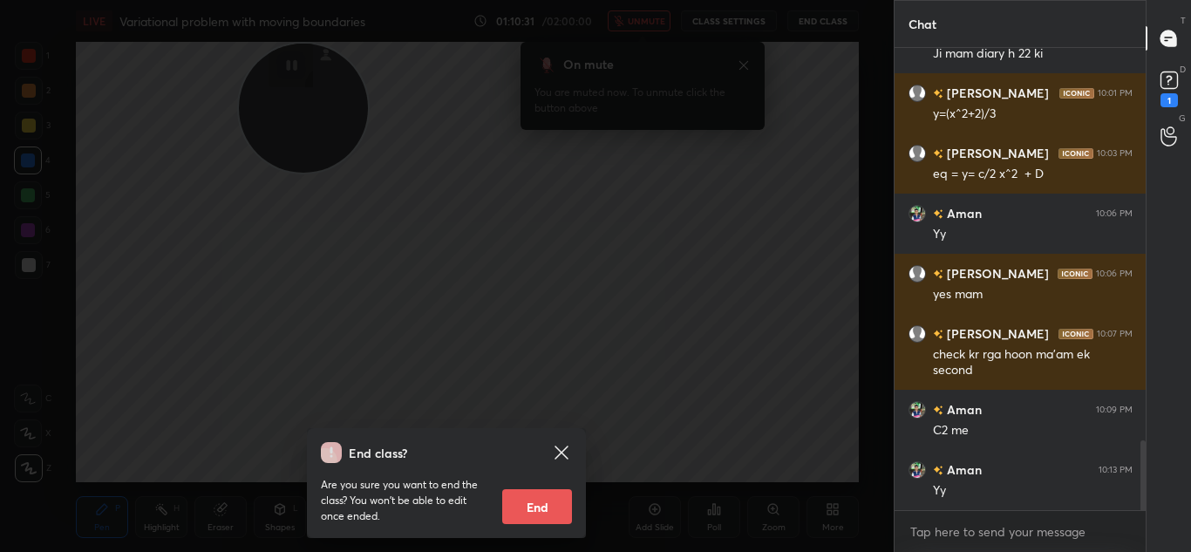
scroll to position [2603, 0]
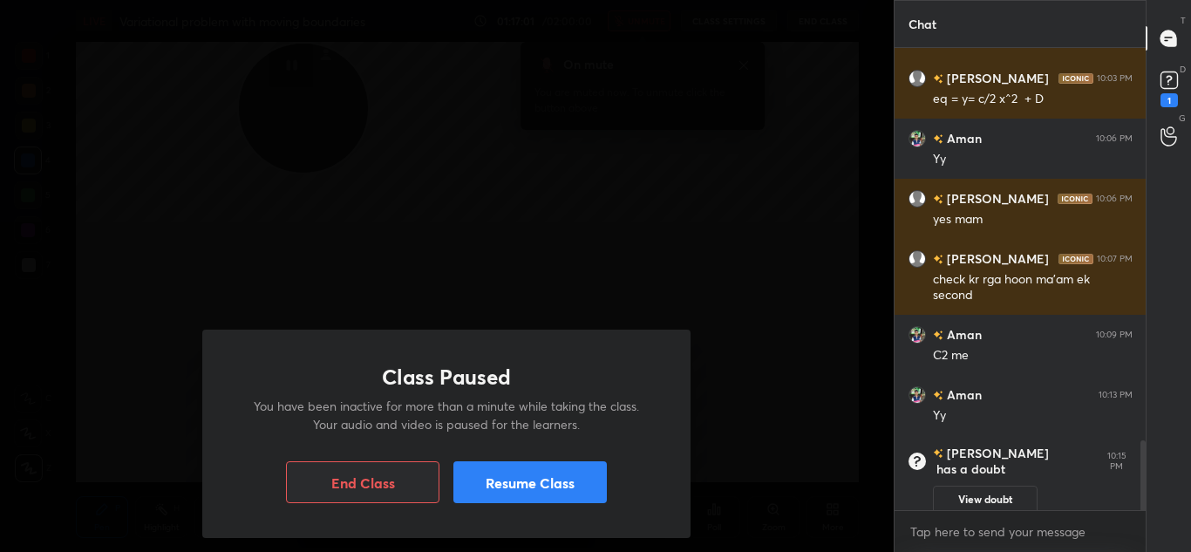
click at [559, 490] on button "Resume Class" at bounding box center [529, 482] width 153 height 42
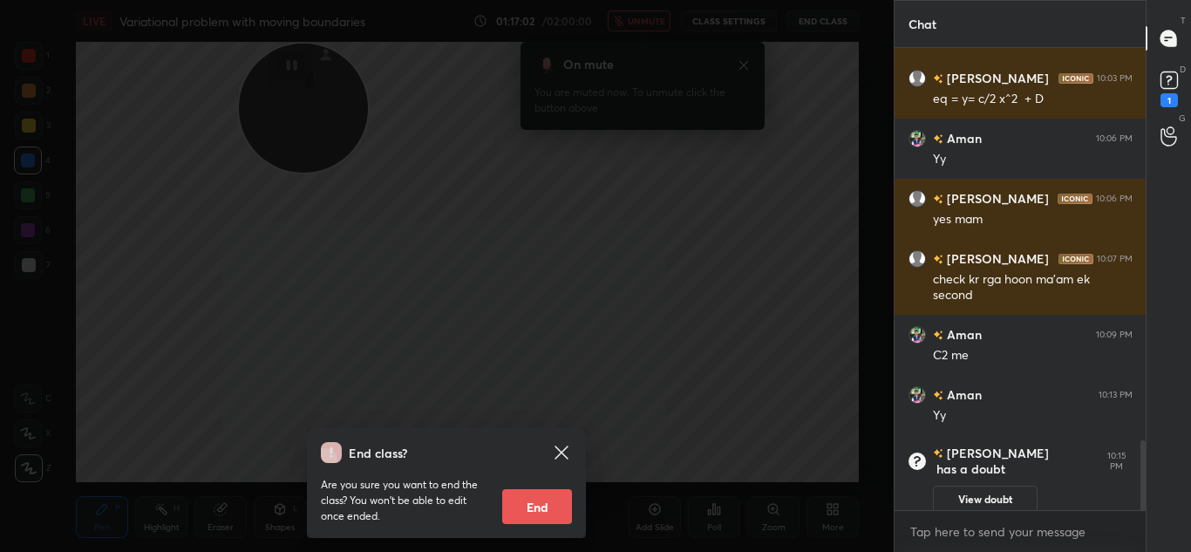
click at [683, 418] on div "End class? Are you sure you want to end the class? You won’t be able to edit on…" at bounding box center [446, 276] width 893 height 552
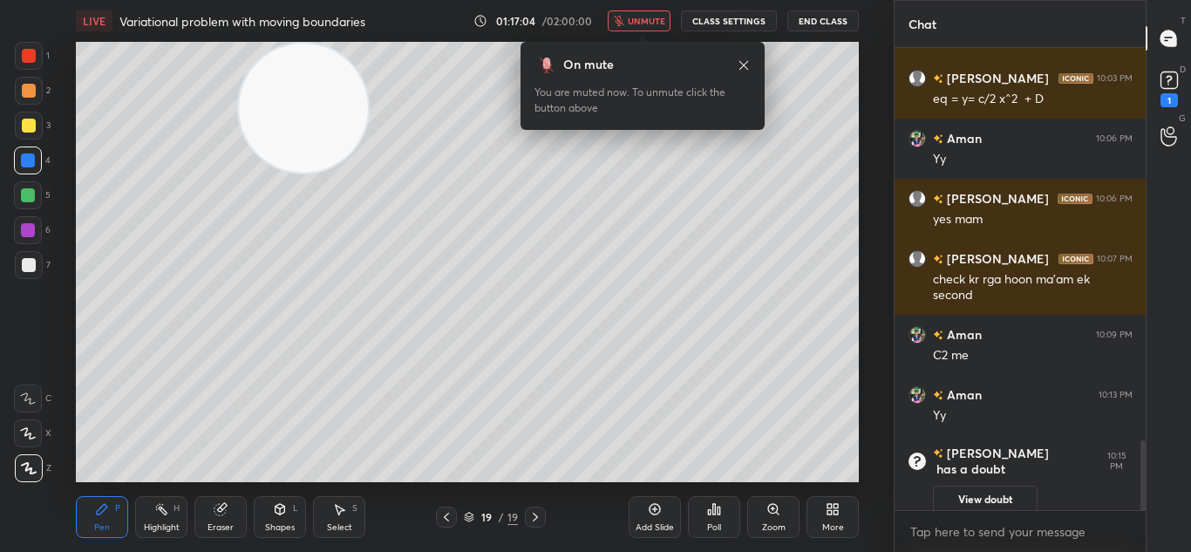
click at [654, 26] on span "unmute" at bounding box center [646, 21] width 37 height 12
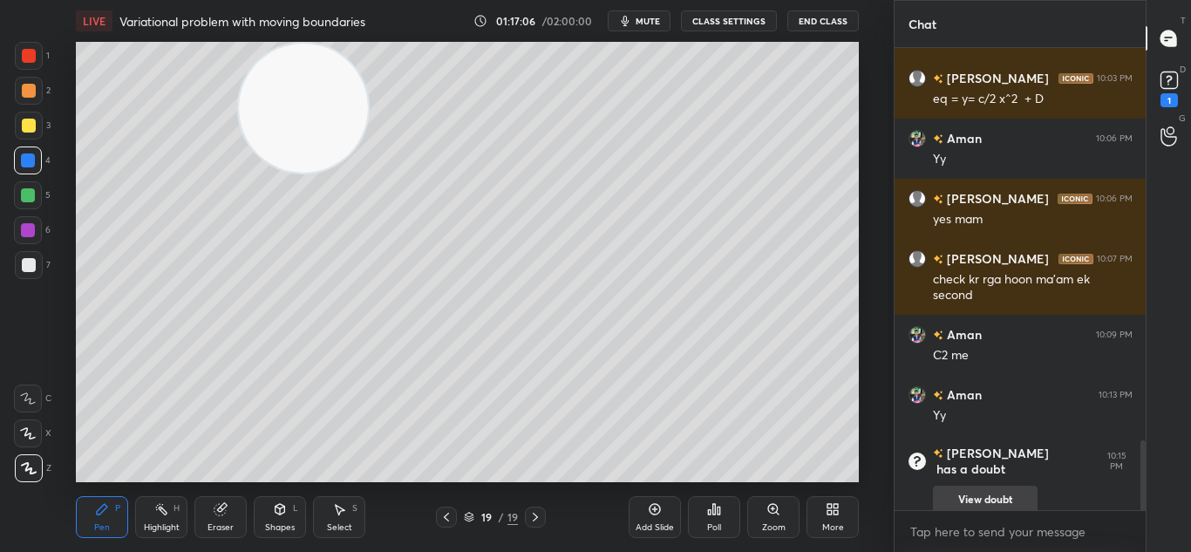
click at [995, 486] on button "View doubt" at bounding box center [985, 500] width 105 height 28
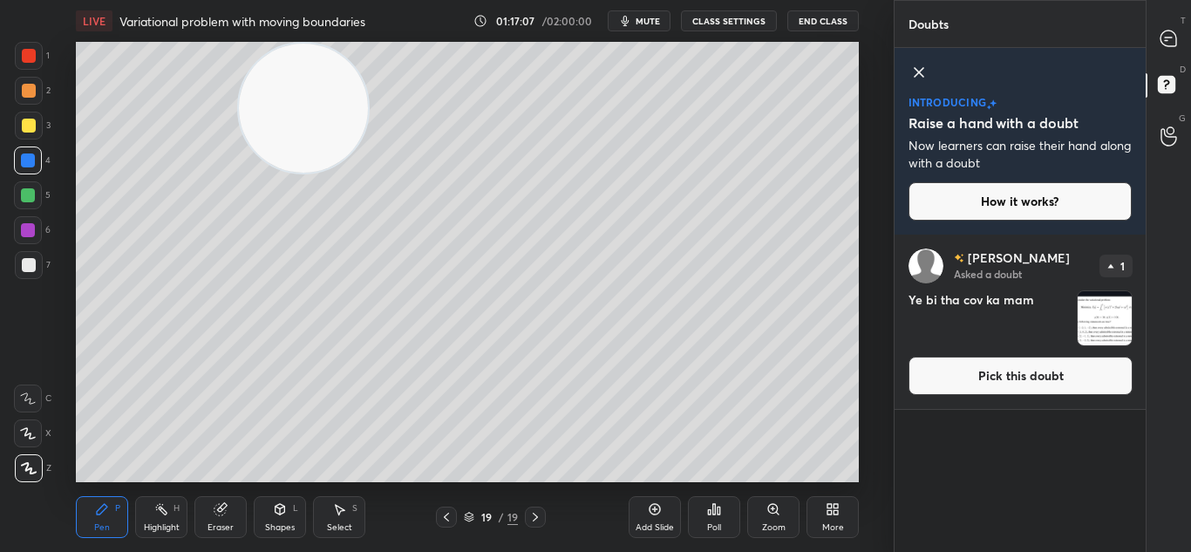
click at [1070, 369] on button "Pick this doubt" at bounding box center [1020, 376] width 224 height 38
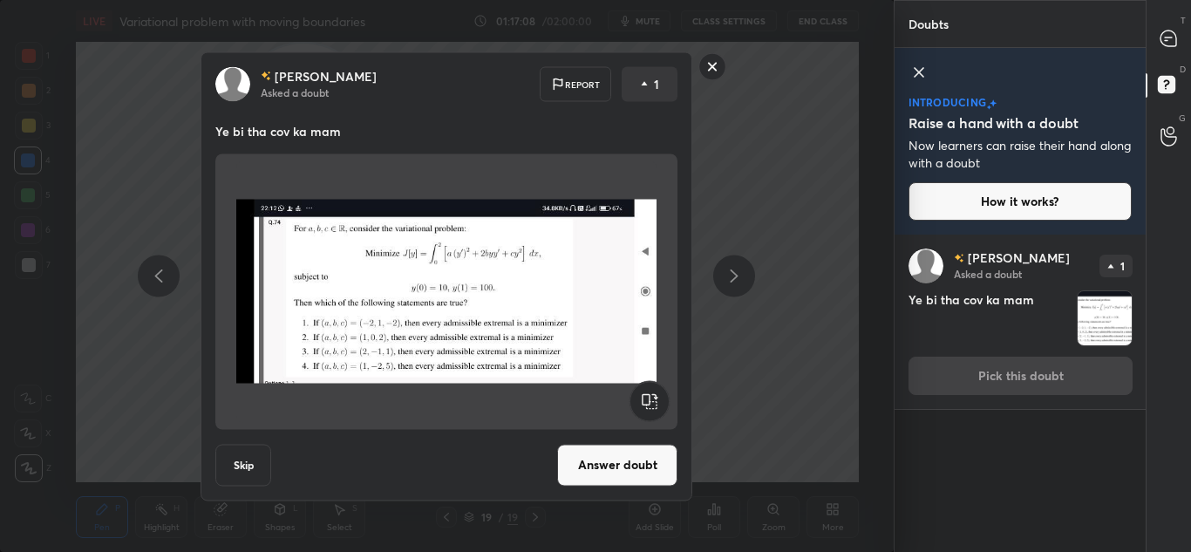
click at [613, 458] on button "Answer doubt" at bounding box center [617, 465] width 120 height 42
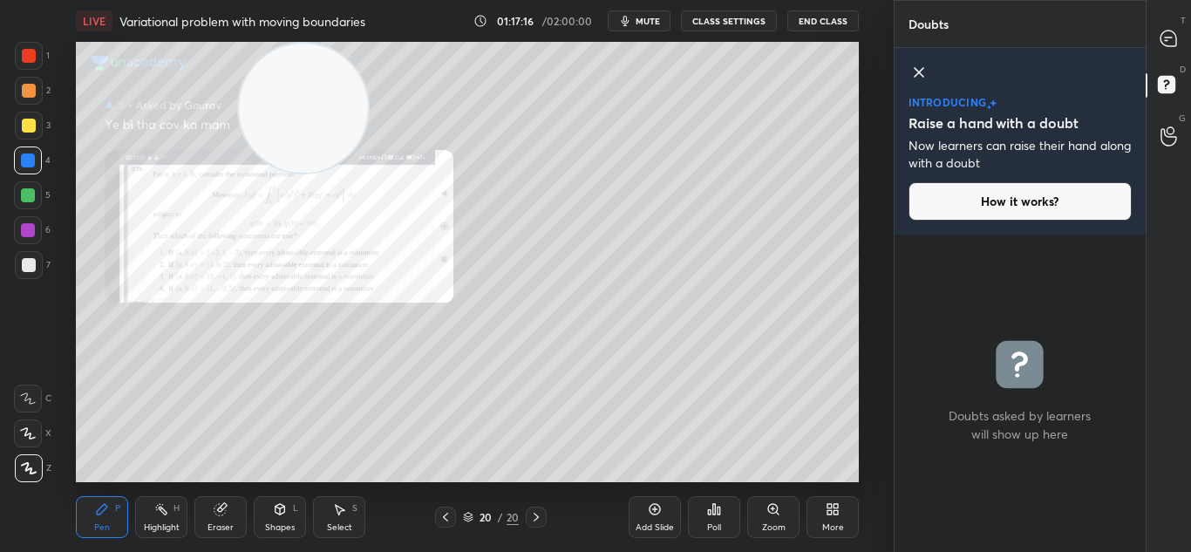
click at [1165, 44] on icon at bounding box center [1168, 39] width 16 height 16
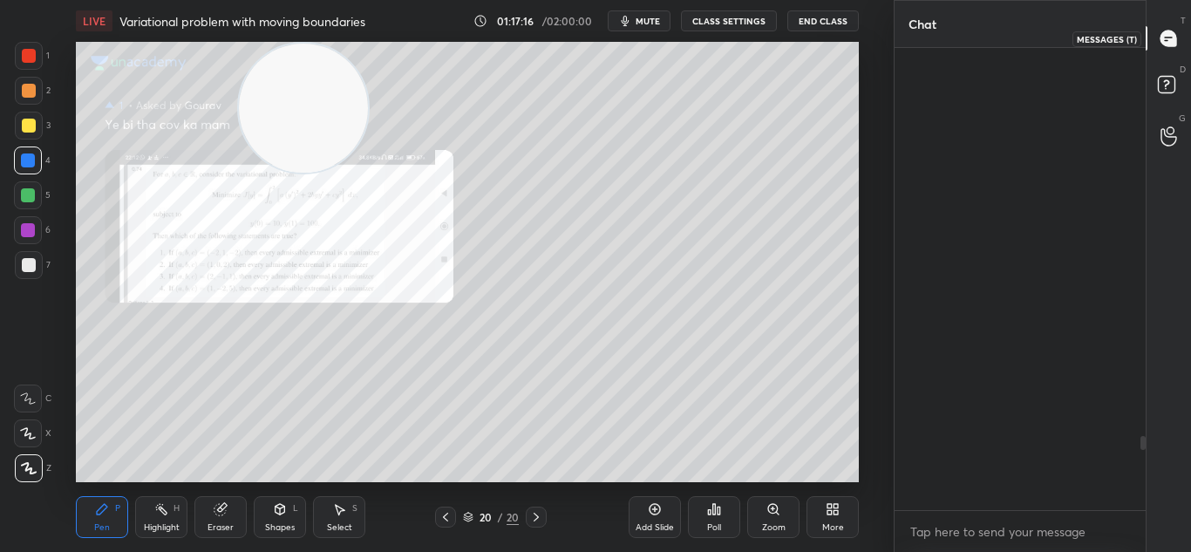
scroll to position [457, 246]
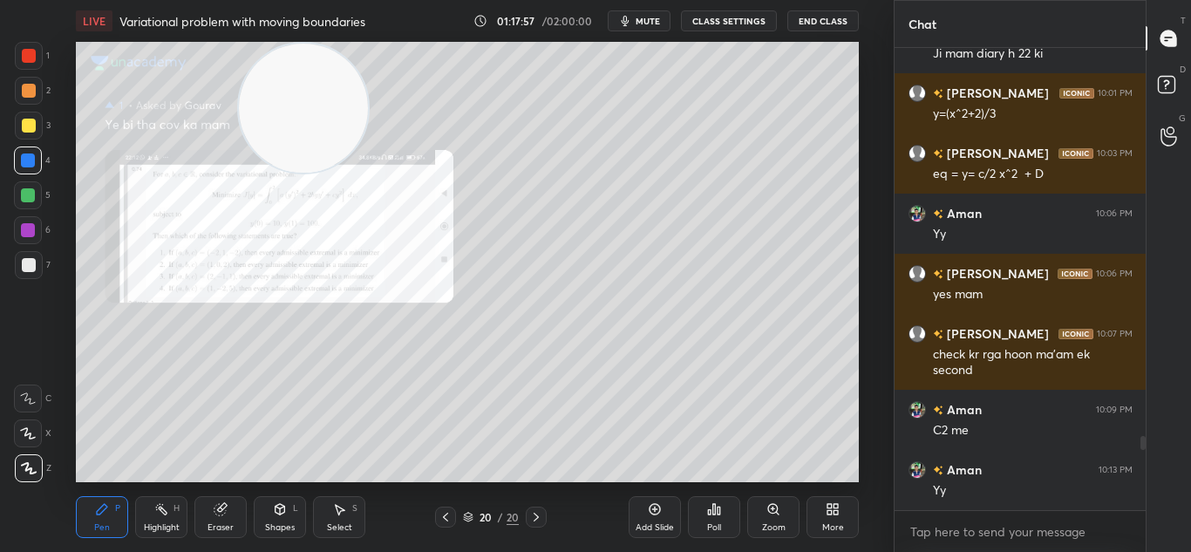
drag, startPoint x: 771, startPoint y: 511, endPoint x: 768, endPoint y: 500, distance: 11.0
click at [771, 510] on icon at bounding box center [773, 509] width 10 height 10
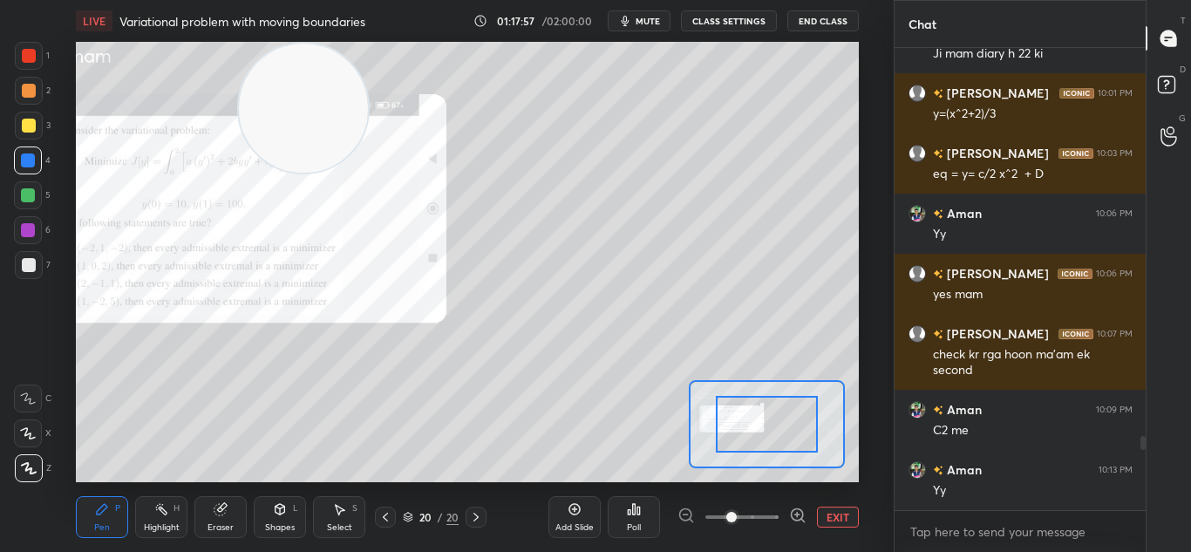
click at [769, 506] on span at bounding box center [741, 517] width 73 height 26
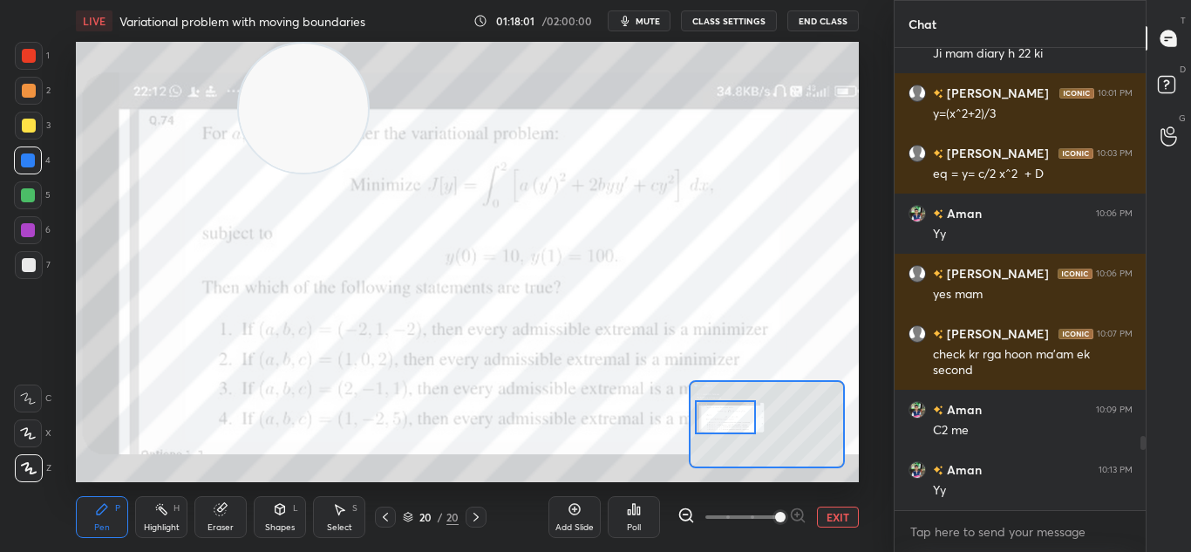
drag, startPoint x: 738, startPoint y: 439, endPoint x: 715, endPoint y: 433, distance: 24.3
click at [716, 433] on div at bounding box center [725, 417] width 61 height 34
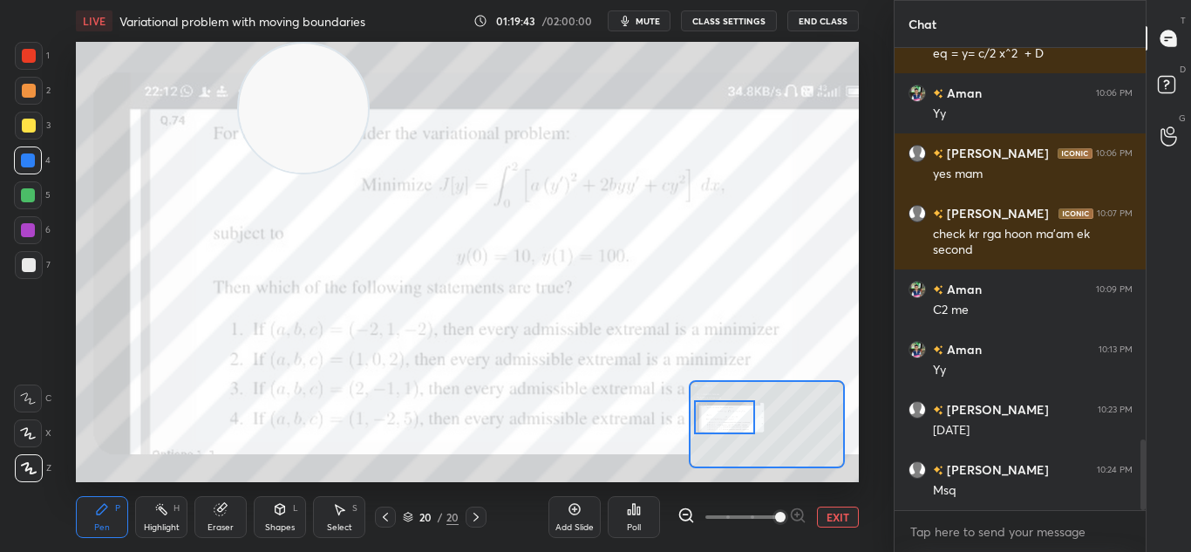
scroll to position [2594, 0]
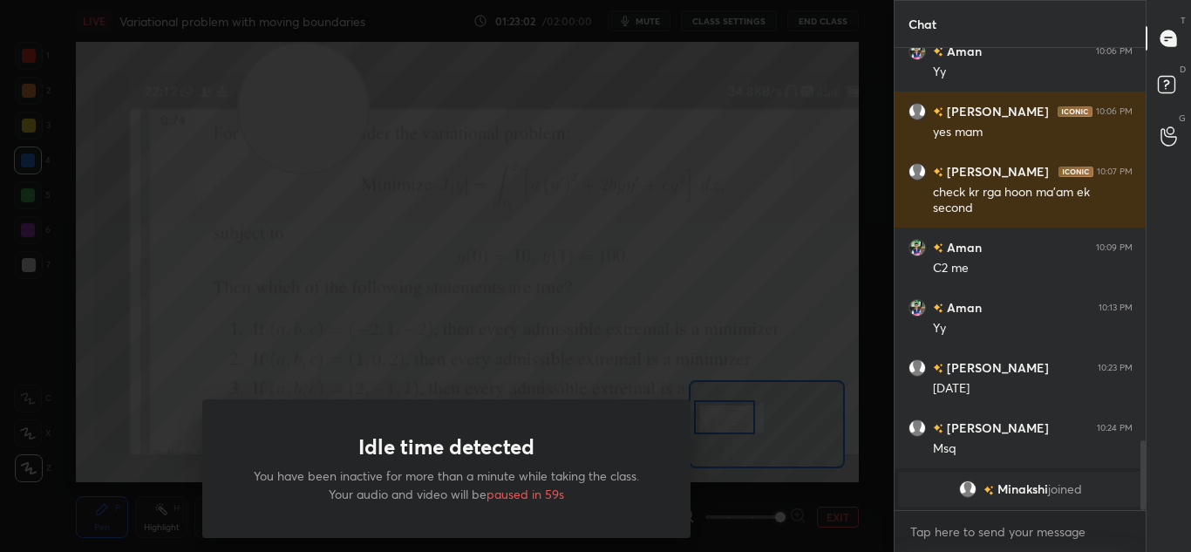
click at [157, 524] on div "Idle time detected You have been inactive for more than a minute while taking t…" at bounding box center [446, 276] width 893 height 552
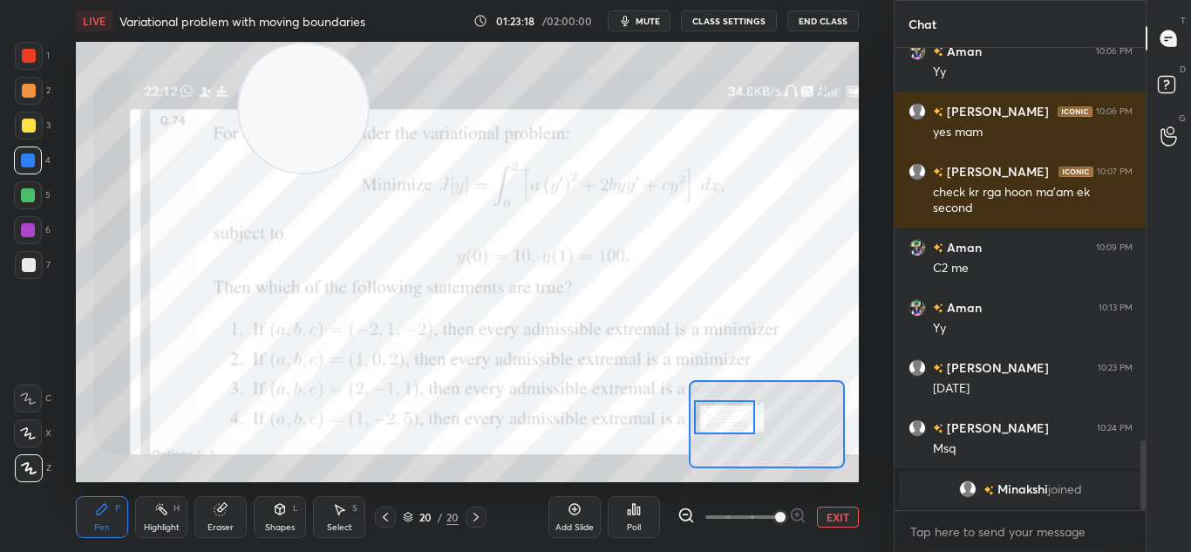
click at [844, 516] on button "EXIT" at bounding box center [838, 516] width 42 height 21
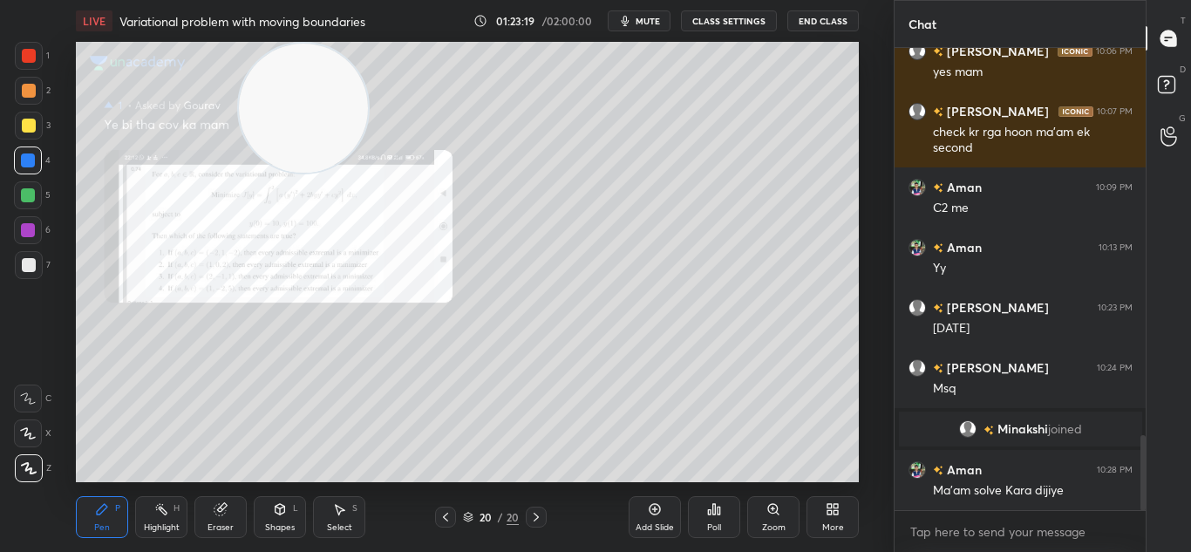
scroll to position [2375, 0]
click at [772, 515] on icon at bounding box center [773, 509] width 14 height 14
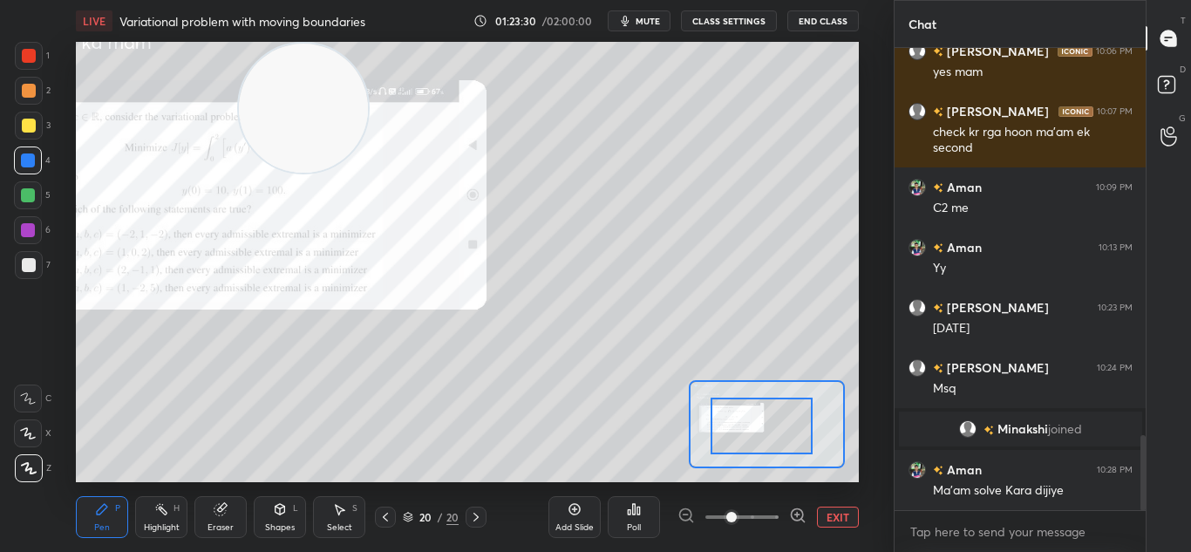
drag, startPoint x: 751, startPoint y: 429, endPoint x: 721, endPoint y: 434, distance: 31.0
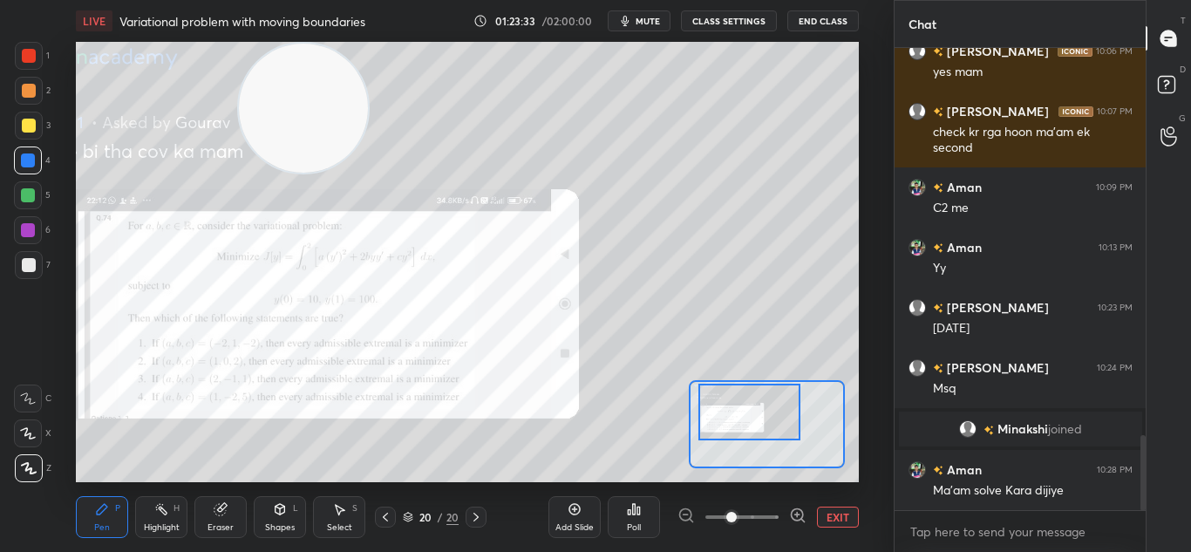
drag, startPoint x: 745, startPoint y: 433, endPoint x: 743, endPoint y: 419, distance: 14.2
click at [742, 424] on div at bounding box center [749, 412] width 102 height 57
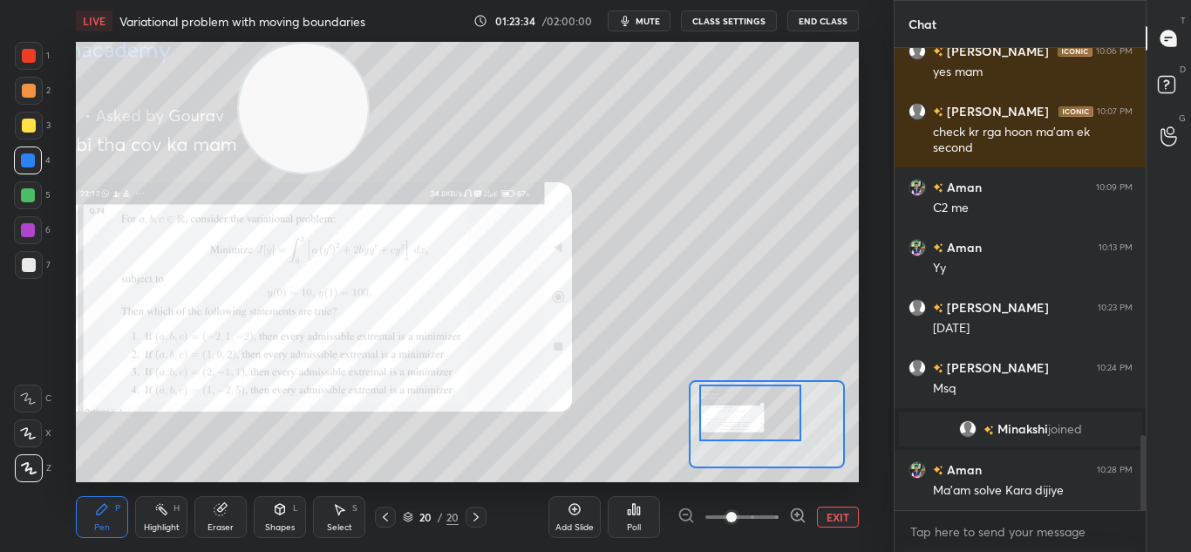
click at [833, 519] on button "EXIT" at bounding box center [838, 516] width 42 height 21
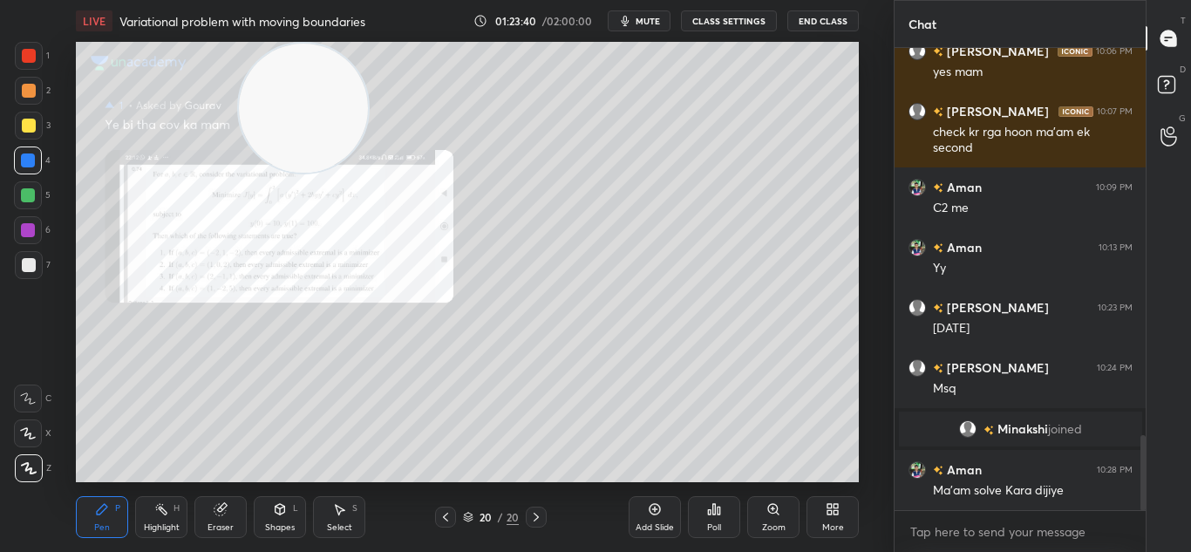
click at [772, 510] on icon at bounding box center [773, 509] width 14 height 14
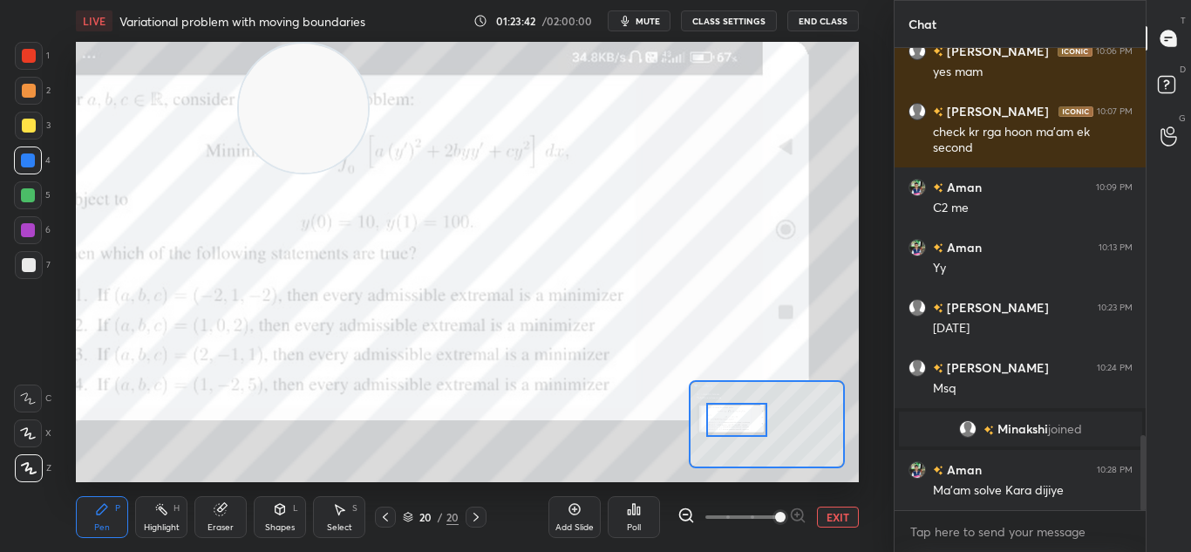
drag, startPoint x: 773, startPoint y: 431, endPoint x: 744, endPoint y: 426, distance: 30.0
click at [744, 426] on div at bounding box center [736, 420] width 61 height 34
click at [839, 512] on button "EXIT" at bounding box center [838, 516] width 42 height 21
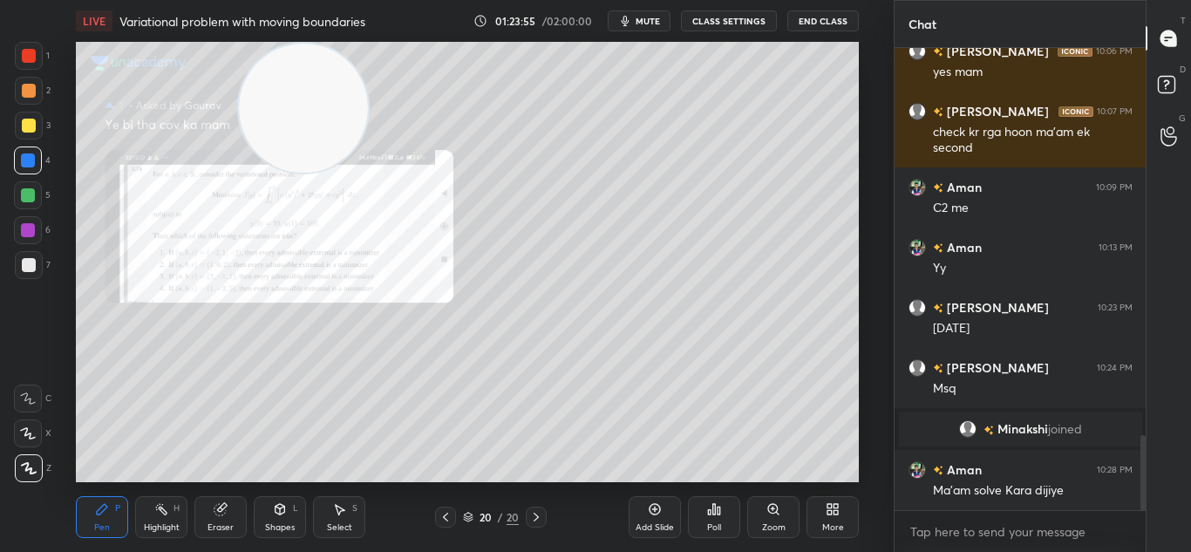
drag, startPoint x: 772, startPoint y: 511, endPoint x: 767, endPoint y: 503, distance: 9.4
click at [772, 510] on icon at bounding box center [773, 509] width 14 height 14
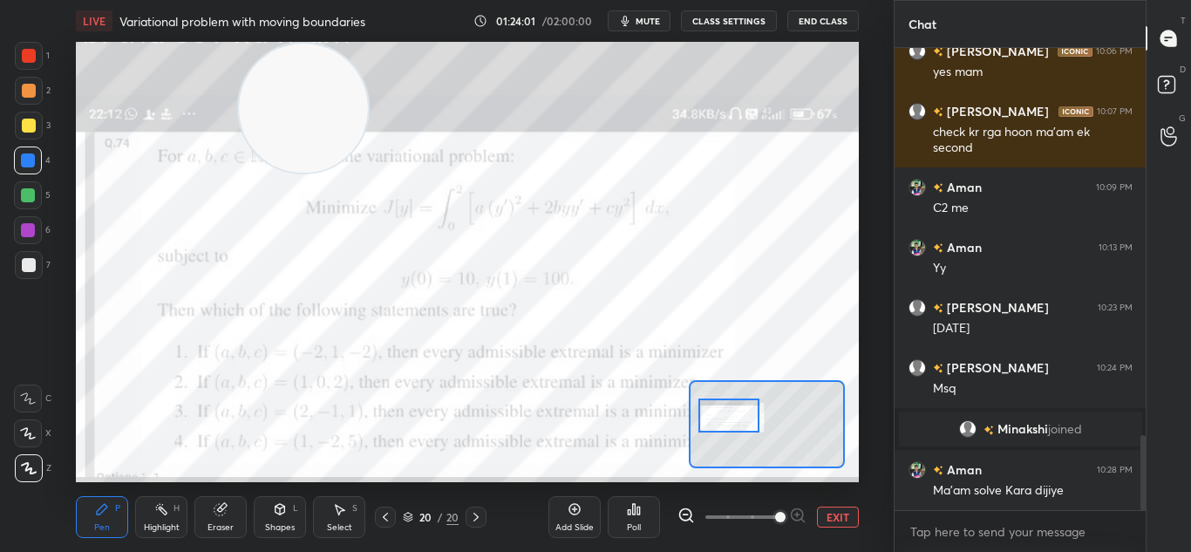
drag, startPoint x: 764, startPoint y: 431, endPoint x: 728, endPoint y: 423, distance: 37.6
click at [728, 423] on div at bounding box center [728, 415] width 61 height 34
click at [835, 519] on button "EXIT" at bounding box center [838, 516] width 42 height 21
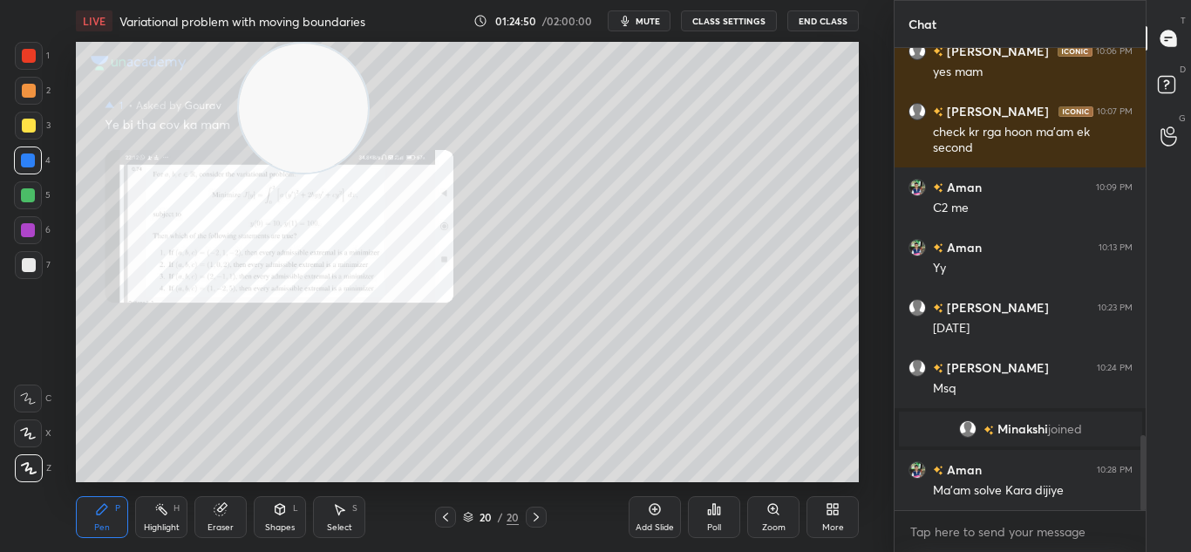
click at [595, 486] on div "LIVE Variational problem with moving boundaries 01:24:50 / 02:00:00 mute CLASS …" at bounding box center [468, 276] width 824 height 552
click at [228, 516] on div "Eraser" at bounding box center [220, 517] width 52 height 42
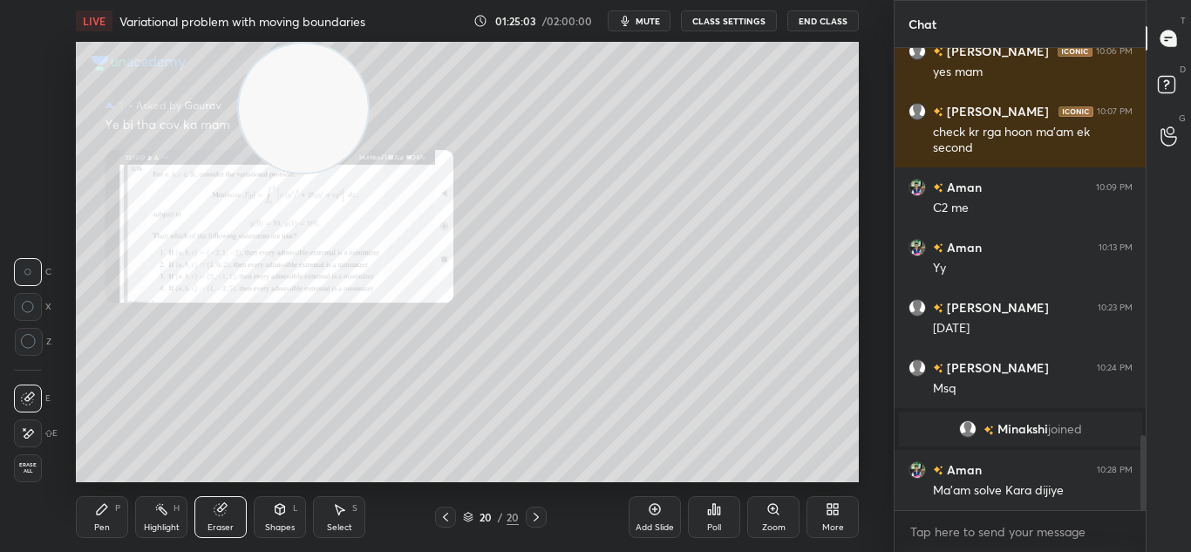
click at [100, 520] on div "Pen P" at bounding box center [102, 517] width 52 height 42
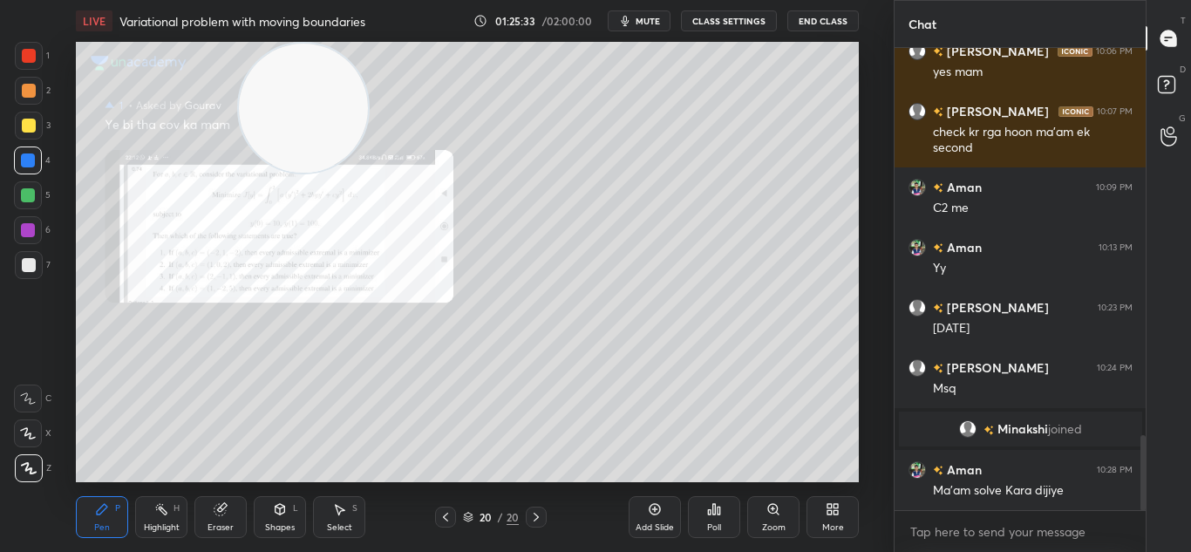
click at [656, 518] on div "Add Slide" at bounding box center [654, 517] width 52 height 42
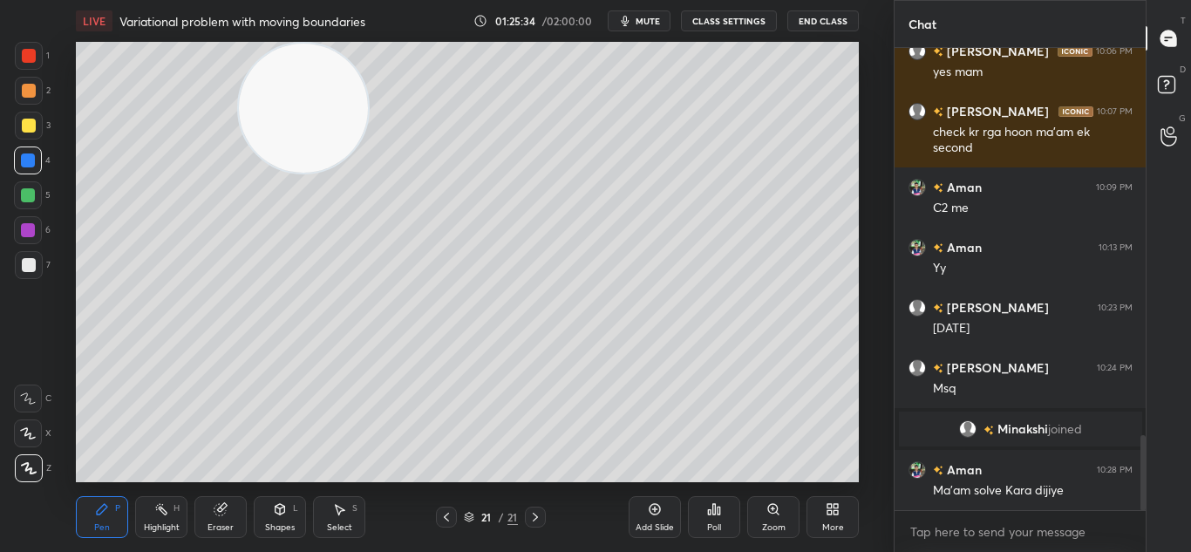
drag, startPoint x: 306, startPoint y: 132, endPoint x: 735, endPoint y: 268, distance: 449.9
click at [368, 173] on video at bounding box center [303, 108] width 129 height 129
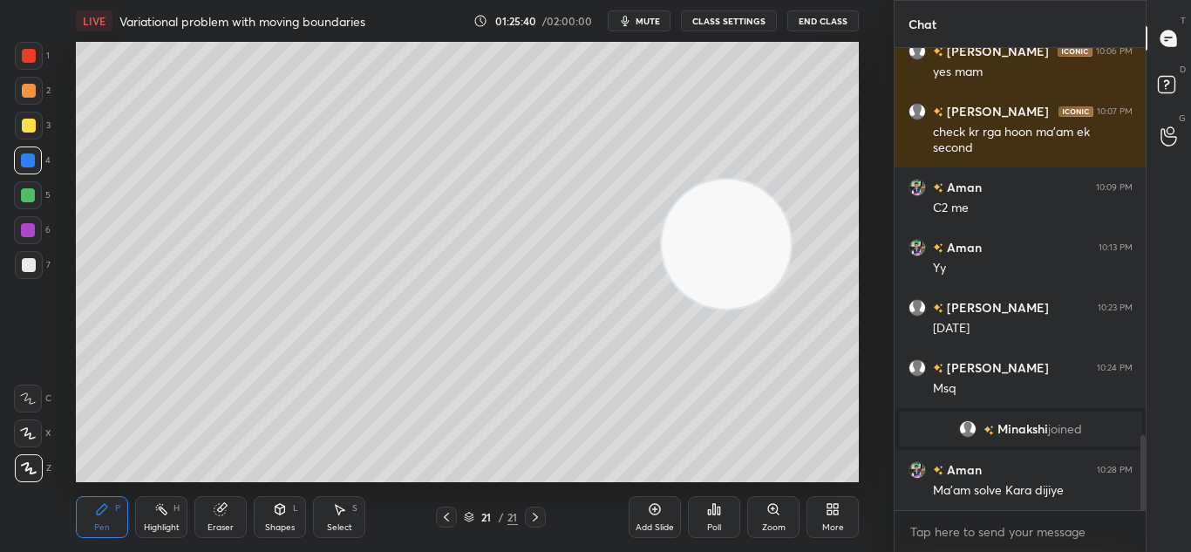
click at [451, 513] on icon at bounding box center [446, 517] width 14 height 14
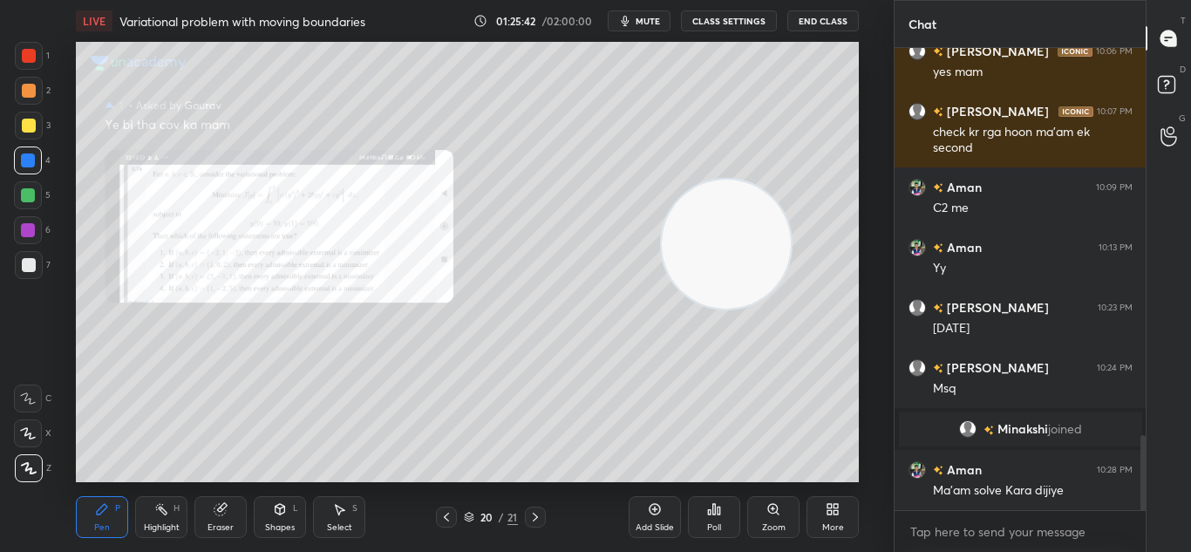
click at [541, 513] on icon at bounding box center [535, 517] width 14 height 14
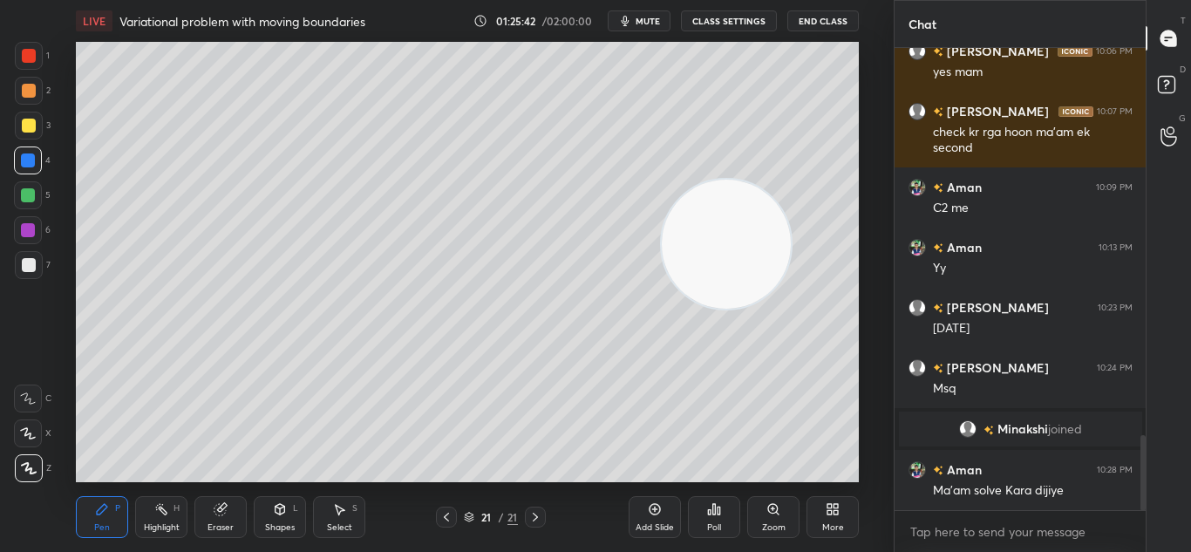
click at [649, 511] on icon at bounding box center [654, 509] width 11 height 11
click at [458, 515] on div "22 / 22" at bounding box center [491, 516] width 110 height 21
click at [448, 514] on icon at bounding box center [446, 517] width 14 height 14
click at [223, 512] on icon at bounding box center [219, 509] width 11 height 11
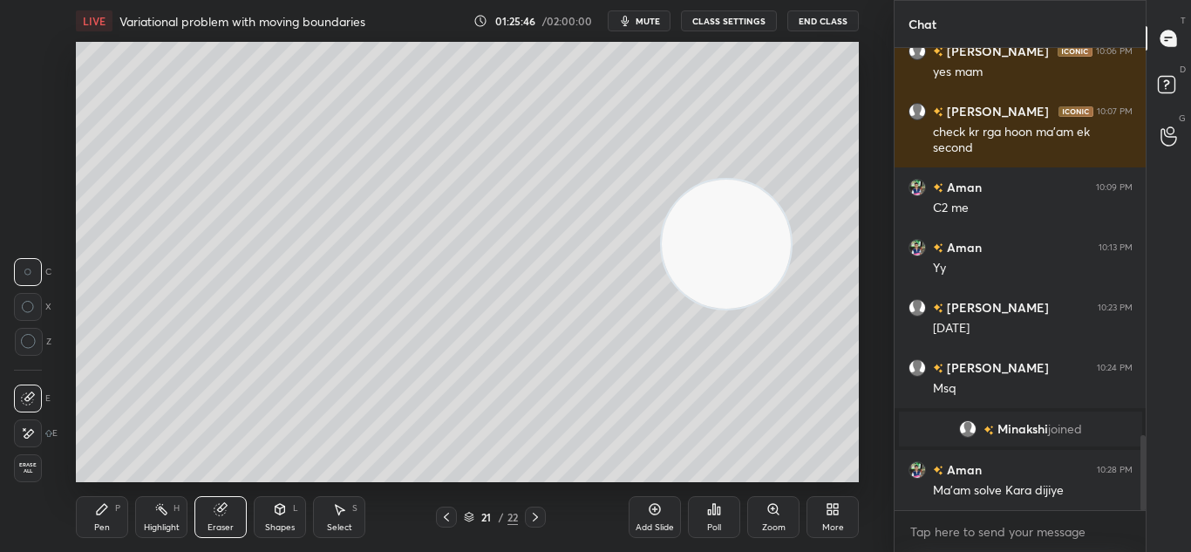
click at [107, 520] on div "Pen P" at bounding box center [102, 517] width 52 height 42
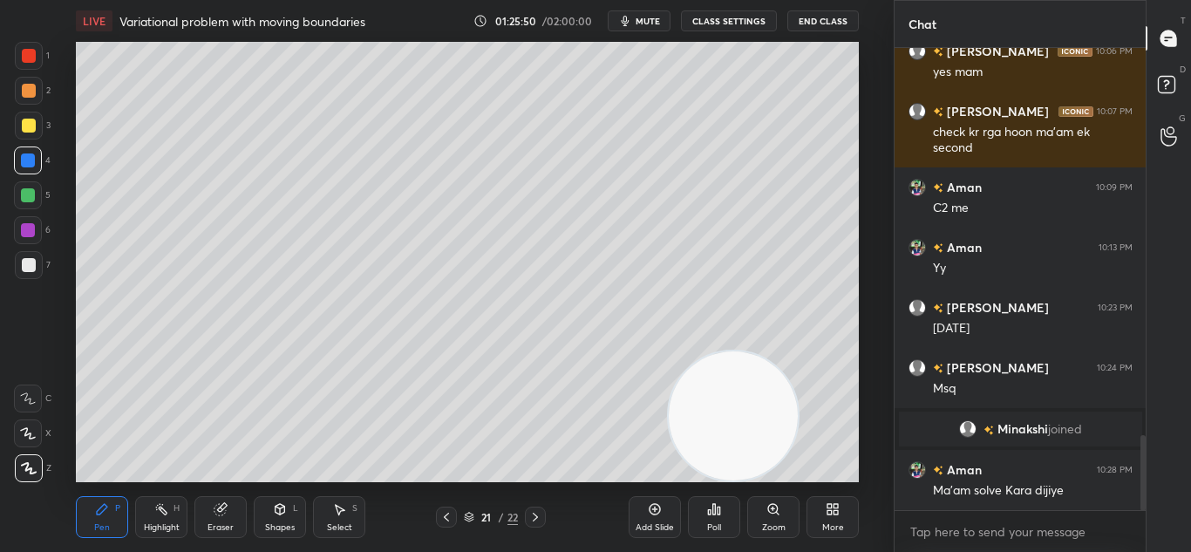
drag, startPoint x: 722, startPoint y: 247, endPoint x: 782, endPoint y: 462, distance: 223.5
click at [759, 493] on div "LIVE Variational problem with moving boundaries 01:25:50 / 02:00:00 mute CLASS …" at bounding box center [468, 276] width 824 height 552
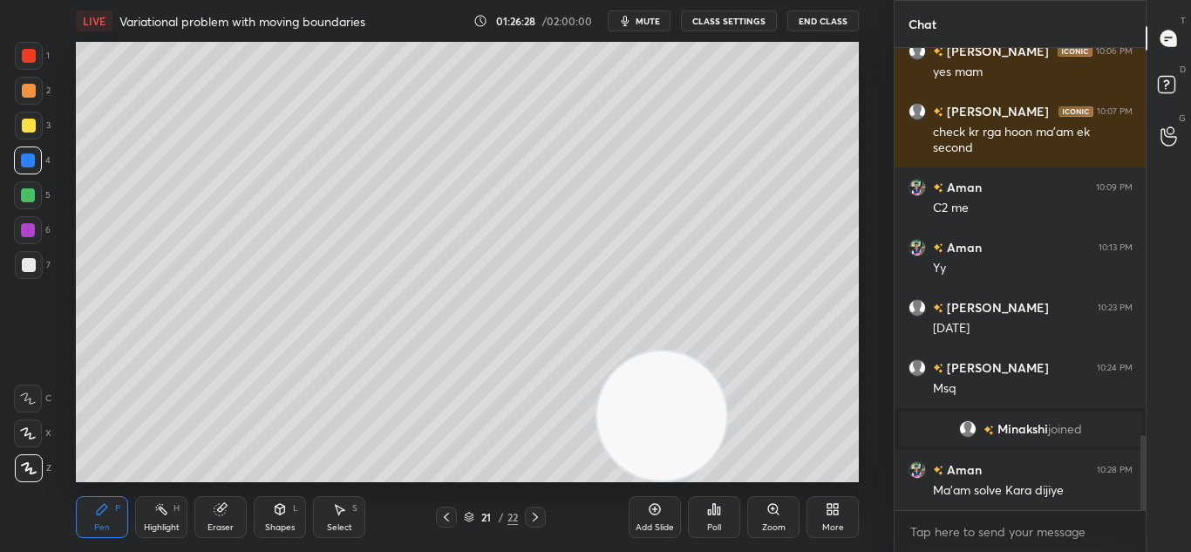
drag, startPoint x: 779, startPoint y: 402, endPoint x: 270, endPoint y: 550, distance: 530.2
click at [296, 546] on div "LIVE Variational problem with moving boundaries 01:26:28 / 02:00:00 mute CLASS …" at bounding box center [468, 276] width 824 height 552
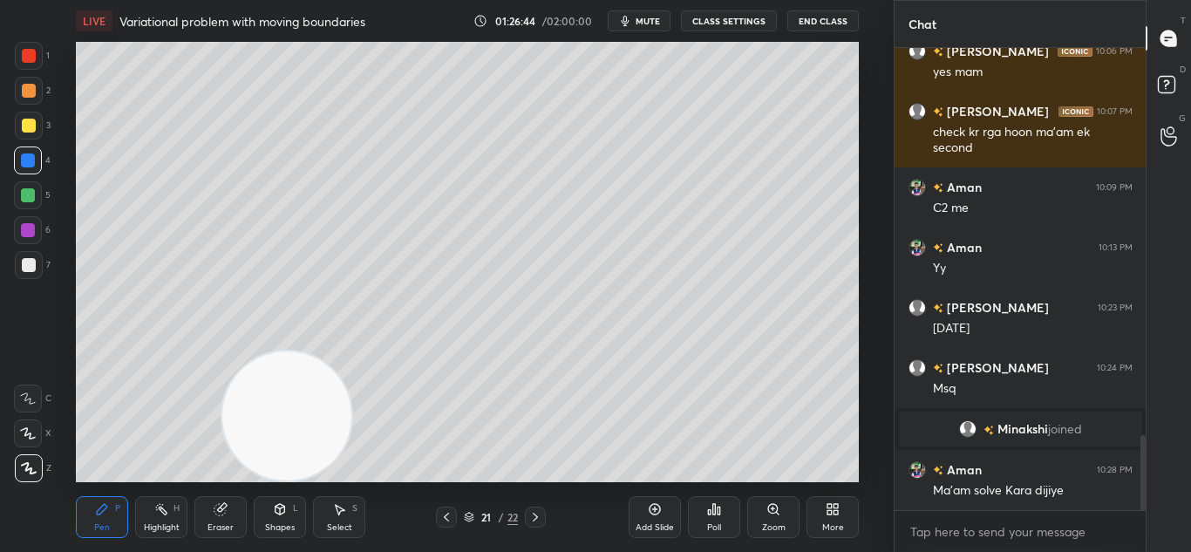
click at [232, 514] on div "Eraser" at bounding box center [220, 517] width 52 height 42
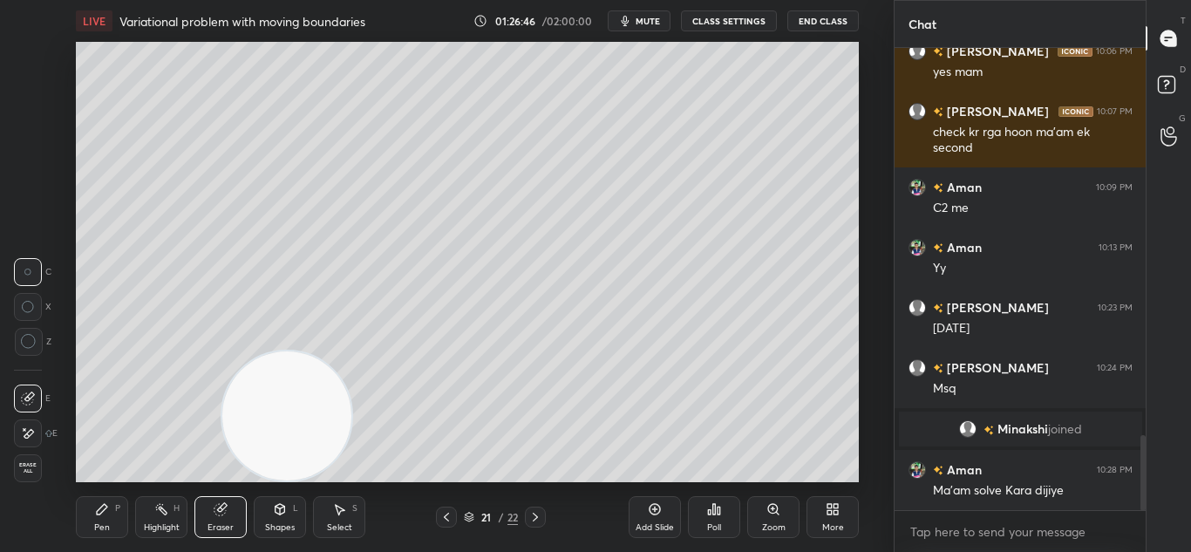
click at [99, 524] on div "Pen" at bounding box center [102, 527] width 16 height 9
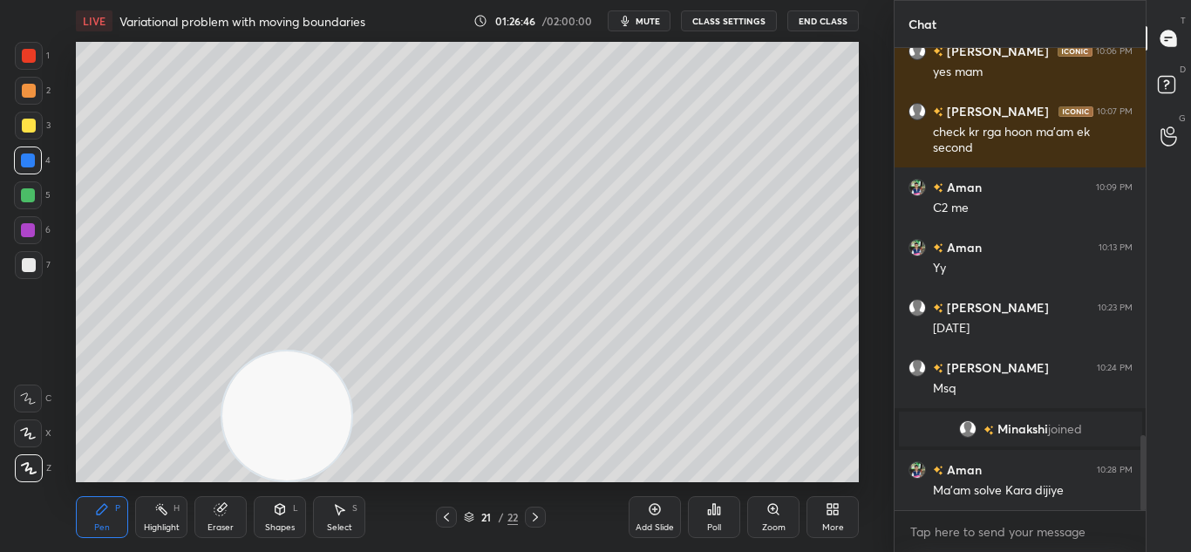
click at [106, 523] on div "Pen" at bounding box center [102, 527] width 16 height 9
click at [223, 519] on div "Eraser" at bounding box center [220, 517] width 52 height 42
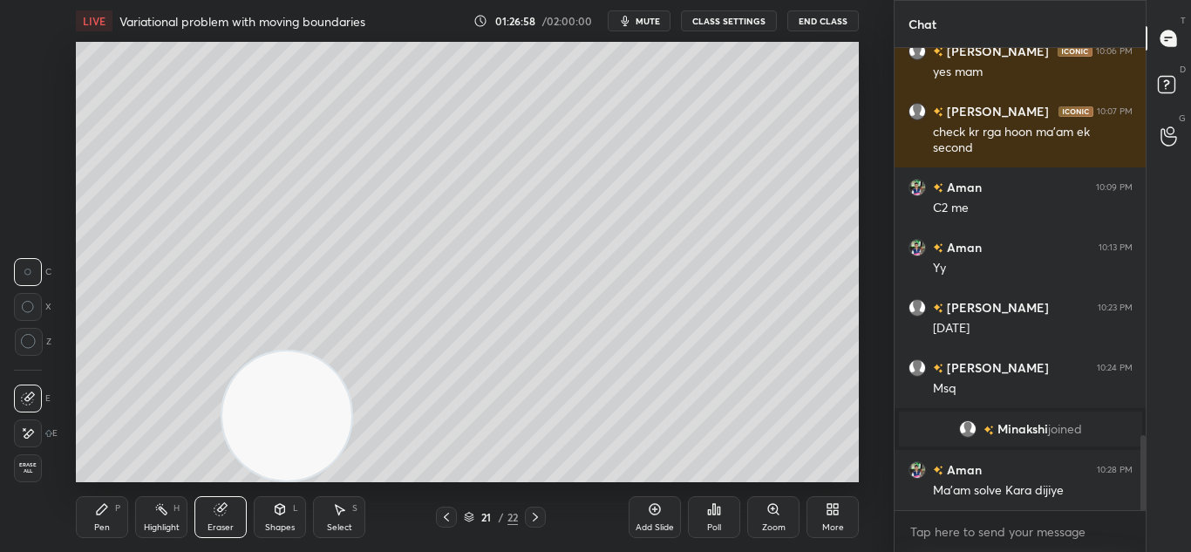
click at [105, 513] on icon at bounding box center [102, 509] width 14 height 14
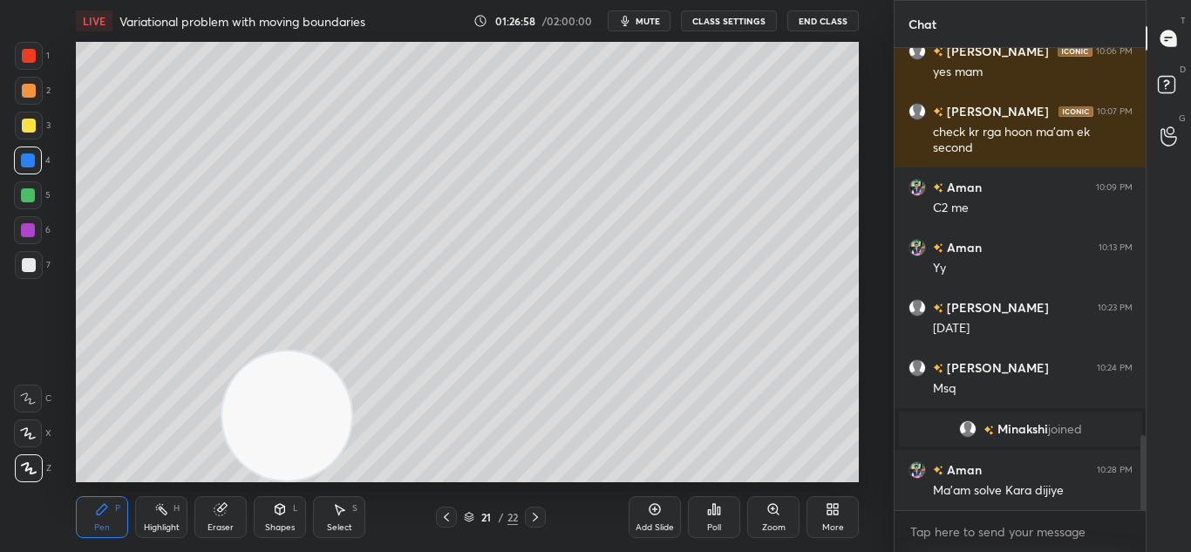
click at [128, 514] on div "Pen P" at bounding box center [102, 517] width 52 height 42
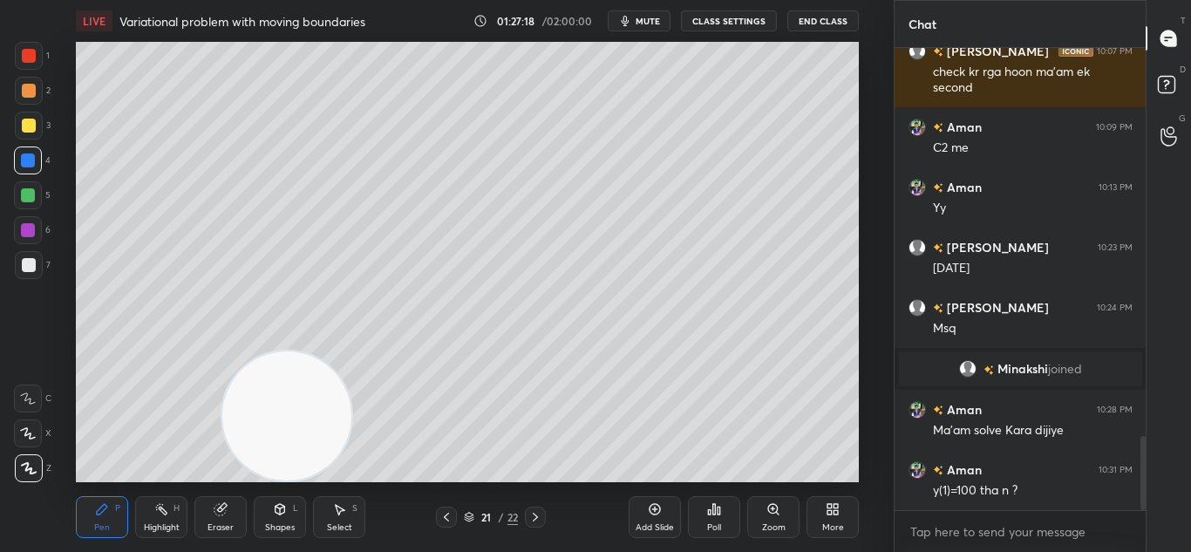
click at [451, 520] on div at bounding box center [446, 516] width 21 height 21
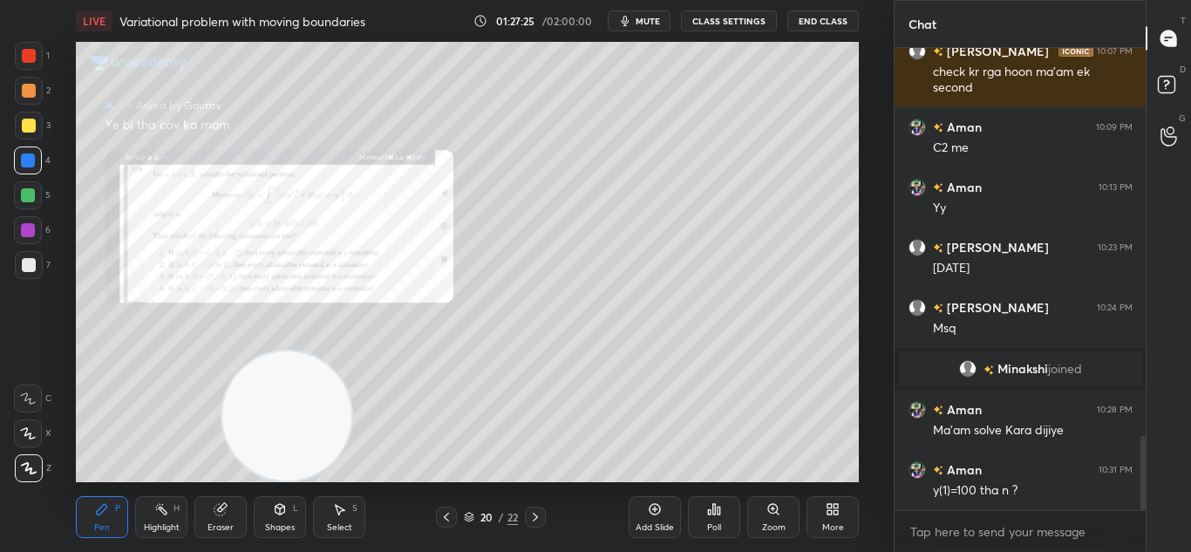
click at [542, 510] on icon at bounding box center [535, 517] width 14 height 14
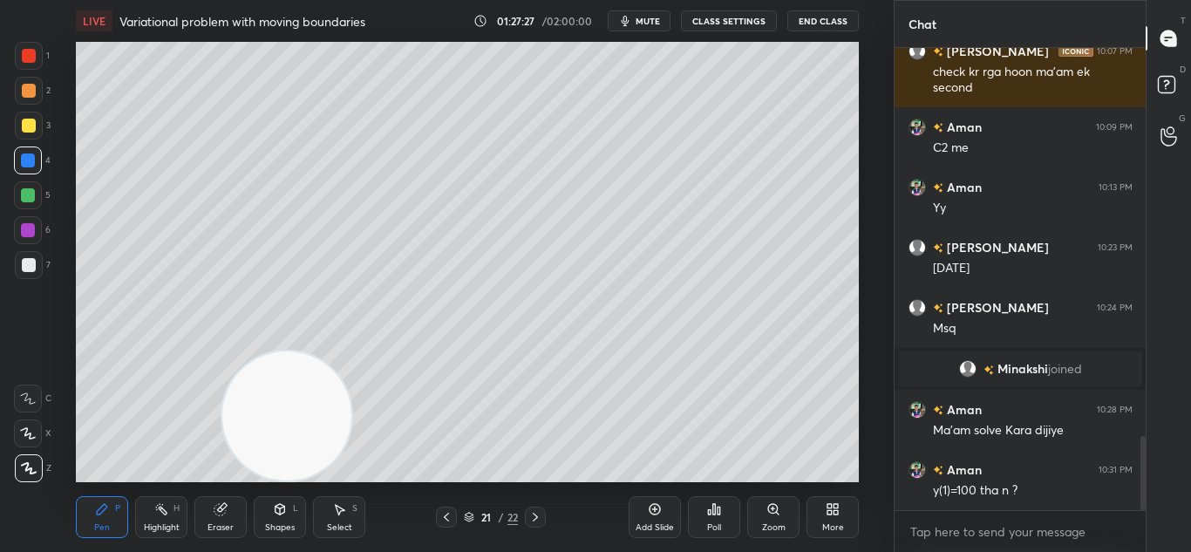
click at [211, 515] on div "Eraser" at bounding box center [220, 517] width 52 height 42
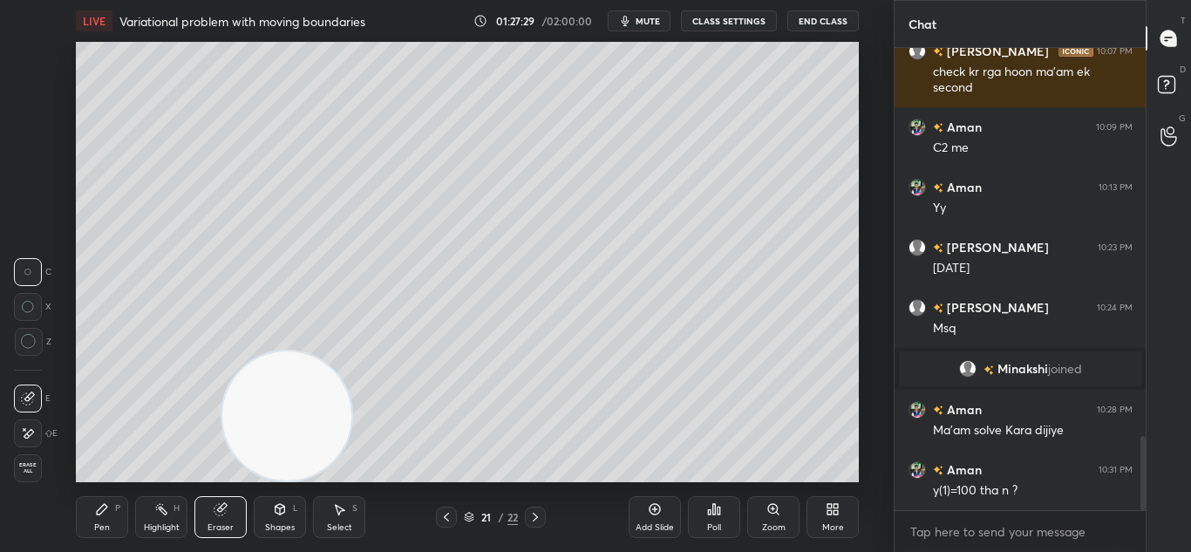
click at [114, 517] on div "Pen P" at bounding box center [102, 517] width 52 height 42
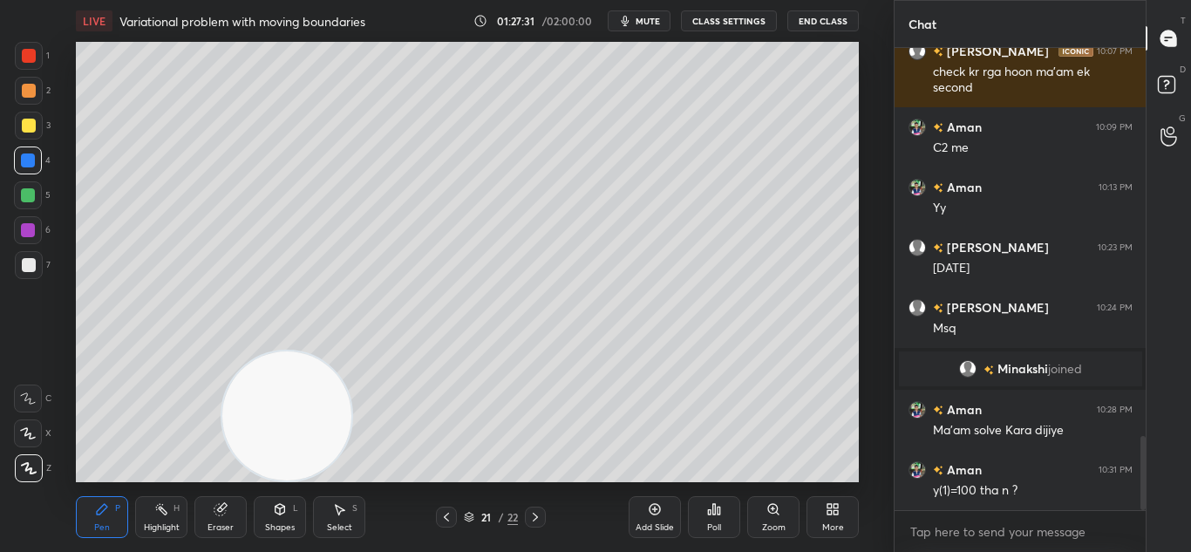
click at [234, 518] on div "Eraser" at bounding box center [220, 517] width 52 height 42
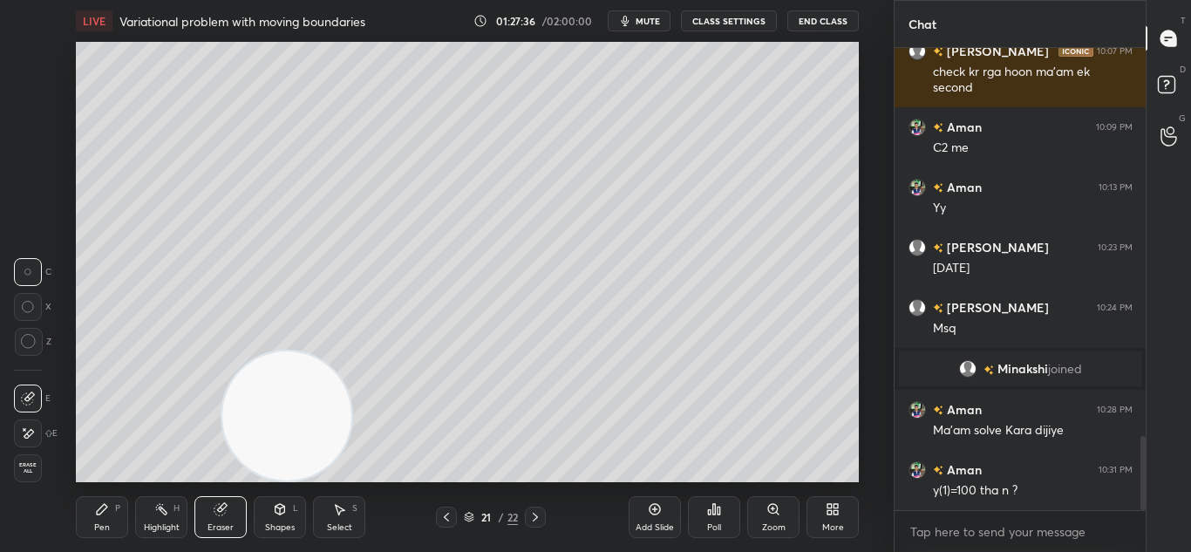
click at [103, 520] on div "Pen P" at bounding box center [102, 517] width 52 height 42
click at [110, 521] on div "Pen P" at bounding box center [102, 517] width 52 height 42
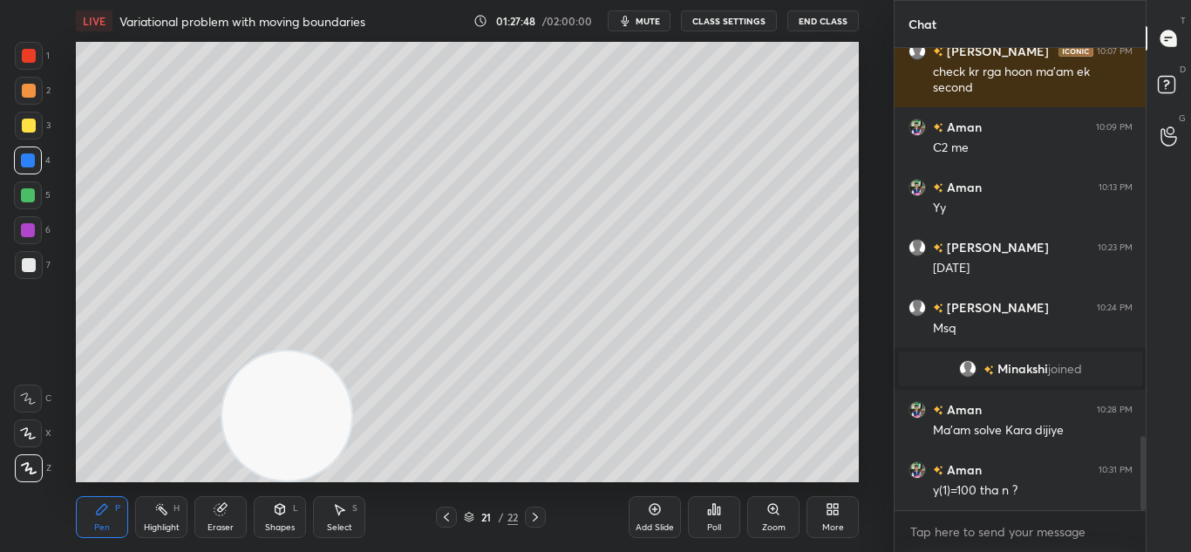
click at [659, 503] on icon at bounding box center [655, 509] width 14 height 14
click at [442, 508] on div at bounding box center [445, 516] width 21 height 21
click at [535, 520] on icon at bounding box center [535, 517] width 14 height 14
click at [445, 514] on icon at bounding box center [445, 517] width 14 height 14
click at [539, 514] on icon at bounding box center [535, 517] width 14 height 14
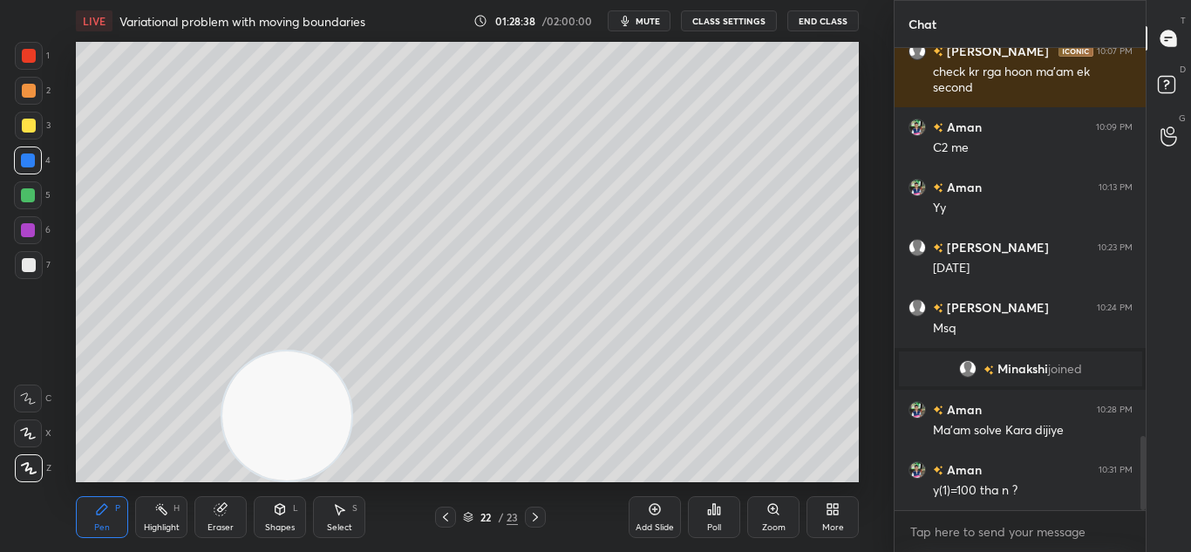
click at [452, 512] on icon at bounding box center [445, 517] width 14 height 14
click at [536, 515] on icon at bounding box center [535, 517] width 5 height 9
click at [446, 511] on icon at bounding box center [445, 517] width 14 height 14
drag, startPoint x: 538, startPoint y: 513, endPoint x: 536, endPoint y: 491, distance: 21.9
click at [538, 511] on icon at bounding box center [535, 517] width 14 height 14
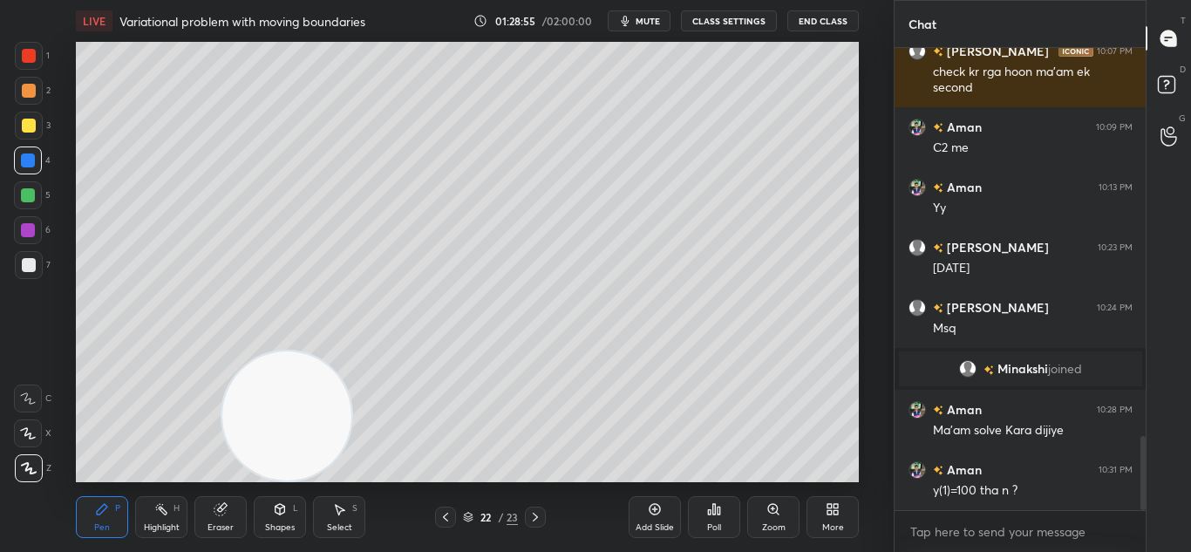
click at [225, 519] on div "Eraser" at bounding box center [220, 517] width 52 height 42
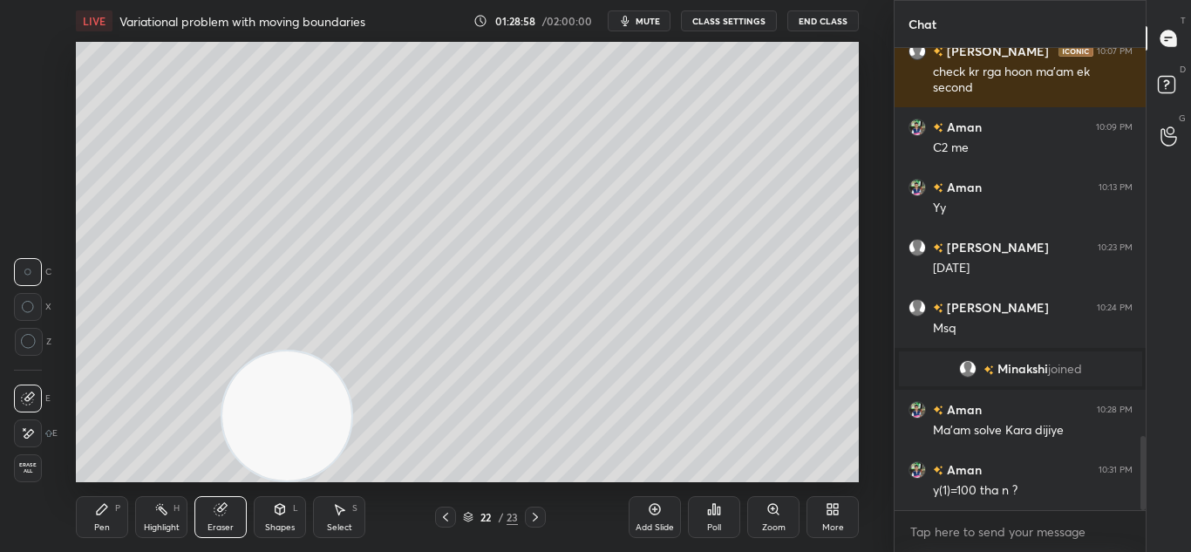
drag, startPoint x: 107, startPoint y: 519, endPoint x: 107, endPoint y: 490, distance: 28.8
click at [106, 518] on div "Pen P" at bounding box center [102, 517] width 52 height 42
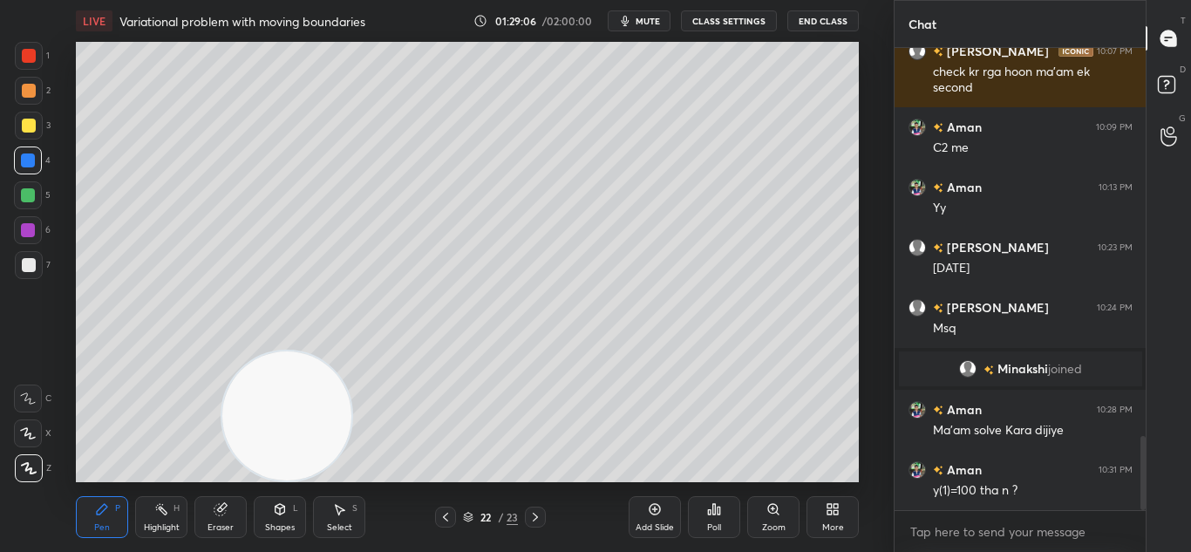
click at [452, 518] on icon at bounding box center [445, 517] width 14 height 14
click at [538, 517] on icon at bounding box center [535, 517] width 14 height 14
click at [445, 514] on icon at bounding box center [445, 517] width 14 height 14
click at [454, 508] on div at bounding box center [445, 516] width 21 height 21
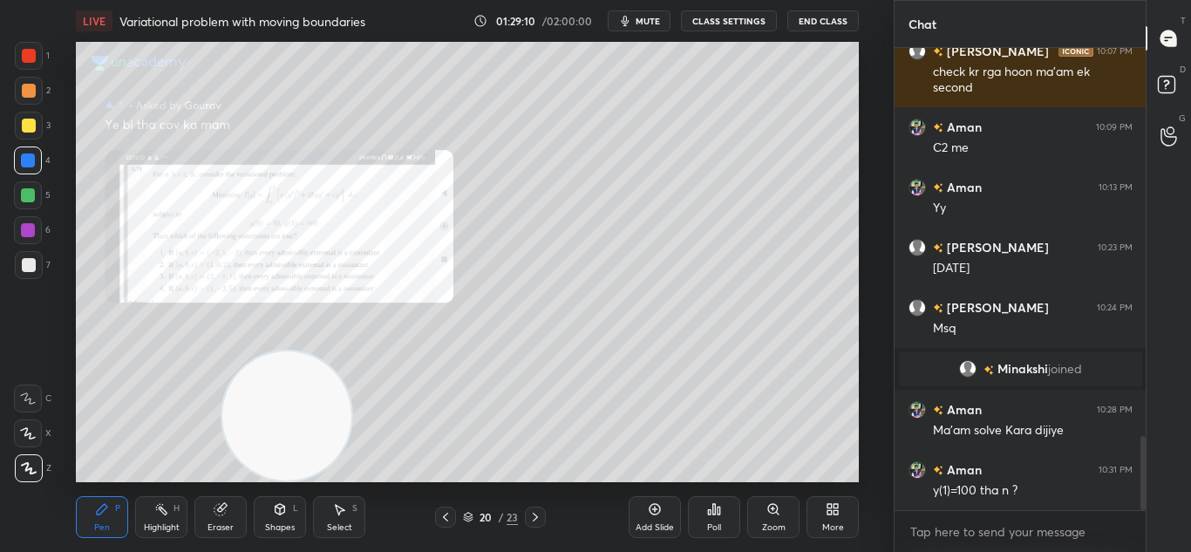
click at [540, 516] on icon at bounding box center [535, 517] width 14 height 14
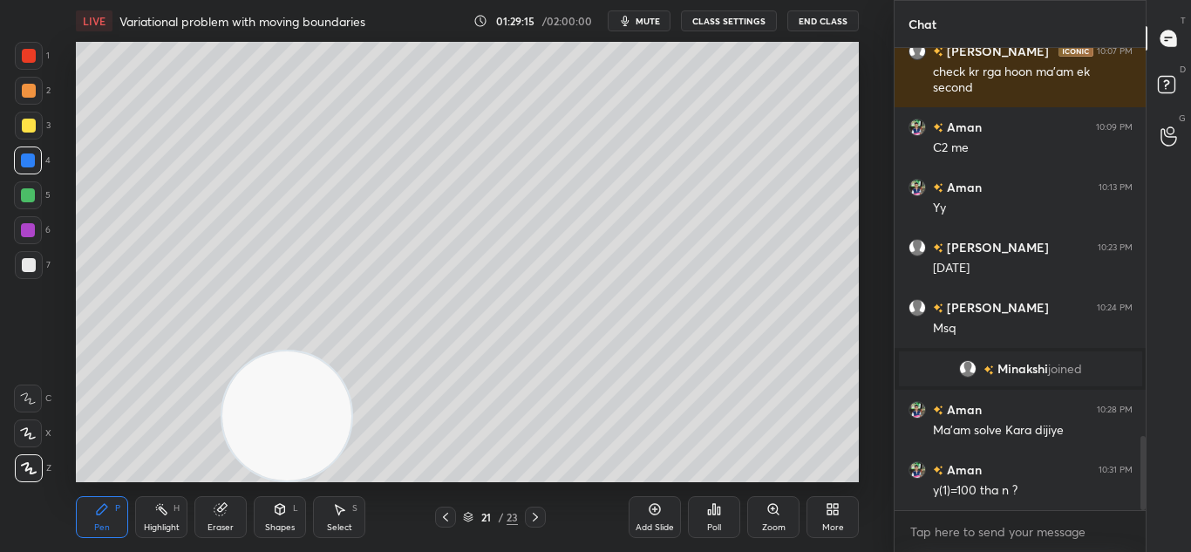
click at [450, 509] on div at bounding box center [445, 516] width 21 height 21
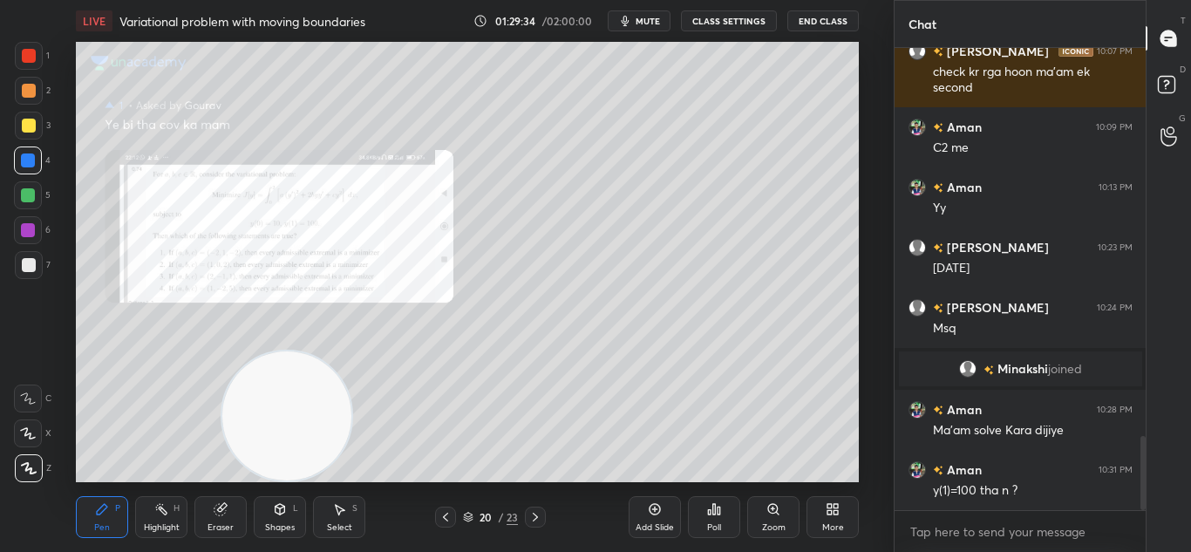
click at [534, 514] on icon at bounding box center [535, 517] width 14 height 14
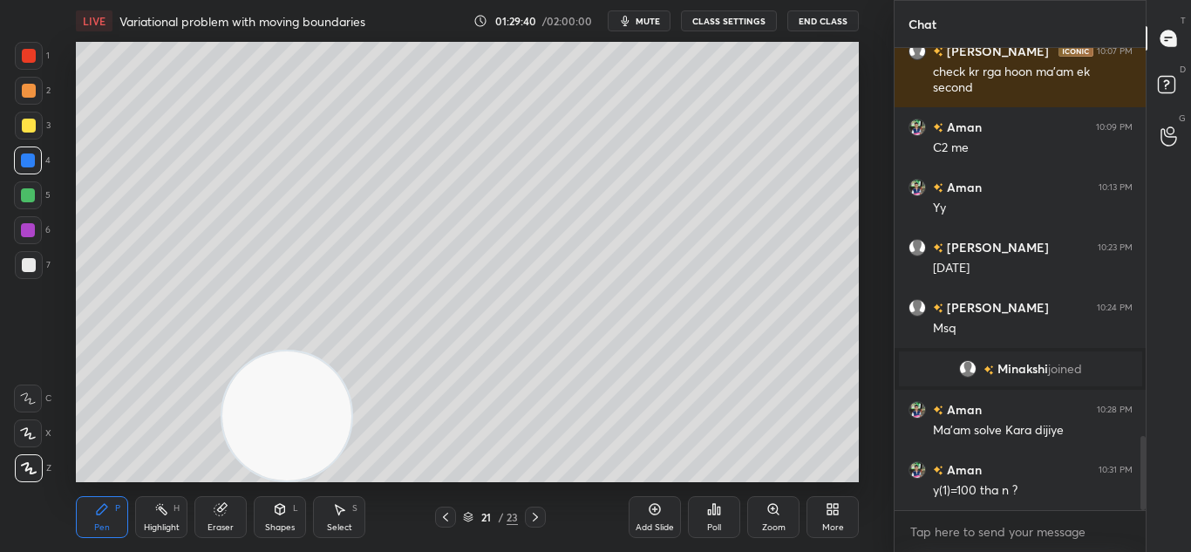
click at [445, 513] on icon at bounding box center [445, 517] width 14 height 14
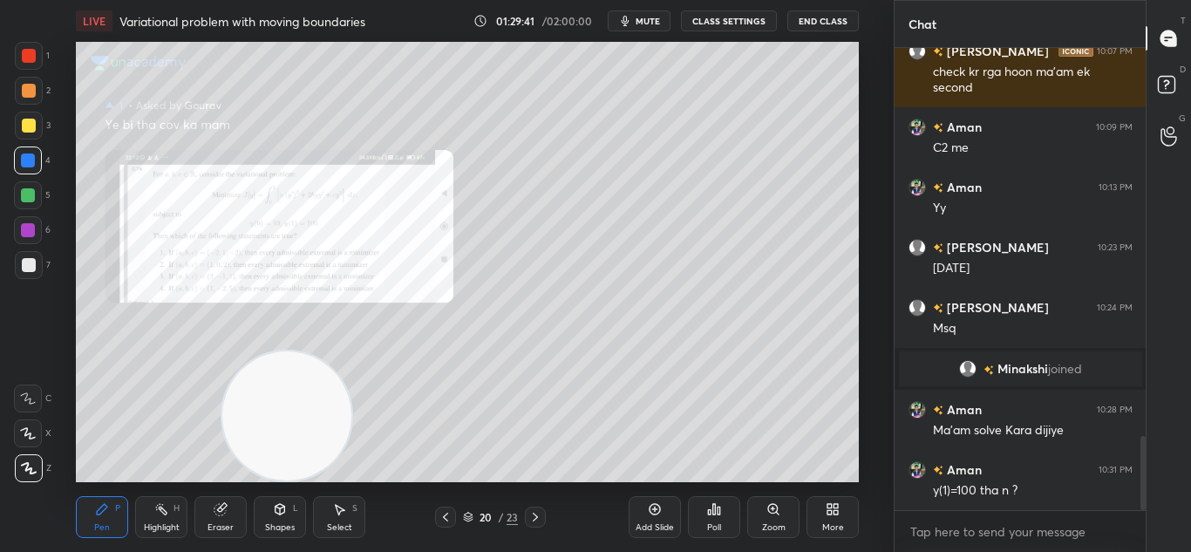
drag, startPoint x: 778, startPoint y: 508, endPoint x: 777, endPoint y: 499, distance: 8.8
click at [776, 506] on icon at bounding box center [773, 509] width 10 height 10
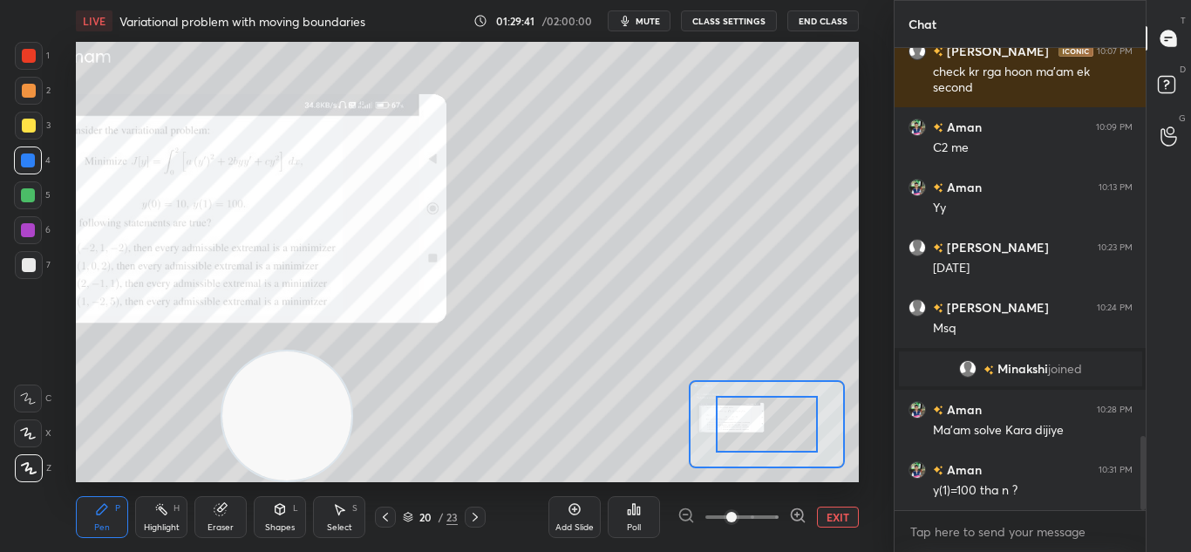
click at [778, 502] on div "Add Slide Poll EXIT" at bounding box center [703, 517] width 310 height 98
click at [778, 501] on div "Add Slide Poll EXIT" at bounding box center [703, 517] width 310 height 98
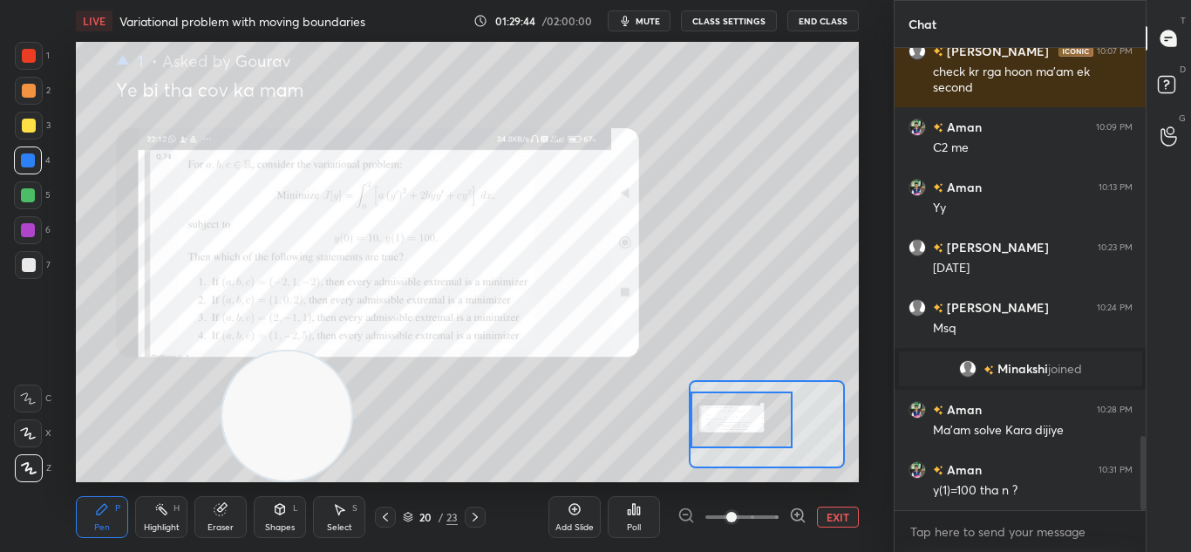
drag, startPoint x: 766, startPoint y: 435, endPoint x: 726, endPoint y: 428, distance: 40.7
click at [726, 428] on div at bounding box center [741, 419] width 102 height 57
click at [840, 518] on button "EXIT" at bounding box center [838, 516] width 42 height 21
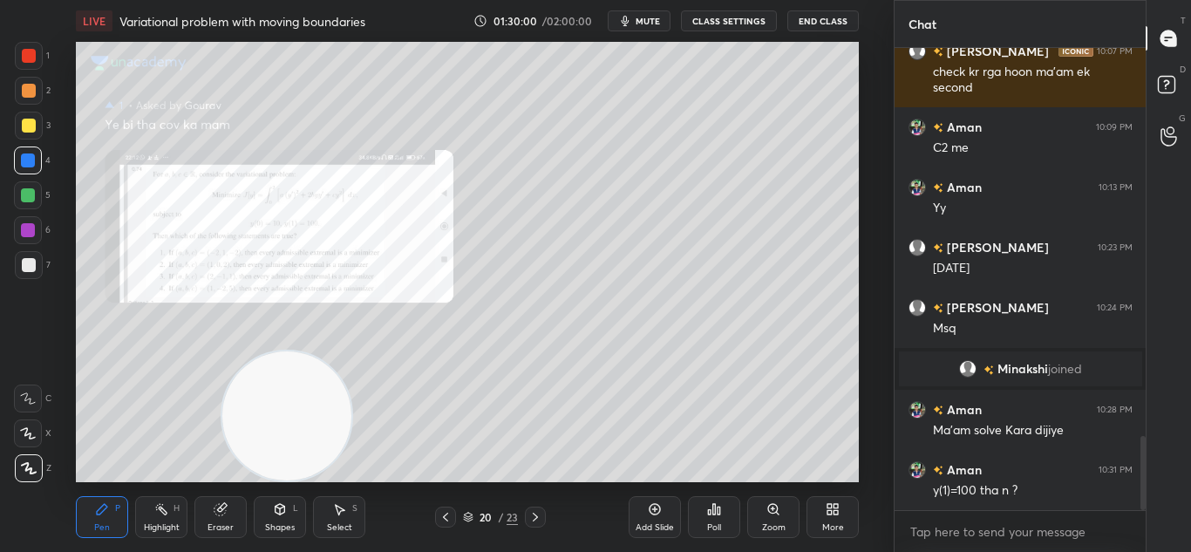
drag, startPoint x: 540, startPoint y: 520, endPoint x: 544, endPoint y: 509, distance: 11.0
click at [540, 519] on icon at bounding box center [535, 517] width 14 height 14
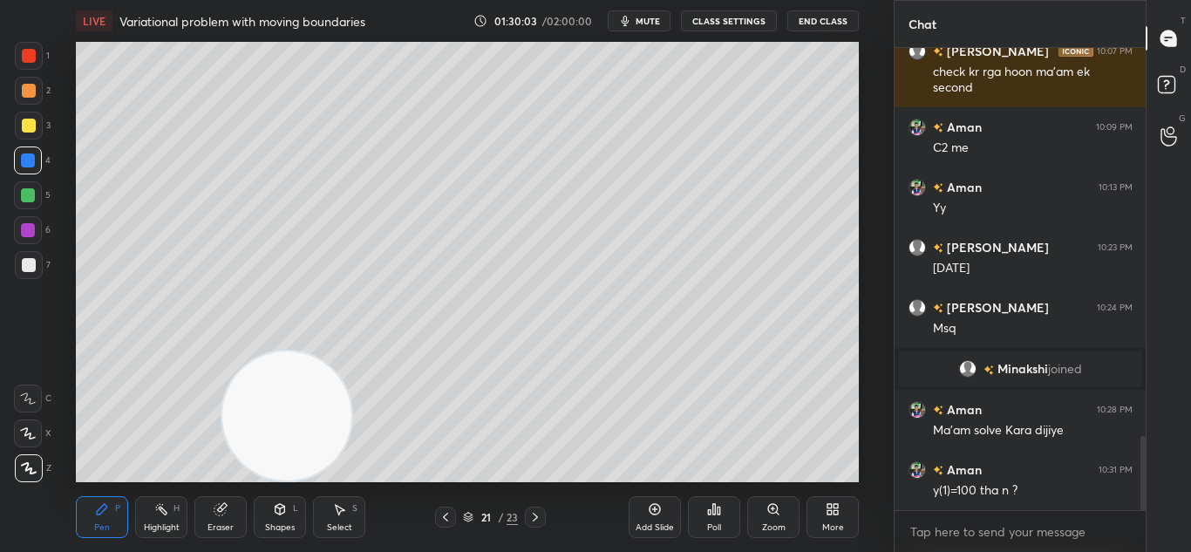
click at [533, 516] on icon at bounding box center [535, 517] width 14 height 14
click at [443, 516] on icon at bounding box center [445, 517] width 14 height 14
click at [529, 520] on icon at bounding box center [535, 517] width 14 height 14
click at [451, 519] on icon at bounding box center [445, 517] width 14 height 14
click at [538, 511] on icon at bounding box center [535, 517] width 14 height 14
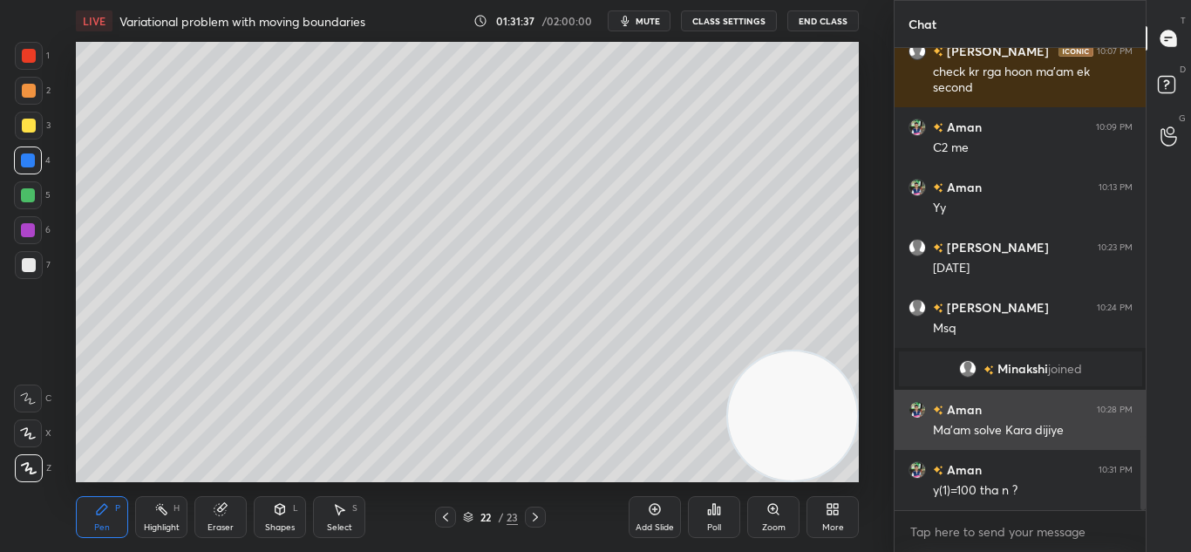
drag, startPoint x: 280, startPoint y: 409, endPoint x: 976, endPoint y: 394, distance: 696.6
click at [955, 414] on div "1 2 3 4 5 6 7 C X Z C X Z E E Erase all H H LIVE Variational problem with movin…" at bounding box center [595, 276] width 1191 height 552
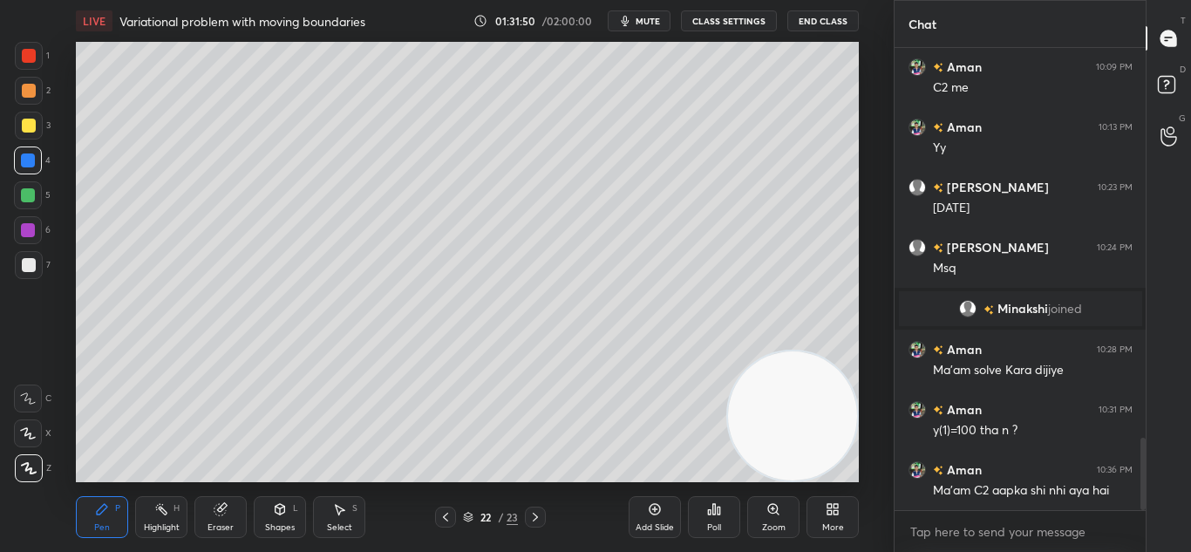
click at [445, 512] on icon at bounding box center [445, 517] width 14 height 14
click at [535, 515] on icon at bounding box center [535, 517] width 5 height 9
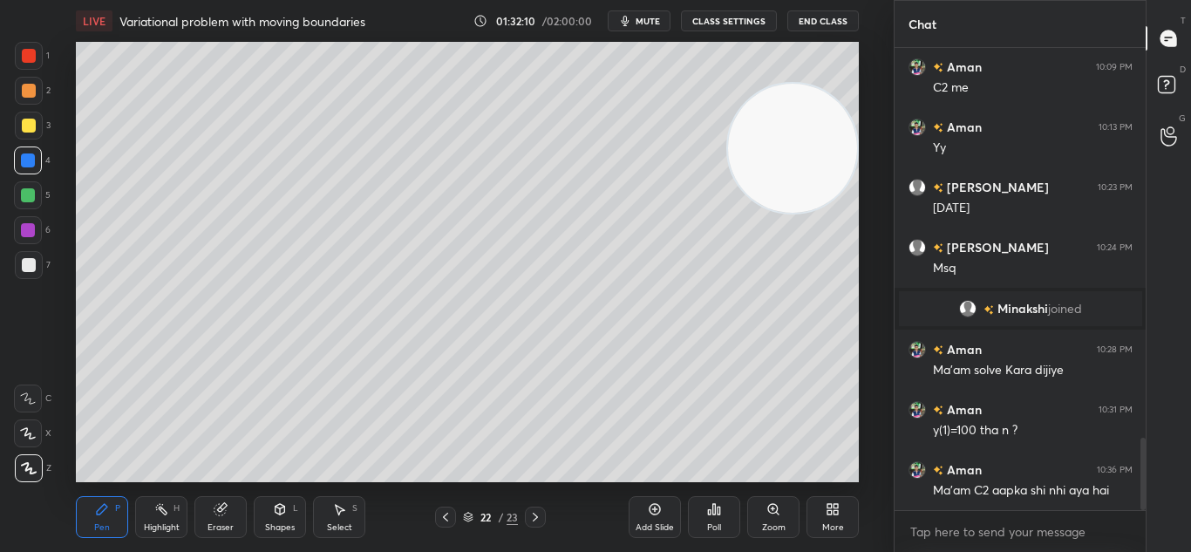
drag, startPoint x: 808, startPoint y: 435, endPoint x: 889, endPoint y: 129, distance: 316.5
click at [895, 145] on div "1 2 3 4 5 6 7 C X Z C X Z E E Erase all H H LIVE Variational problem with movin…" at bounding box center [595, 276] width 1191 height 552
click at [441, 521] on icon at bounding box center [445, 517] width 14 height 14
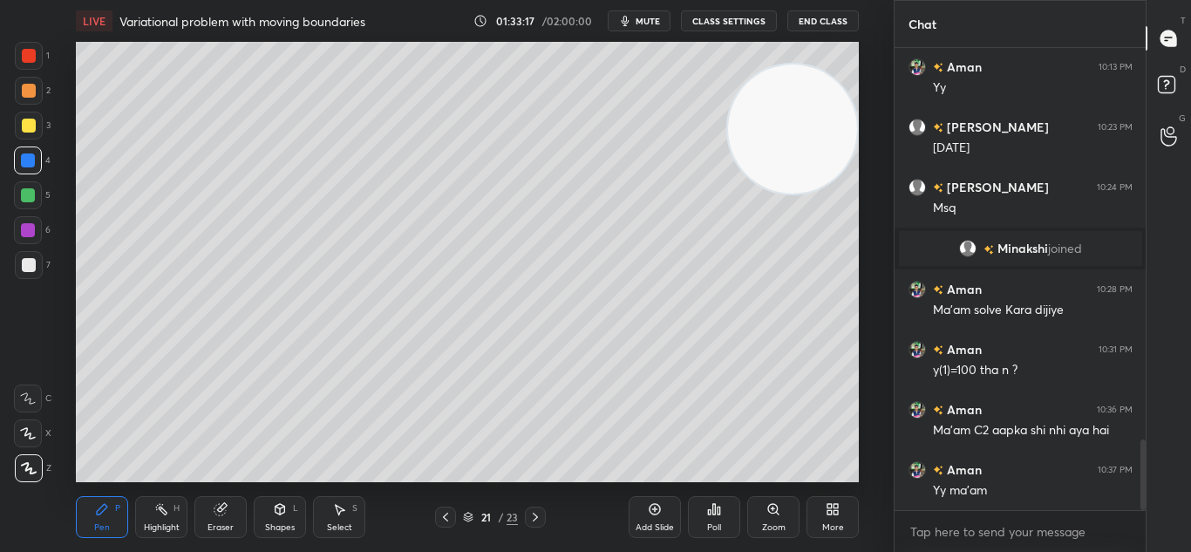
click at [224, 516] on div "Eraser" at bounding box center [220, 517] width 52 height 42
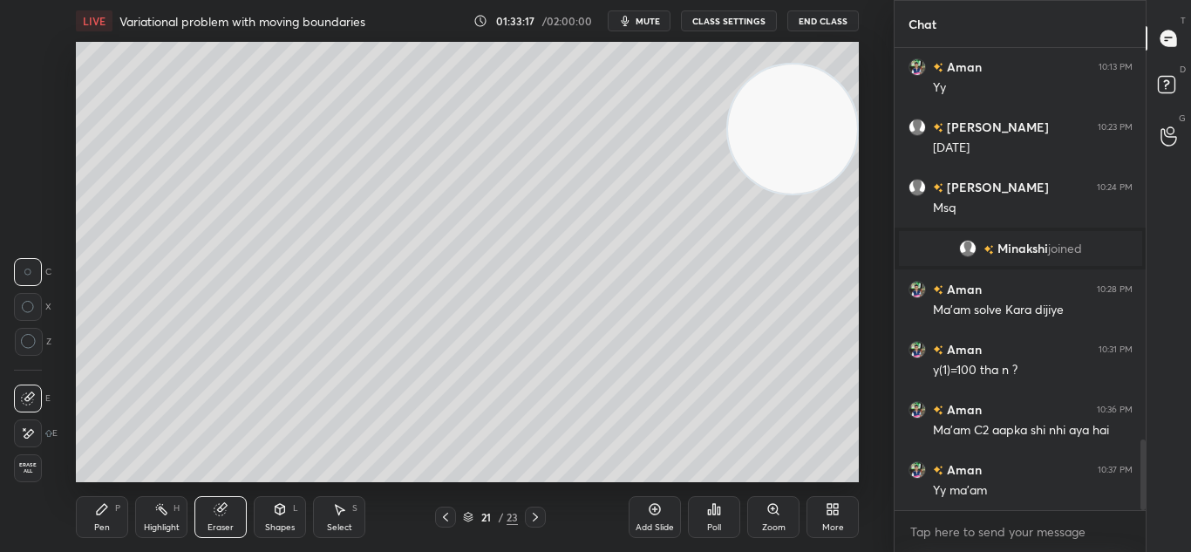
click at [223, 509] on icon at bounding box center [219, 509] width 11 height 11
click at [105, 513] on icon at bounding box center [102, 509] width 14 height 14
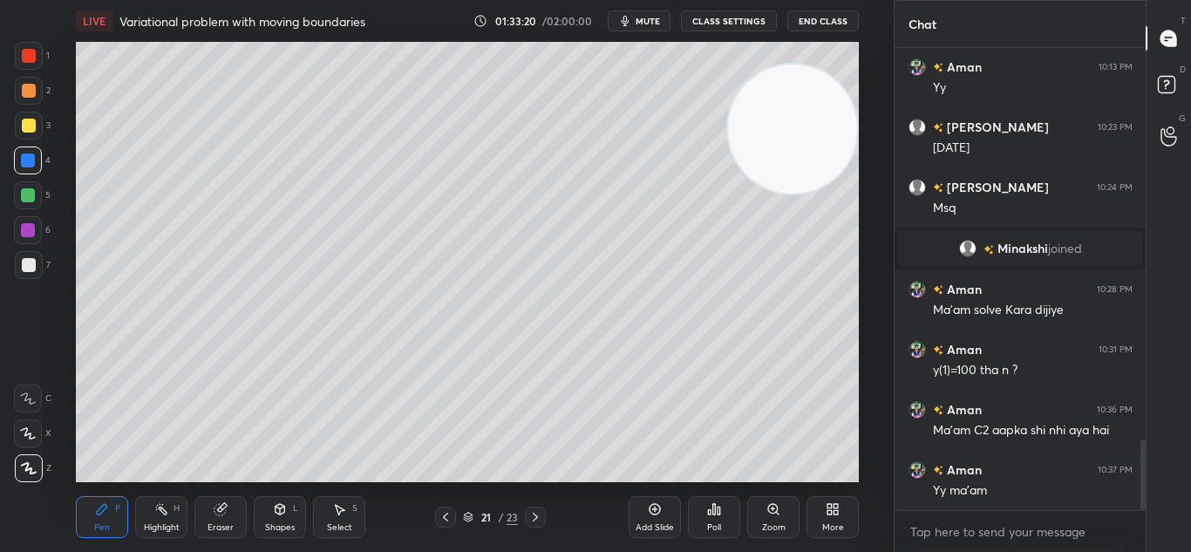
click at [106, 516] on div "Pen P" at bounding box center [102, 517] width 52 height 42
click at [675, 516] on div "Add Slide" at bounding box center [654, 517] width 52 height 42
click at [445, 516] on icon at bounding box center [445, 517] width 14 height 14
click at [532, 521] on icon at bounding box center [535, 517] width 14 height 14
click at [444, 514] on icon at bounding box center [445, 517] width 14 height 14
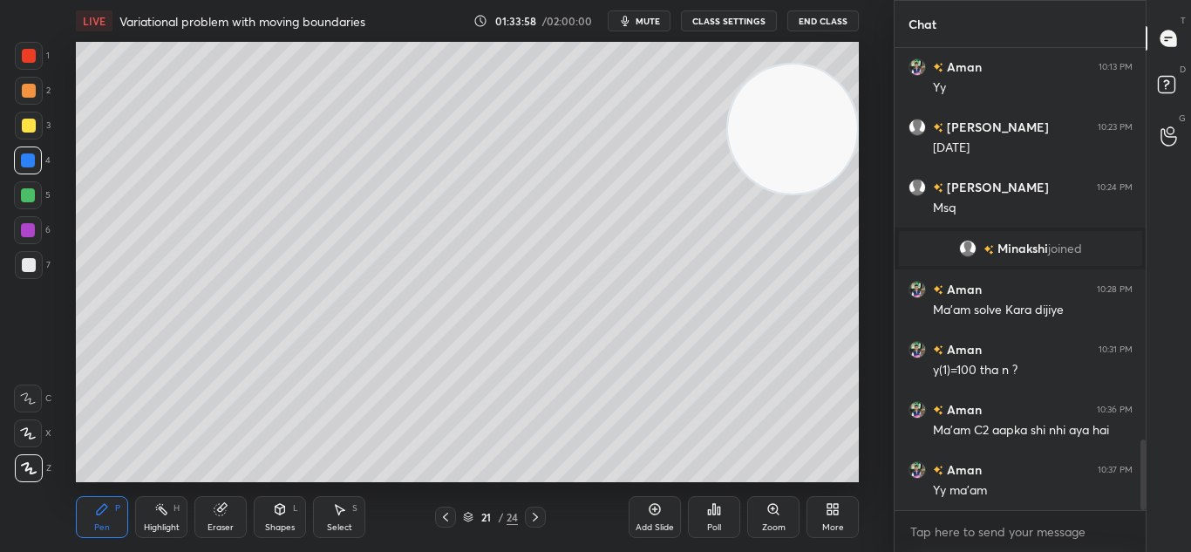
click at [534, 517] on icon at bounding box center [535, 517] width 14 height 14
click at [448, 514] on icon at bounding box center [445, 517] width 14 height 14
click at [533, 517] on icon at bounding box center [535, 517] width 14 height 14
click at [447, 515] on icon at bounding box center [445, 517] width 14 height 14
click at [535, 516] on icon at bounding box center [535, 517] width 14 height 14
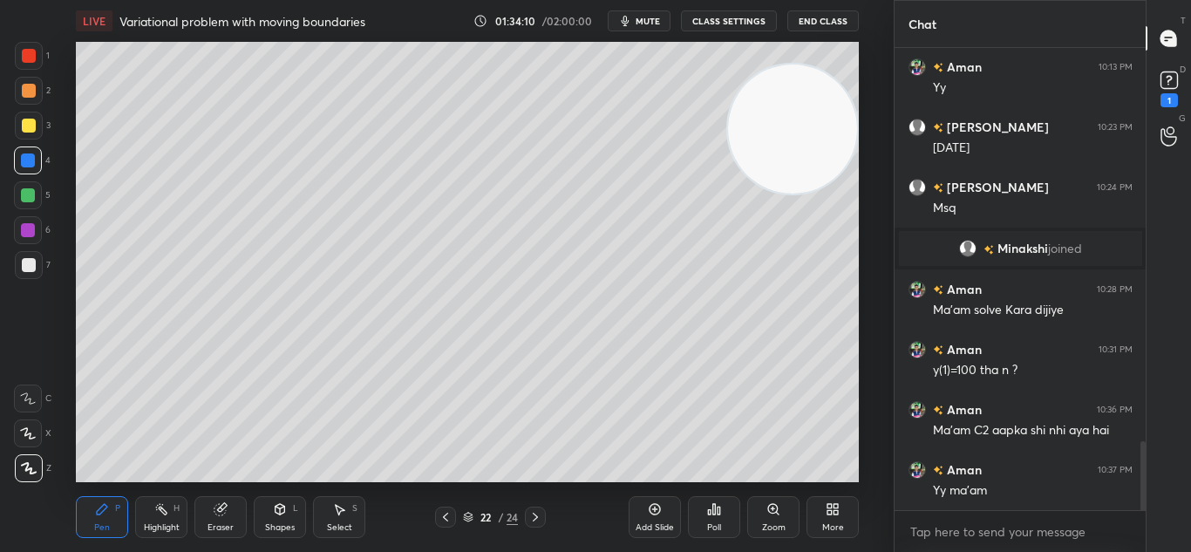
scroll to position [2631, 0]
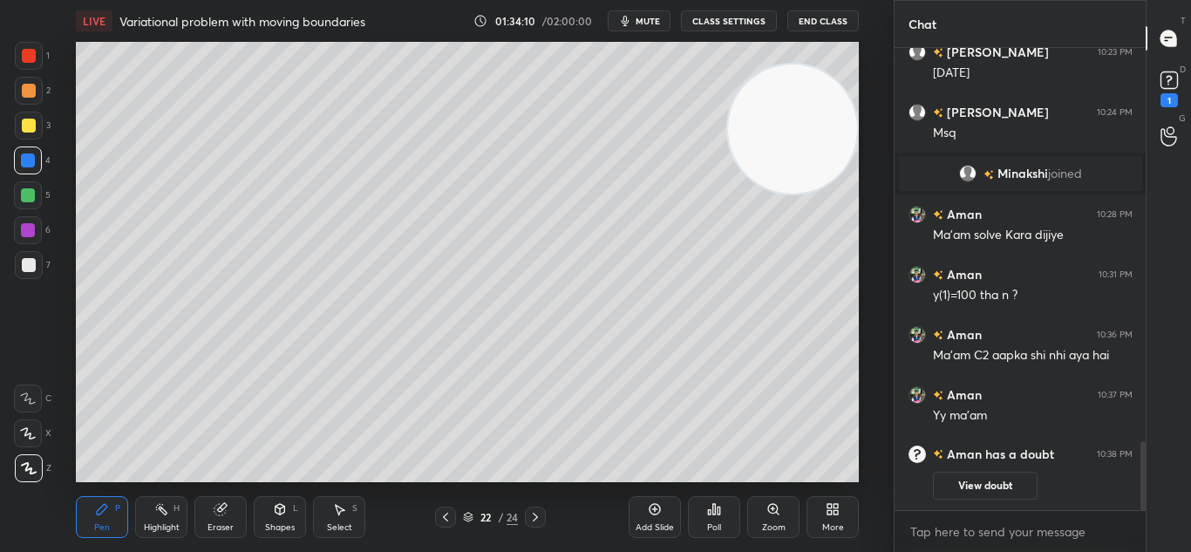
click at [445, 515] on icon at bounding box center [445, 517] width 5 height 9
click at [534, 514] on icon at bounding box center [535, 517] width 5 height 9
click at [984, 470] on div "View doubt" at bounding box center [1033, 481] width 200 height 37
click at [977, 480] on button "View doubt" at bounding box center [985, 486] width 105 height 28
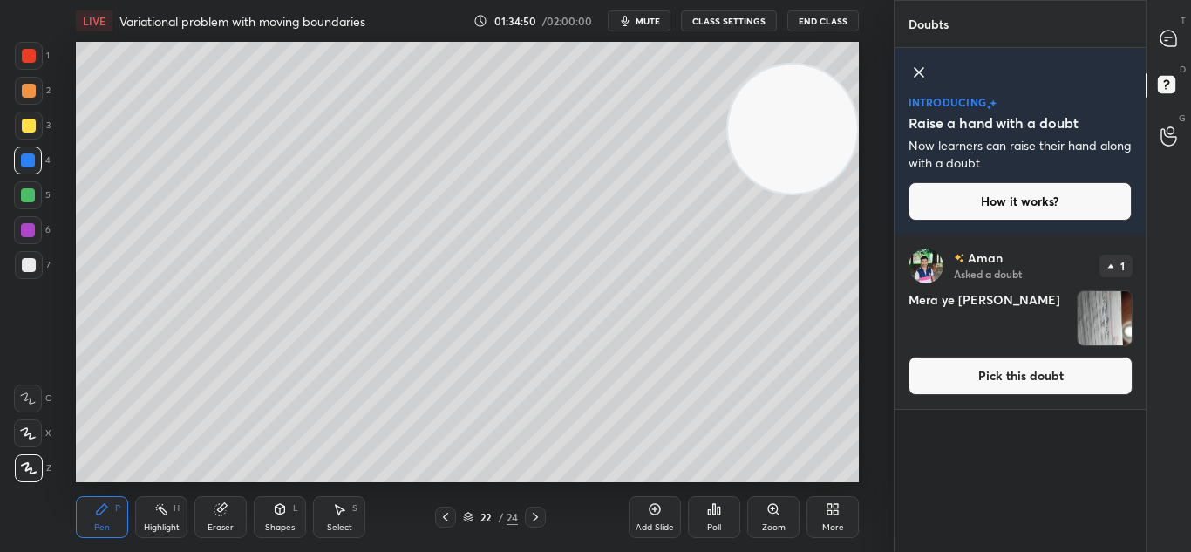
click at [1046, 371] on button "Pick this doubt" at bounding box center [1020, 376] width 224 height 38
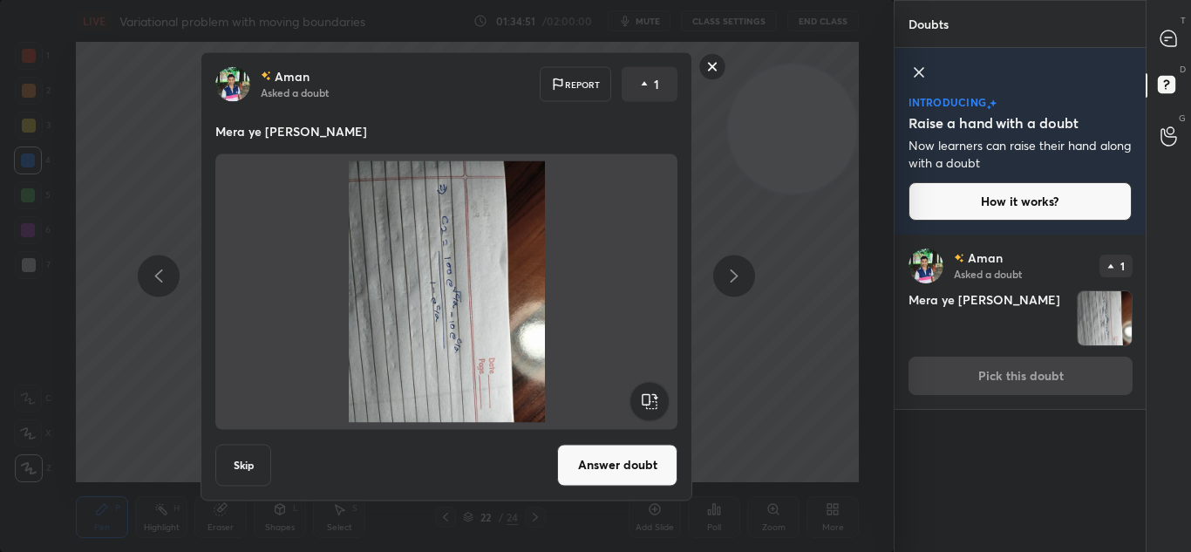
click at [605, 463] on button "Answer doubt" at bounding box center [617, 465] width 120 height 42
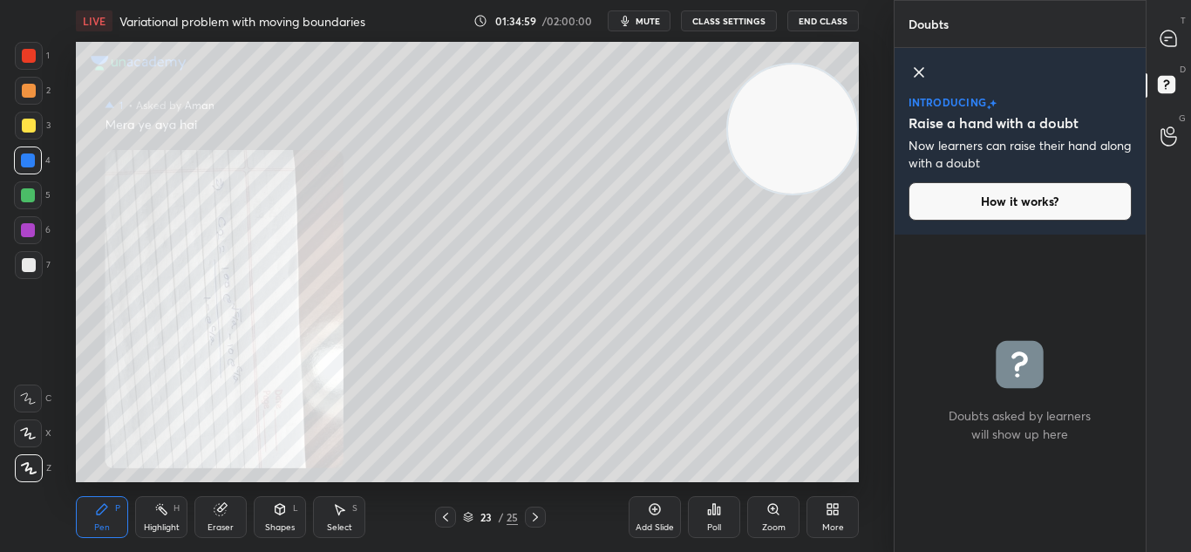
click at [452, 513] on div at bounding box center [445, 516] width 21 height 21
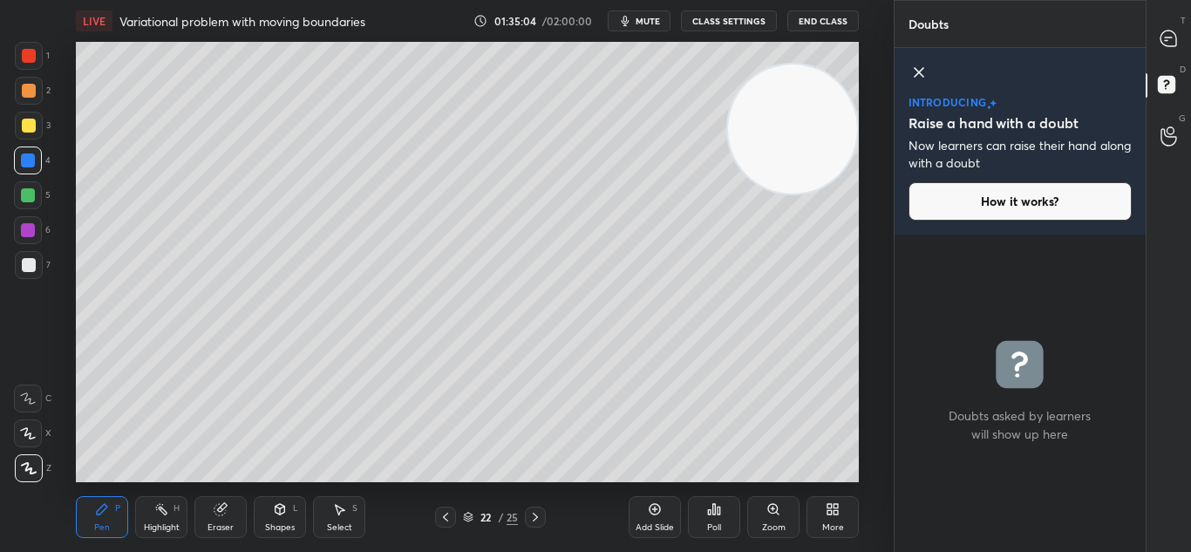
click at [545, 513] on div at bounding box center [535, 516] width 21 height 21
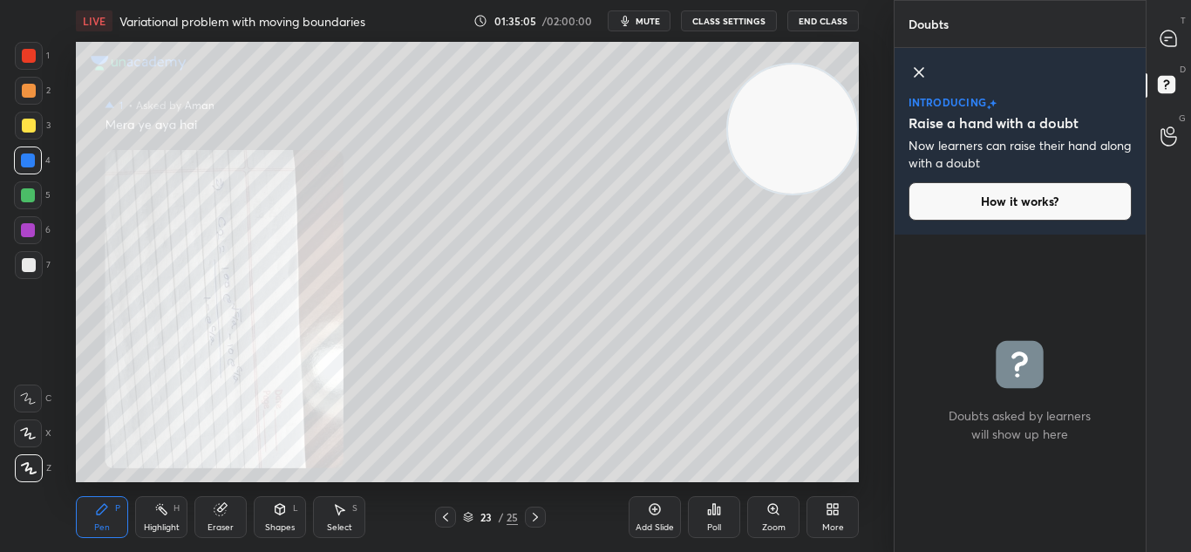
click at [540, 515] on icon at bounding box center [535, 517] width 14 height 14
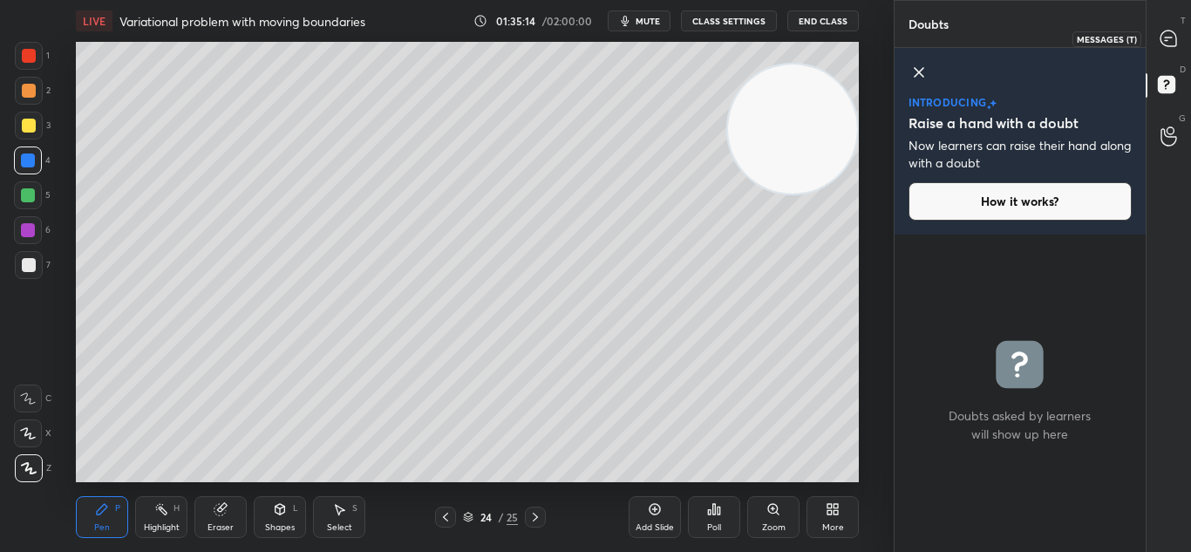
click at [1167, 45] on icon at bounding box center [1168, 39] width 16 height 16
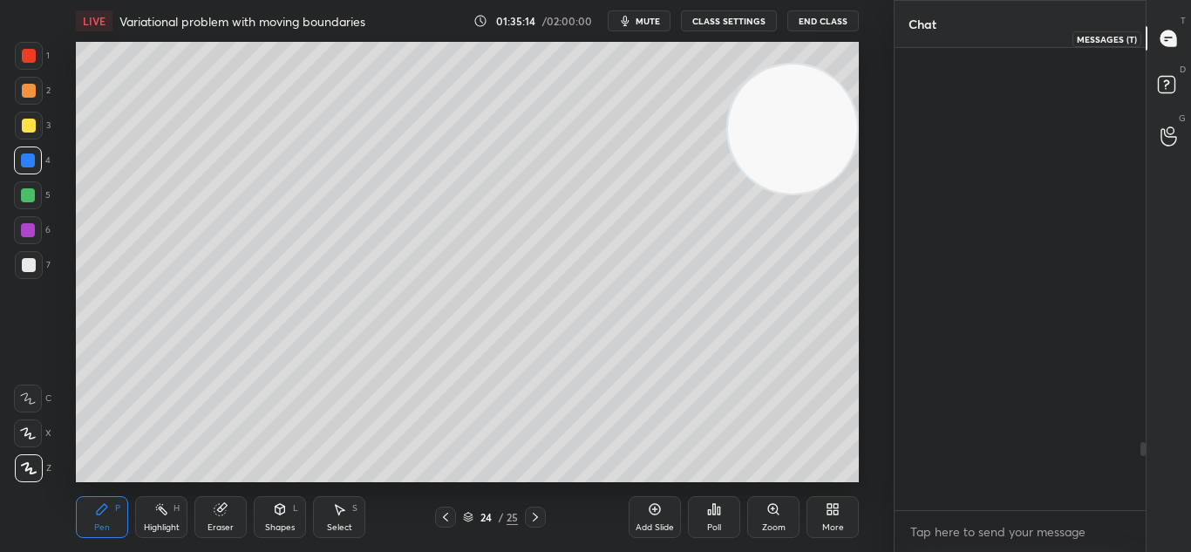
scroll to position [457, 246]
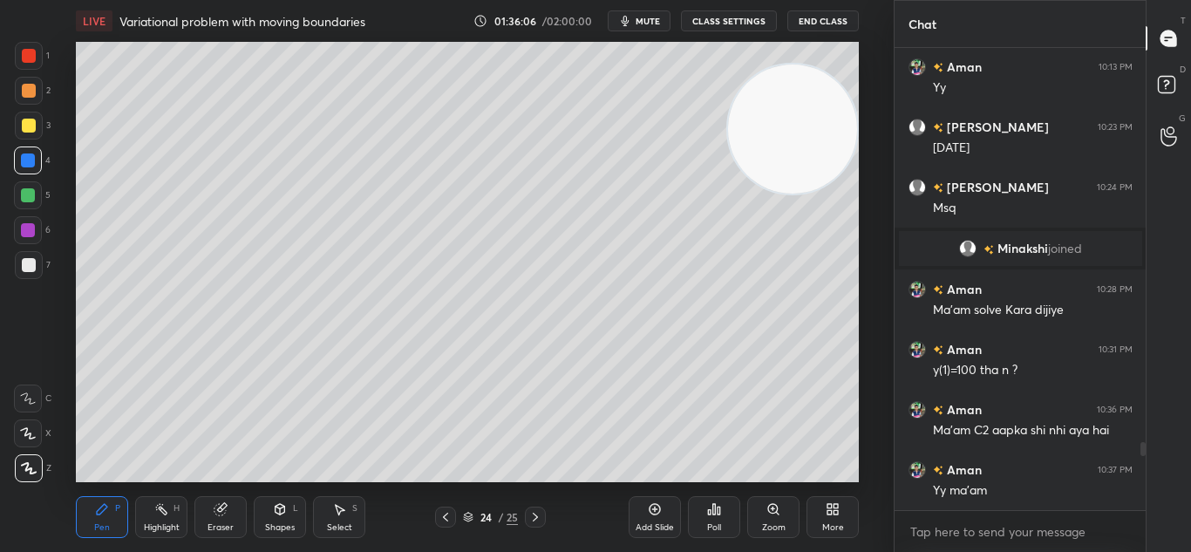
click at [448, 517] on icon at bounding box center [445, 517] width 14 height 14
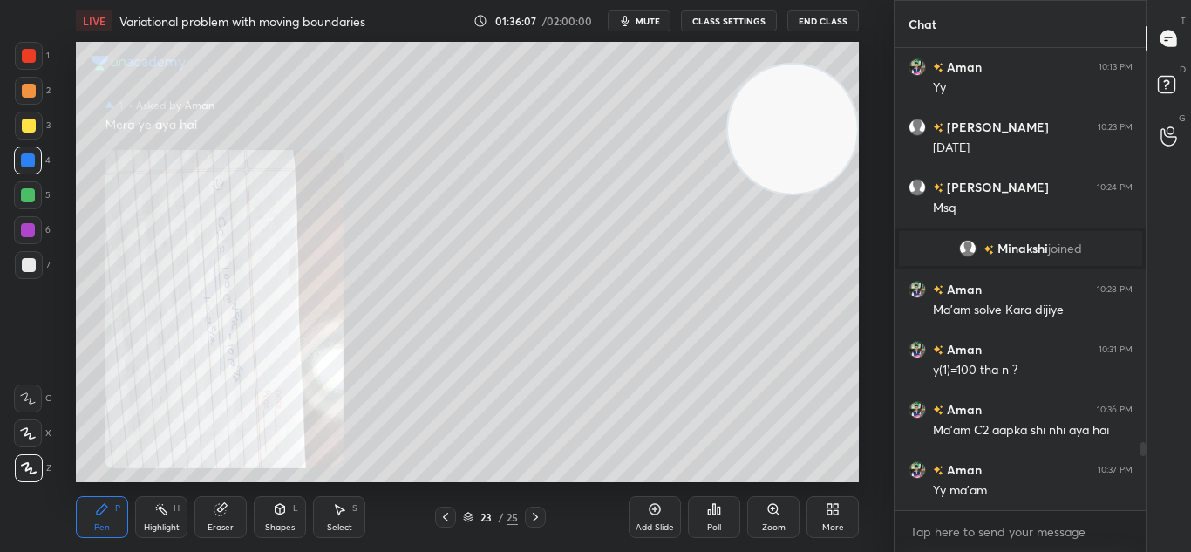
click at [446, 515] on icon at bounding box center [445, 517] width 14 height 14
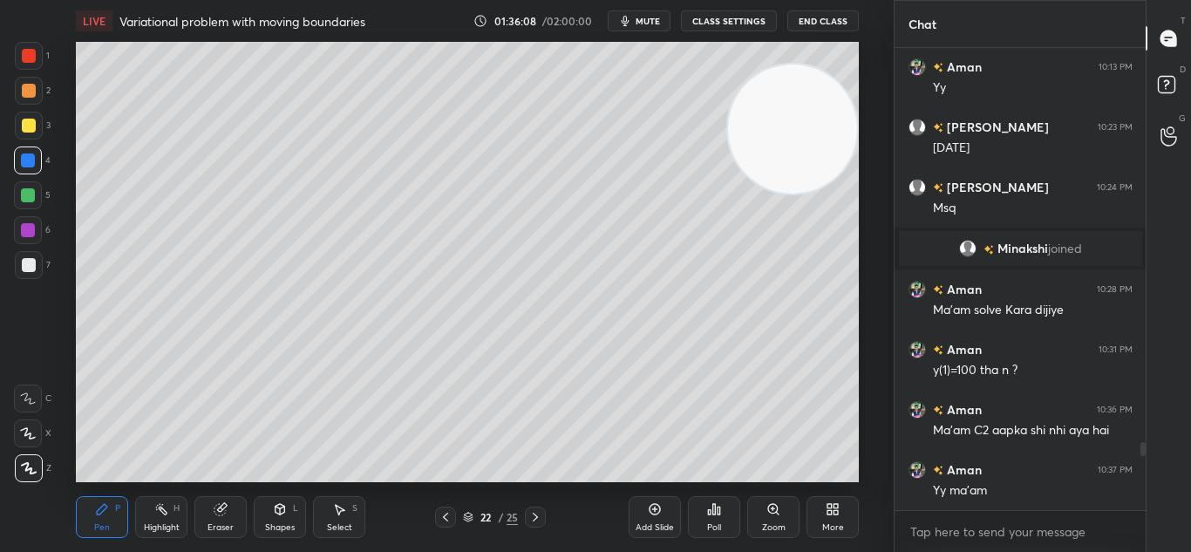
click at [443, 520] on icon at bounding box center [445, 517] width 14 height 14
click at [443, 515] on icon at bounding box center [445, 517] width 14 height 14
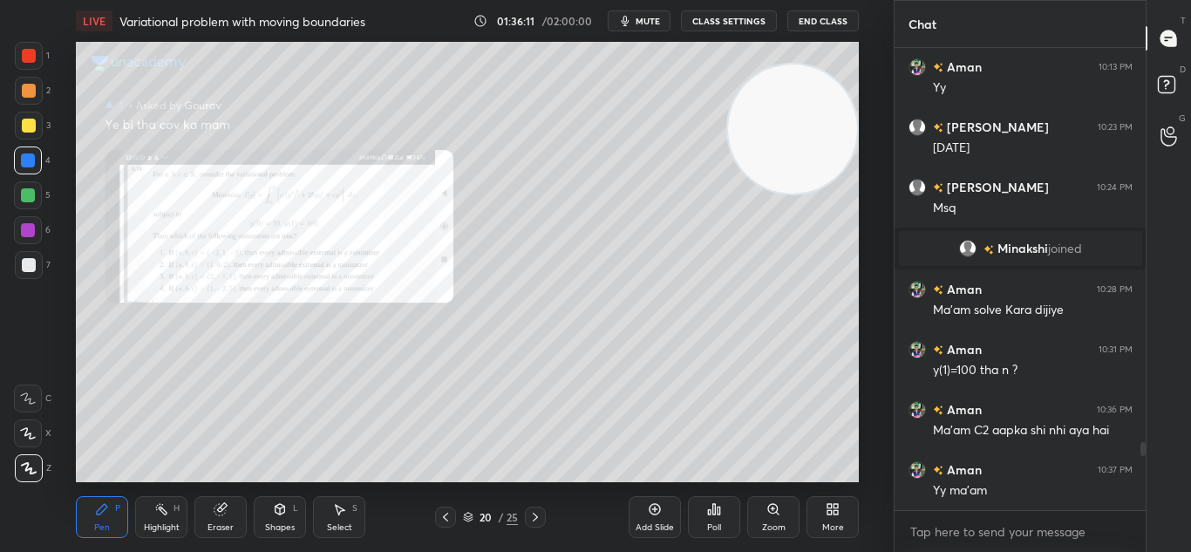
click at [777, 513] on icon at bounding box center [777, 513] width 3 height 3
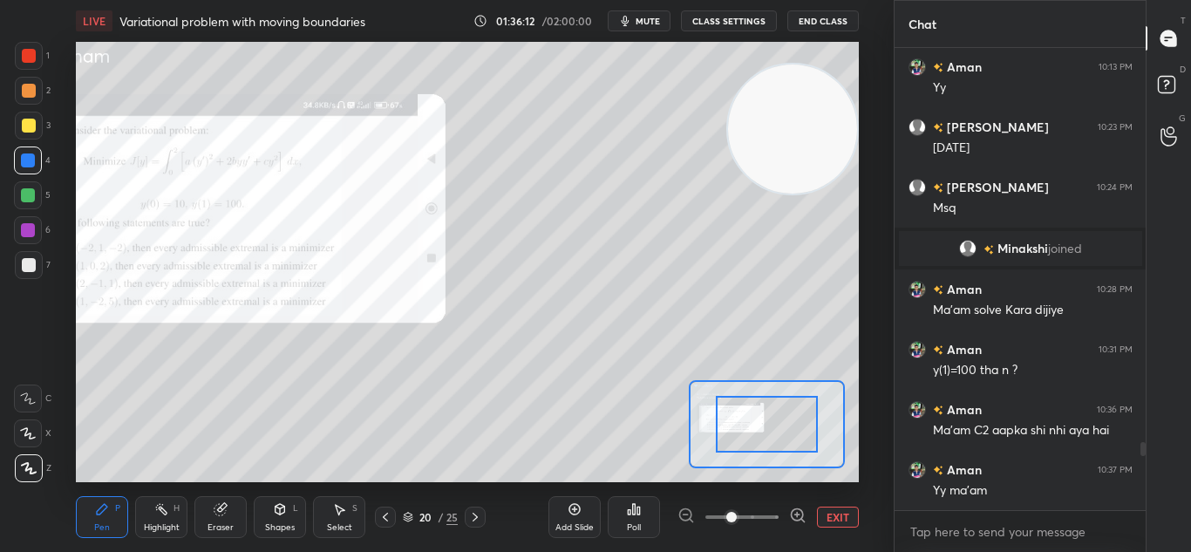
click at [841, 516] on button "EXIT" at bounding box center [838, 516] width 42 height 21
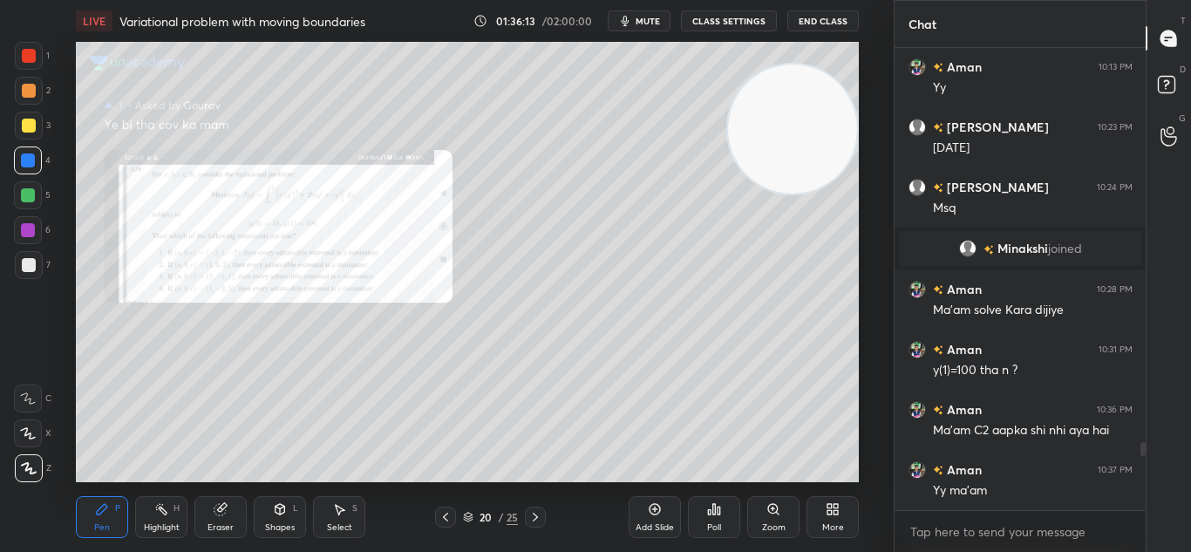
click at [780, 513] on icon at bounding box center [773, 509] width 14 height 14
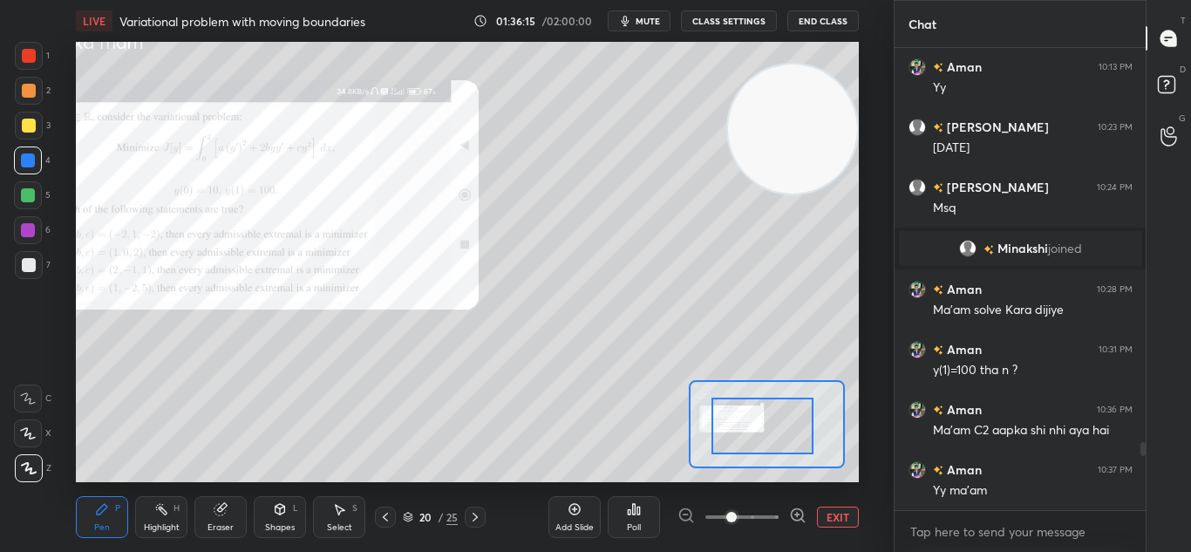
drag, startPoint x: 760, startPoint y: 421, endPoint x: 723, endPoint y: 420, distance: 37.5
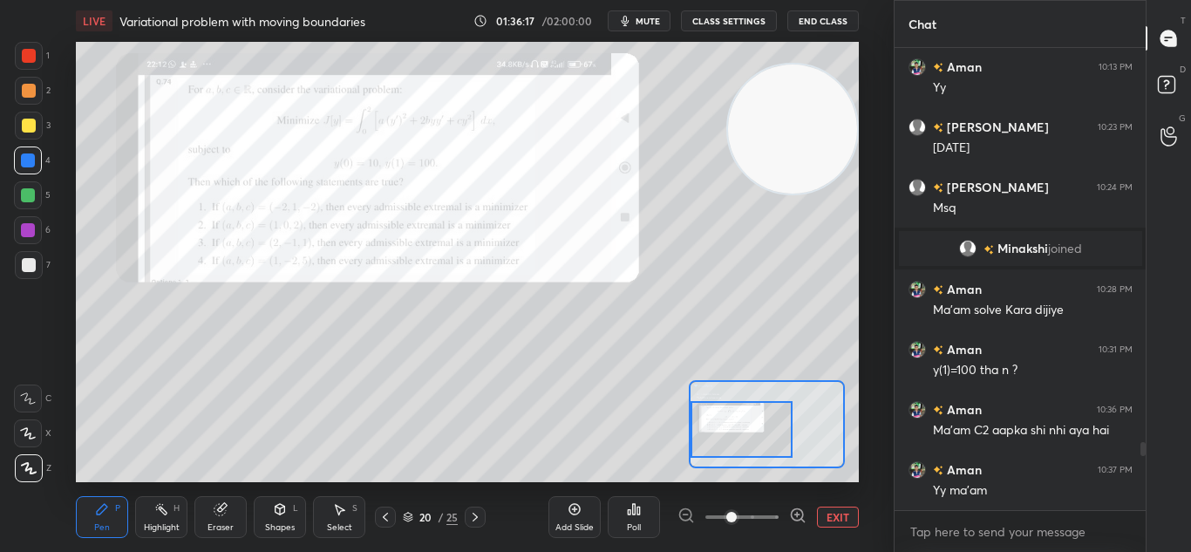
drag, startPoint x: 794, startPoint y: 445, endPoint x: 742, endPoint y: 449, distance: 52.4
click at [741, 450] on div at bounding box center [741, 429] width 102 height 57
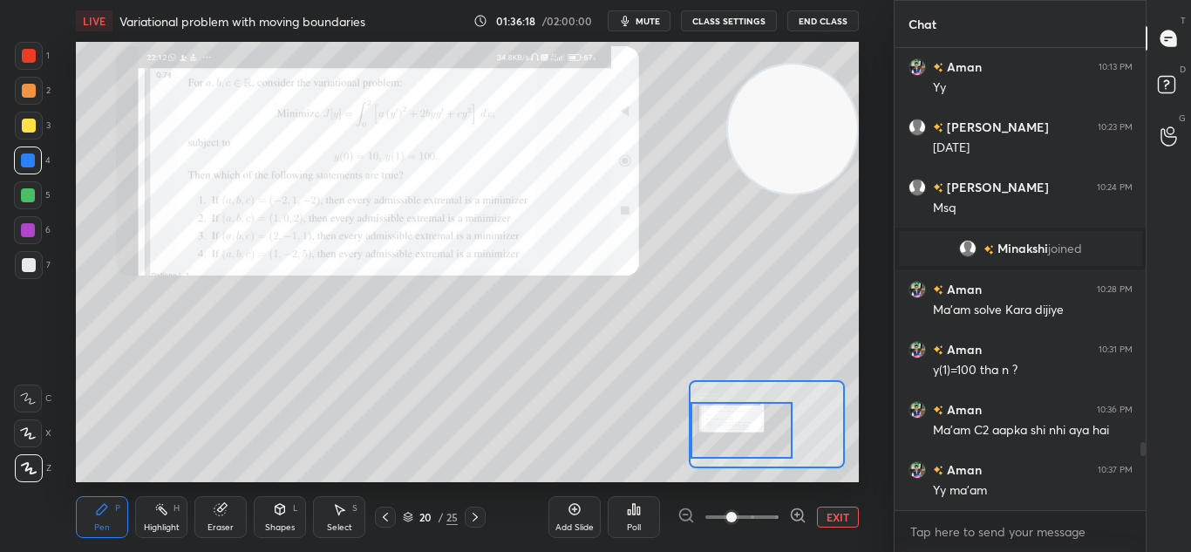
click at [824, 516] on button "EXIT" at bounding box center [838, 516] width 42 height 21
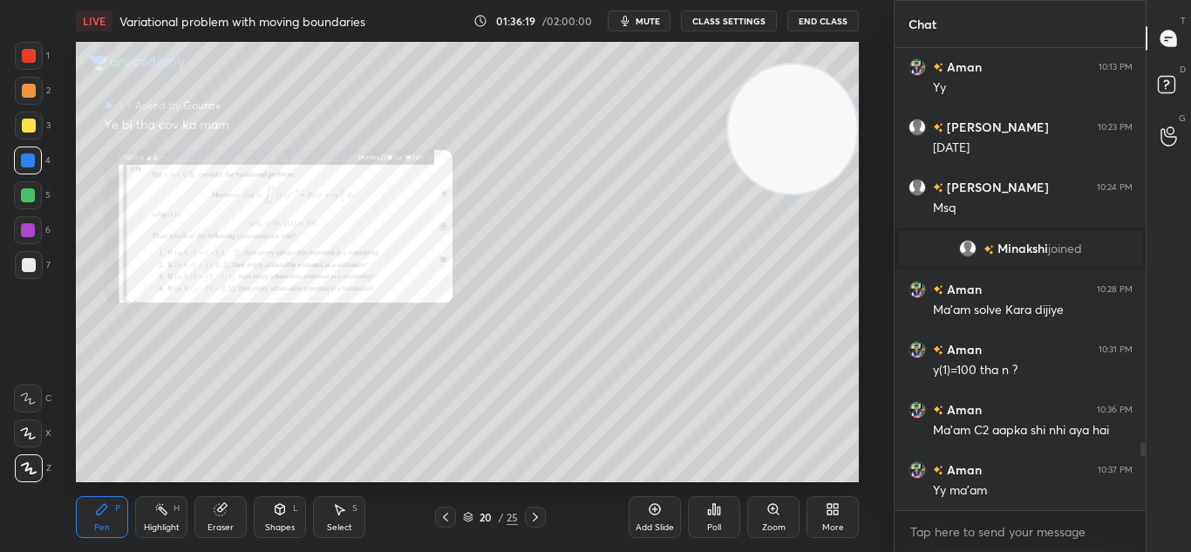
click at [537, 514] on icon at bounding box center [535, 517] width 14 height 14
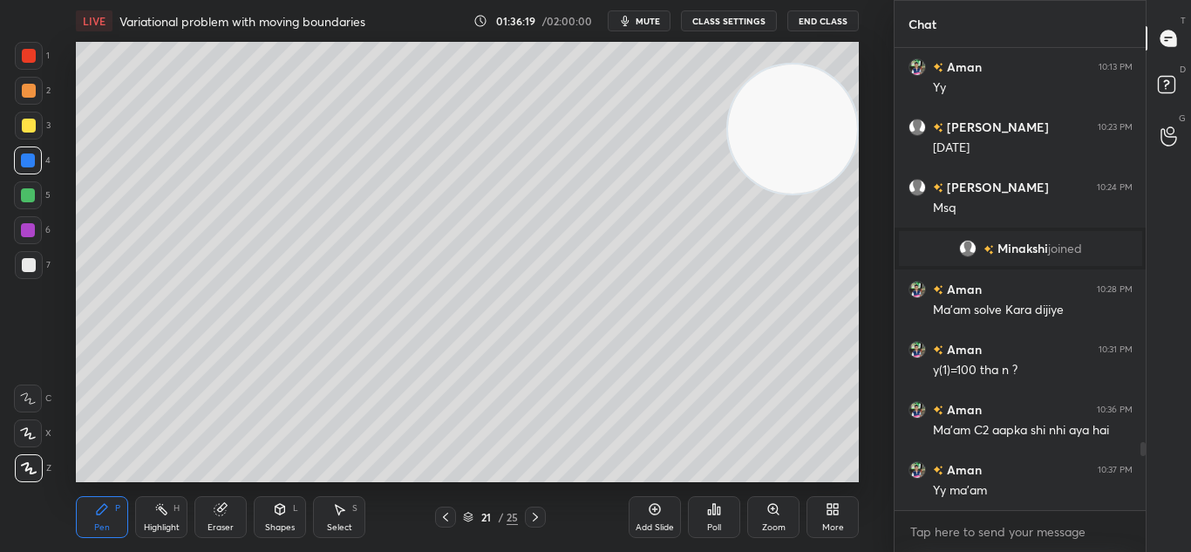
click at [538, 516] on icon at bounding box center [535, 517] width 14 height 14
click at [533, 515] on icon at bounding box center [535, 517] width 14 height 14
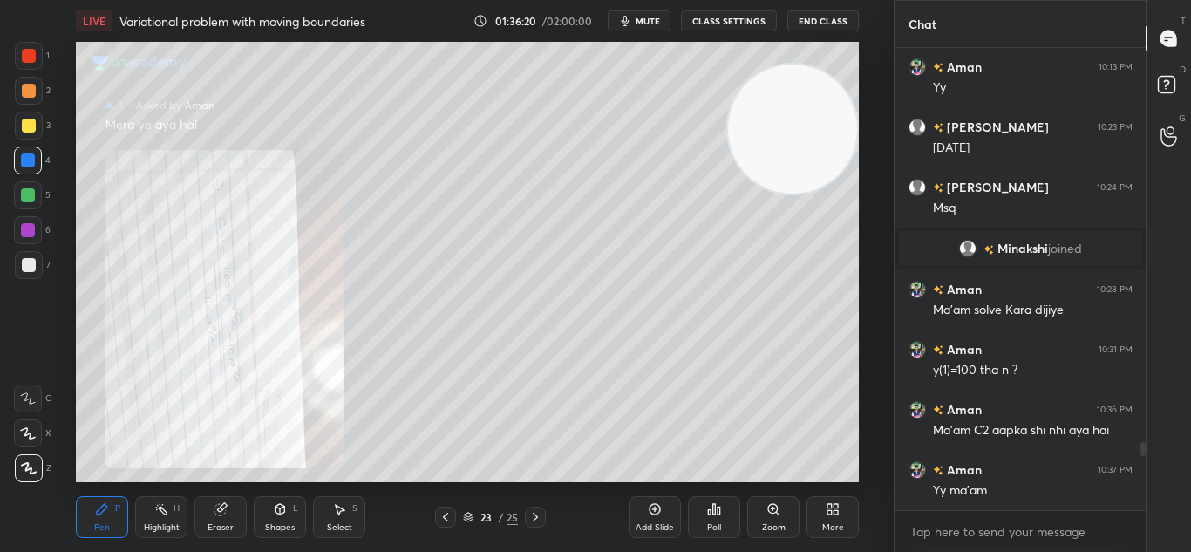
click at [524, 512] on div "23 / 25" at bounding box center [490, 516] width 111 height 21
click at [664, 502] on div "Add Slide" at bounding box center [654, 517] width 52 height 42
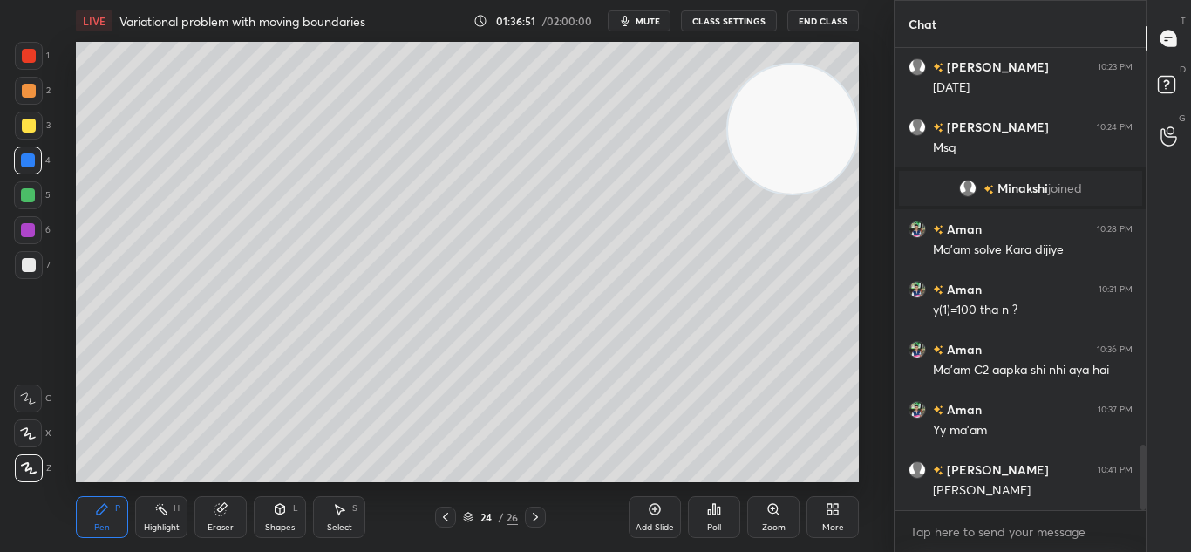
scroll to position [2806, 0]
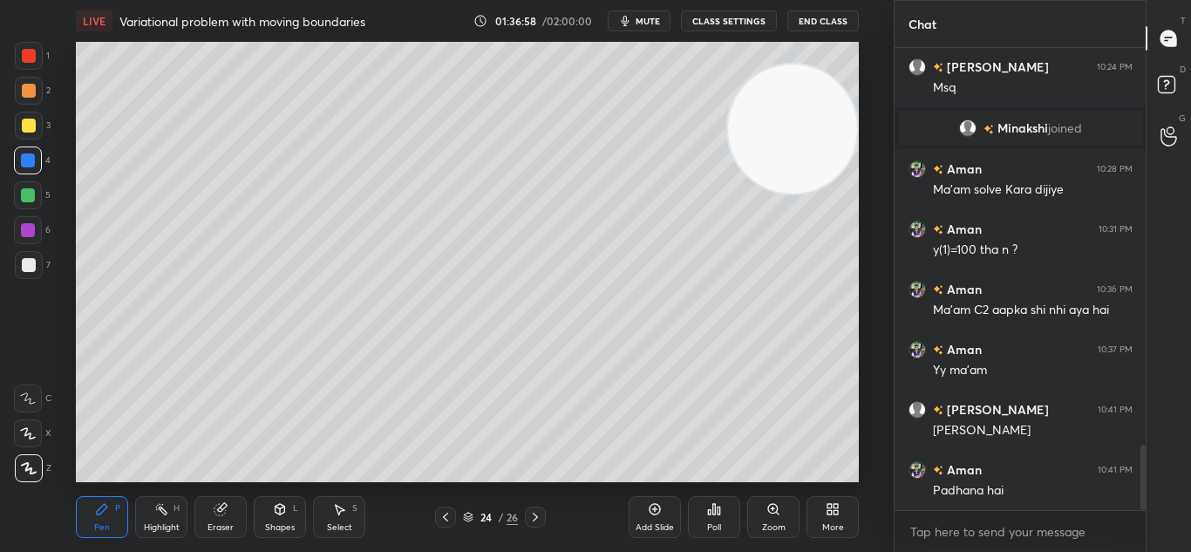
click at [35, 126] on div at bounding box center [29, 126] width 28 height 28
click at [40, 123] on div at bounding box center [29, 126] width 28 height 28
drag, startPoint x: 784, startPoint y: 135, endPoint x: 572, endPoint y: 356, distance: 306.4
click at [728, 194] on video at bounding box center [792, 129] width 129 height 129
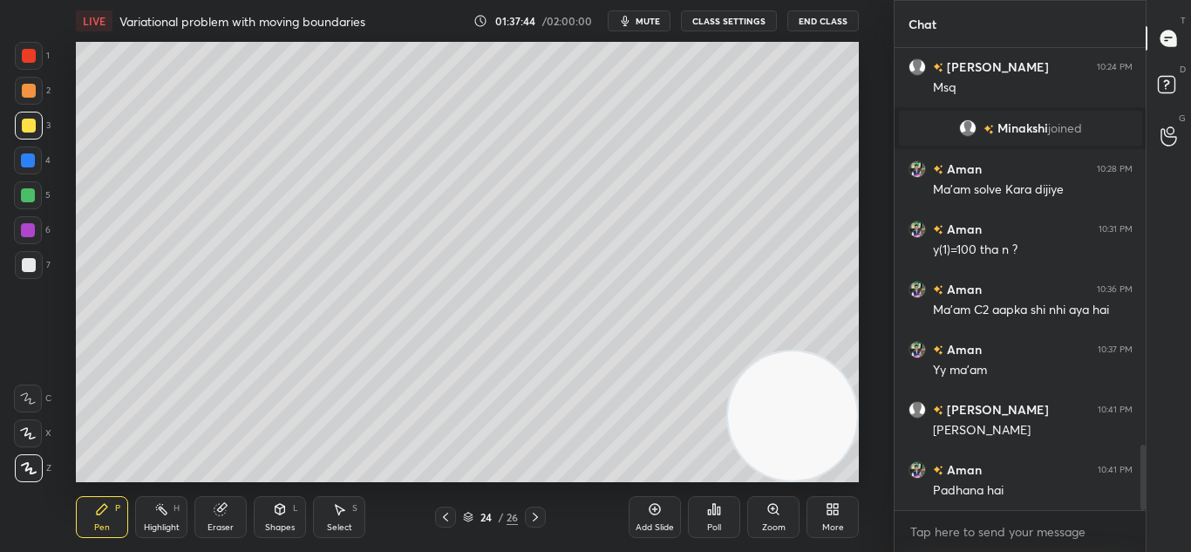
drag, startPoint x: 621, startPoint y: 332, endPoint x: 893, endPoint y: 458, distance: 298.7
click at [865, 445] on div "Setting up your live class Poll for secs No correct answer Start poll" at bounding box center [468, 262] width 824 height 440
click at [36, 159] on div at bounding box center [28, 160] width 28 height 28
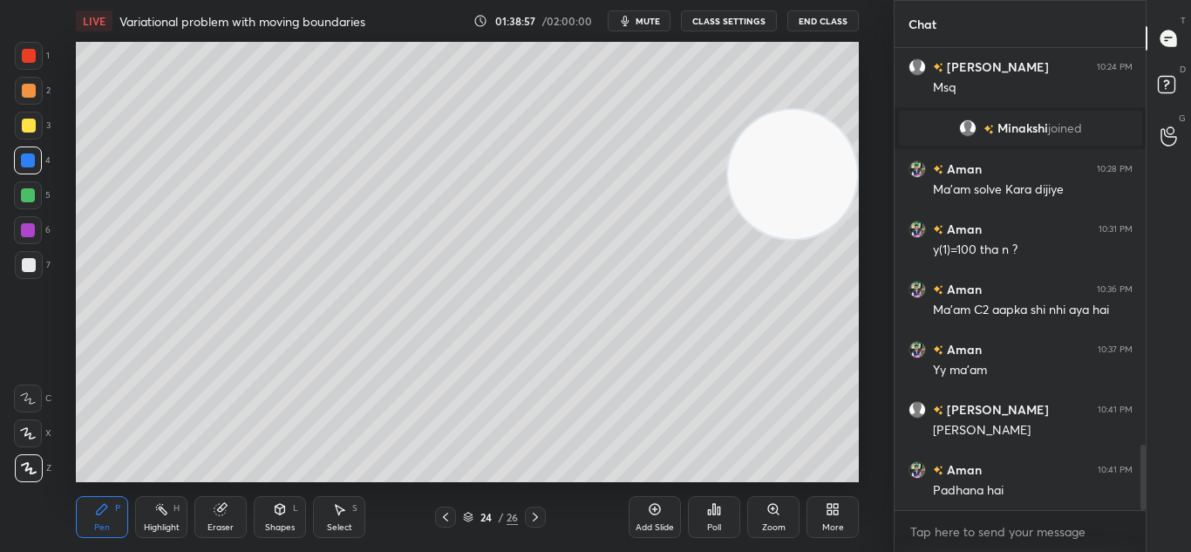
drag, startPoint x: 791, startPoint y: 394, endPoint x: 906, endPoint y: 40, distance: 372.1
click at [900, 71] on div "1 2 3 4 5 6 7 C X Z C X Z E E Erase all H H LIVE Variational problem with movin…" at bounding box center [595, 276] width 1191 height 552
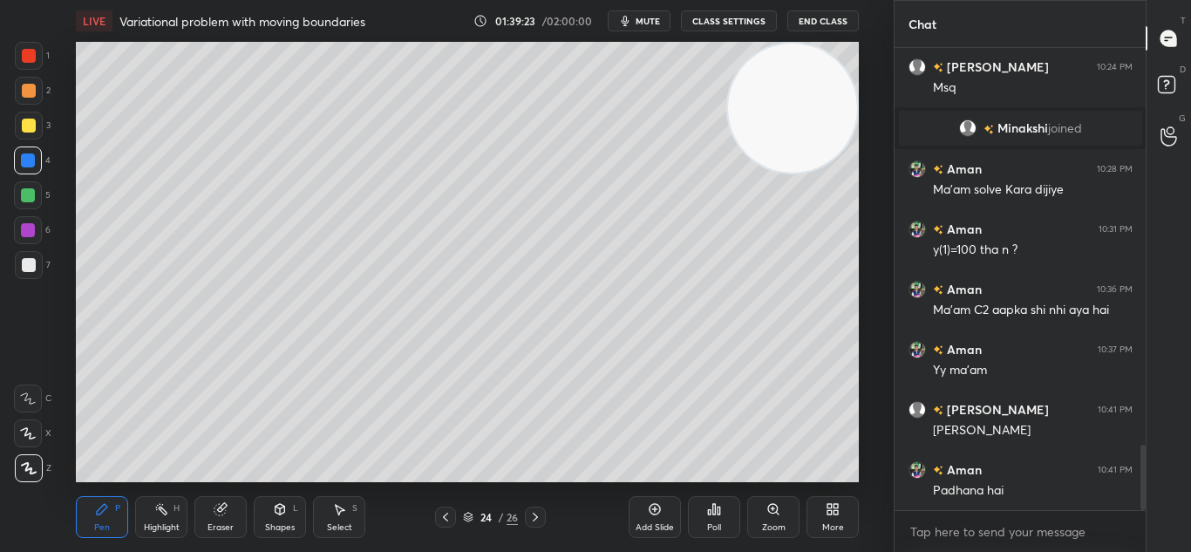
click at [200, 519] on div "Eraser" at bounding box center [220, 517] width 52 height 42
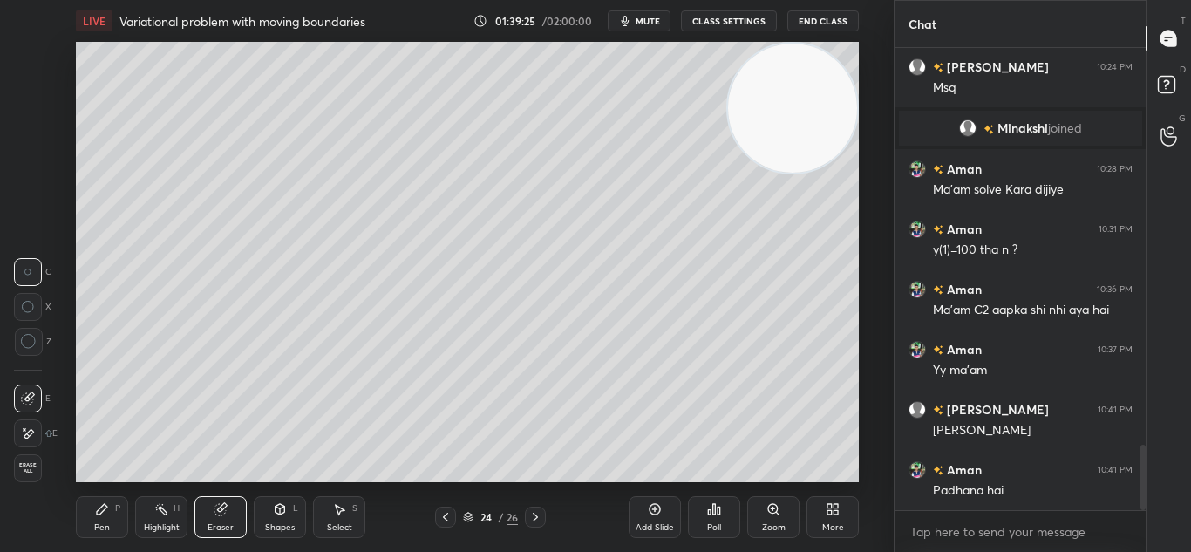
click at [98, 520] on div "Pen P" at bounding box center [102, 517] width 52 height 42
click at [109, 520] on div "Pen P" at bounding box center [102, 517] width 52 height 42
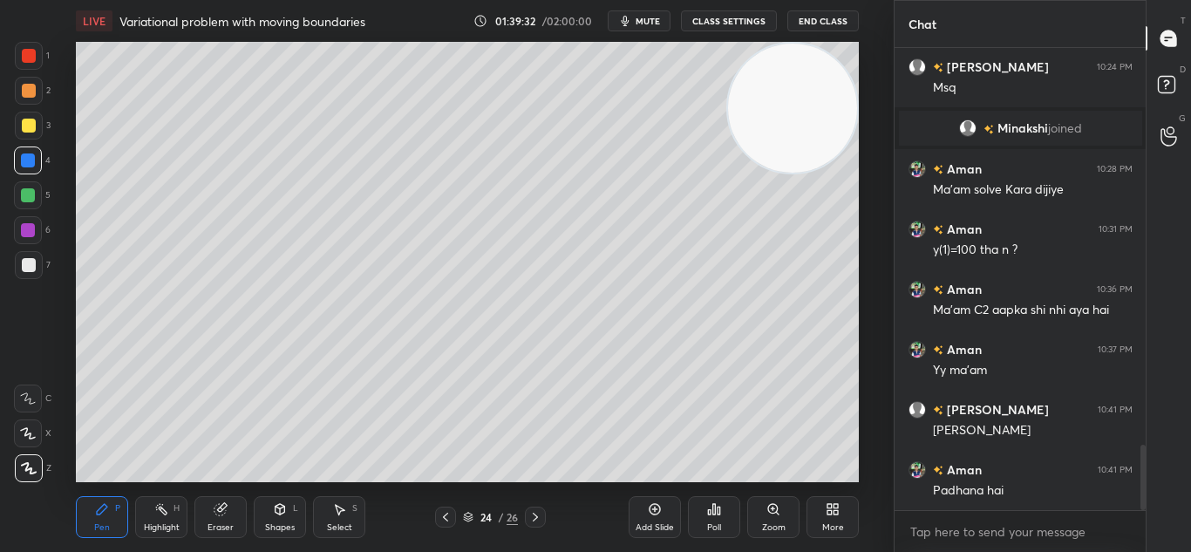
click at [660, 514] on icon at bounding box center [655, 509] width 14 height 14
click at [225, 523] on div "Eraser" at bounding box center [220, 527] width 26 height 9
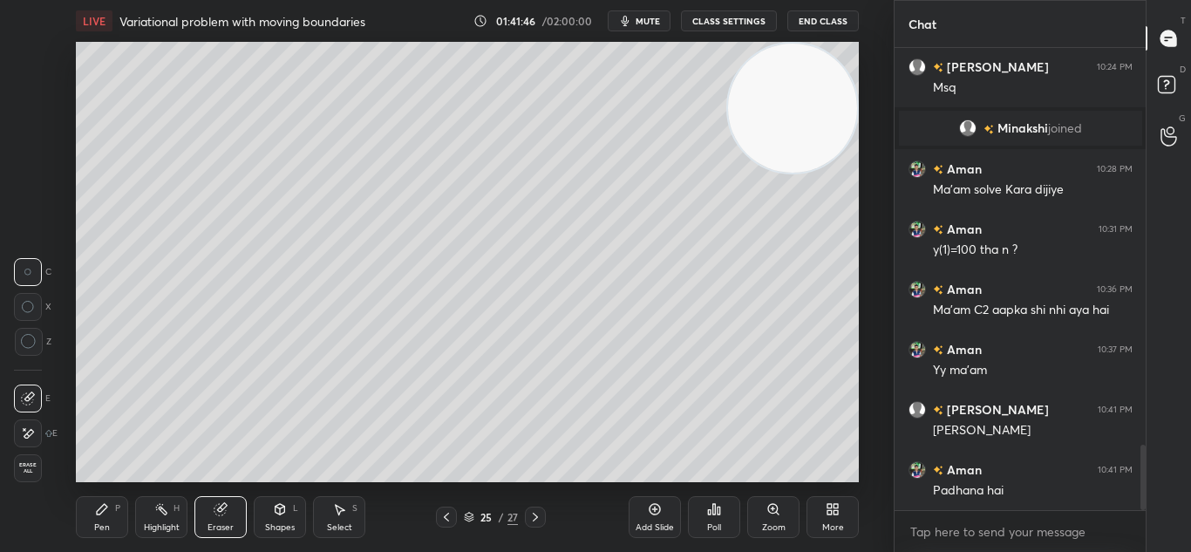
click at [98, 520] on div "Pen P" at bounding box center [102, 517] width 52 height 42
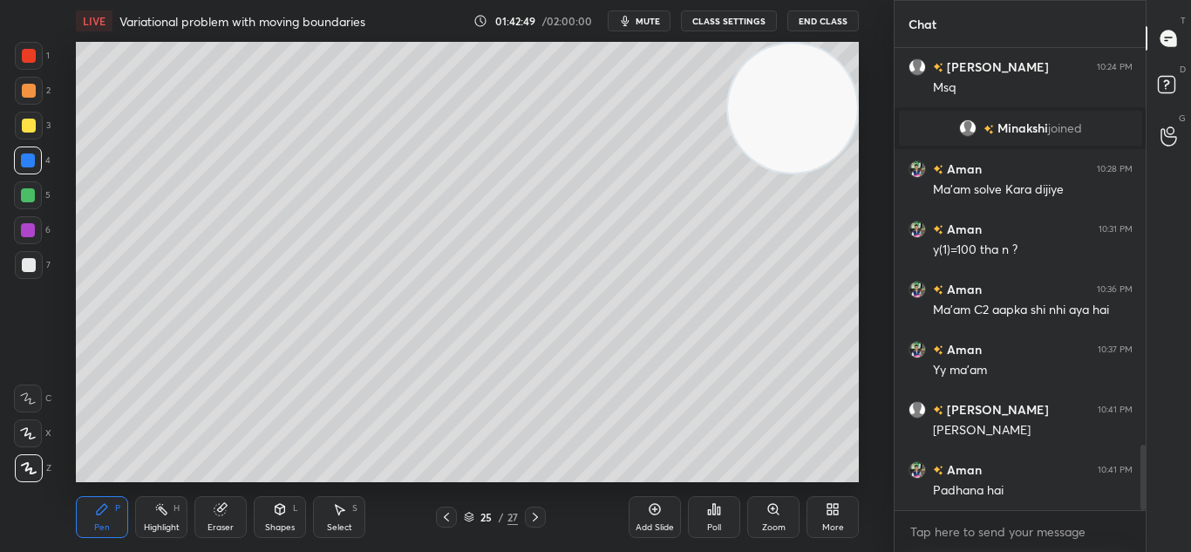
click at [652, 512] on icon at bounding box center [655, 509] width 14 height 14
drag, startPoint x: 769, startPoint y: 109, endPoint x: 870, endPoint y: 295, distance: 211.4
click at [860, 290] on div "Setting up your live class Poll for secs No correct answer Start poll" at bounding box center [468, 262] width 824 height 440
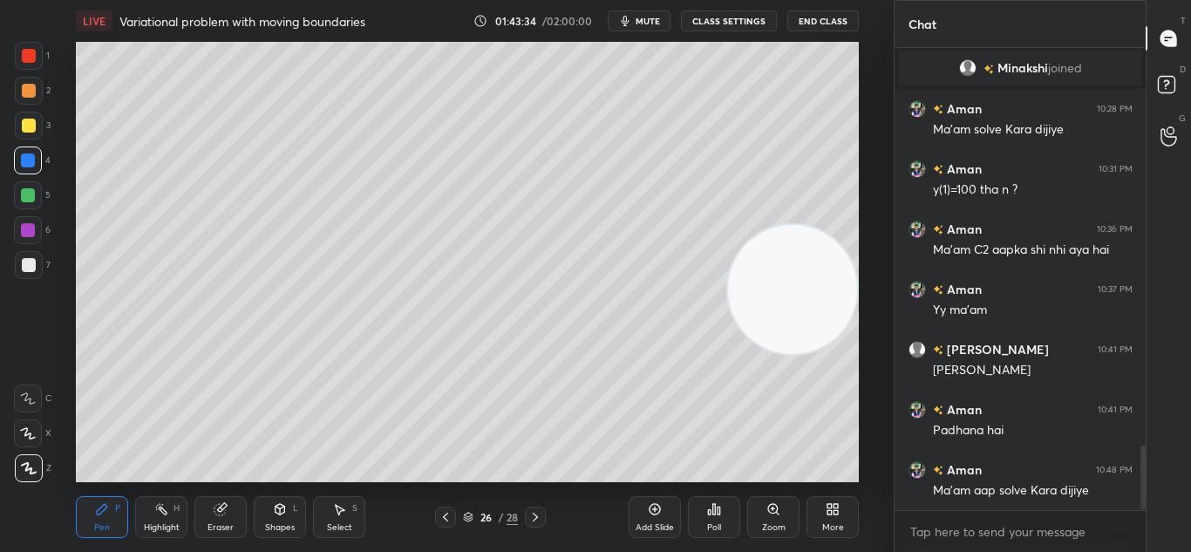
scroll to position [2926, 0]
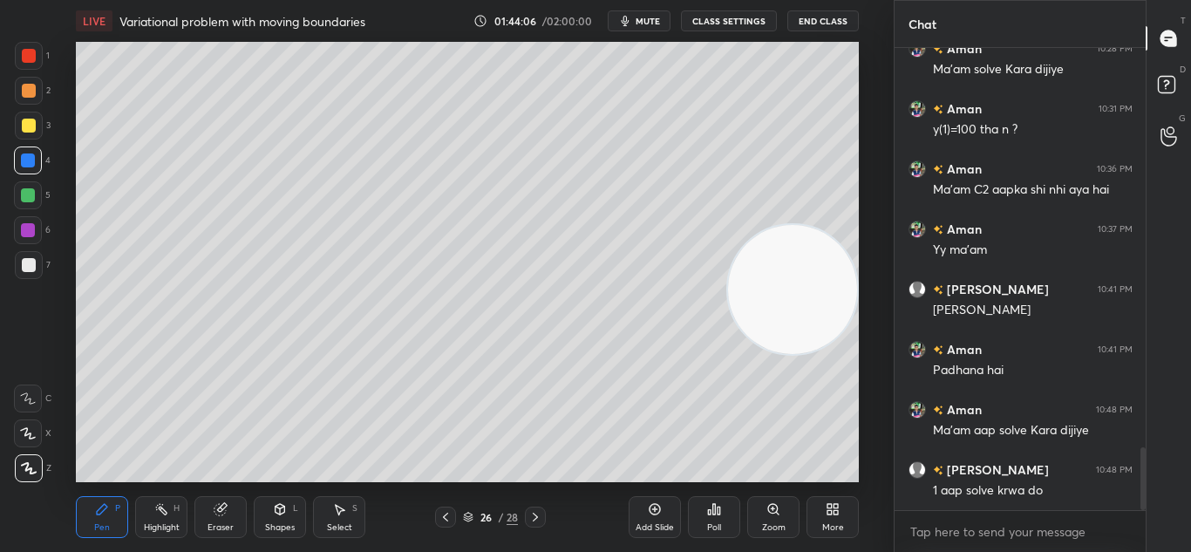
click at [271, 518] on div "Shapes L" at bounding box center [280, 517] width 52 height 42
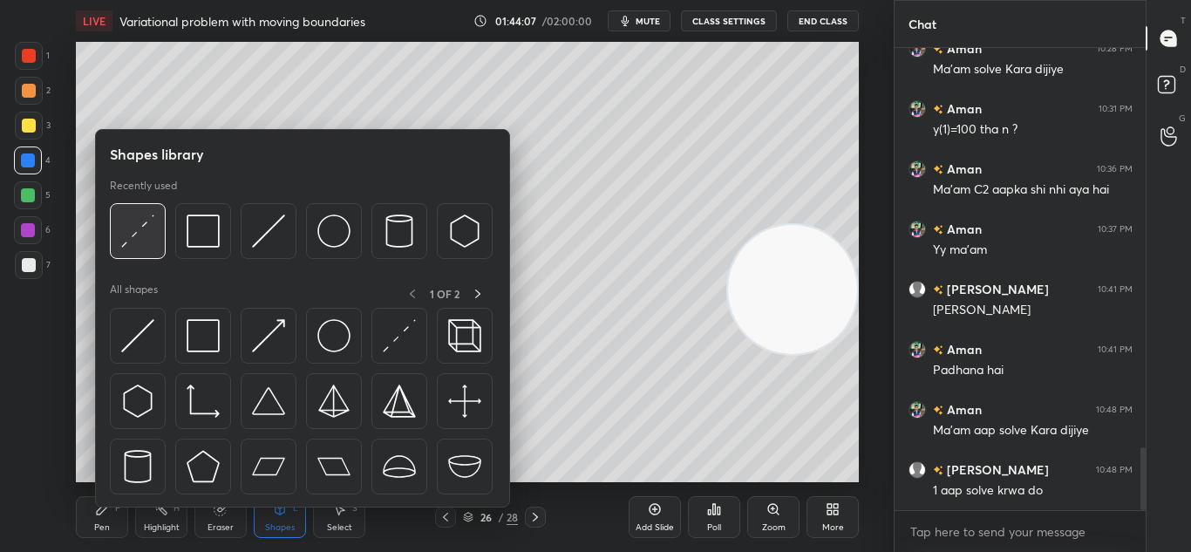
click at [144, 234] on img at bounding box center [137, 230] width 33 height 33
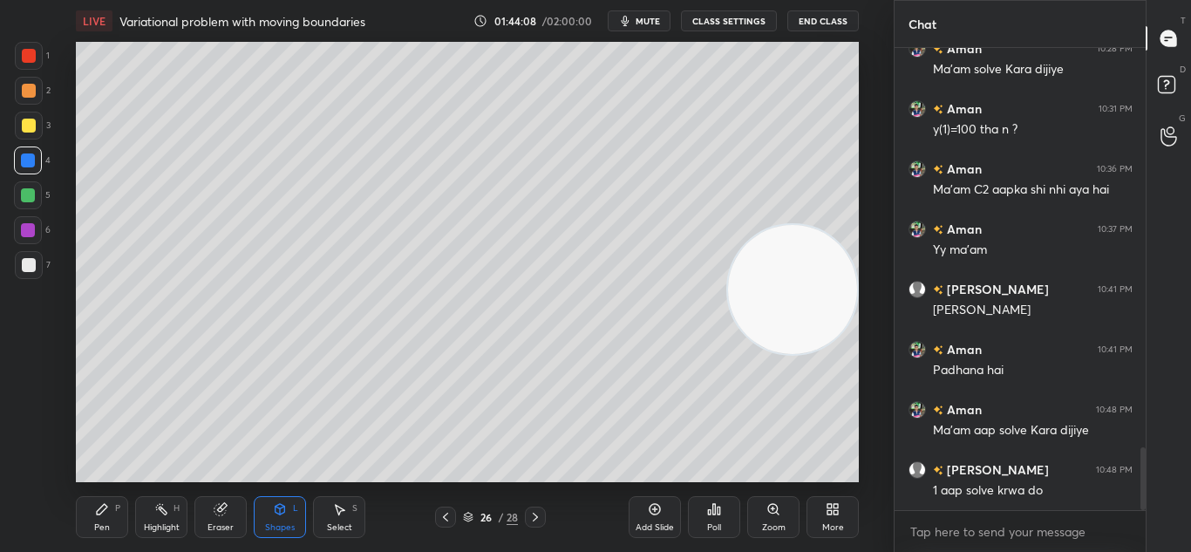
click at [90, 524] on div "Pen P" at bounding box center [102, 517] width 52 height 42
click at [215, 518] on div "Eraser" at bounding box center [220, 517] width 52 height 42
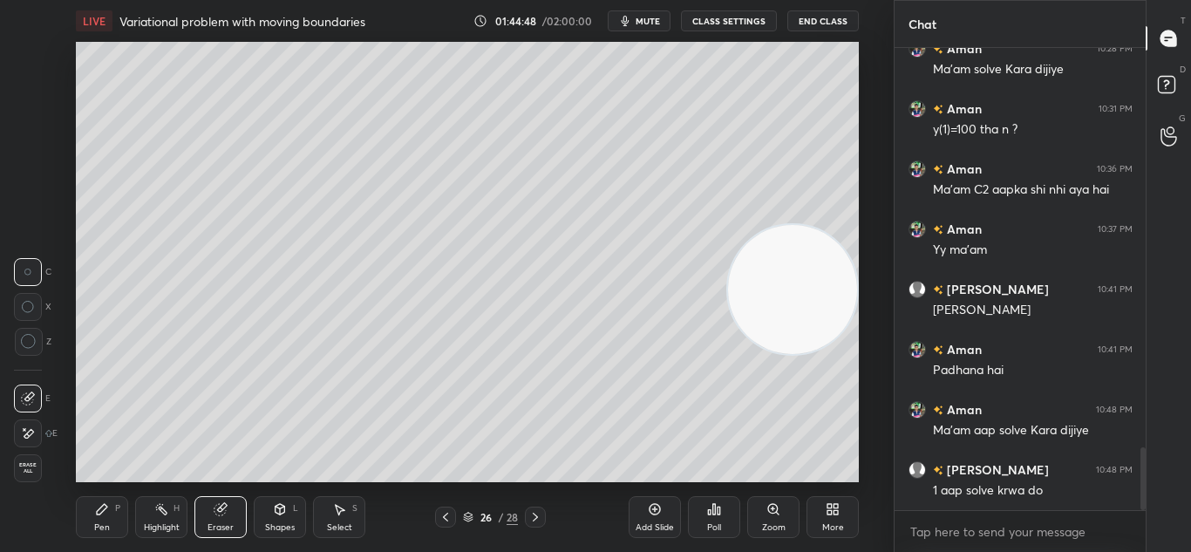
click at [110, 518] on div "Pen P" at bounding box center [102, 517] width 52 height 42
click at [118, 513] on div "Pen P" at bounding box center [102, 517] width 52 height 42
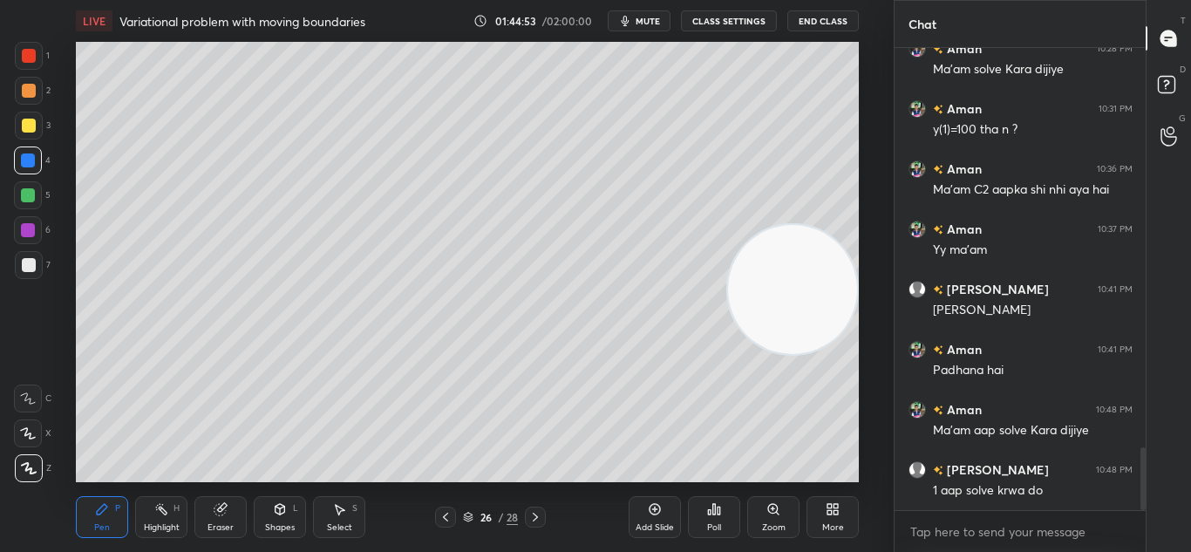
click at [229, 516] on div "Eraser" at bounding box center [220, 517] width 52 height 42
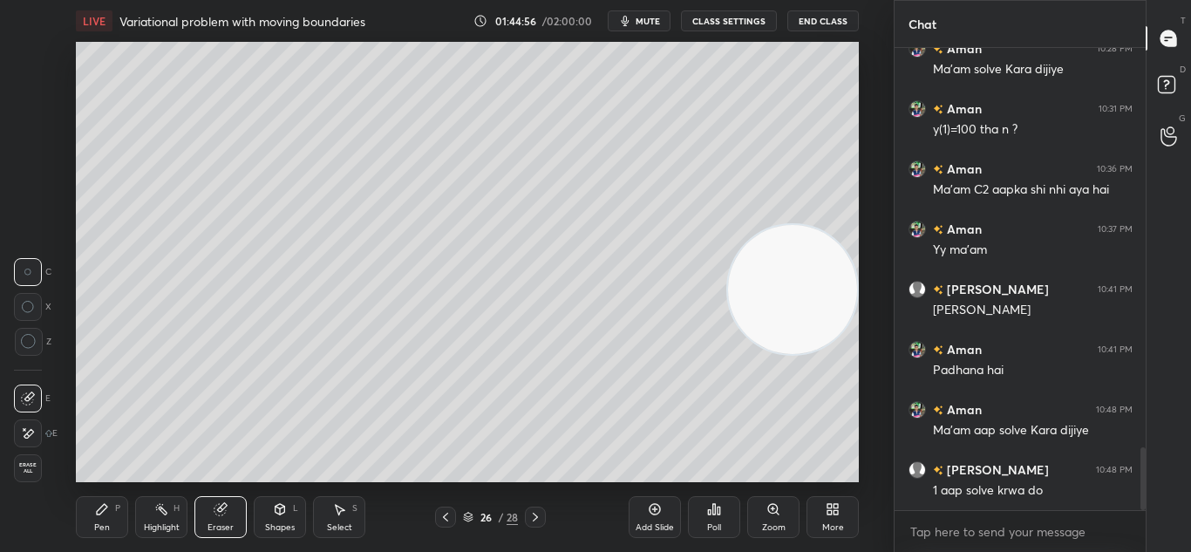
click at [105, 512] on icon at bounding box center [102, 509] width 14 height 14
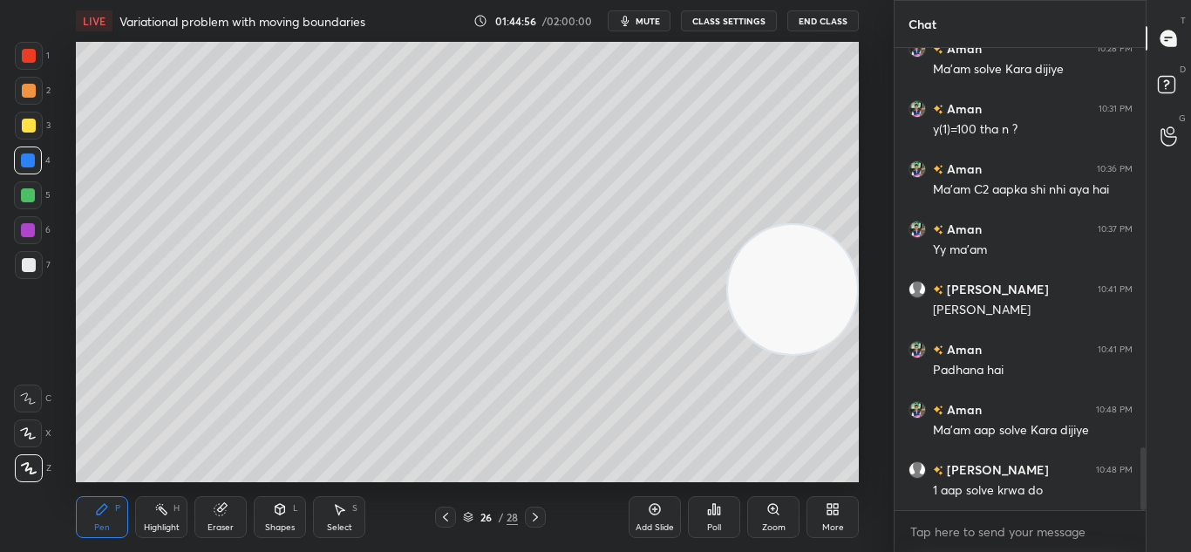
click at [105, 513] on icon at bounding box center [102, 509] width 14 height 14
click at [223, 514] on icon at bounding box center [219, 509] width 11 height 11
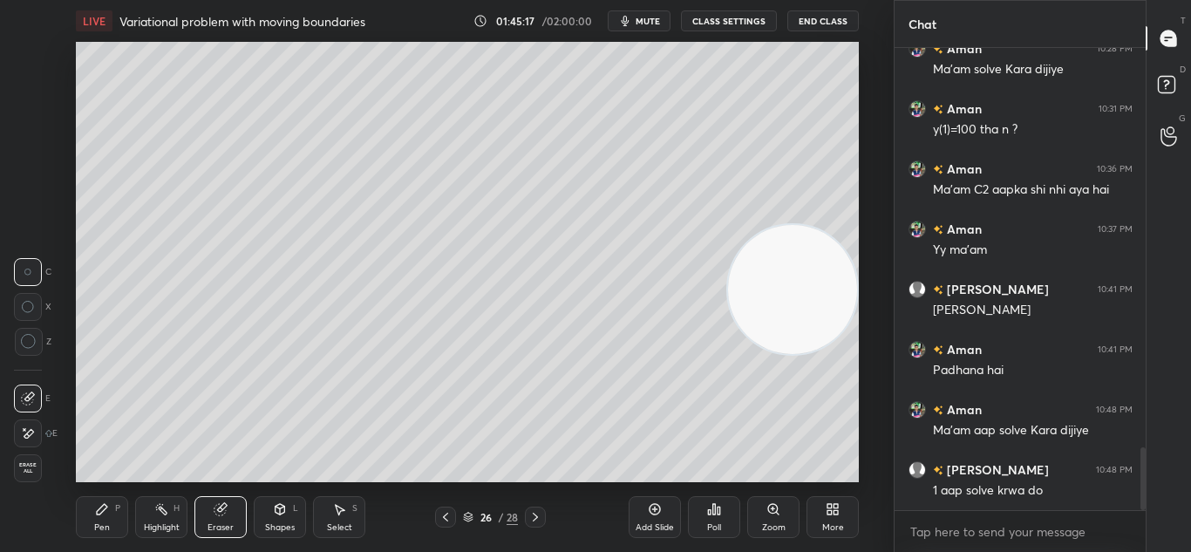
click at [103, 507] on icon at bounding box center [102, 509] width 10 height 10
click at [106, 514] on icon at bounding box center [102, 509] width 14 height 14
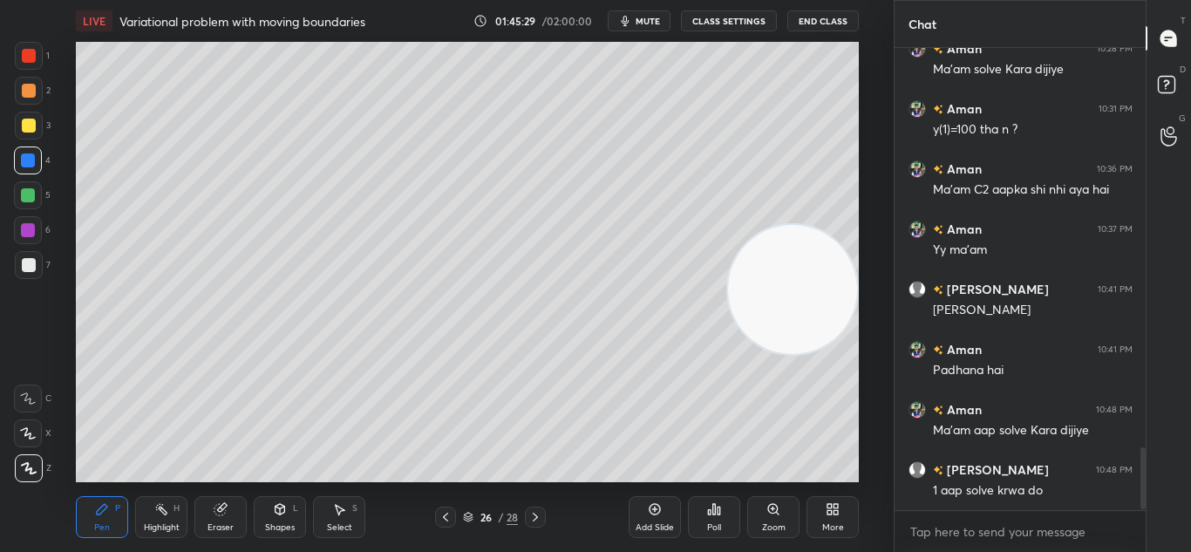
scroll to position [2986, 0]
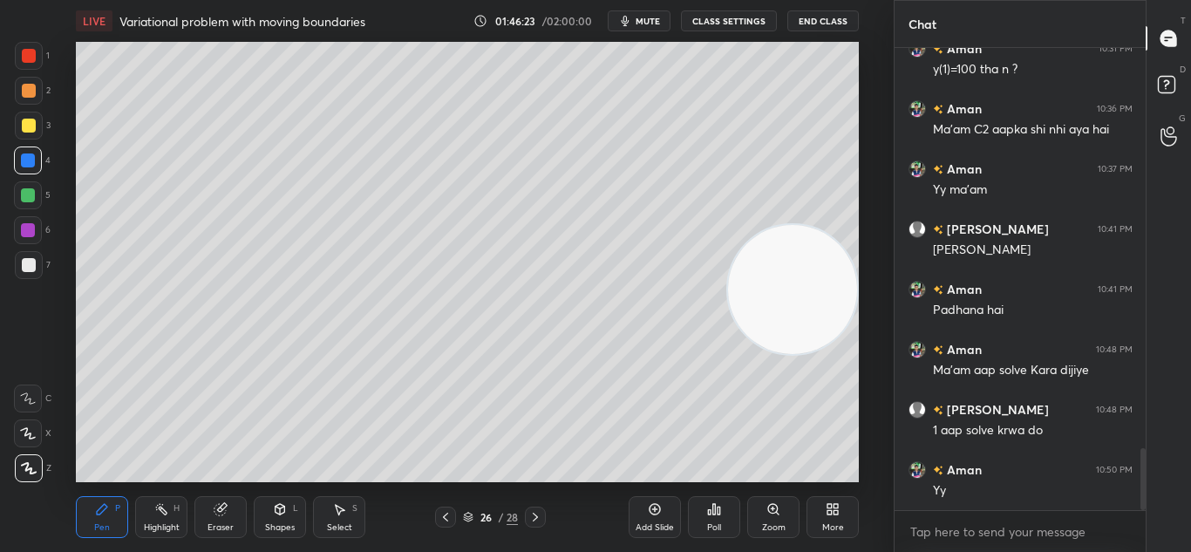
click at [446, 516] on icon at bounding box center [445, 517] width 14 height 14
click at [653, 509] on icon at bounding box center [654, 508] width 5 height 5
click at [540, 506] on div at bounding box center [535, 516] width 21 height 21
click at [449, 513] on icon at bounding box center [445, 517] width 14 height 14
click at [540, 514] on icon at bounding box center [535, 517] width 14 height 14
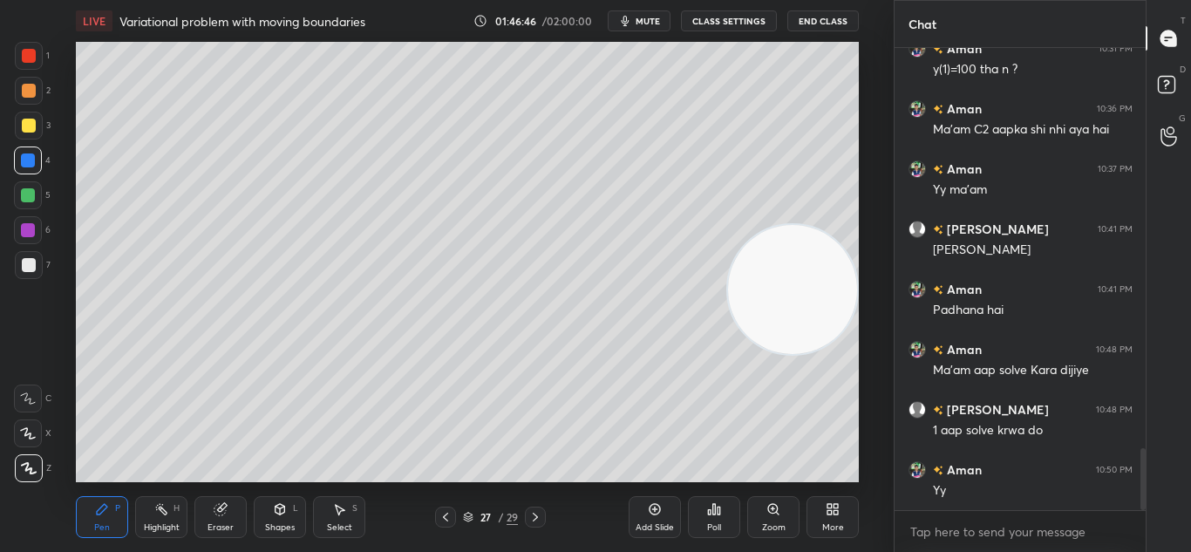
drag, startPoint x: 445, startPoint y: 516, endPoint x: 452, endPoint y: 506, distance: 11.9
click at [446, 515] on icon at bounding box center [445, 517] width 14 height 14
click at [537, 511] on icon at bounding box center [535, 517] width 14 height 14
click at [440, 515] on icon at bounding box center [445, 517] width 14 height 14
click at [540, 513] on icon at bounding box center [535, 517] width 14 height 14
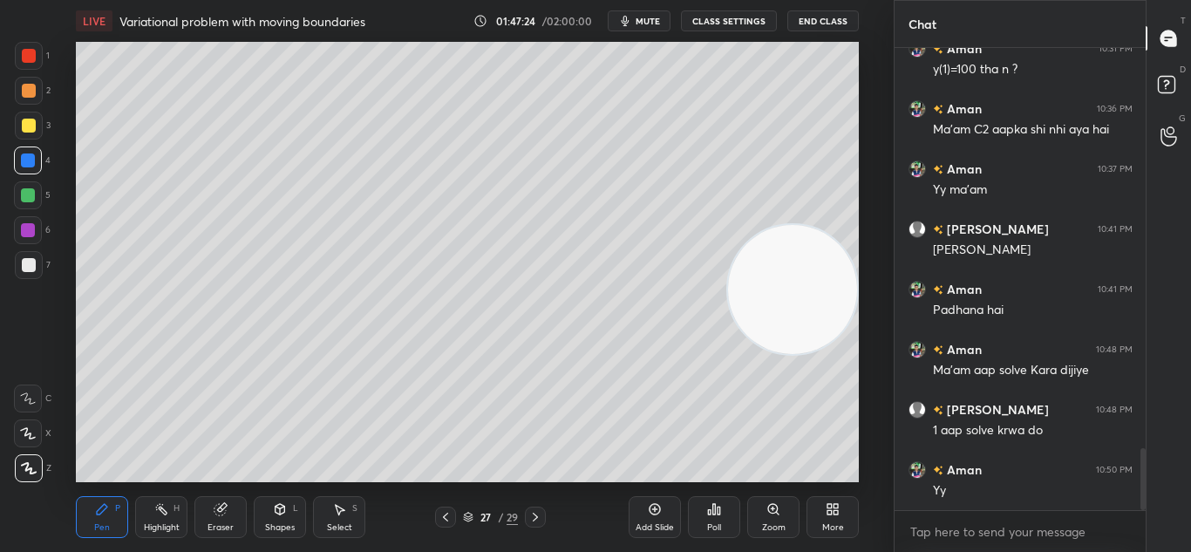
click at [448, 515] on icon at bounding box center [445, 517] width 14 height 14
click at [449, 515] on icon at bounding box center [445, 517] width 14 height 14
click at [533, 514] on icon at bounding box center [535, 517] width 14 height 14
click at [534, 517] on icon at bounding box center [535, 517] width 14 height 14
click at [449, 513] on icon at bounding box center [445, 517] width 14 height 14
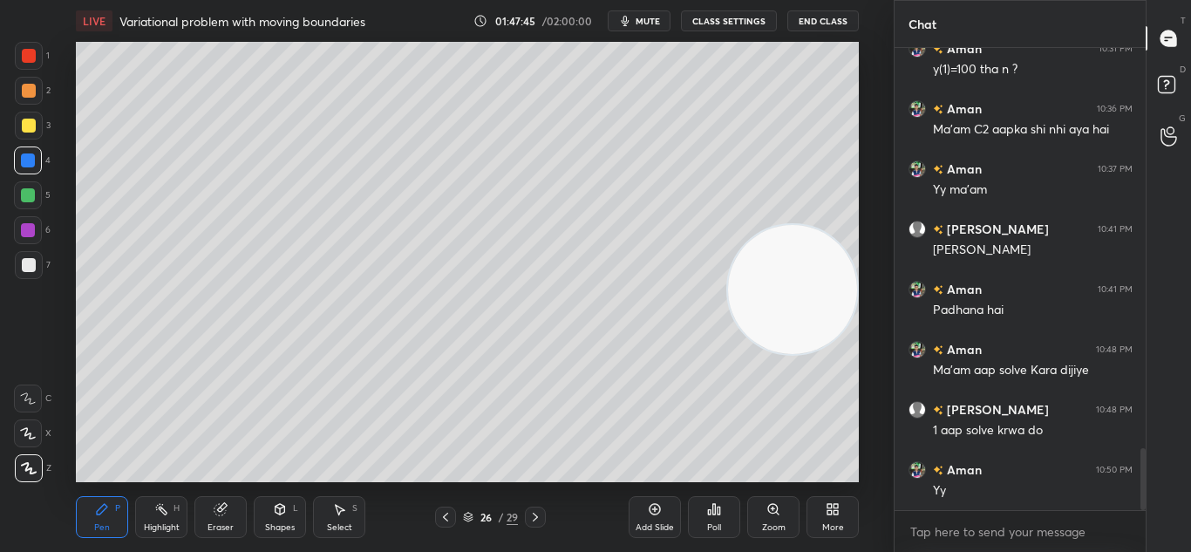
click at [213, 515] on div "Eraser" at bounding box center [220, 517] width 52 height 42
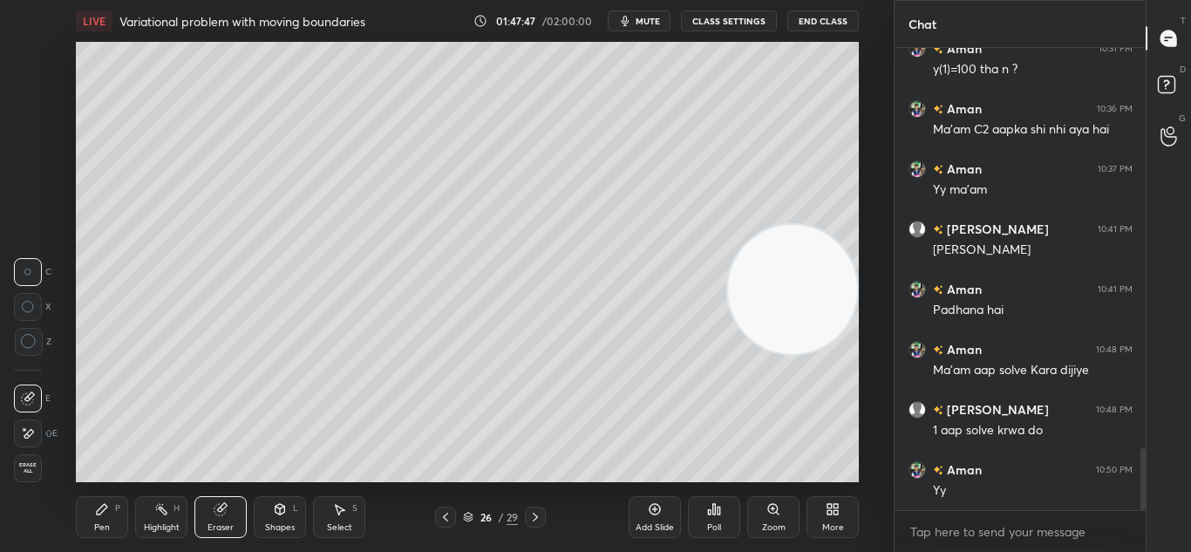
click at [117, 508] on div "Pen P" at bounding box center [102, 517] width 52 height 42
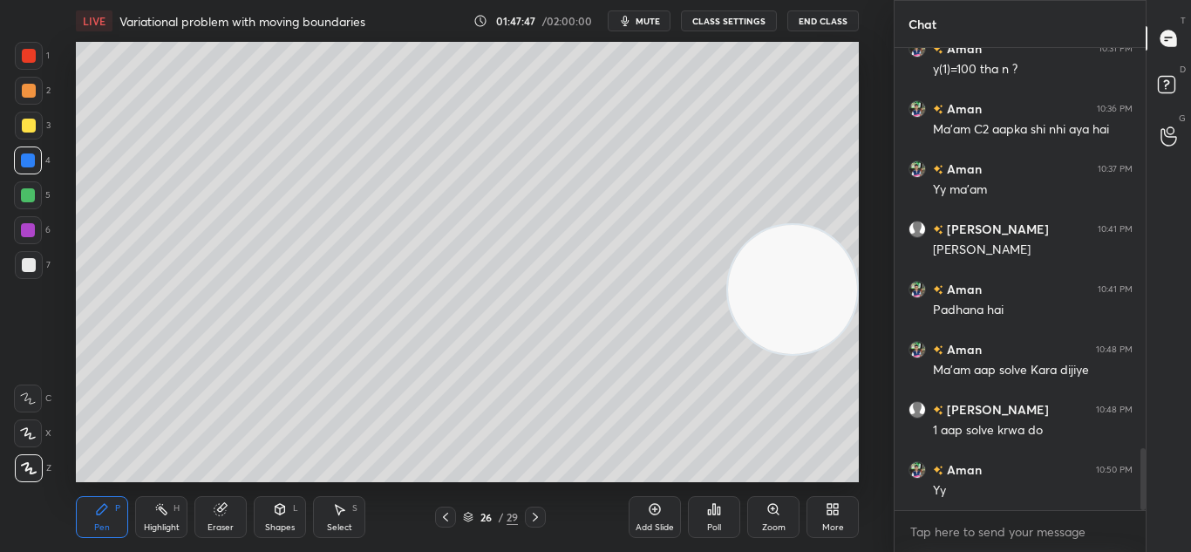
click at [115, 511] on div "P" at bounding box center [117, 508] width 5 height 9
drag, startPoint x: 792, startPoint y: 289, endPoint x: 898, endPoint y: 62, distance: 250.8
click at [897, 65] on div "1 2 3 4 5 6 7 C X Z C X Z E E Erase all H H LIVE Variational problem with movin…" at bounding box center [595, 276] width 1191 height 552
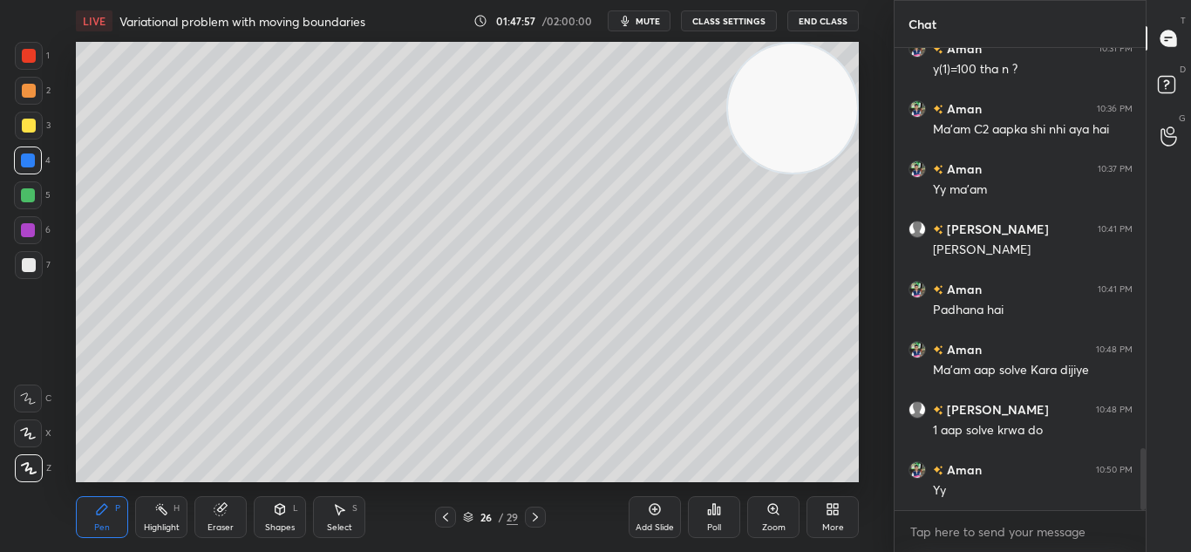
click at [862, 255] on div "Setting up your live class Poll for secs No correct answer Start poll" at bounding box center [468, 262] width 824 height 440
click at [869, 308] on div "Setting up your live class Poll for secs No correct answer Start poll" at bounding box center [468, 262] width 824 height 440
click at [863, 309] on div "Setting up your live class Poll for secs No correct answer Start poll" at bounding box center [468, 262] width 824 height 440
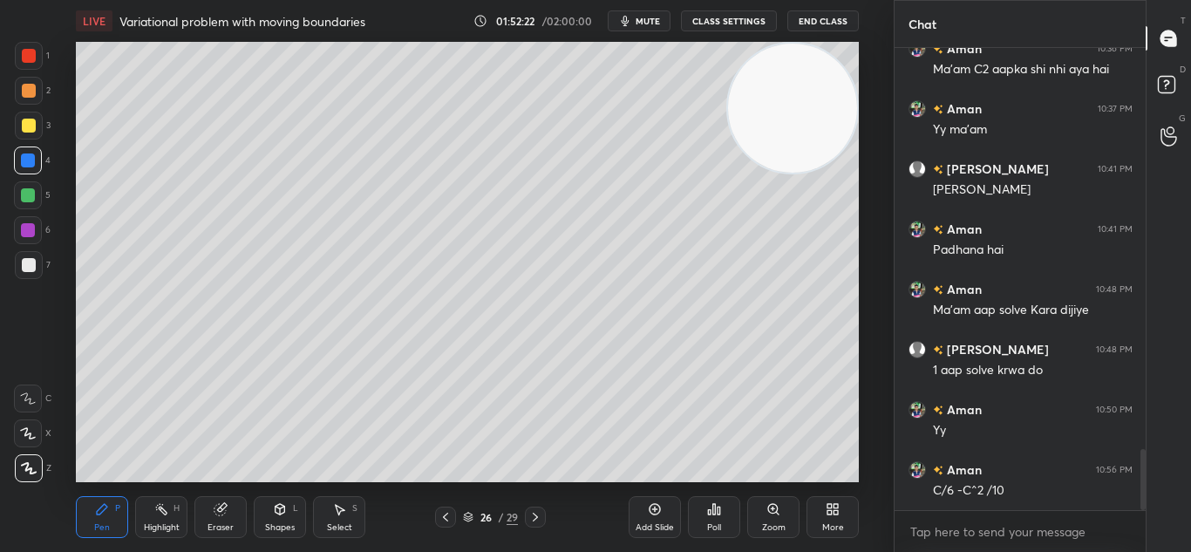
click at [663, 506] on div "Add Slide" at bounding box center [654, 517] width 52 height 42
click at [451, 513] on icon at bounding box center [445, 517] width 14 height 14
click at [533, 509] on div at bounding box center [536, 516] width 21 height 21
click at [445, 516] on icon at bounding box center [444, 517] width 5 height 9
click at [531, 514] on icon at bounding box center [536, 517] width 14 height 14
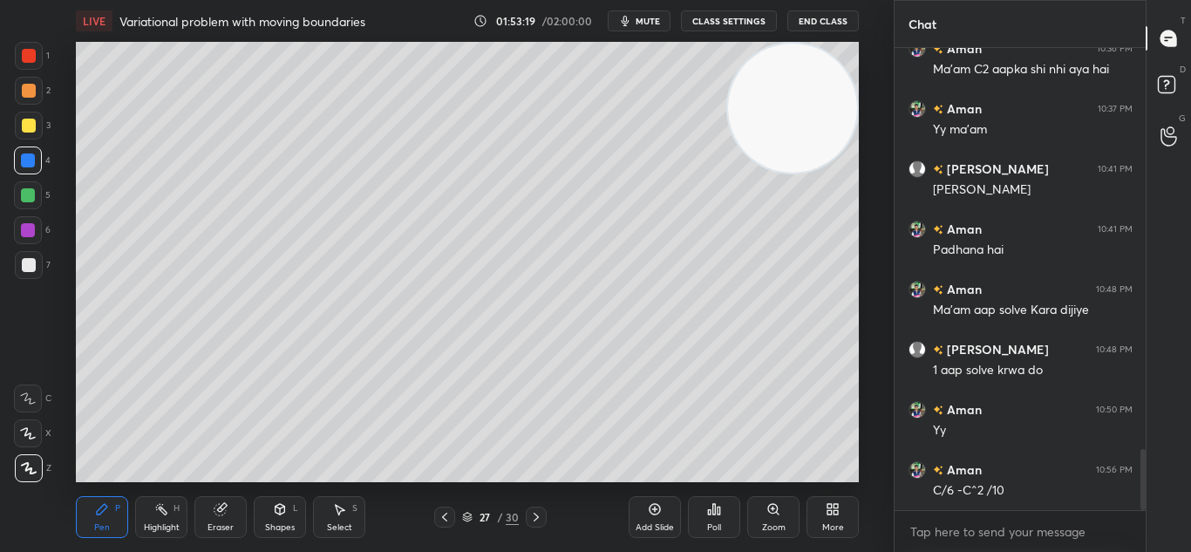
click at [538, 517] on icon at bounding box center [536, 517] width 14 height 14
click at [28, 131] on div at bounding box center [29, 126] width 14 height 14
click at [33, 129] on div at bounding box center [29, 126] width 14 height 14
click at [221, 519] on div "Eraser" at bounding box center [220, 517] width 52 height 42
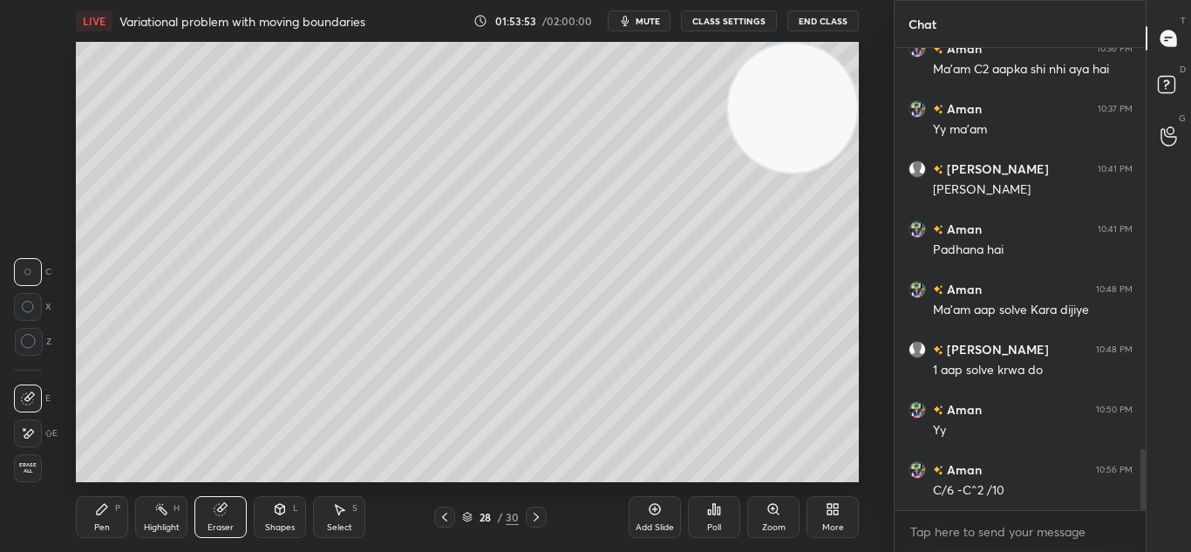
click at [112, 524] on div "Pen P" at bounding box center [102, 517] width 52 height 42
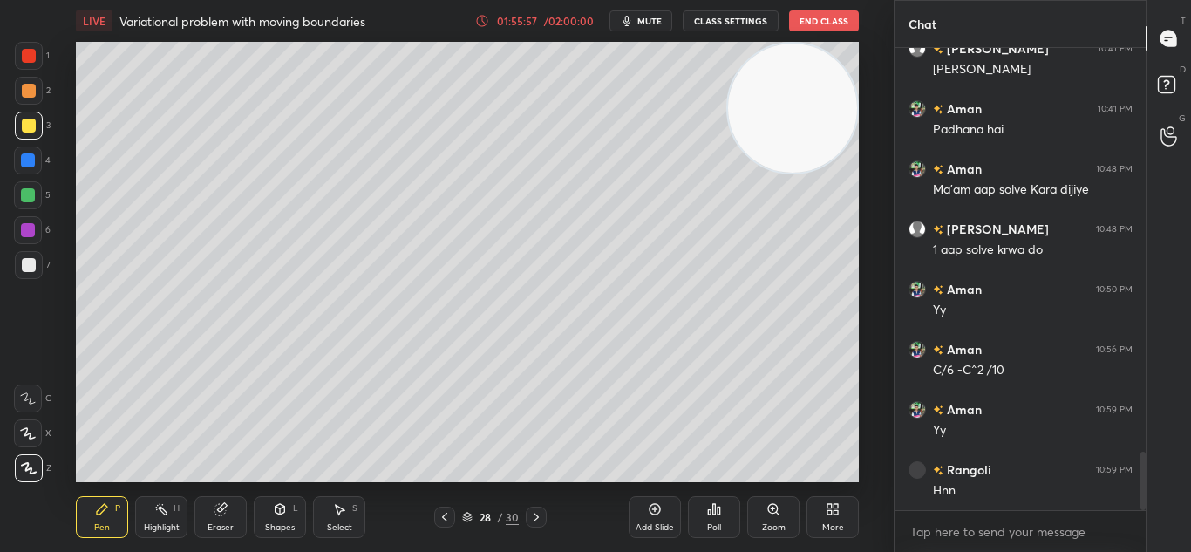
scroll to position [3227, 0]
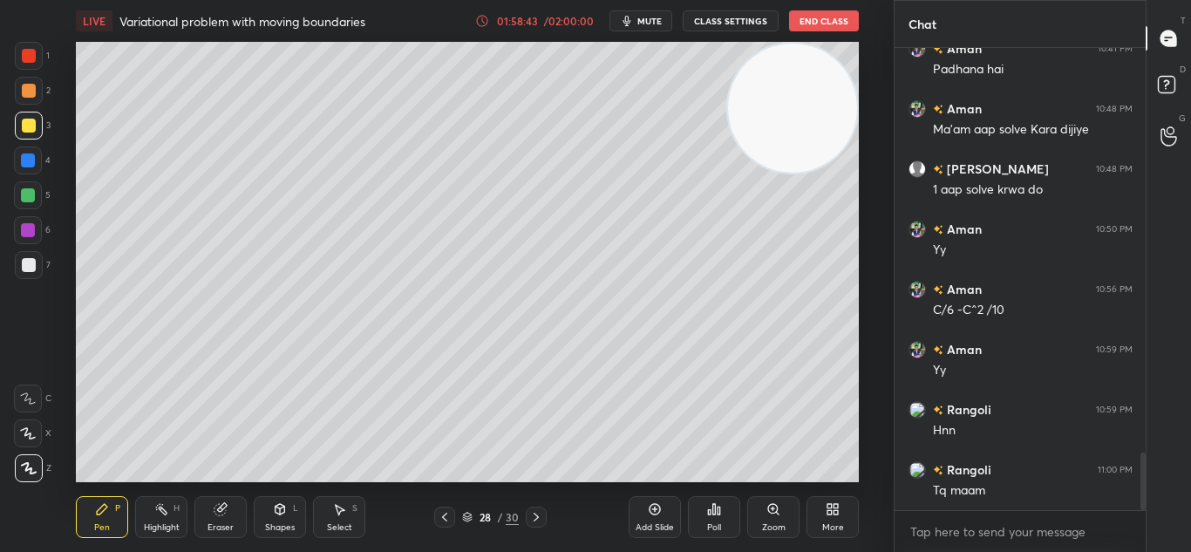
click at [818, 22] on button "End Class" at bounding box center [824, 20] width 70 height 21
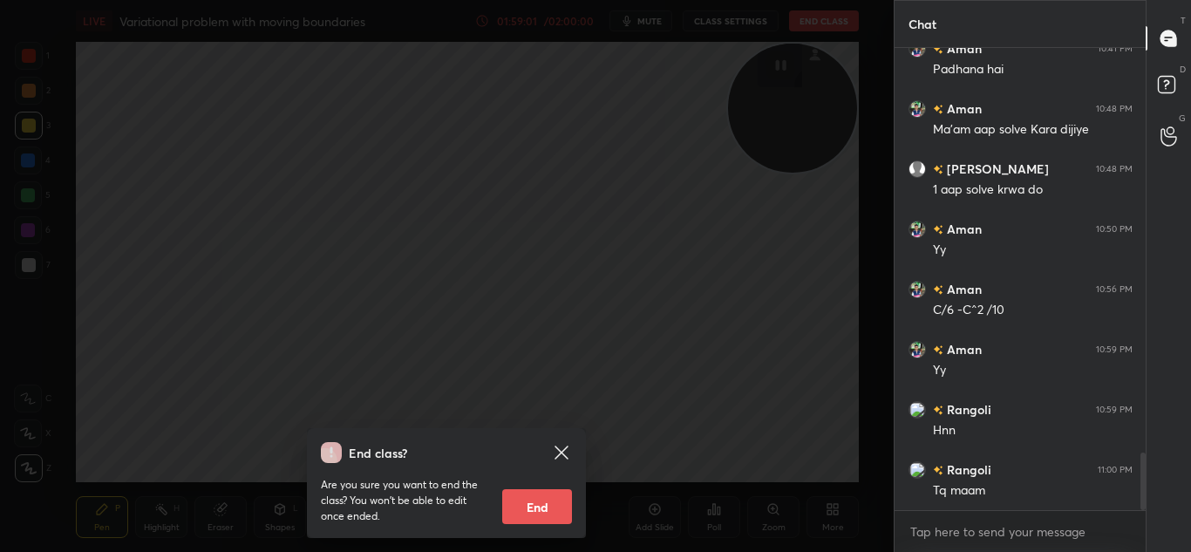
click at [545, 502] on button "End" at bounding box center [537, 506] width 70 height 35
type textarea "x"
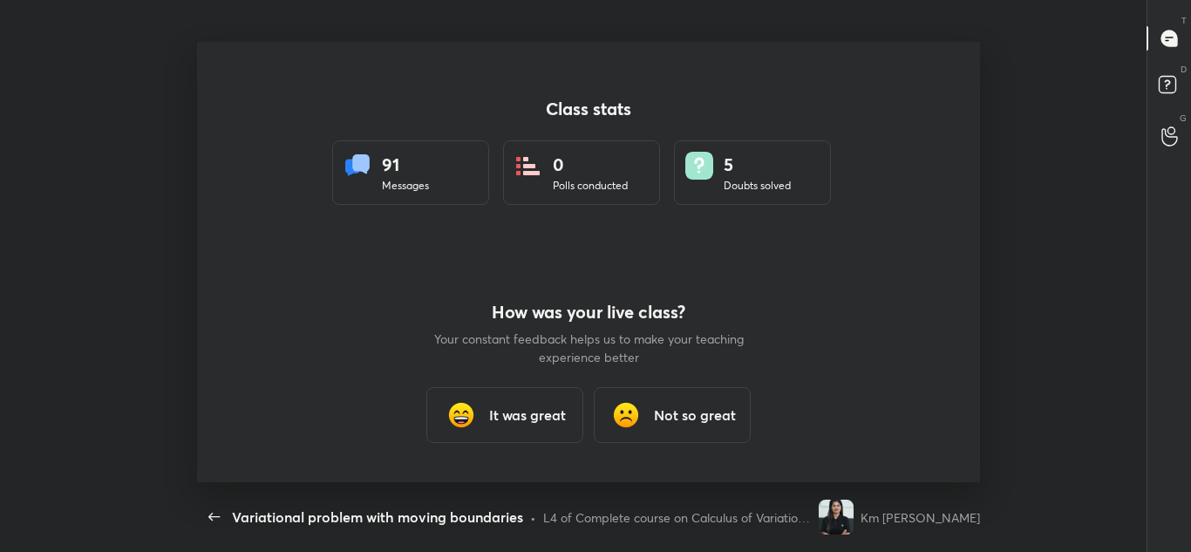
scroll to position [0, 0]
